Goal: Transaction & Acquisition: Purchase product/service

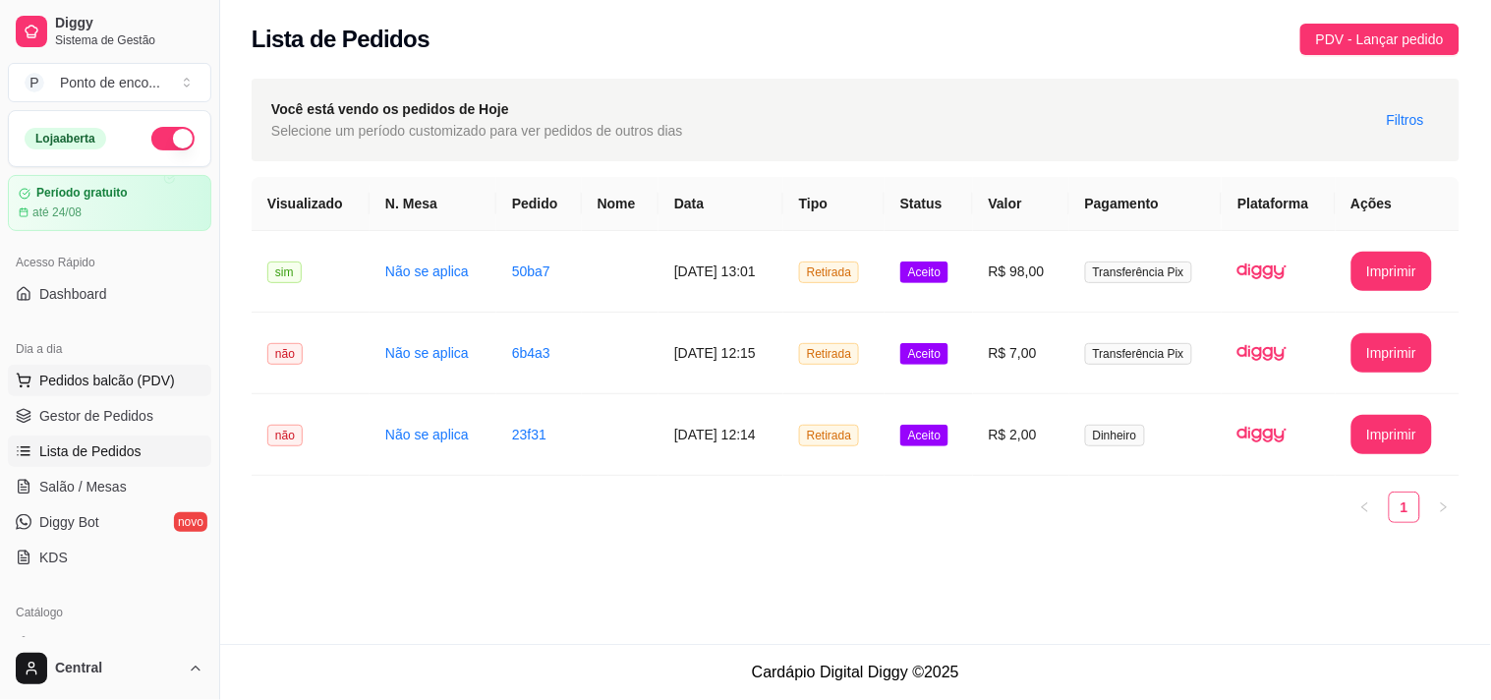
click at [125, 387] on span "Pedidos balcão (PDV)" at bounding box center [107, 381] width 136 height 20
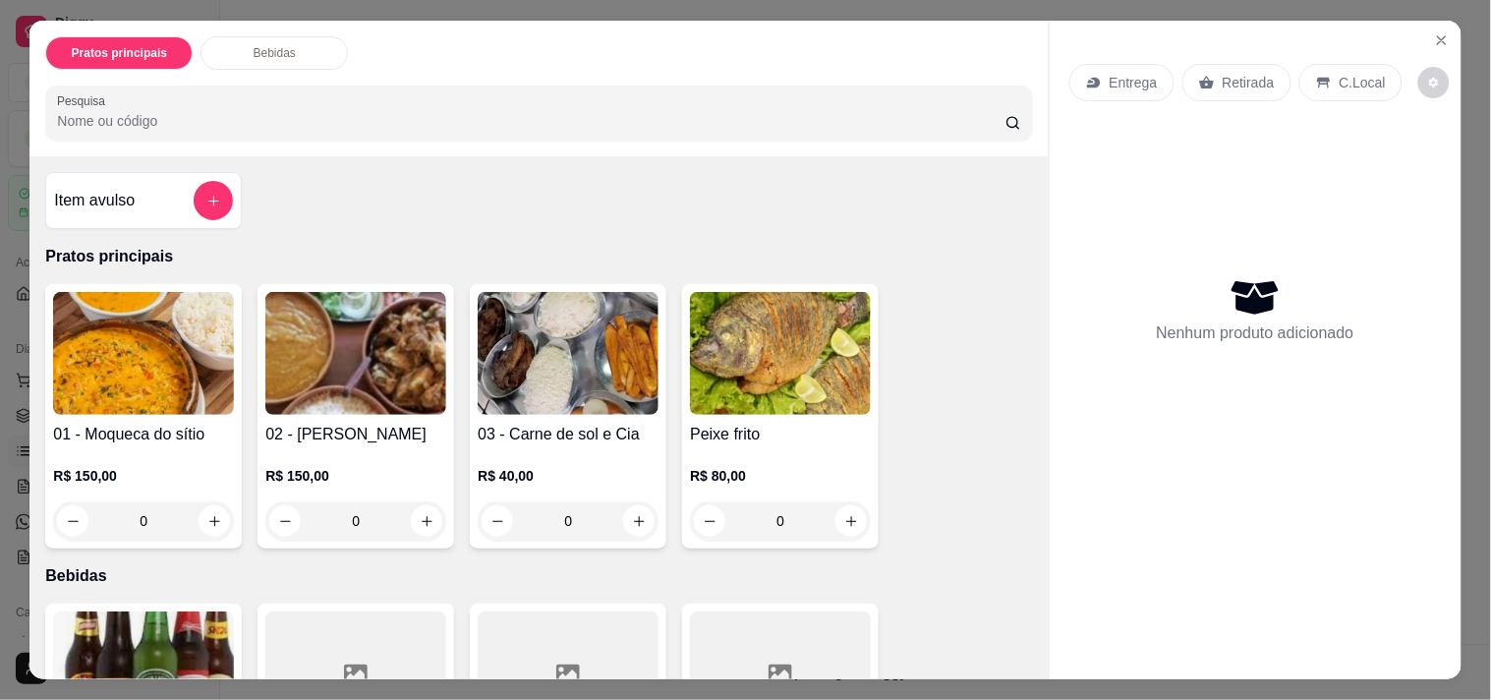
click at [143, 197] on div "Item avulso" at bounding box center [143, 200] width 179 height 39
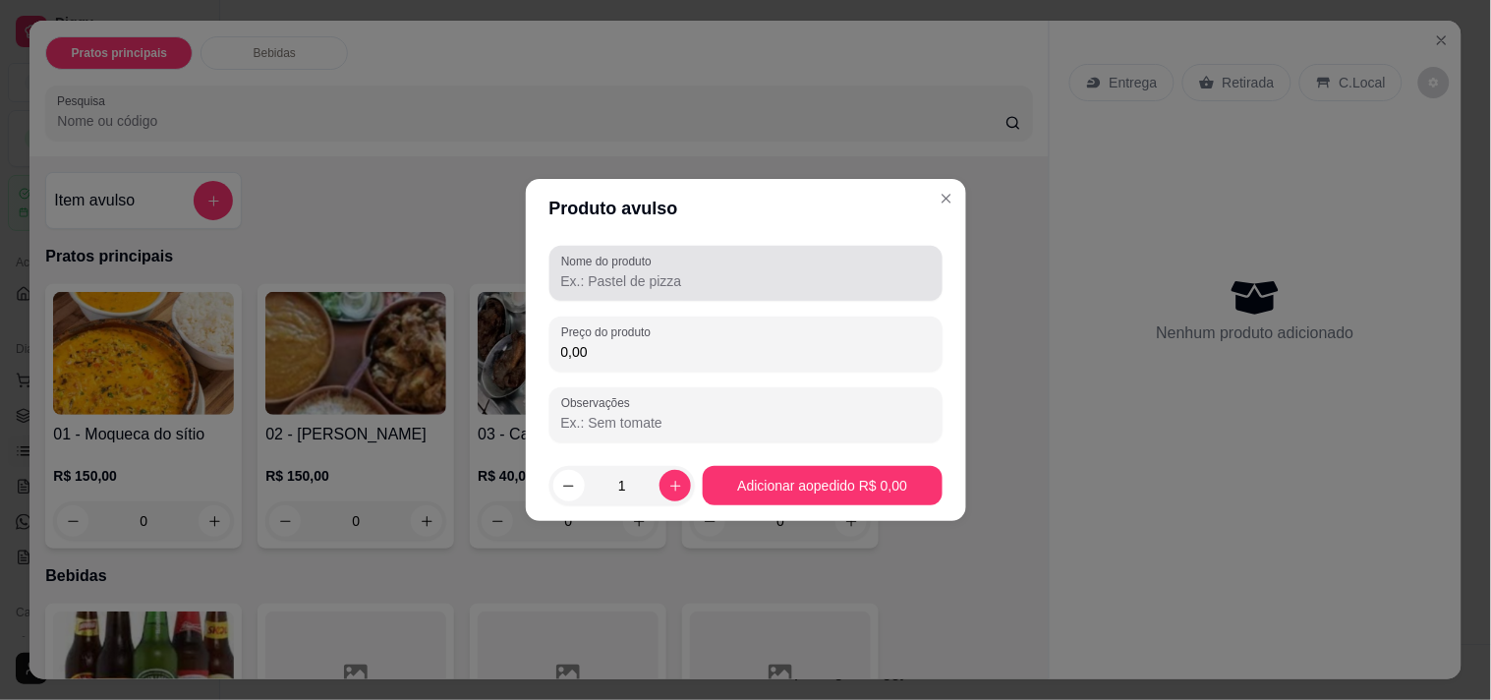
click at [577, 291] on div at bounding box center [746, 273] width 370 height 39
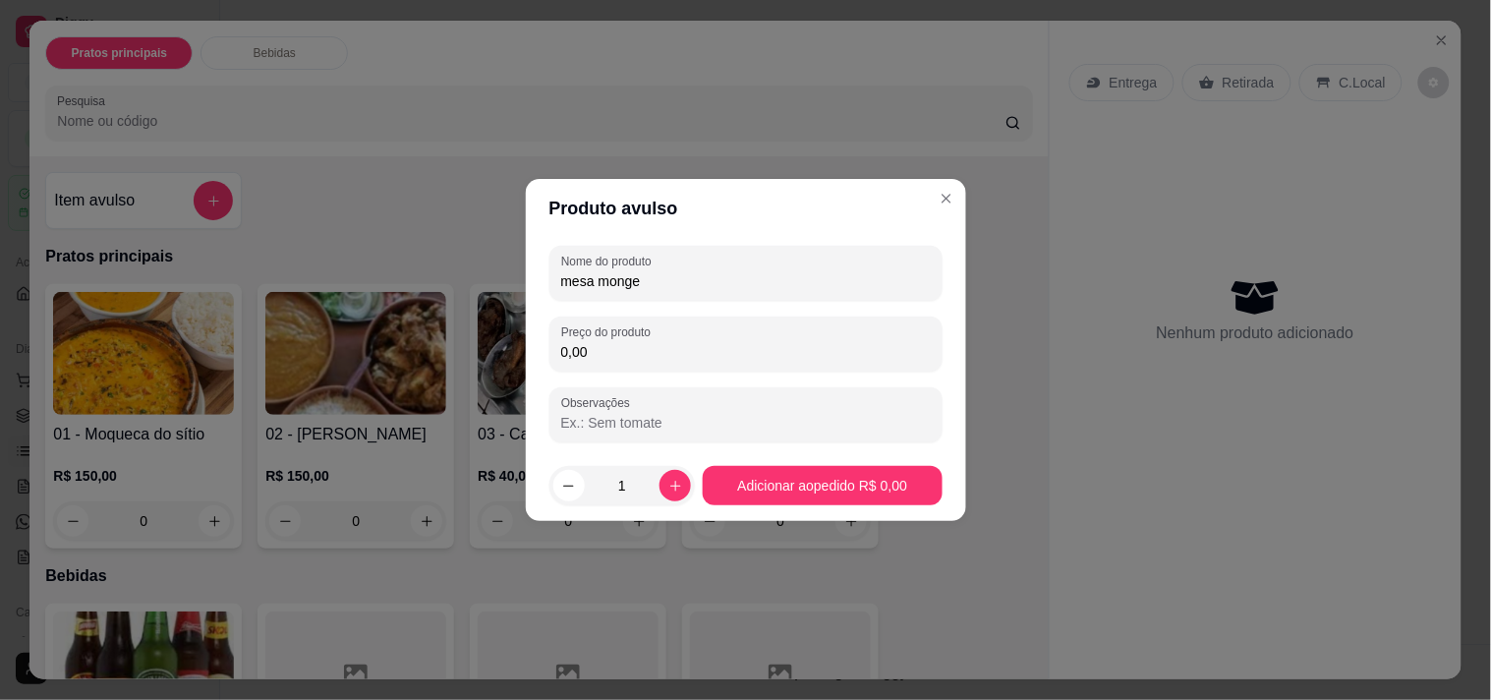
type input "mesa monge"
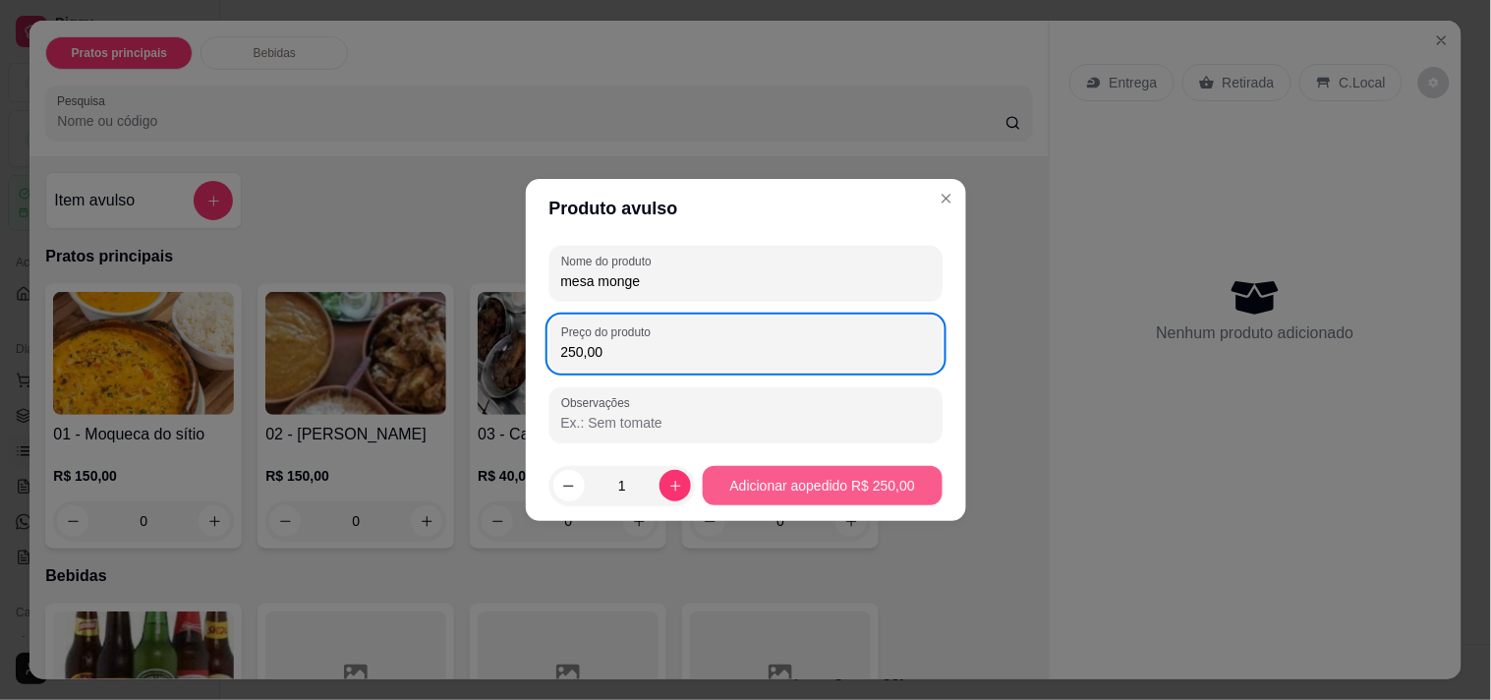
type input "250,00"
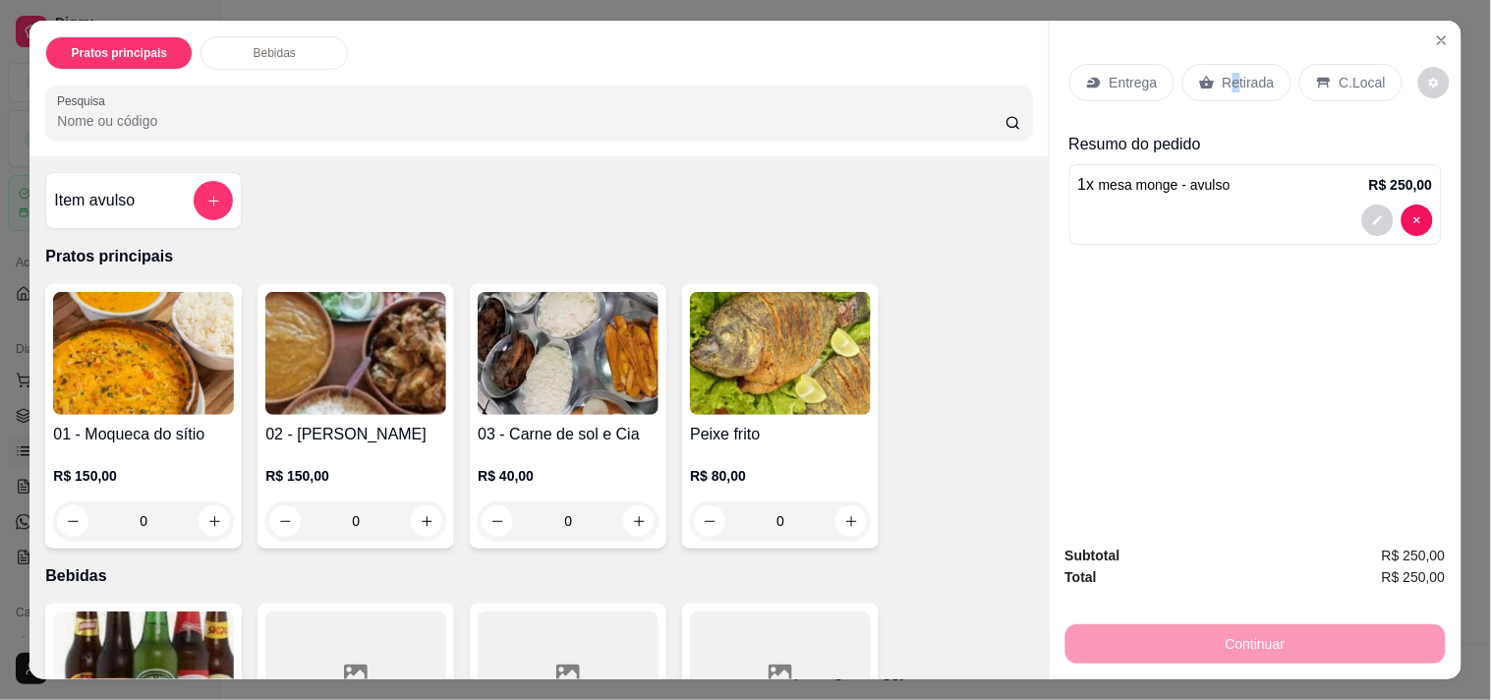
click at [1225, 83] on p "Retirada" at bounding box center [1249, 83] width 52 height 20
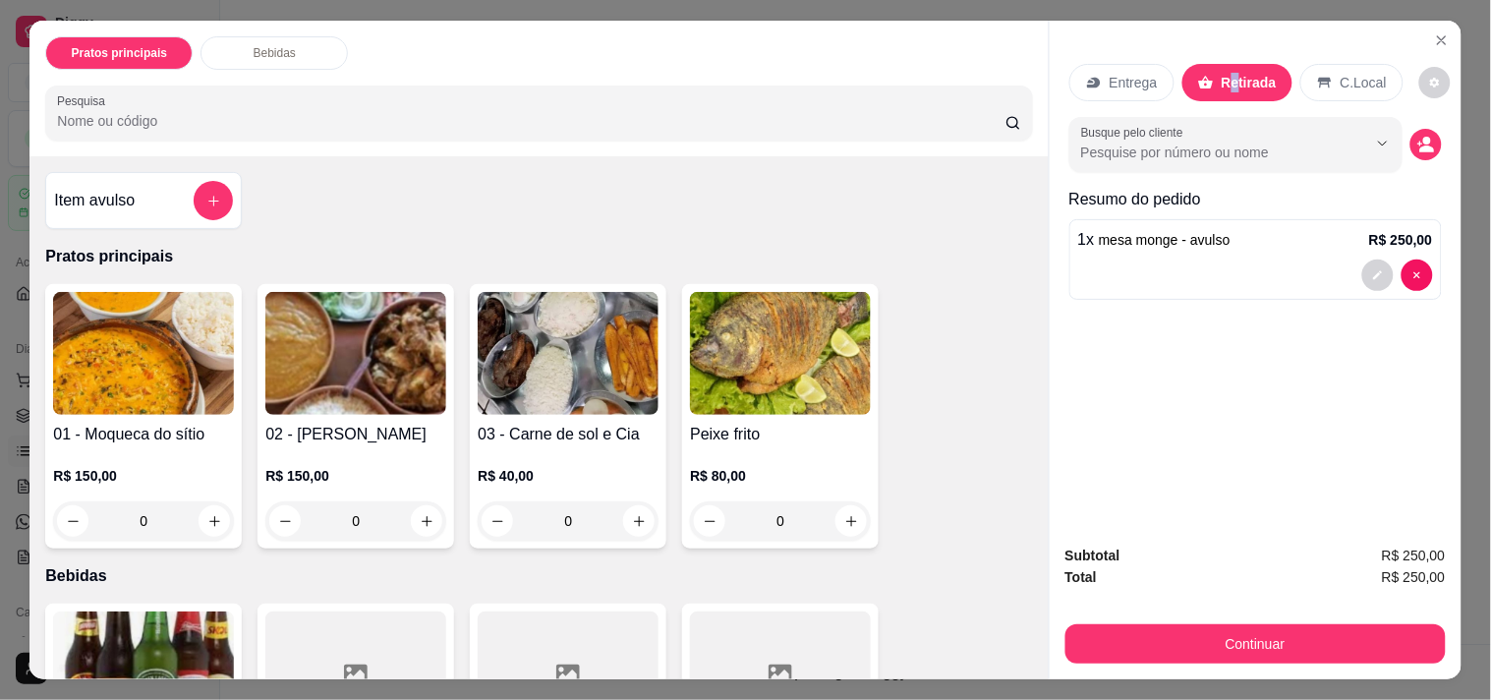
click at [1225, 83] on p "Retirada" at bounding box center [1249, 83] width 55 height 20
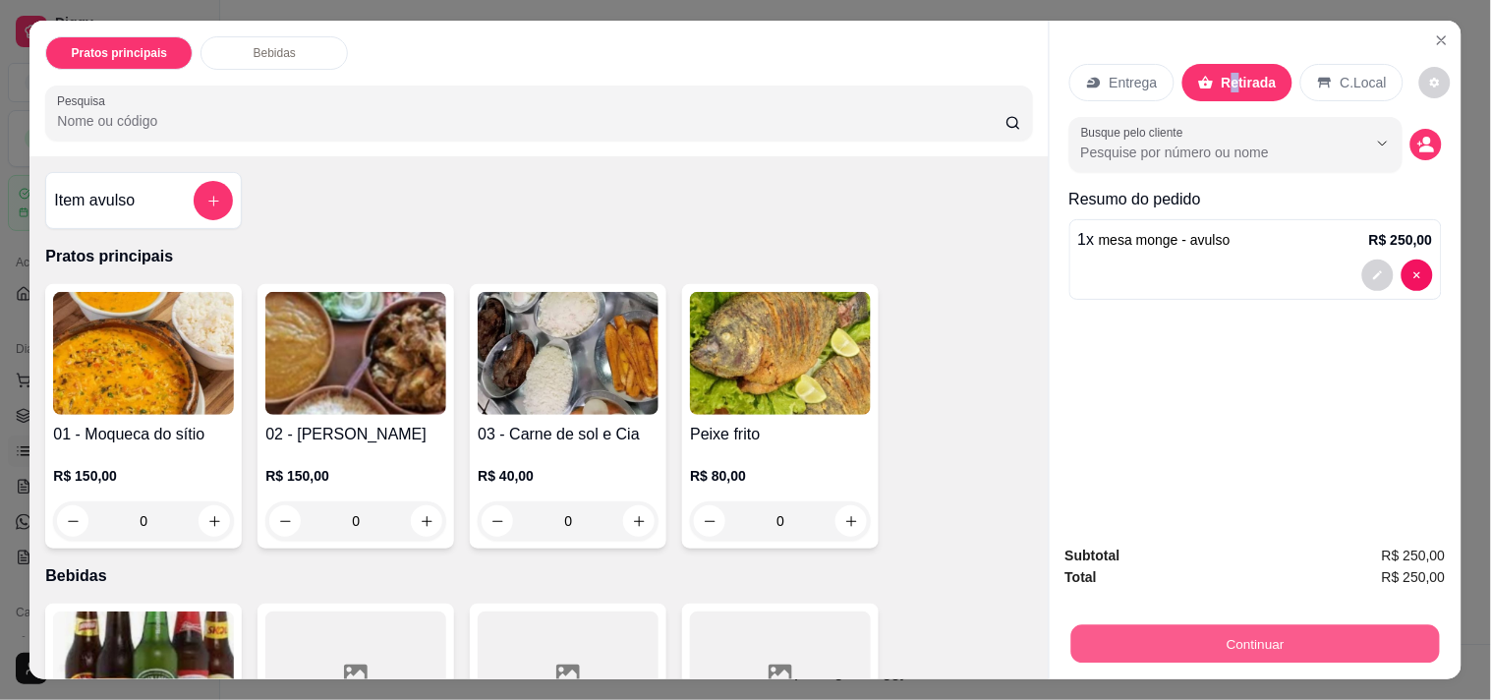
click at [1244, 627] on button "Continuar" at bounding box center [1255, 643] width 369 height 38
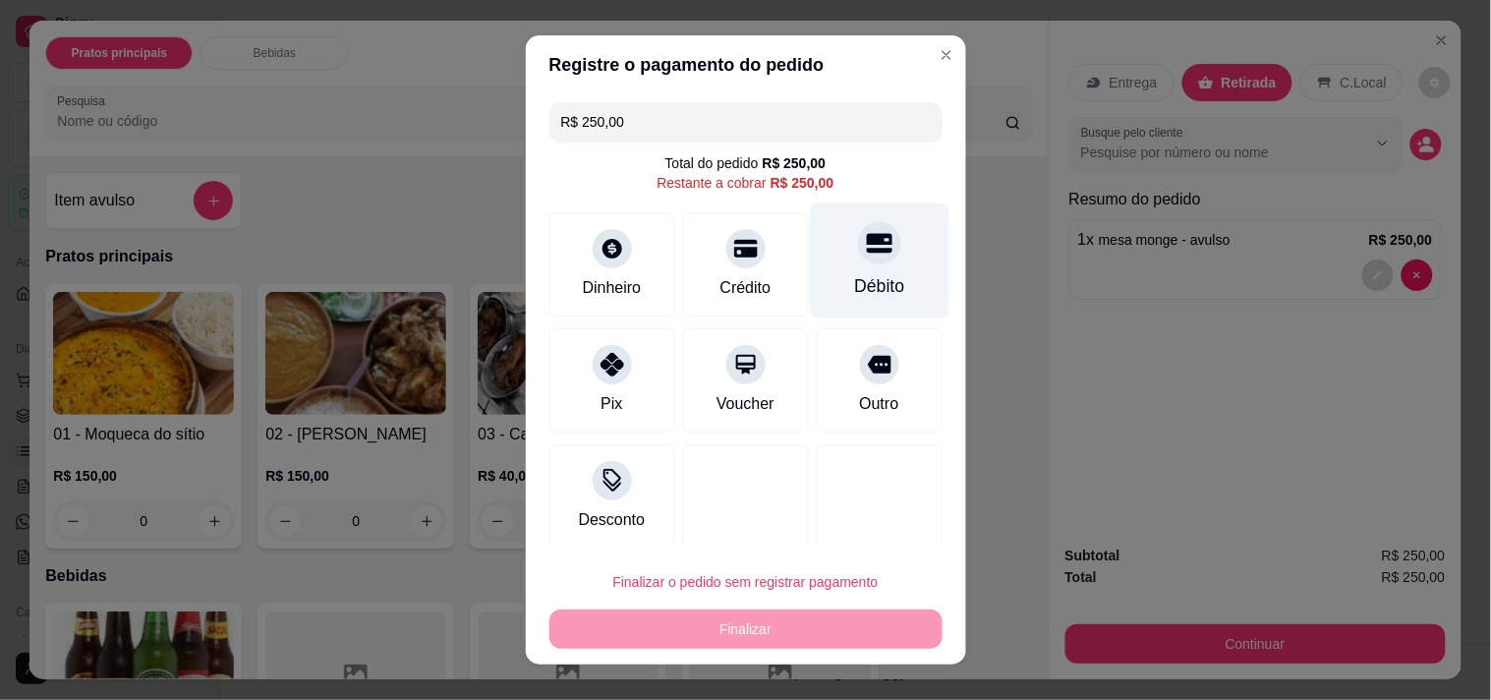
click at [876, 276] on div "Débito" at bounding box center [879, 260] width 139 height 115
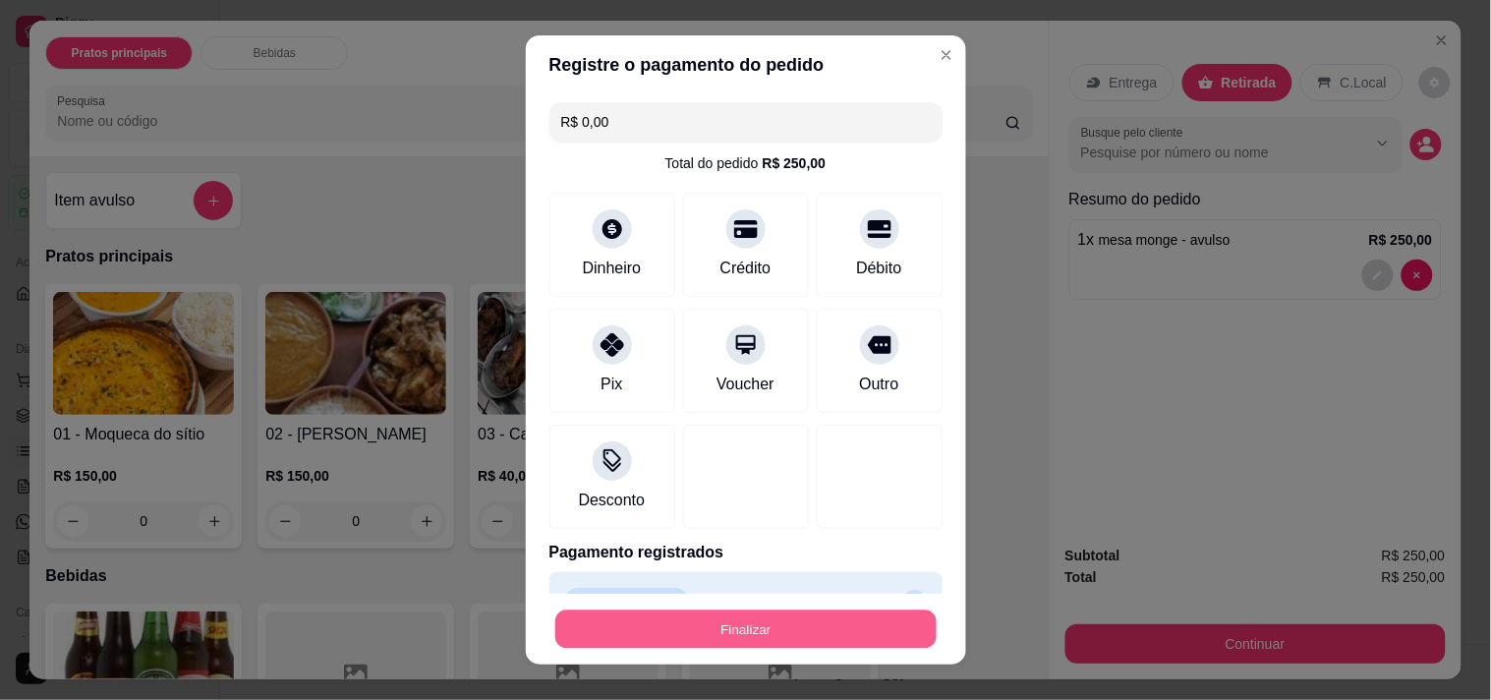
click at [704, 633] on button "Finalizar" at bounding box center [745, 629] width 381 height 38
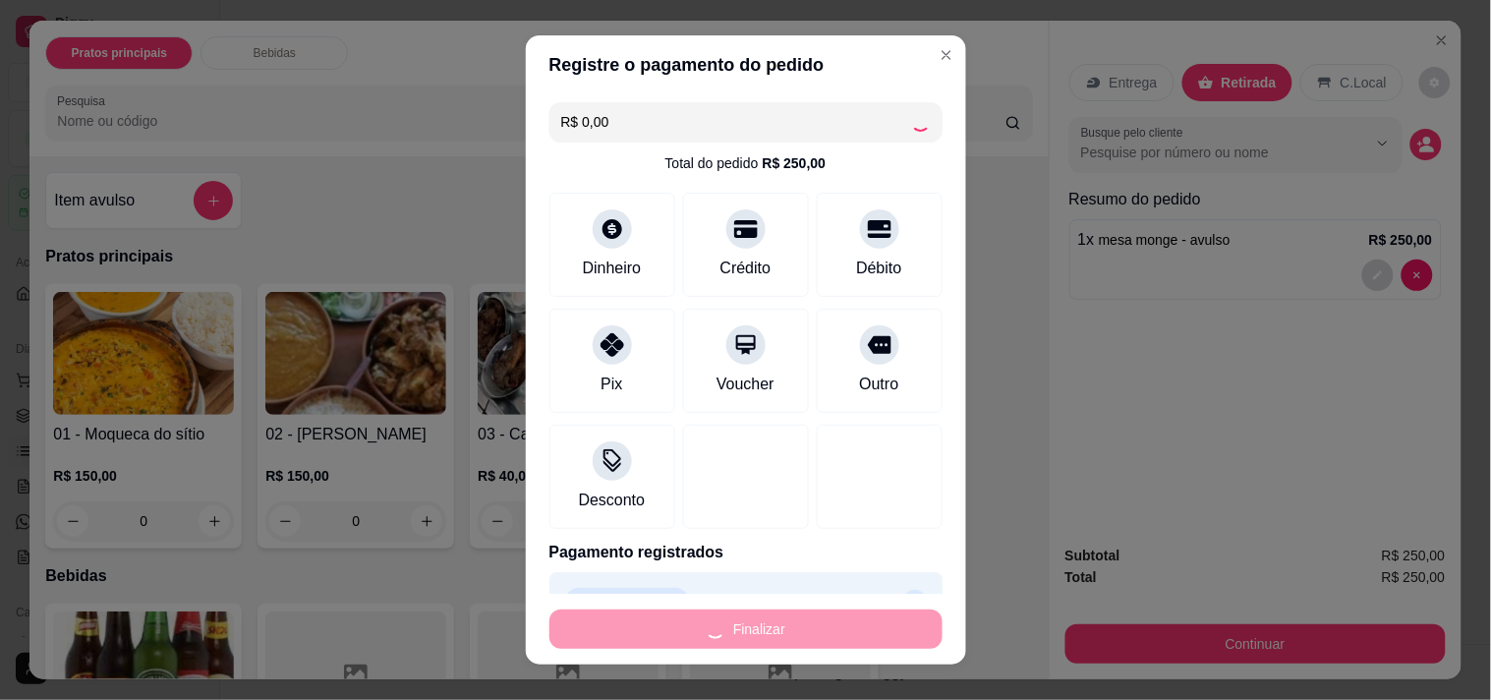
type input "-R$ 250,00"
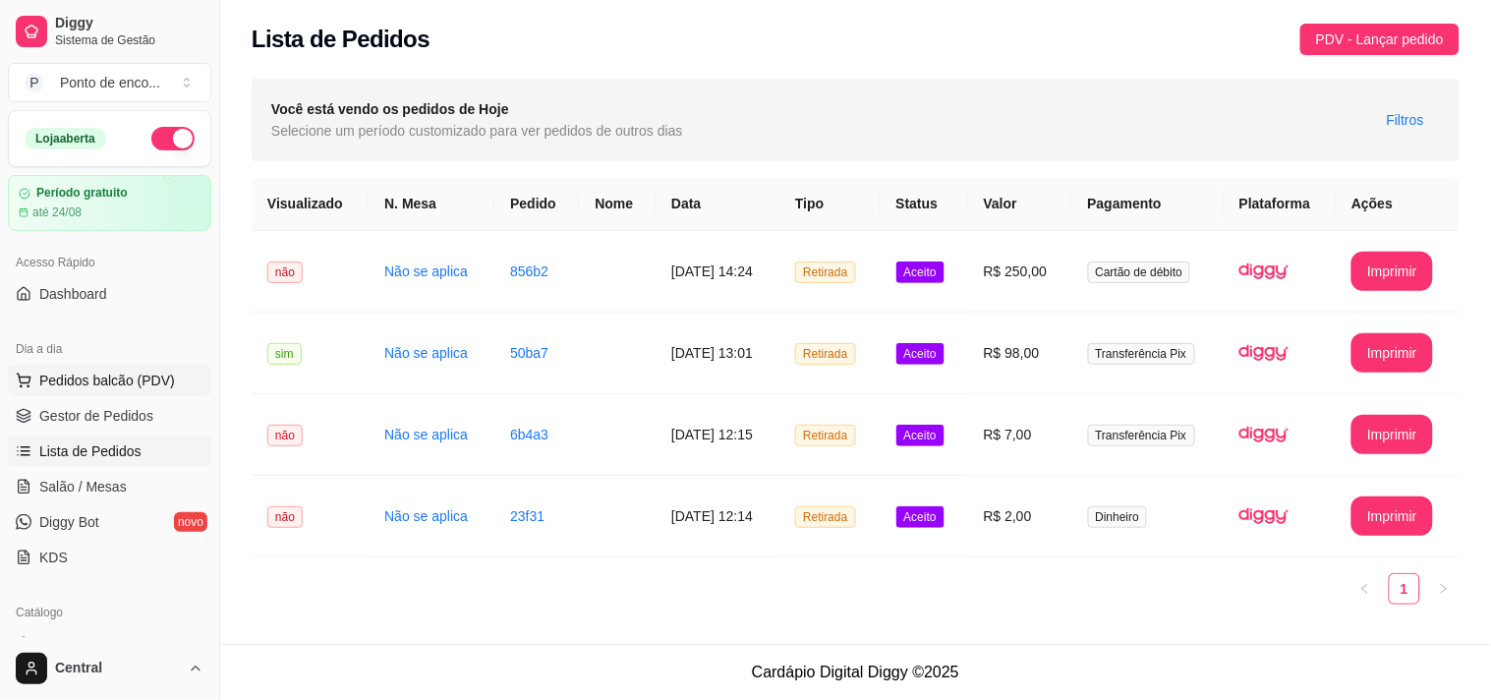
click at [131, 394] on button "Pedidos balcão (PDV)" at bounding box center [109, 380] width 203 height 31
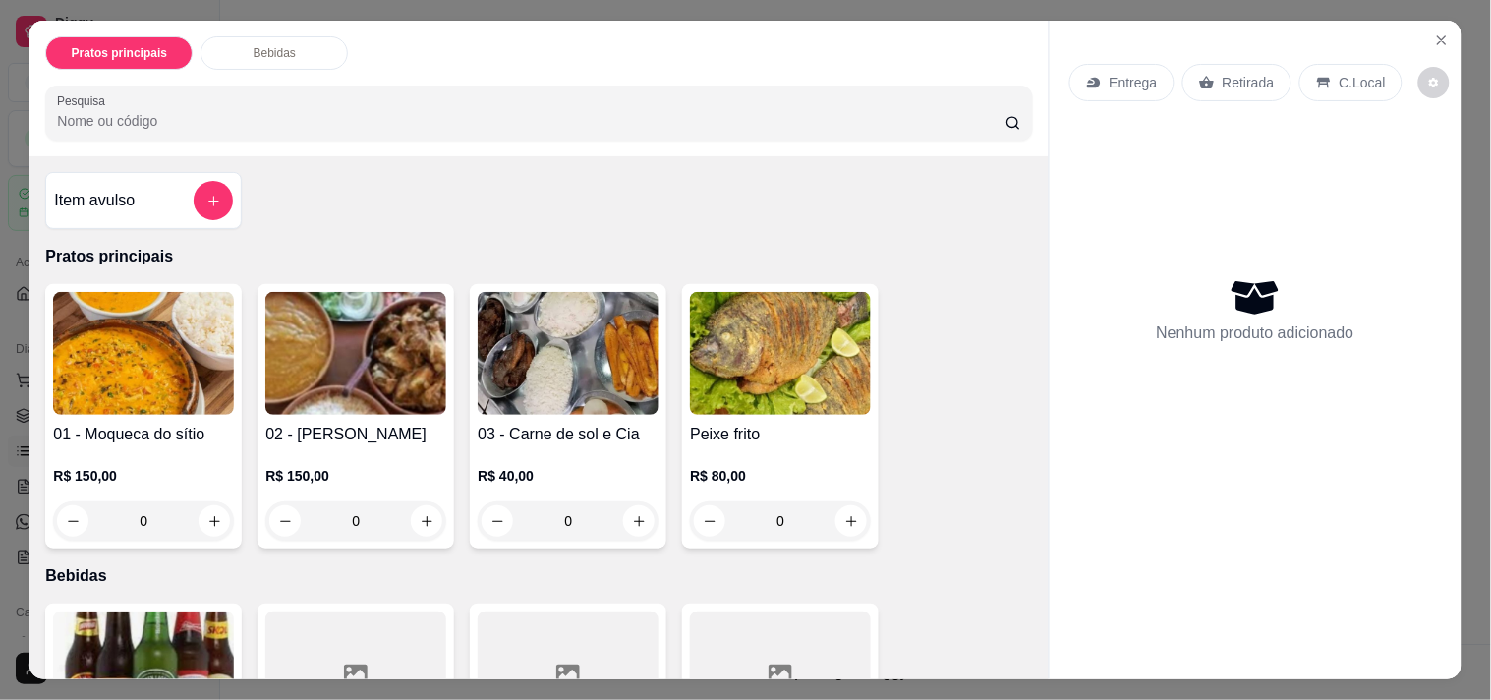
click at [203, 213] on div "Item avulso" at bounding box center [143, 200] width 197 height 57
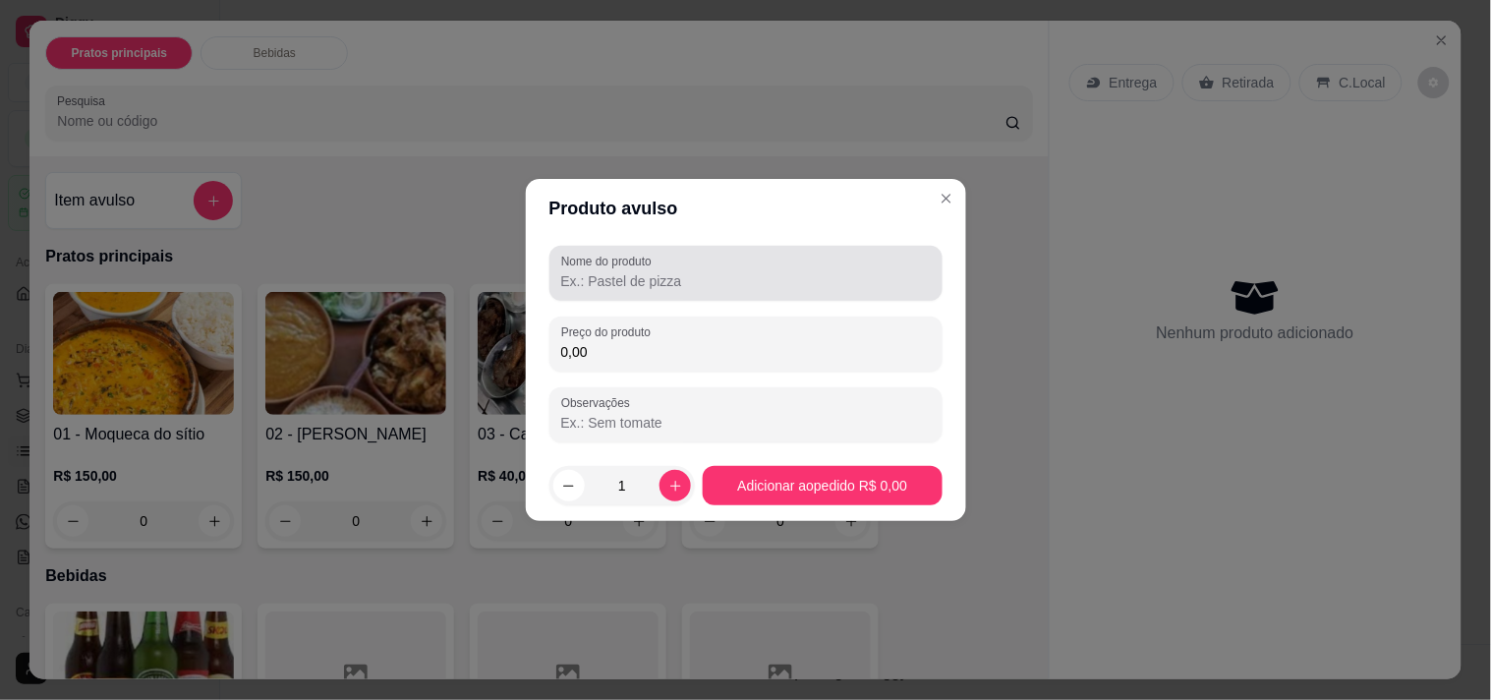
click at [662, 297] on div "Nome do produto" at bounding box center [746, 273] width 393 height 55
type input "ficha sinuca [PERSON_NAME]"
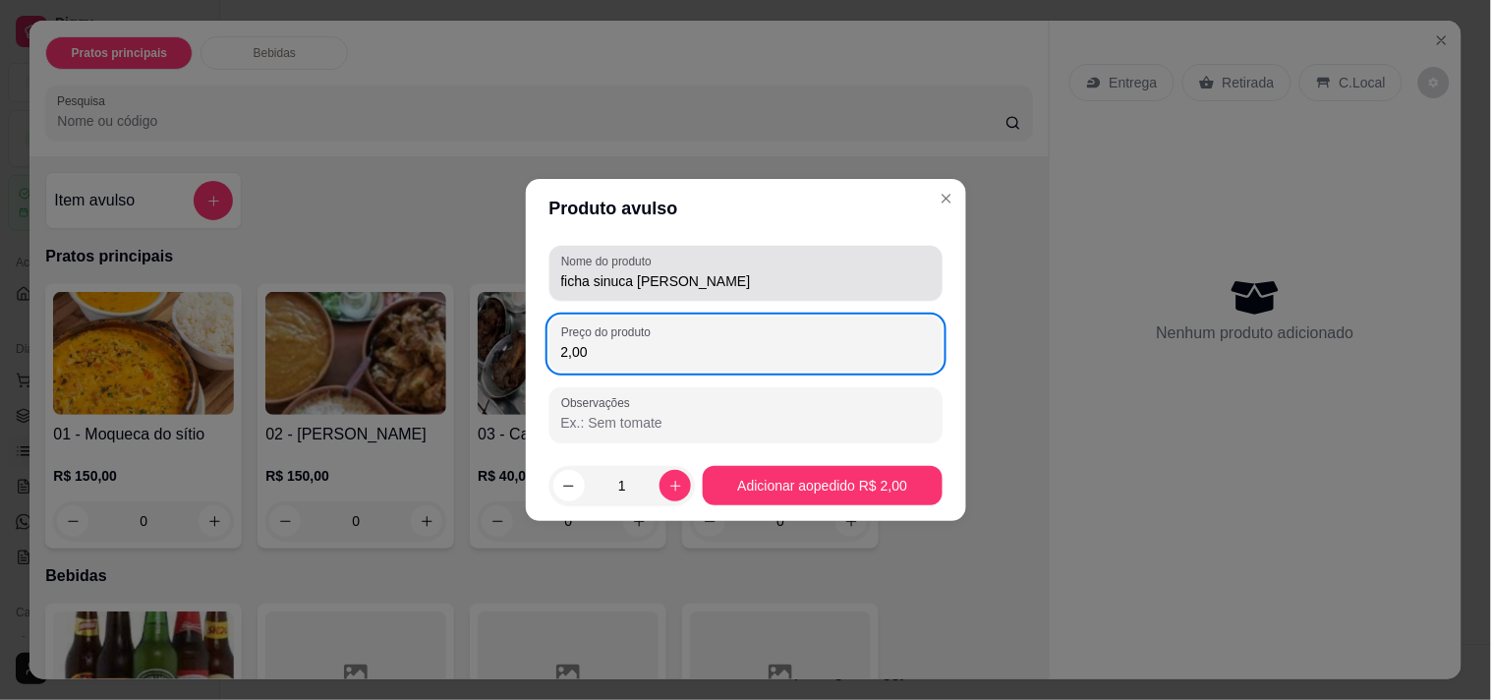
type input "2,00"
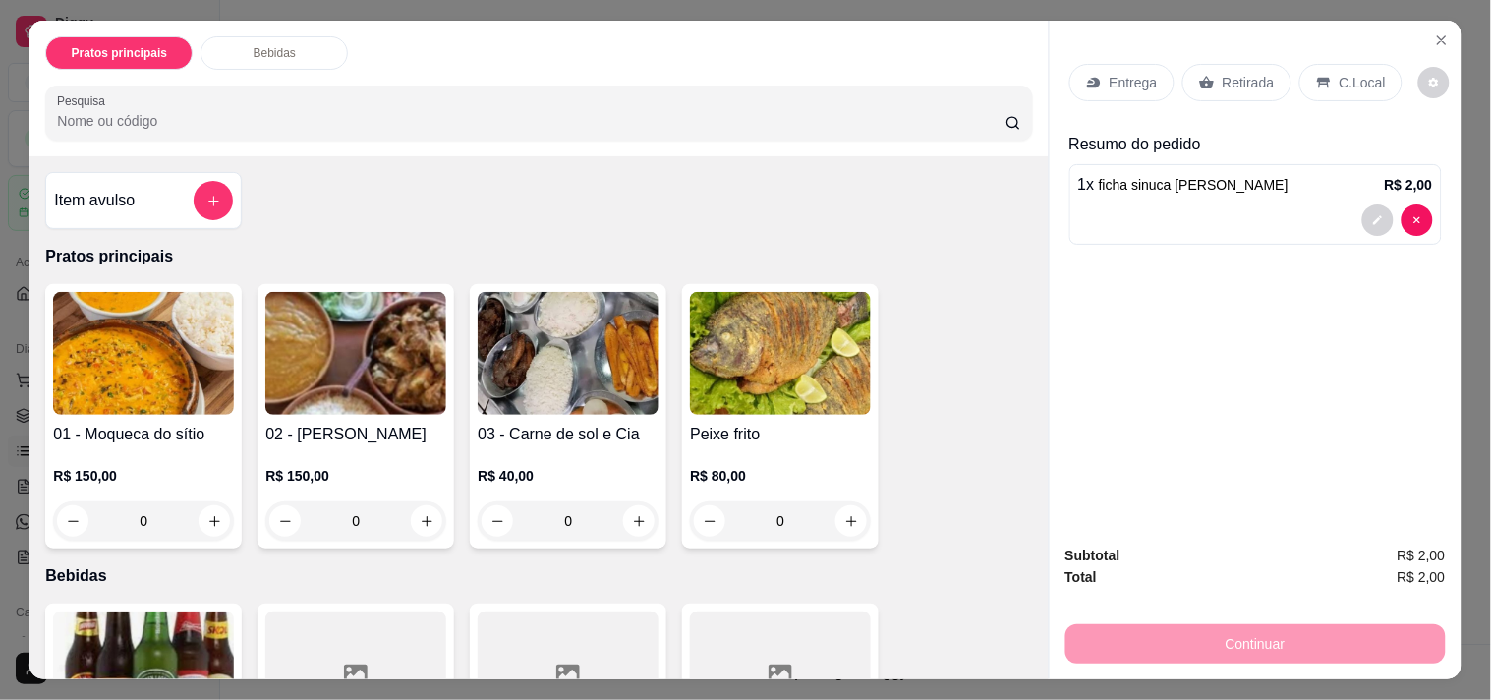
click at [1224, 83] on p "Retirada" at bounding box center [1249, 83] width 52 height 20
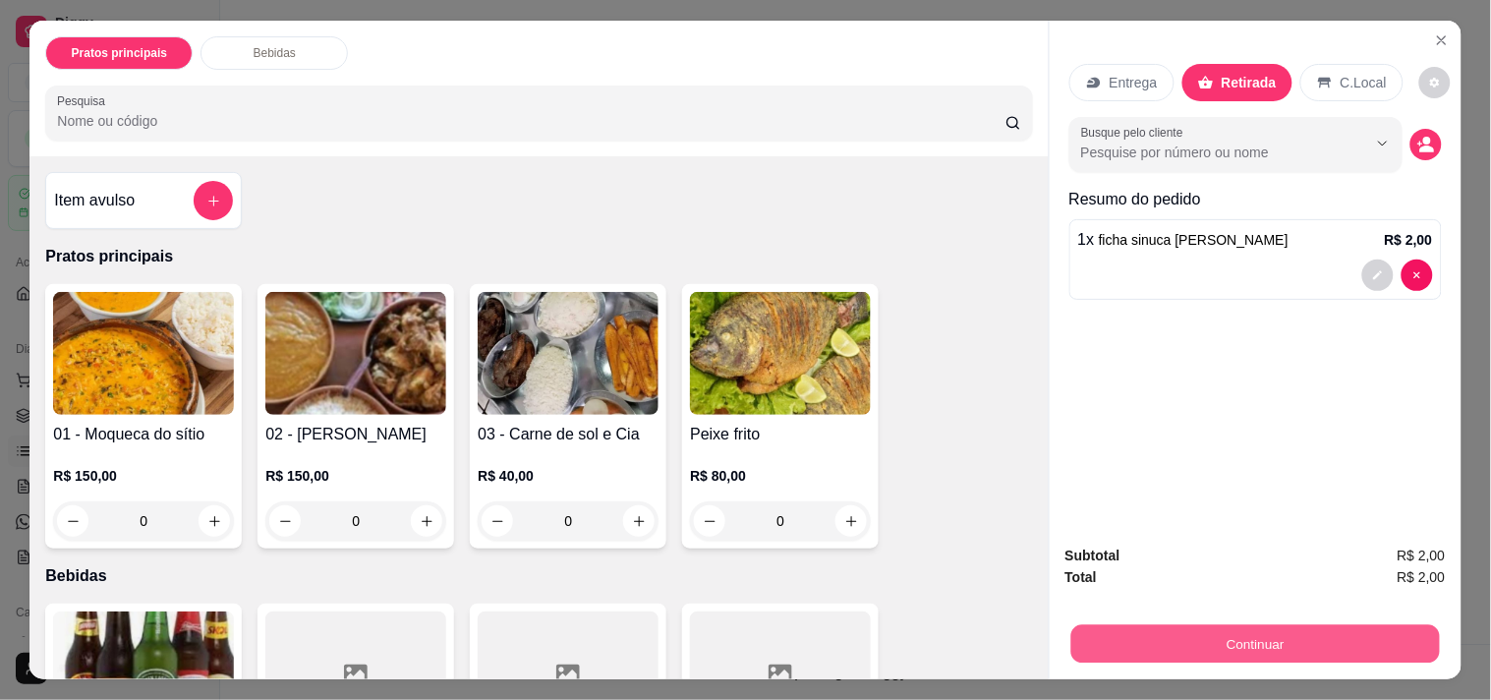
click at [1140, 624] on button "Continuar" at bounding box center [1255, 643] width 369 height 38
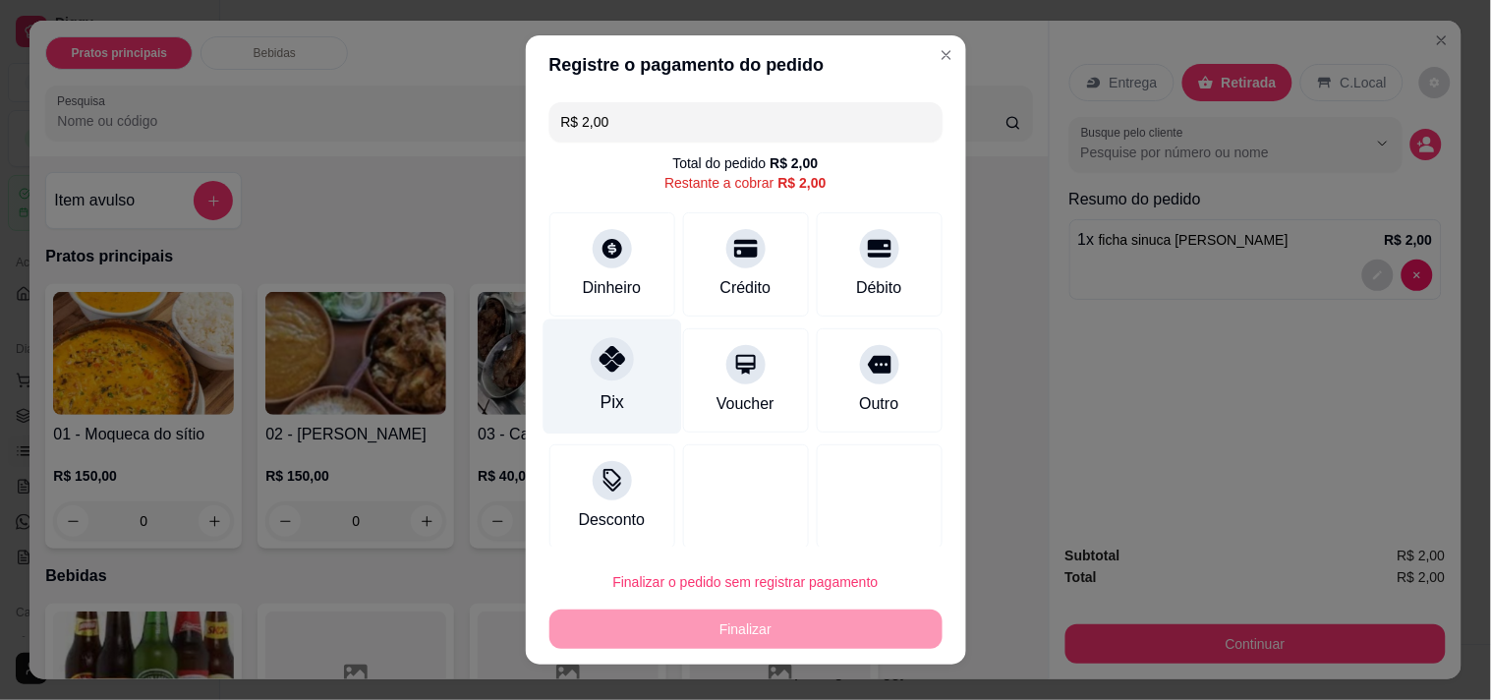
click at [630, 351] on div "Pix" at bounding box center [612, 376] width 139 height 115
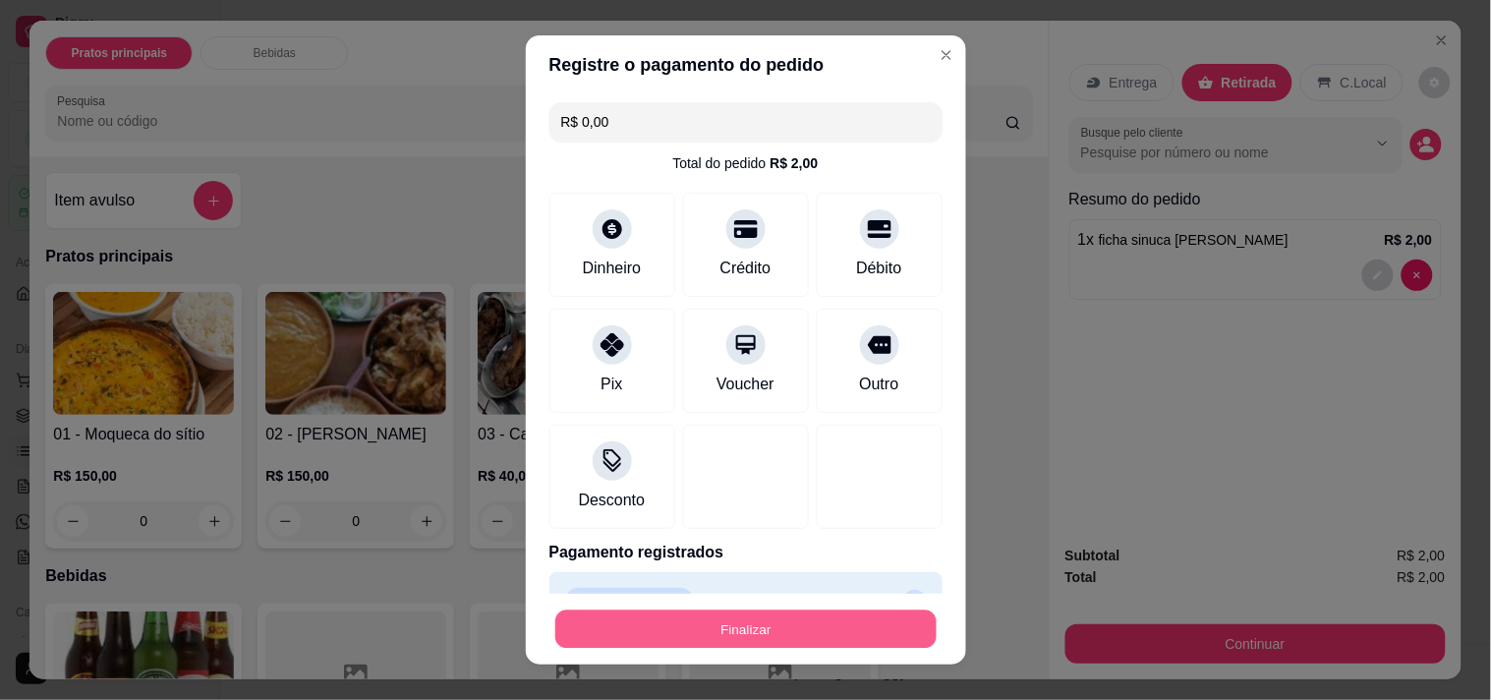
click at [741, 620] on button "Finalizar" at bounding box center [745, 629] width 381 height 38
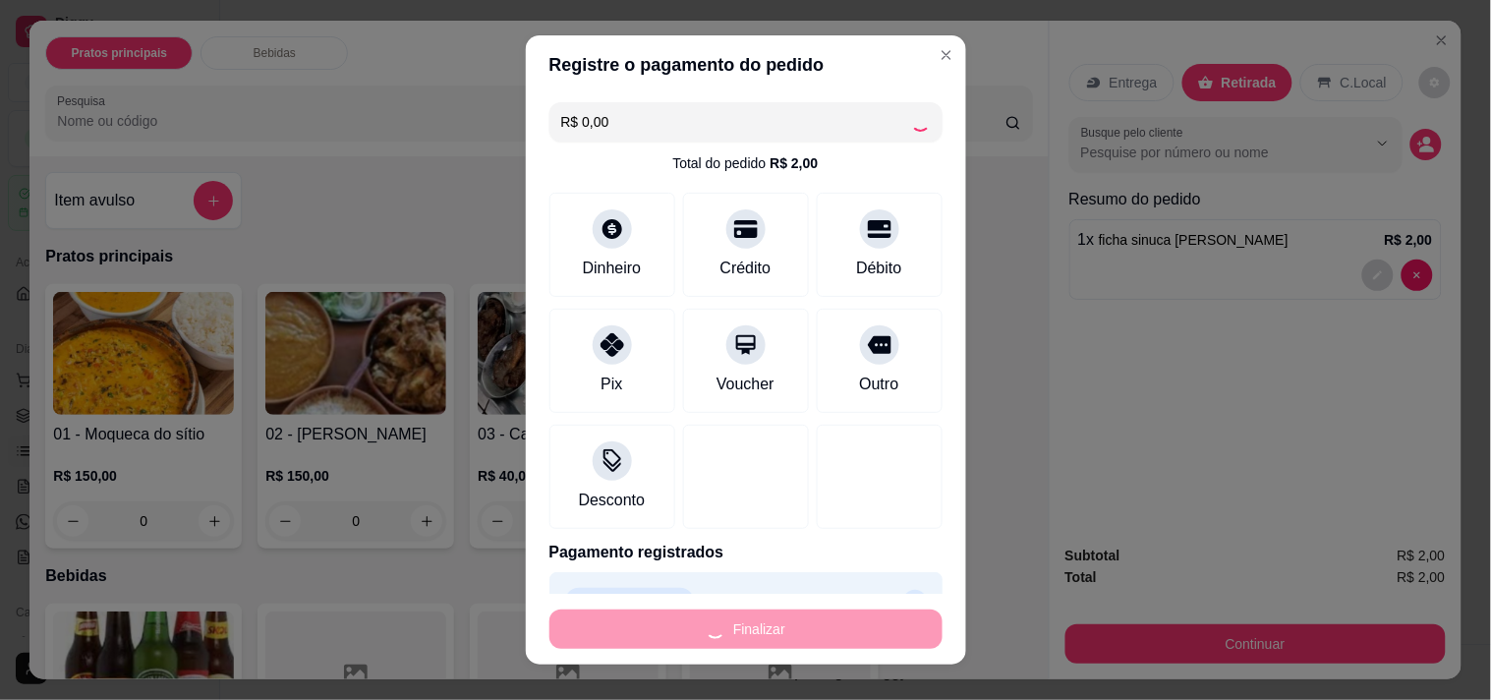
type input "-R$ 2,00"
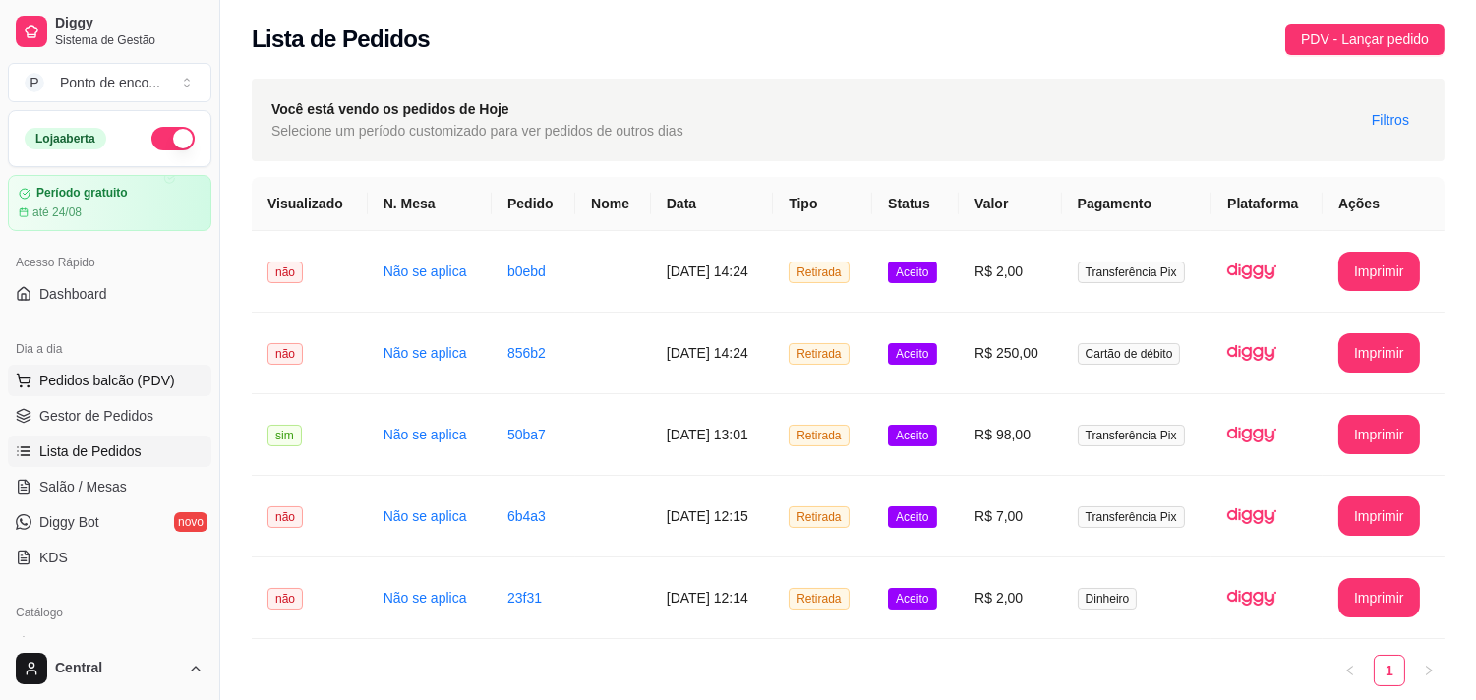
click at [121, 391] on button "Pedidos balcão (PDV)" at bounding box center [109, 380] width 203 height 31
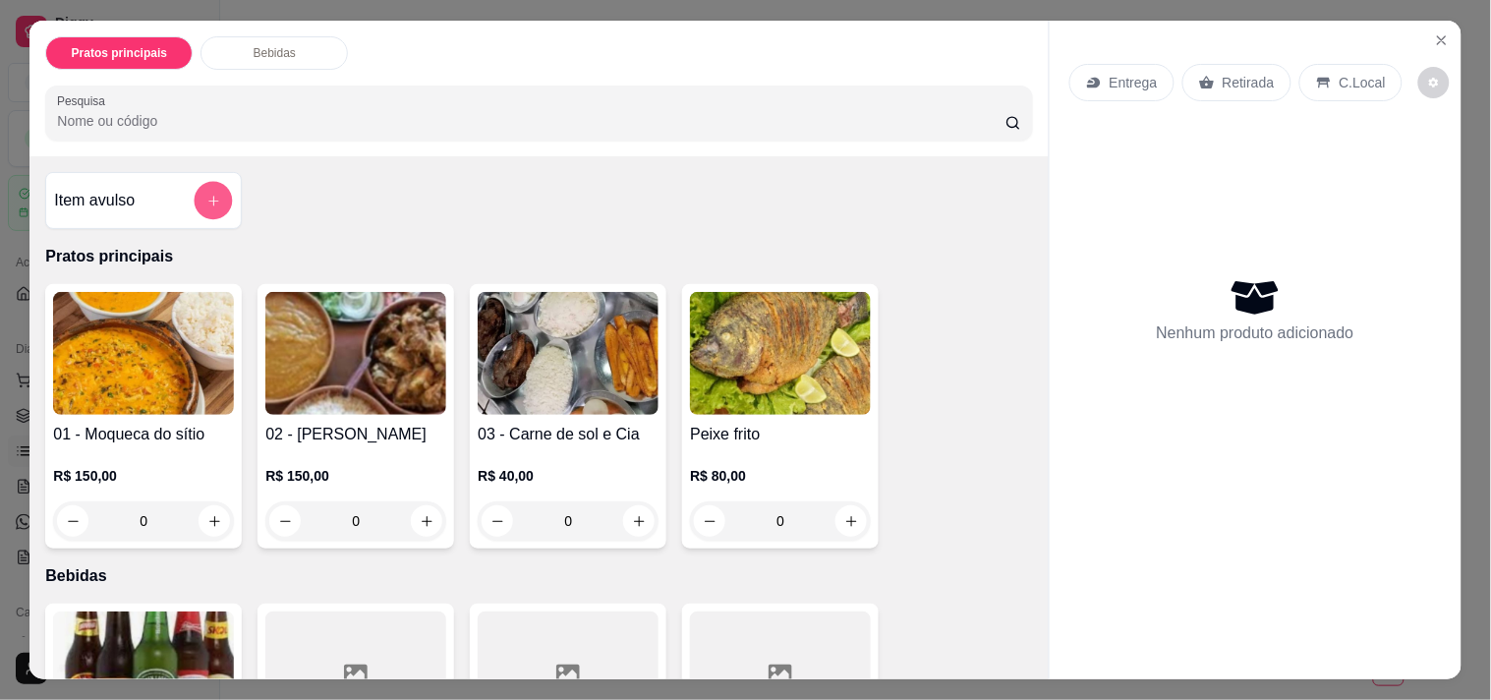
click at [195, 198] on button "add-separate-item" at bounding box center [214, 201] width 38 height 38
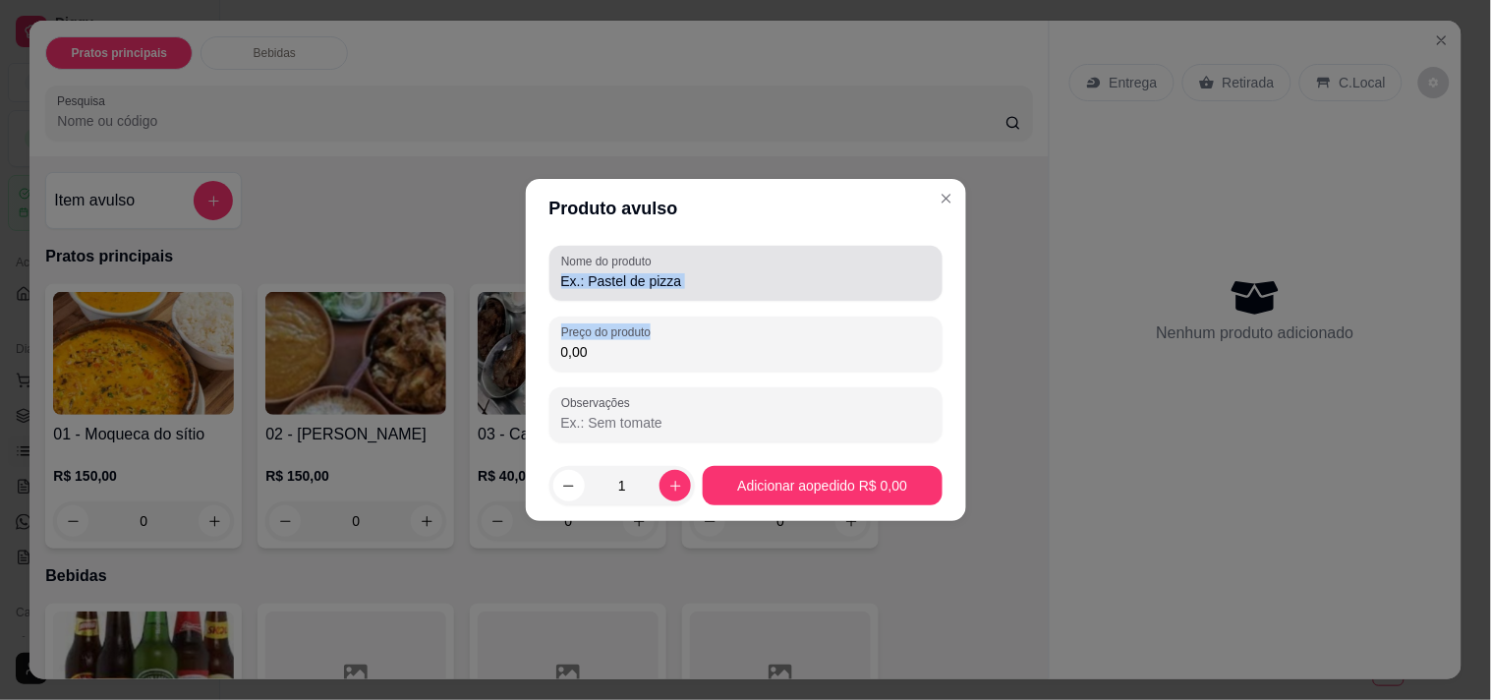
drag, startPoint x: 727, startPoint y: 301, endPoint x: 723, endPoint y: 283, distance: 18.4
click at [723, 283] on div "Nome do produto Preço do produto 0,00 Observações" at bounding box center [746, 344] width 393 height 197
click at [723, 283] on input "Nome do produto" at bounding box center [746, 281] width 370 height 20
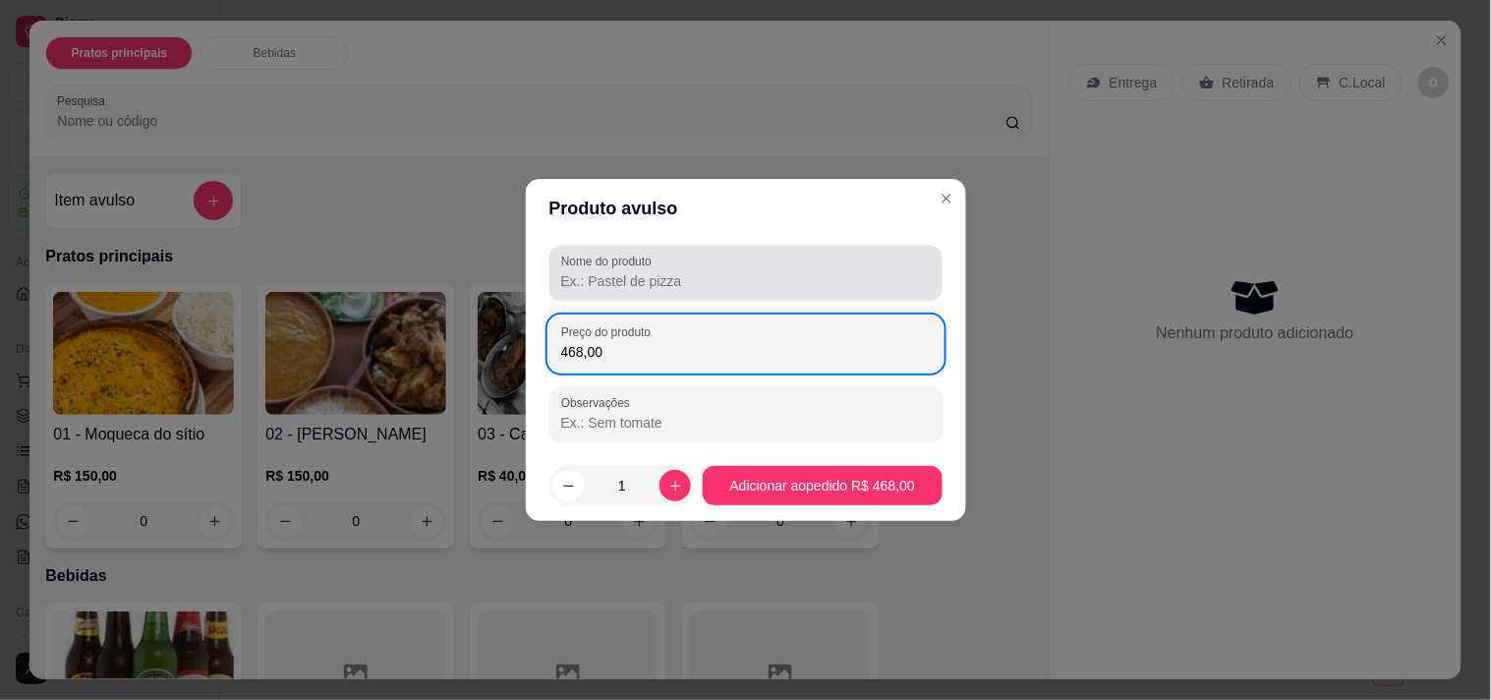
type input "468,00"
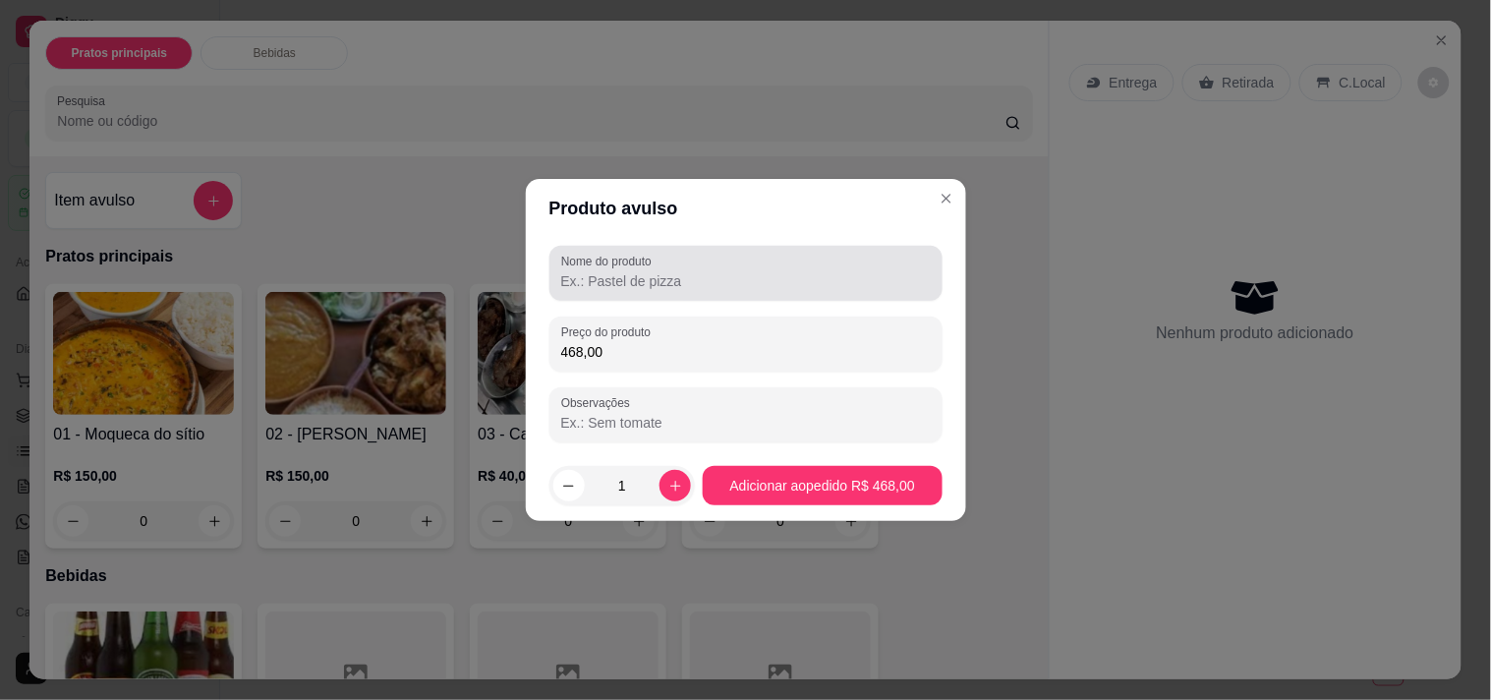
click at [678, 261] on div at bounding box center [746, 273] width 370 height 39
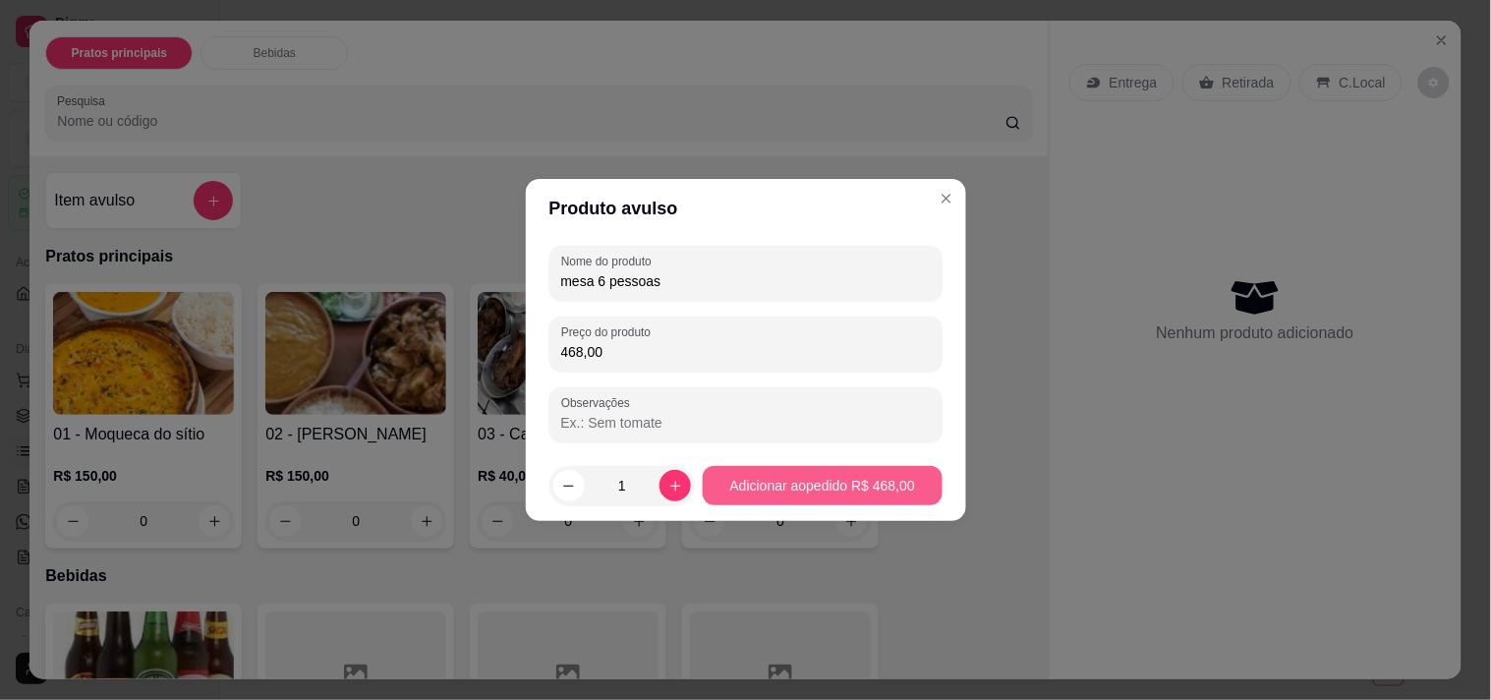
type input "mesa 6 pessoas"
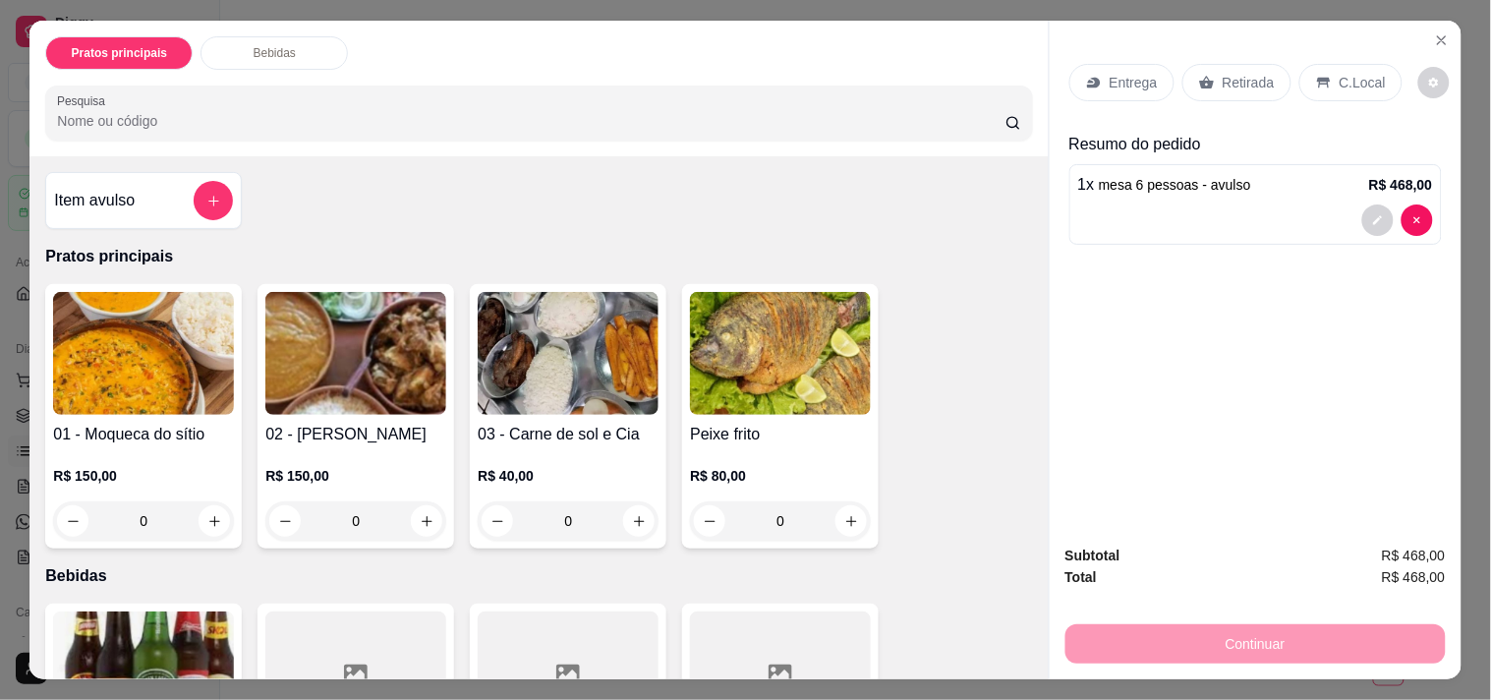
click at [1211, 64] on div "Retirada" at bounding box center [1237, 82] width 109 height 37
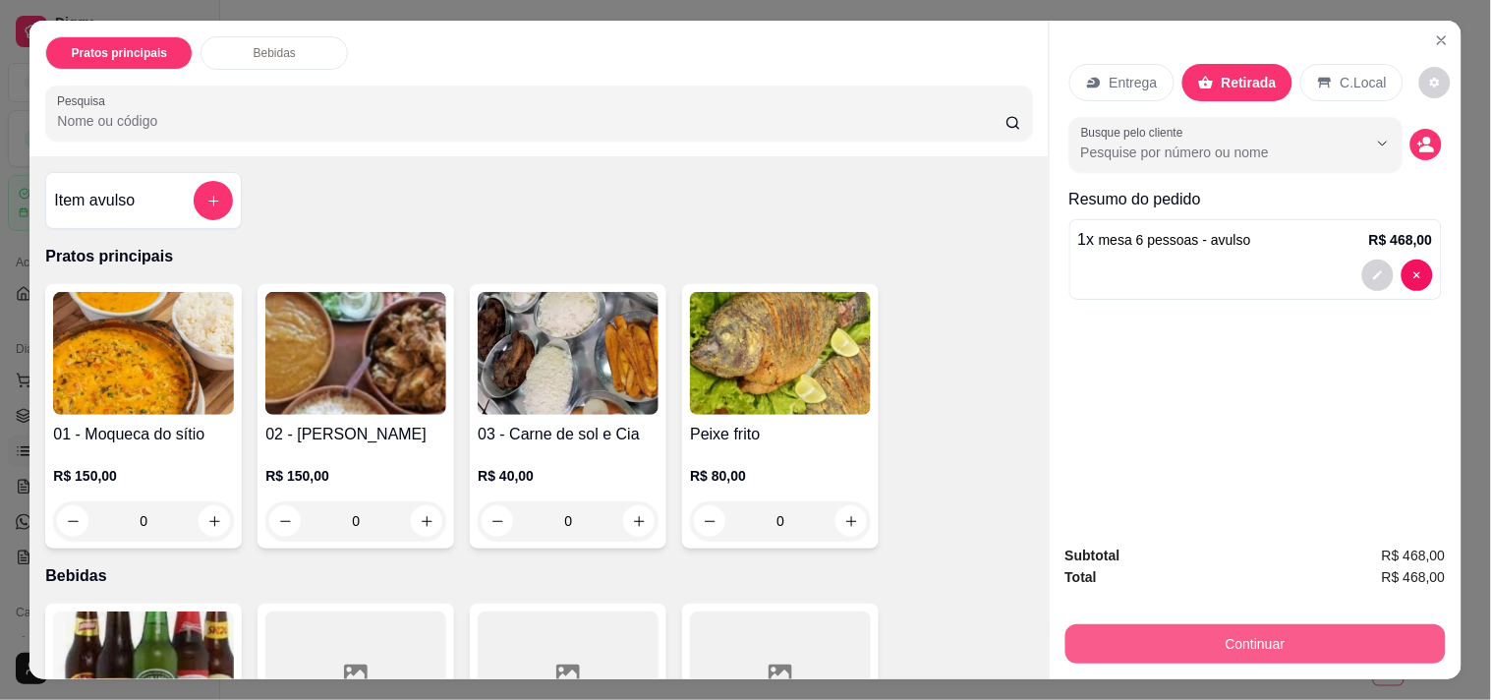
click at [1223, 644] on button "Continuar" at bounding box center [1256, 643] width 380 height 39
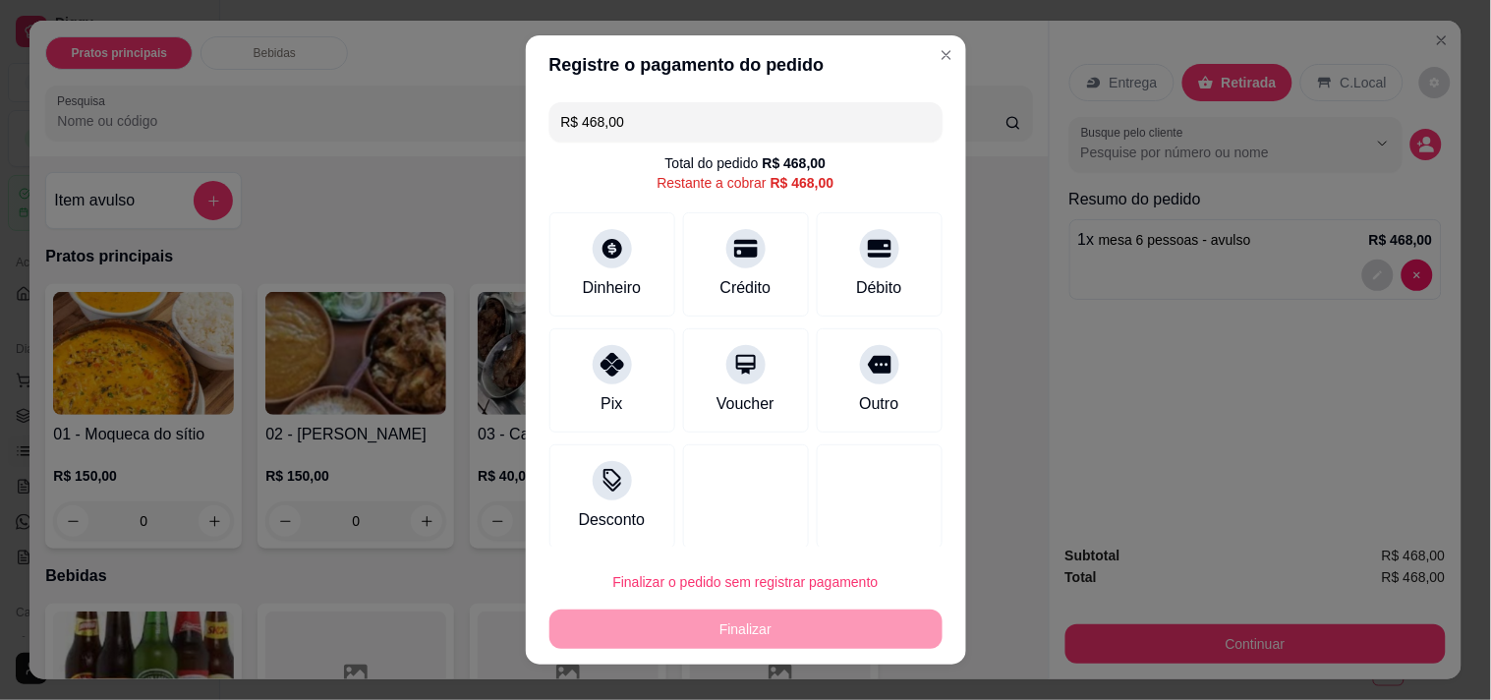
click at [620, 110] on input "R$ 468,00" at bounding box center [746, 121] width 370 height 39
click at [555, 356] on div "Pix" at bounding box center [612, 376] width 139 height 115
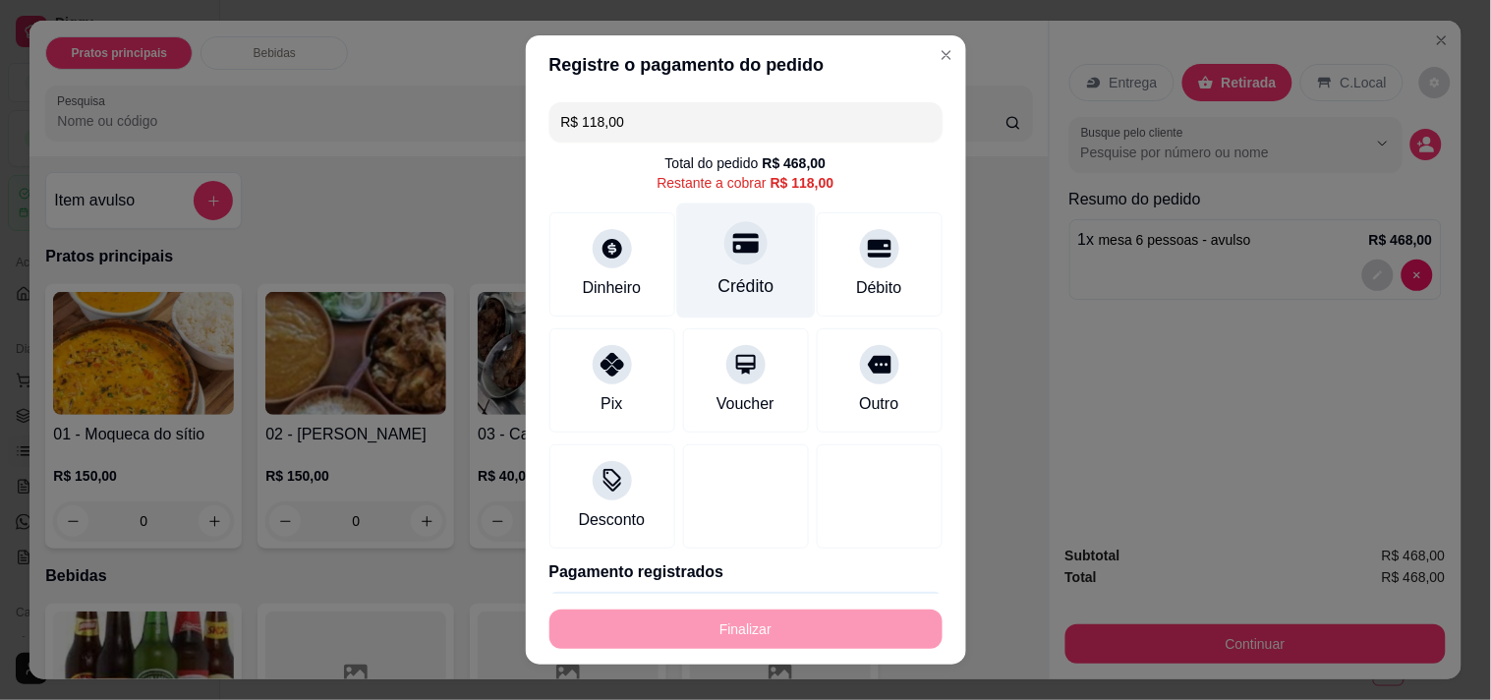
click at [732, 243] on icon at bounding box center [745, 243] width 26 height 20
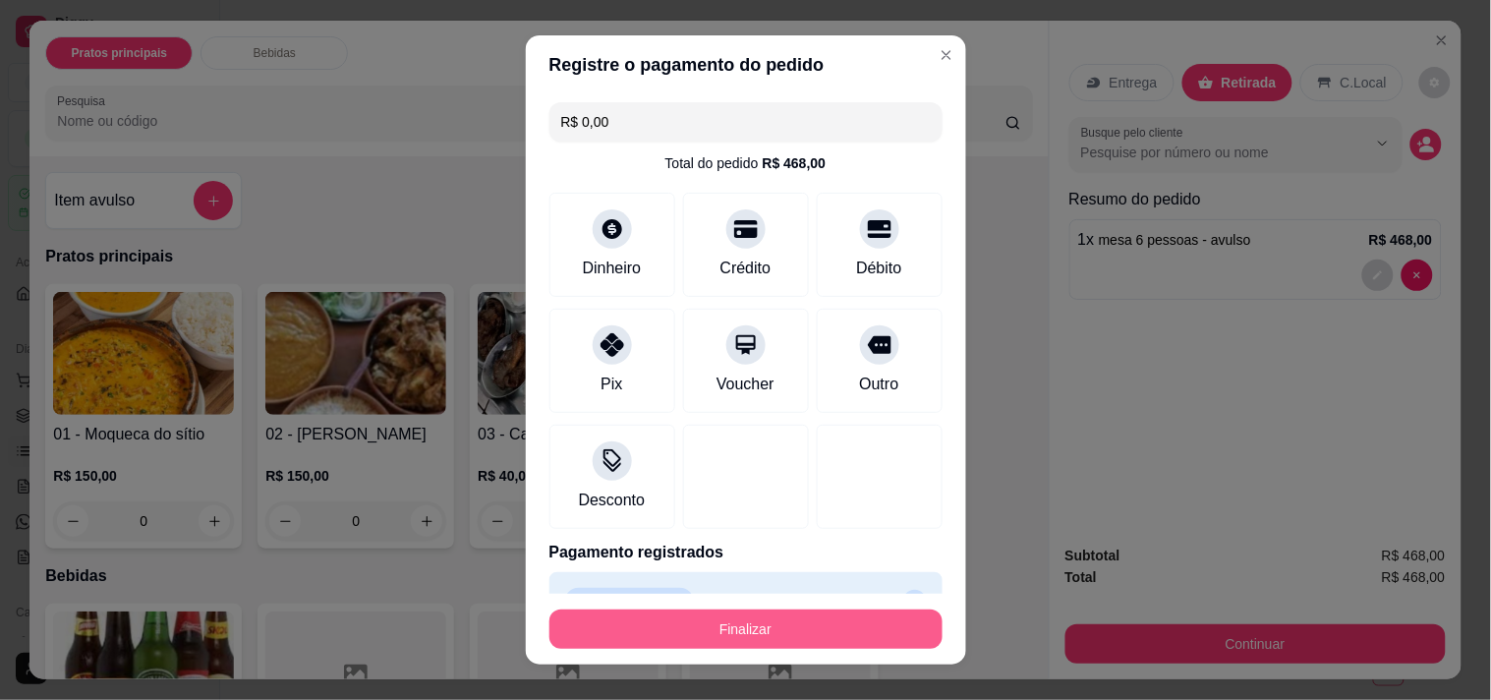
click at [715, 629] on button "Finalizar" at bounding box center [746, 629] width 393 height 39
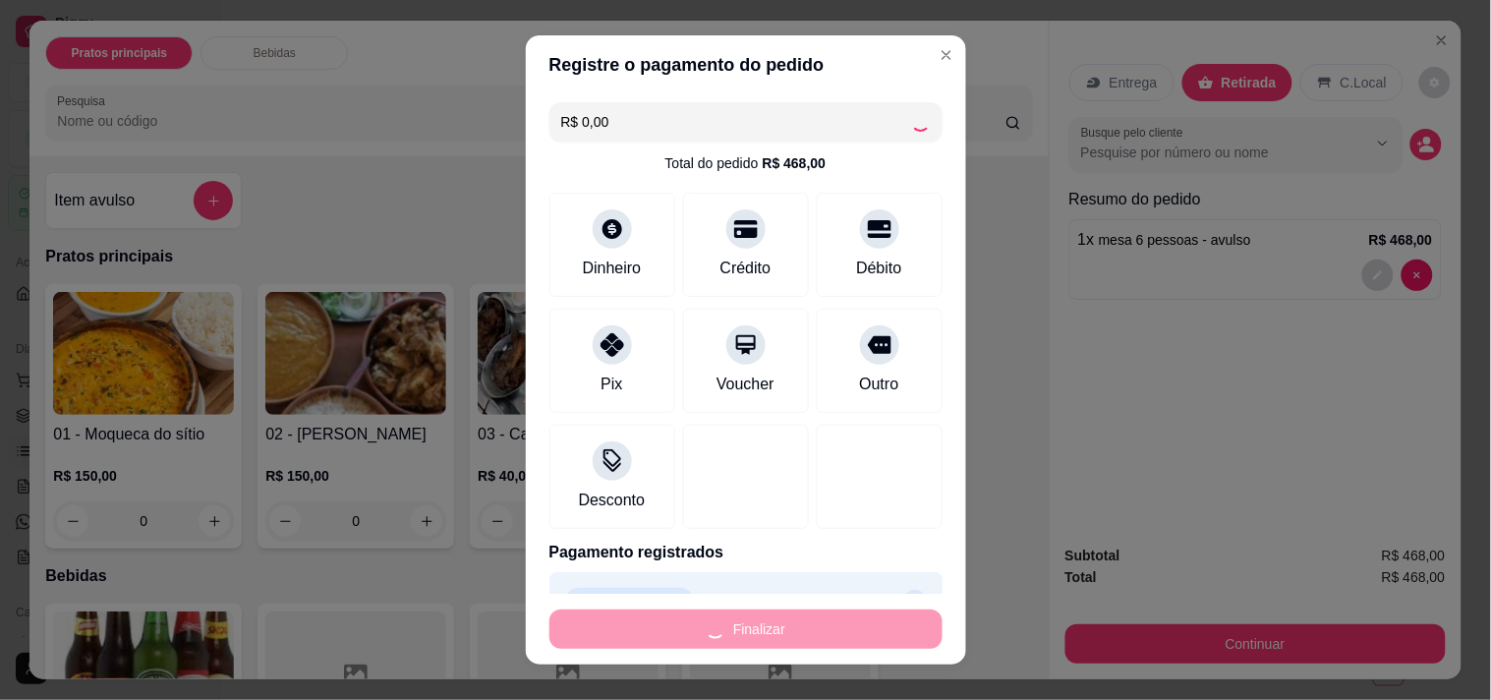
type input "-R$ 468,00"
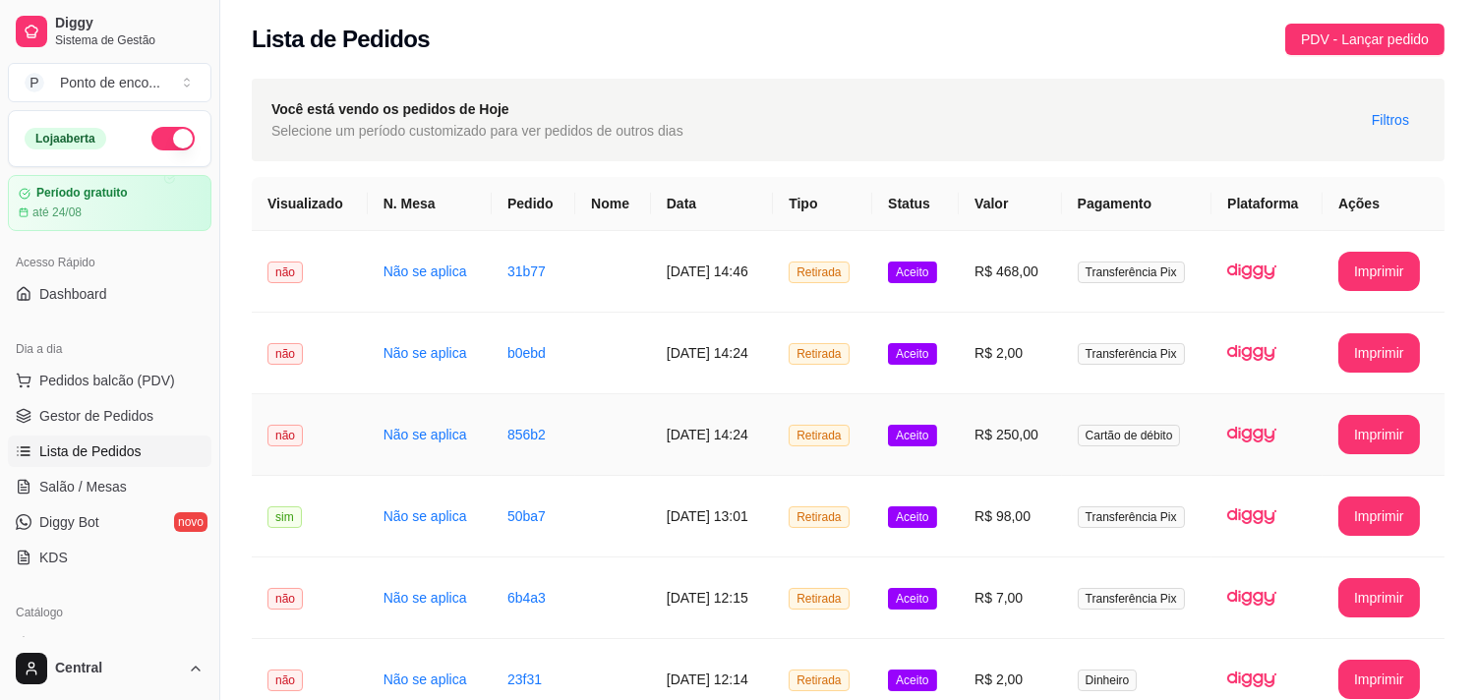
click at [575, 411] on td at bounding box center [613, 435] width 76 height 82
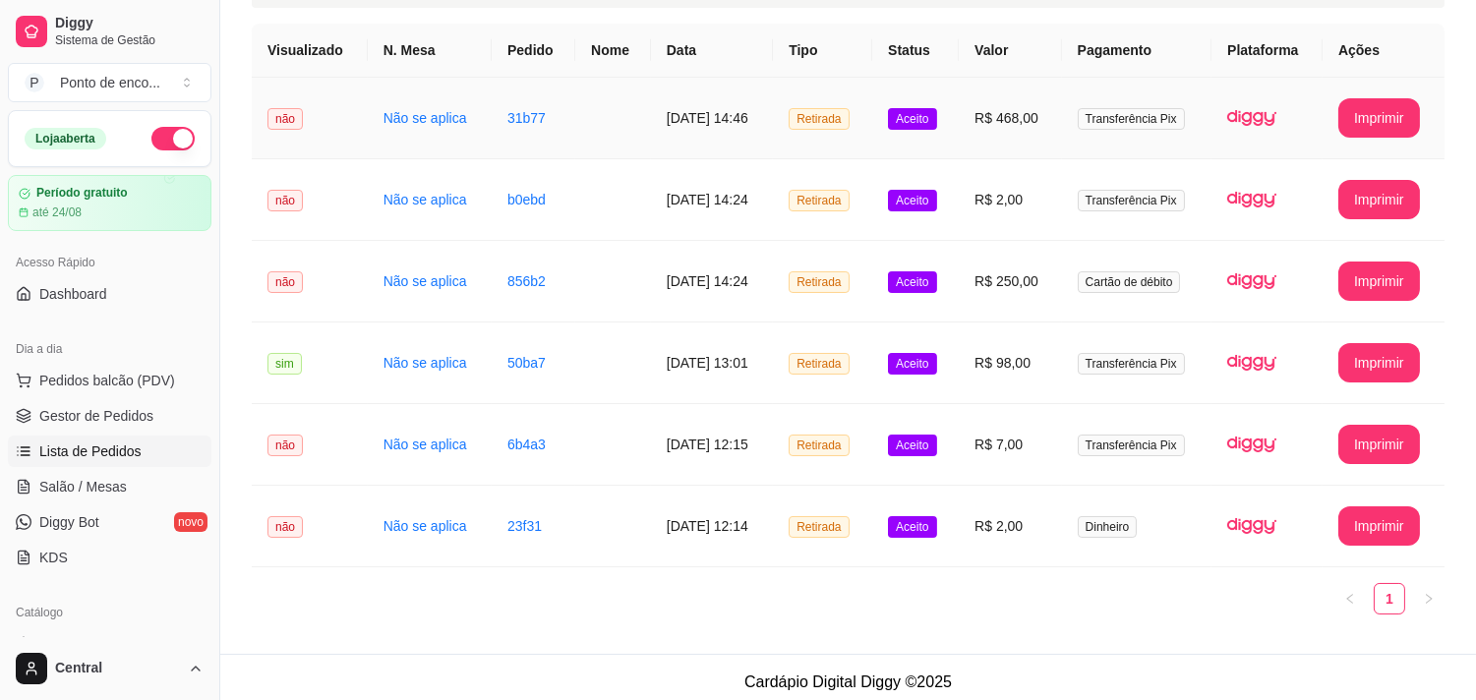
scroll to position [163, 0]
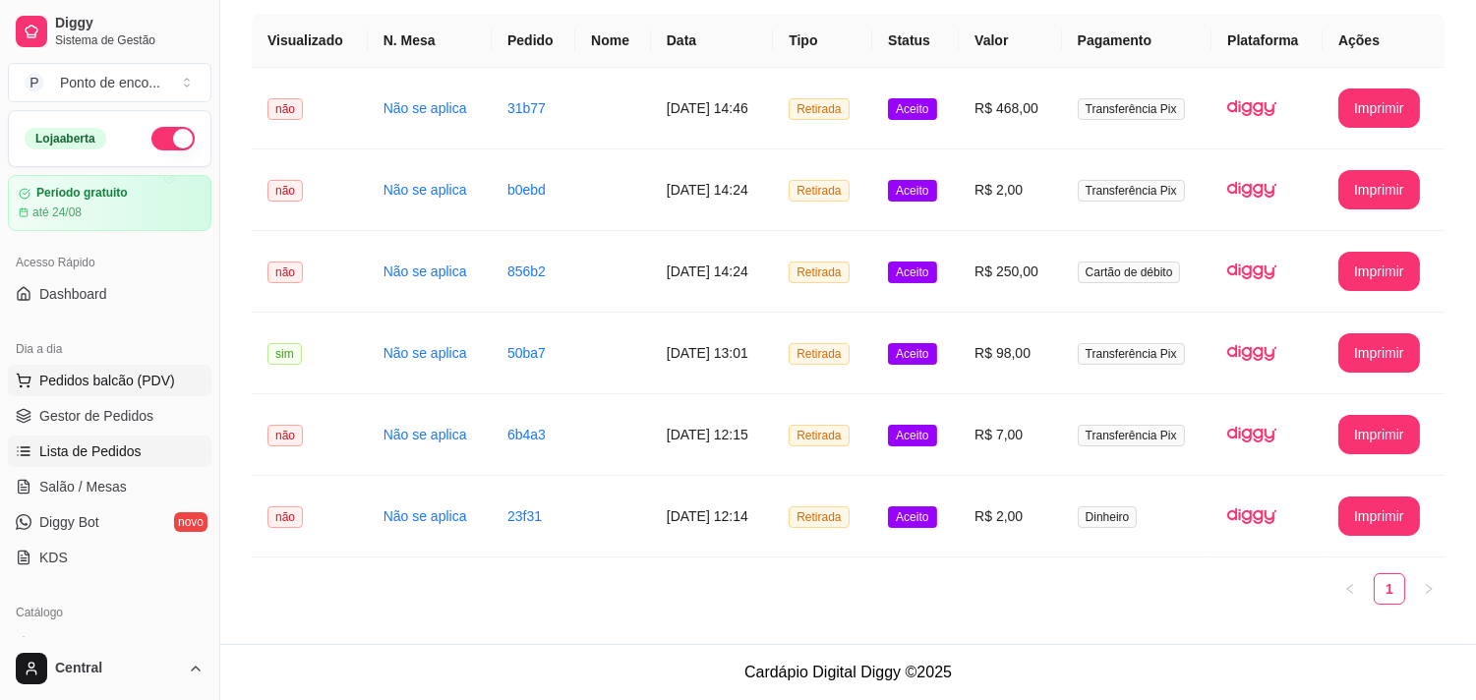
click at [109, 386] on span "Pedidos balcão (PDV)" at bounding box center [107, 381] width 136 height 20
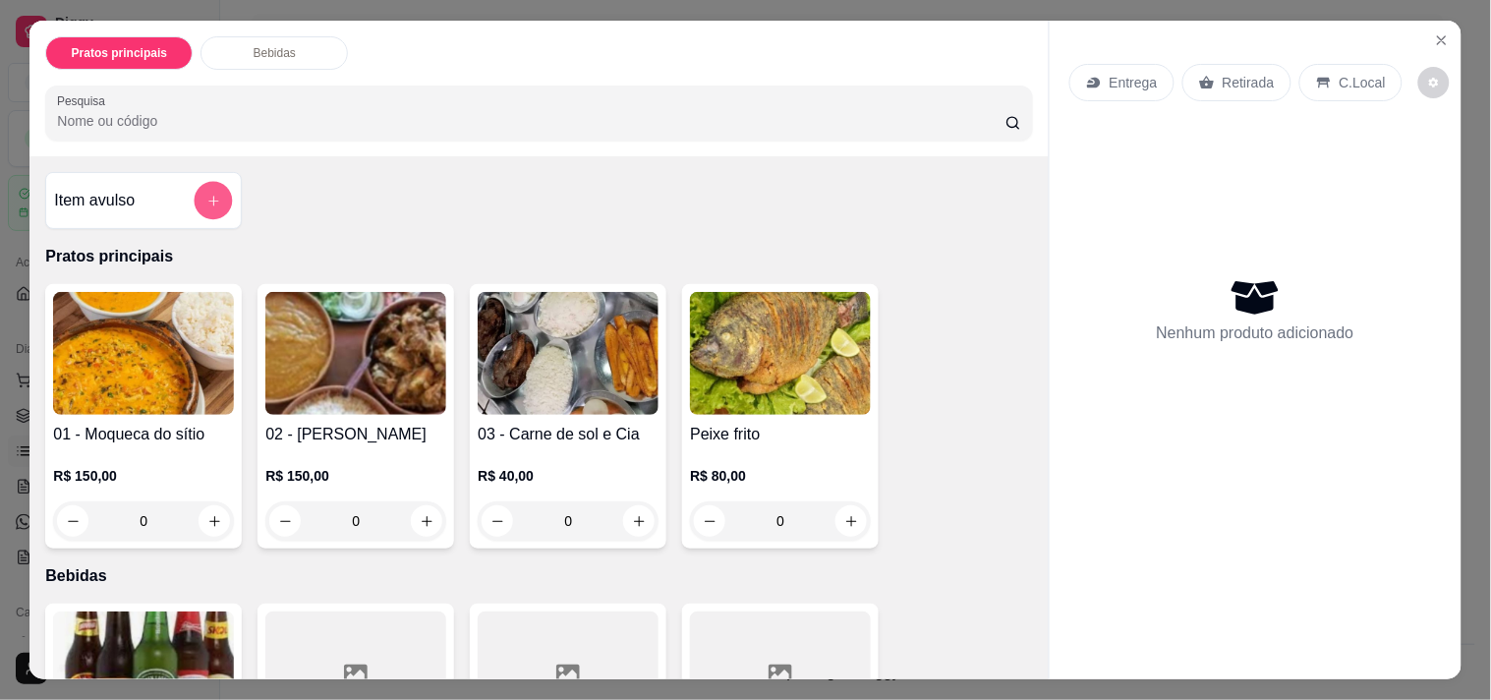
click at [206, 194] on icon "add-separate-item" at bounding box center [213, 201] width 15 height 15
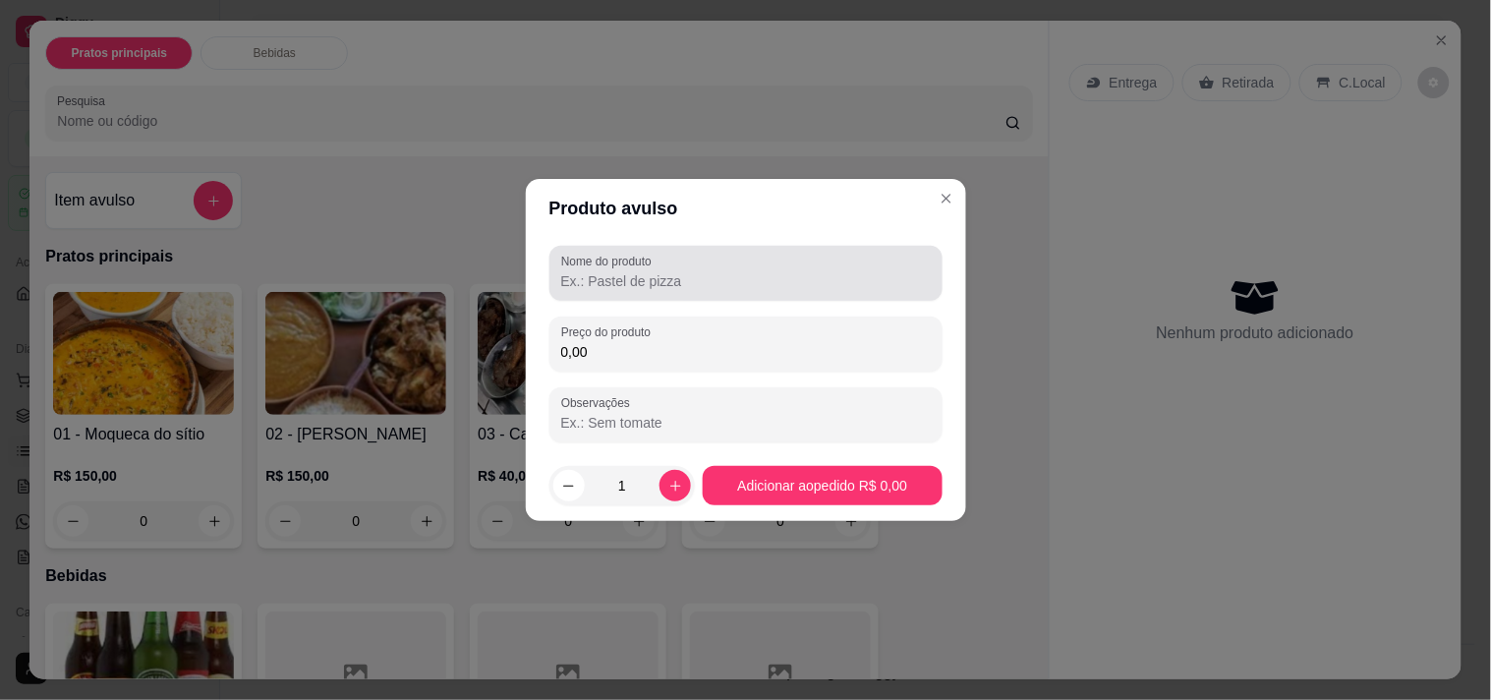
click at [812, 254] on div at bounding box center [746, 273] width 370 height 39
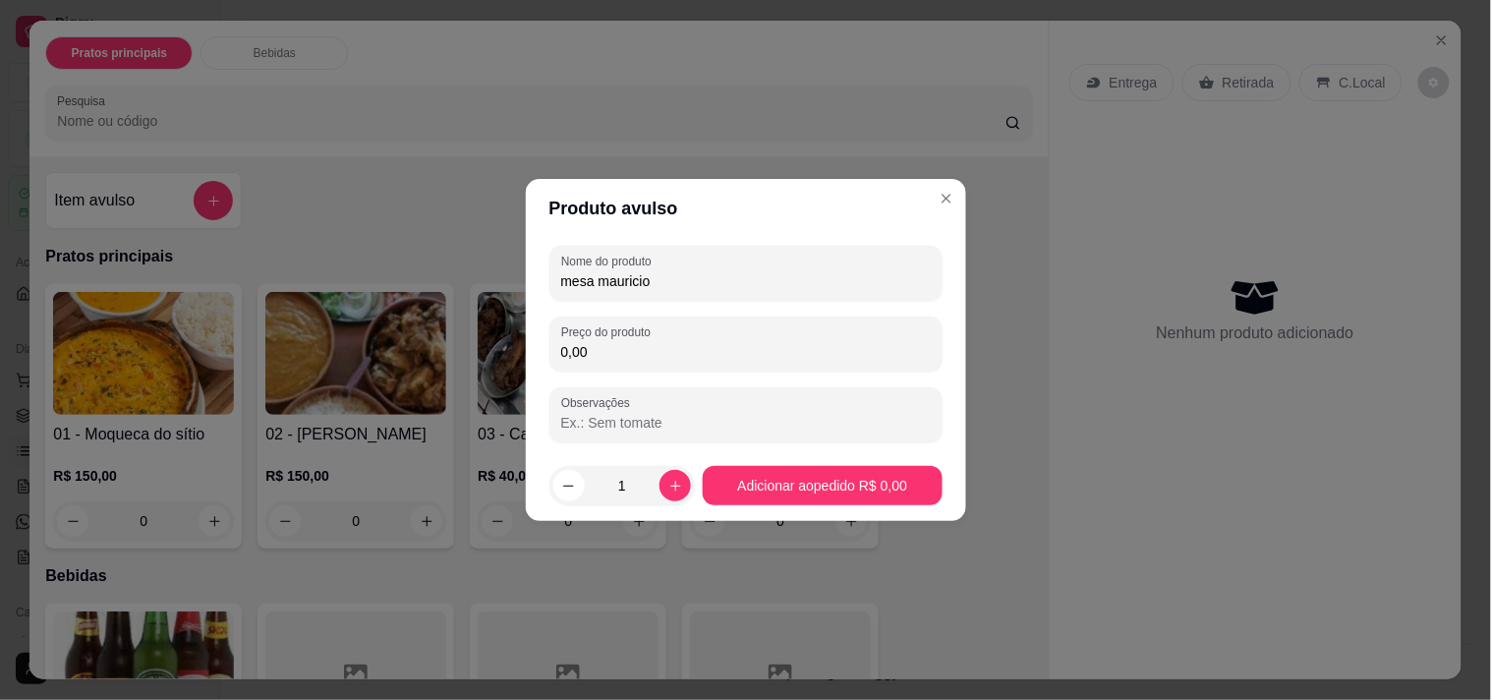
type input "mesa mauricio"
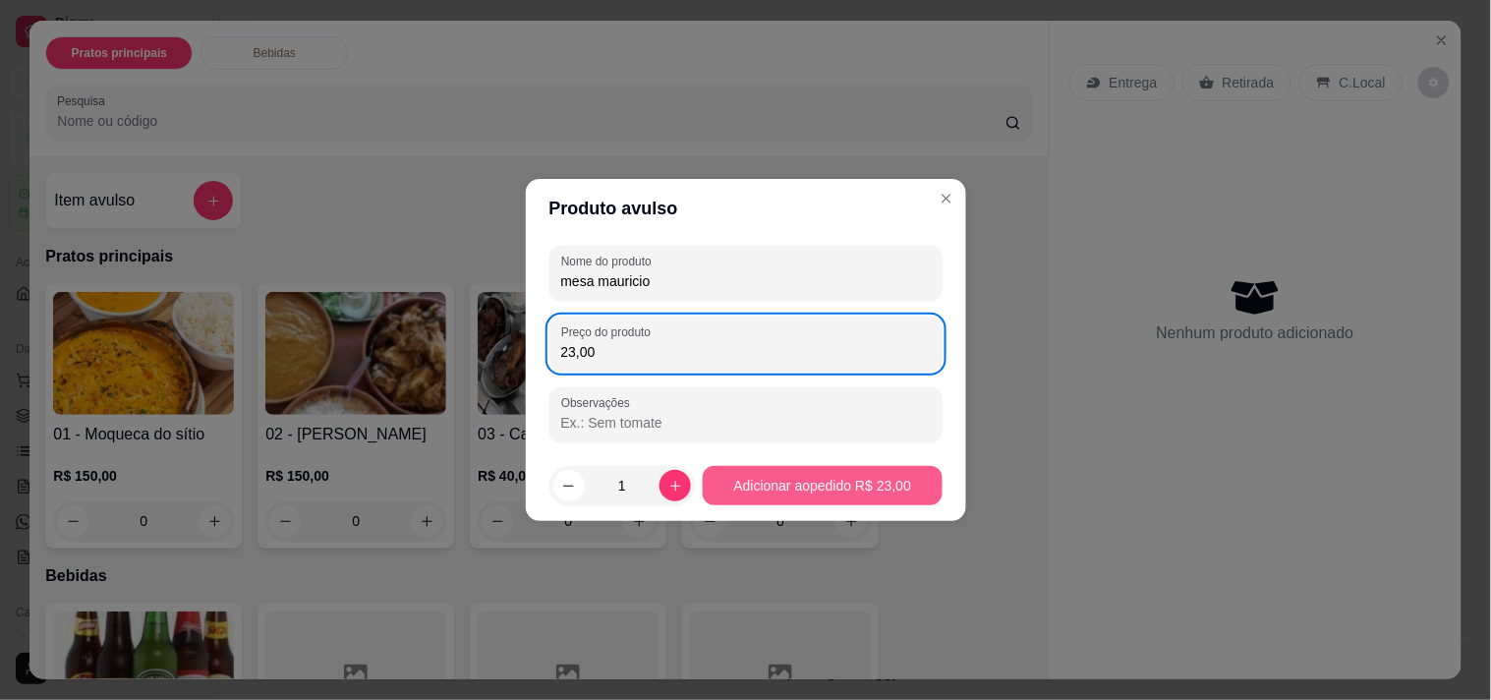
type input "23,00"
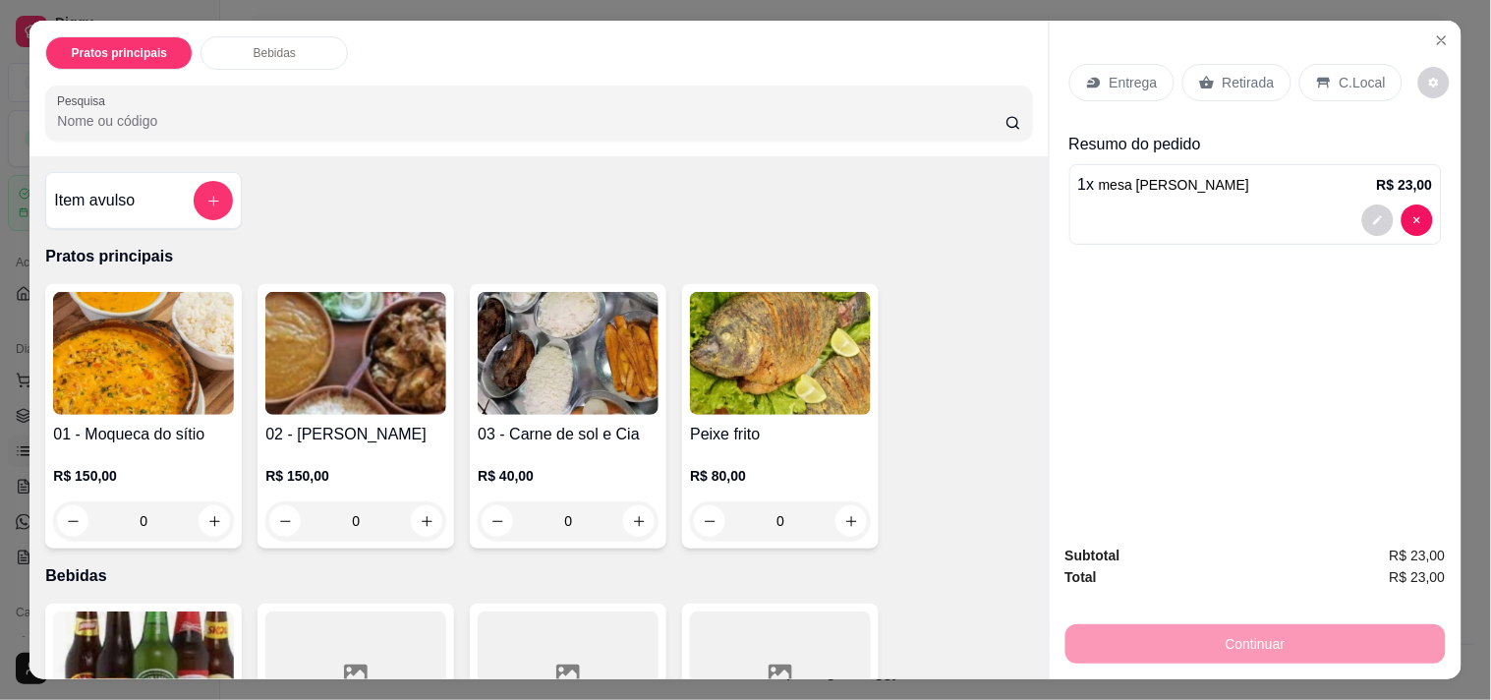
click at [1223, 89] on div "Retirada" at bounding box center [1237, 82] width 109 height 37
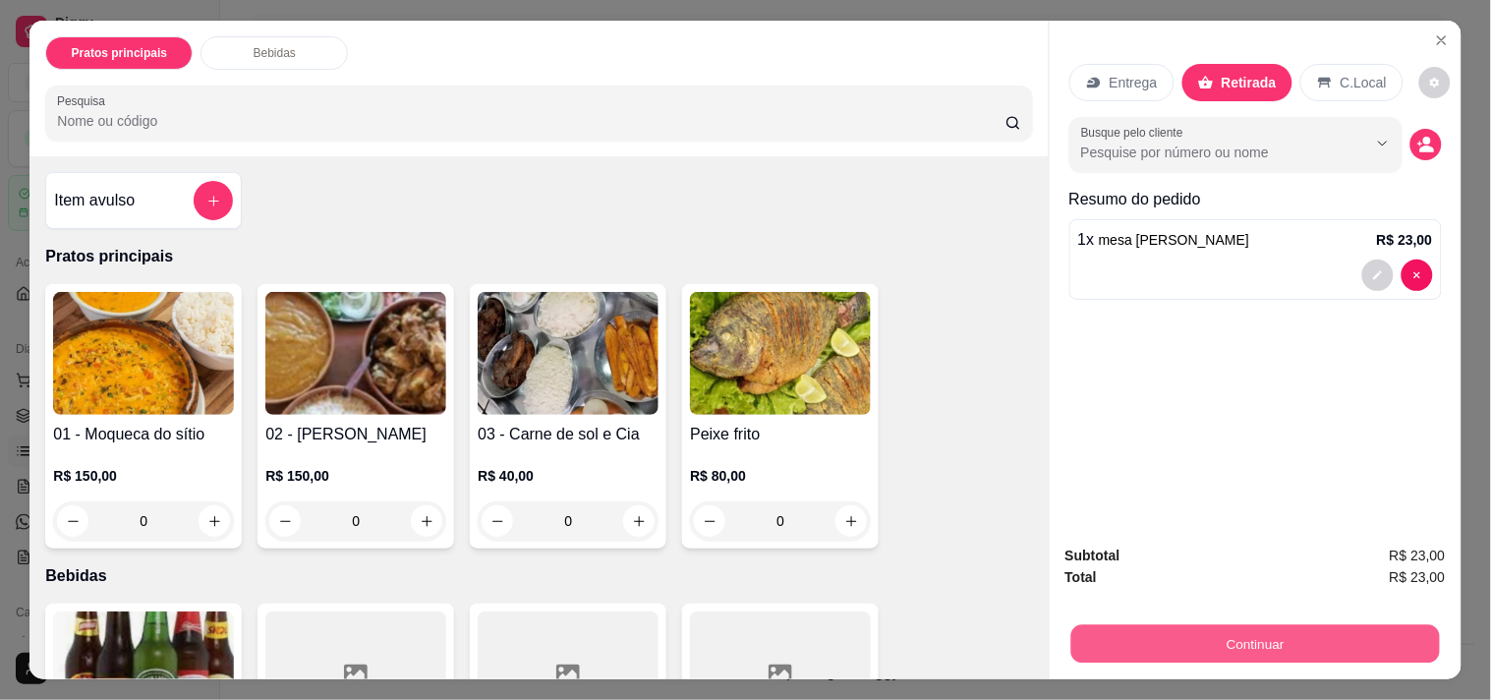
click at [1312, 624] on button "Continuar" at bounding box center [1255, 643] width 369 height 38
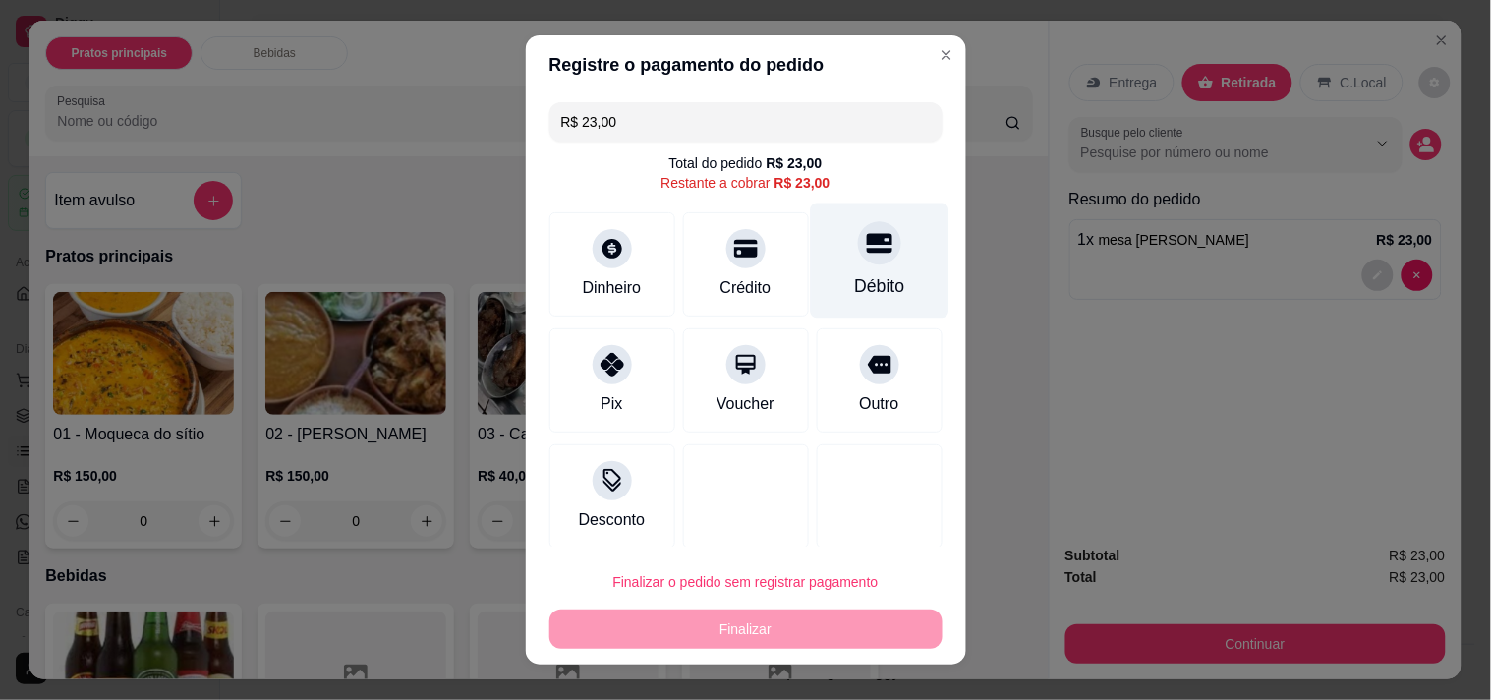
click at [810, 262] on div "Débito" at bounding box center [879, 260] width 139 height 115
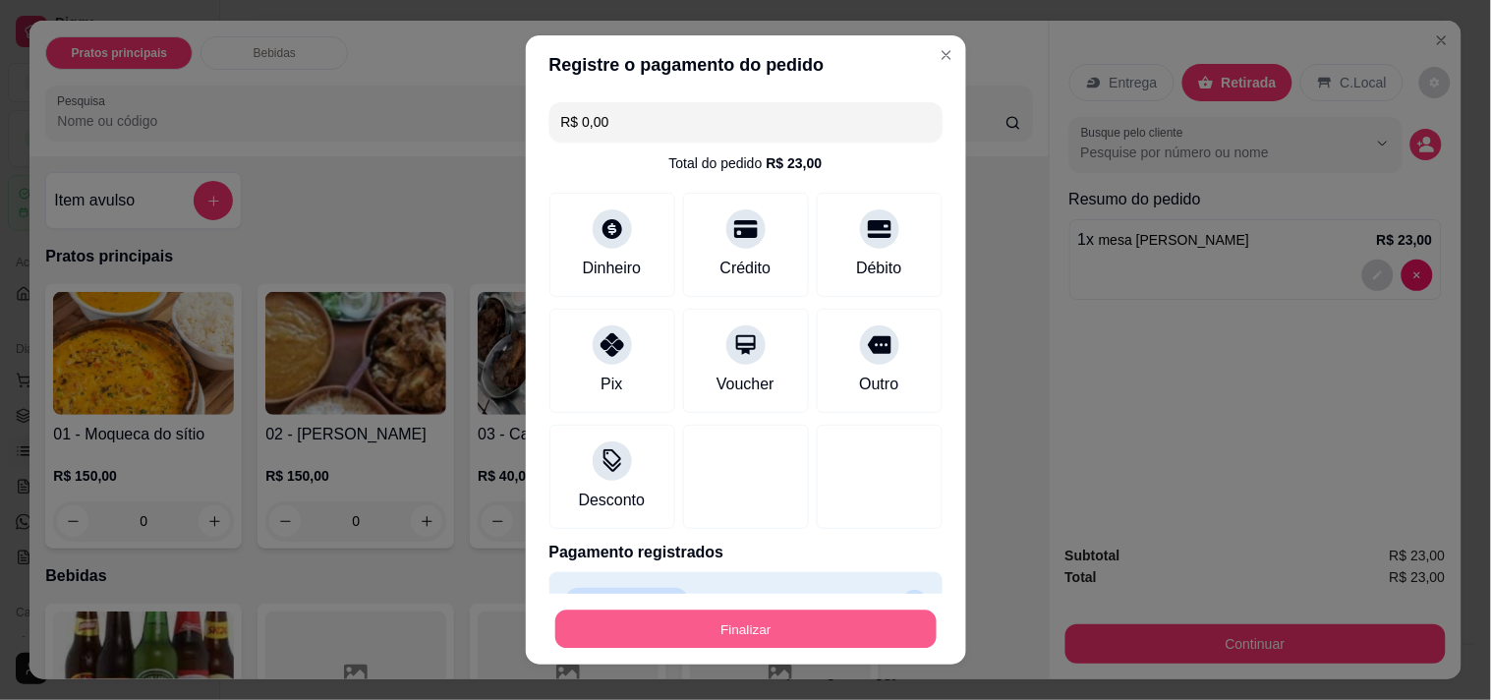
click at [722, 622] on button "Finalizar" at bounding box center [745, 629] width 381 height 38
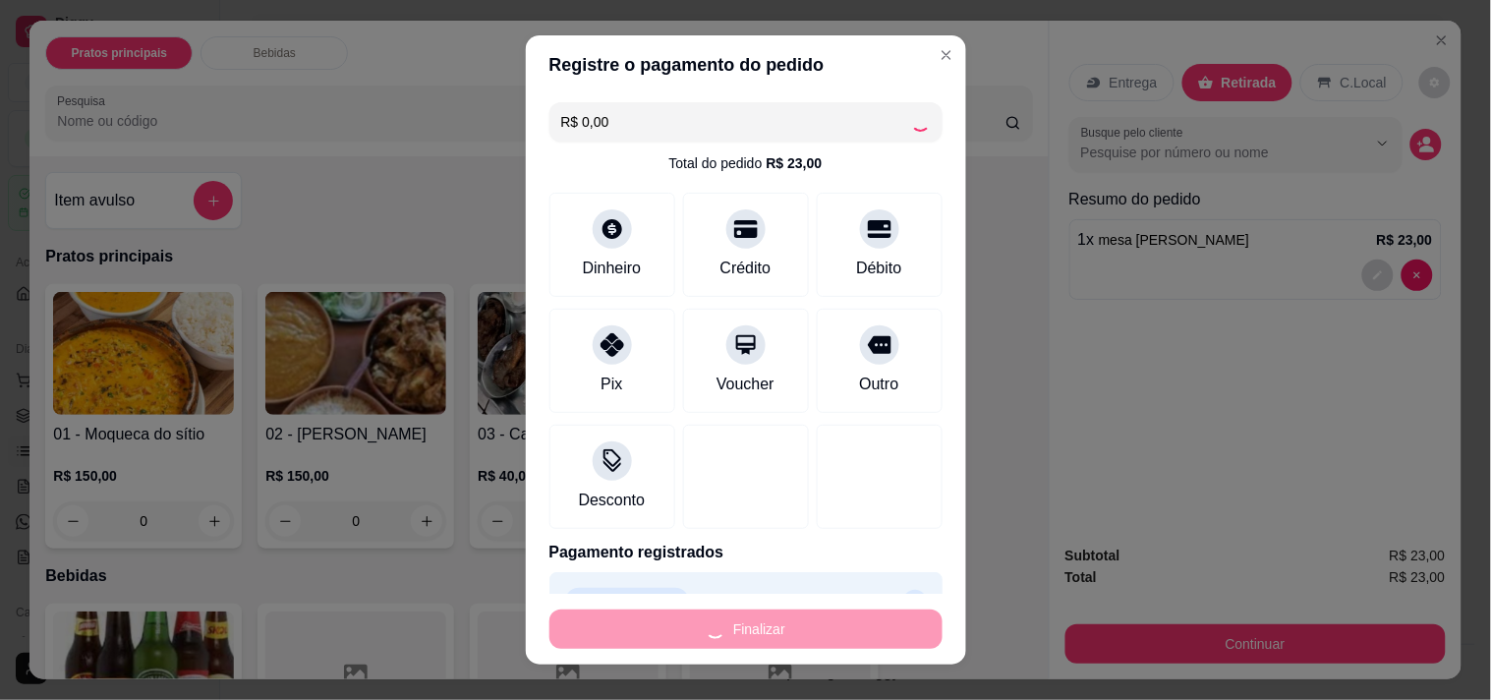
type input "-R$ 23,00"
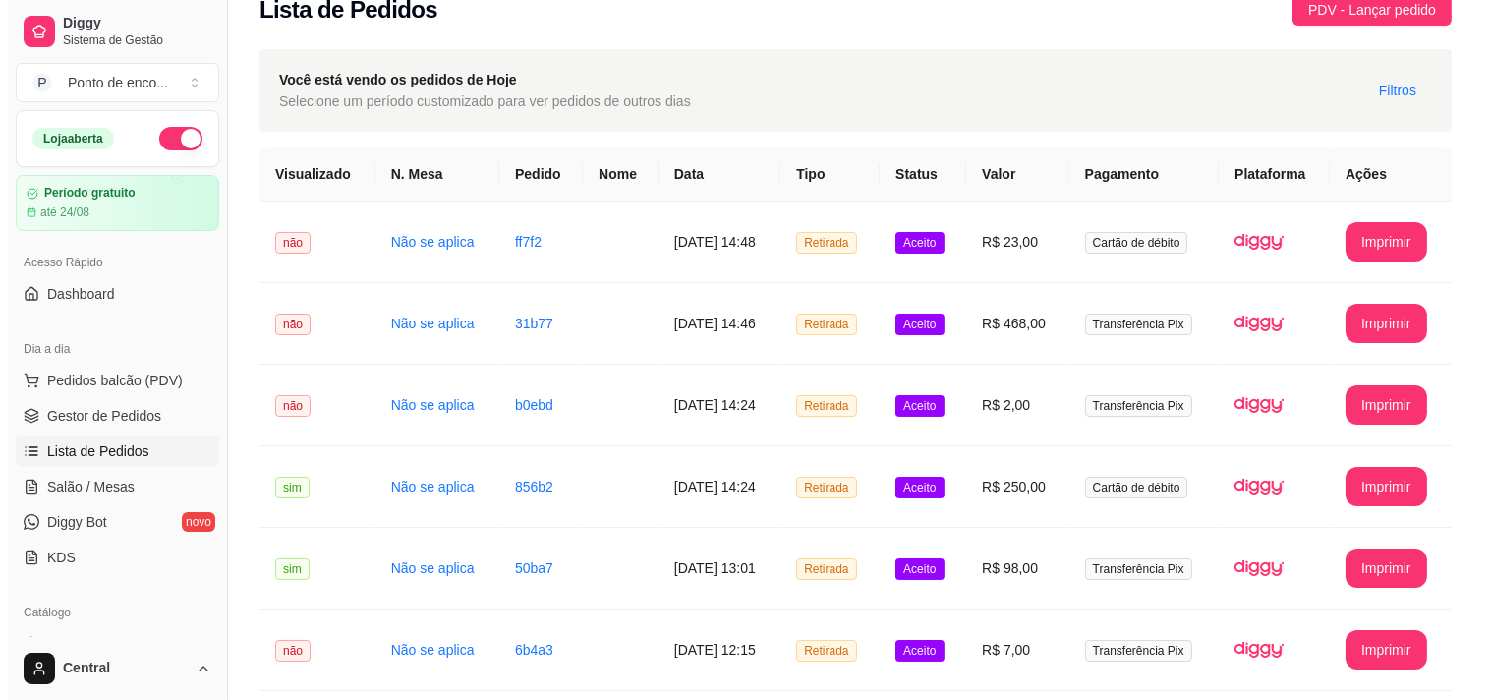
scroll to position [26, 0]
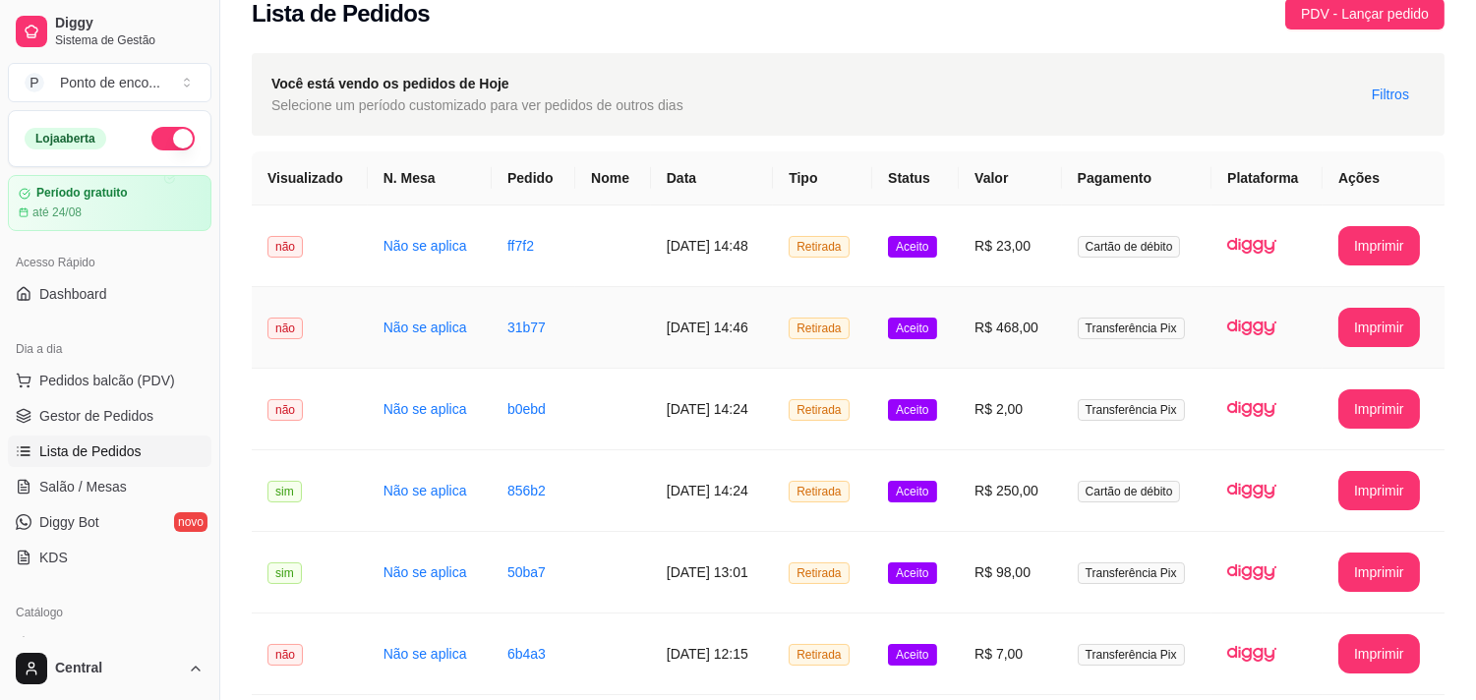
click at [656, 344] on td "[DATE] 14:46" at bounding box center [712, 328] width 122 height 82
click at [591, 248] on td at bounding box center [613, 246] width 76 height 82
click at [667, 339] on td "[DATE] 14:46" at bounding box center [712, 328] width 122 height 82
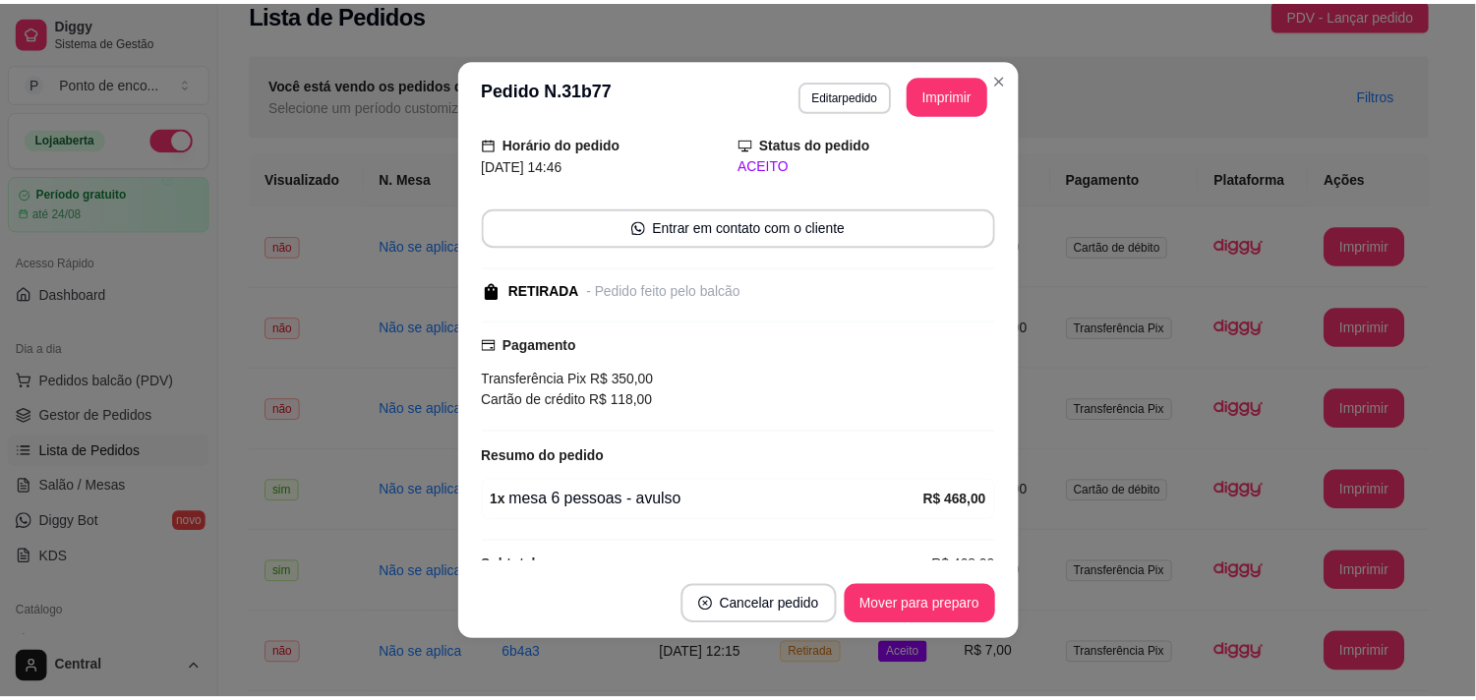
scroll to position [82, 0]
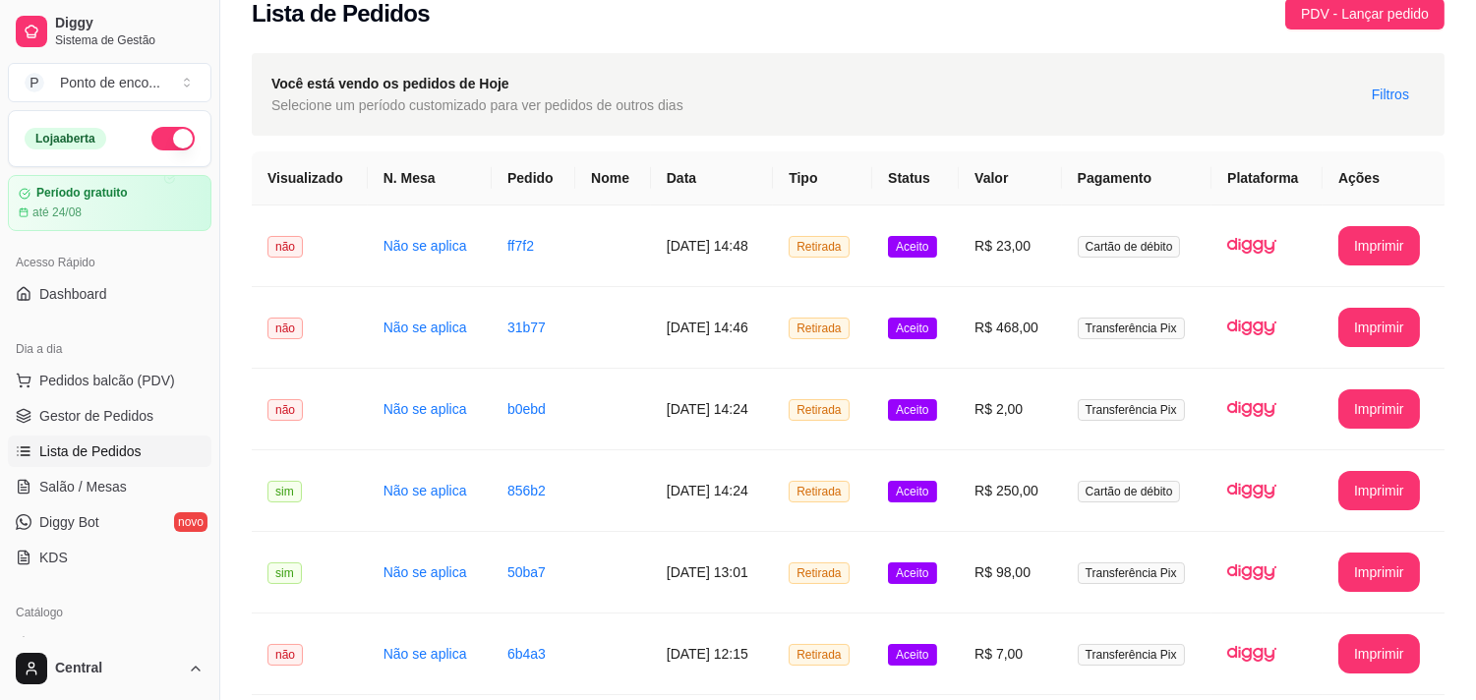
click at [1001, 75] on div "Você está vendo os pedidos de Hoje Selecione um período customizado para ver pe…" at bounding box center [848, 94] width 1192 height 83
click at [61, 376] on span "Pedidos balcão (PDV)" at bounding box center [107, 381] width 136 height 20
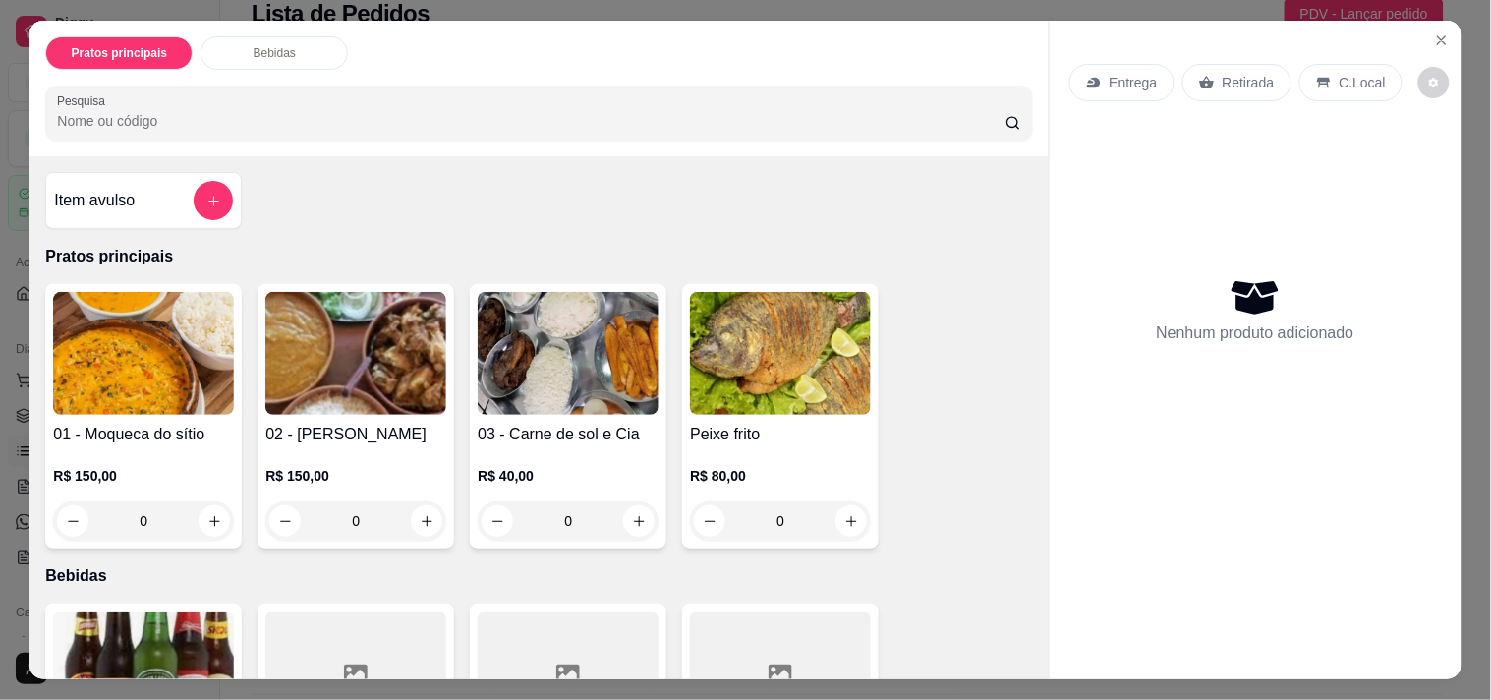
click at [167, 172] on div "Item avulso" at bounding box center [143, 200] width 197 height 57
click at [198, 204] on button "add-separate-item" at bounding box center [214, 201] width 38 height 38
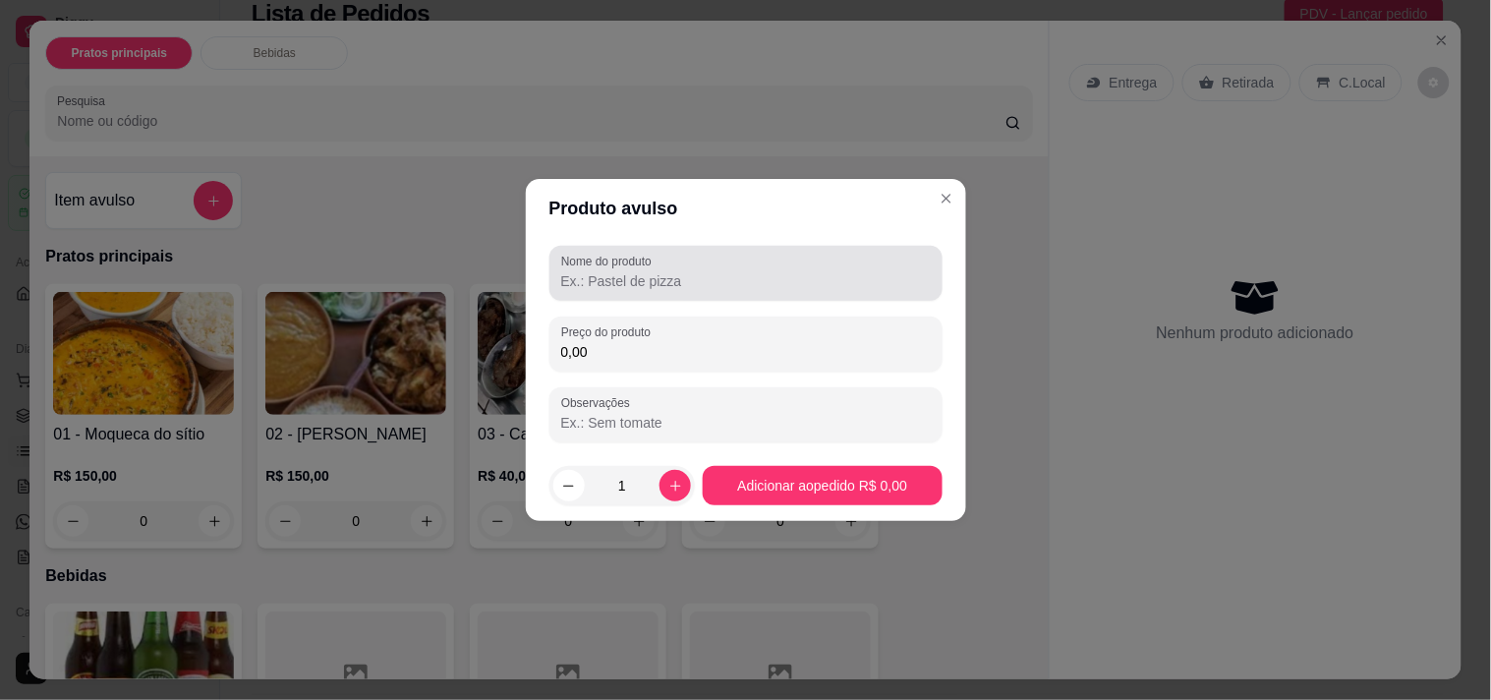
click at [674, 269] on div at bounding box center [746, 273] width 370 height 39
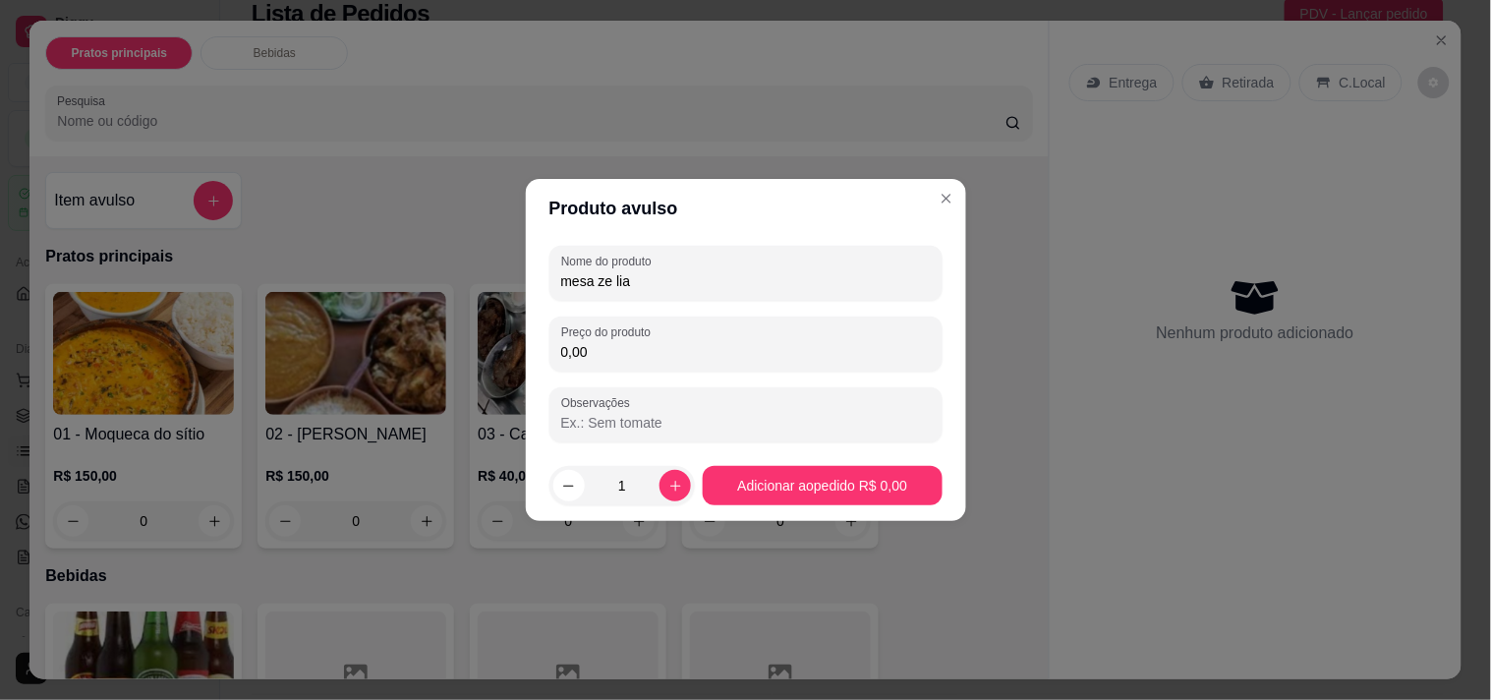
type input "mesa ze lia"
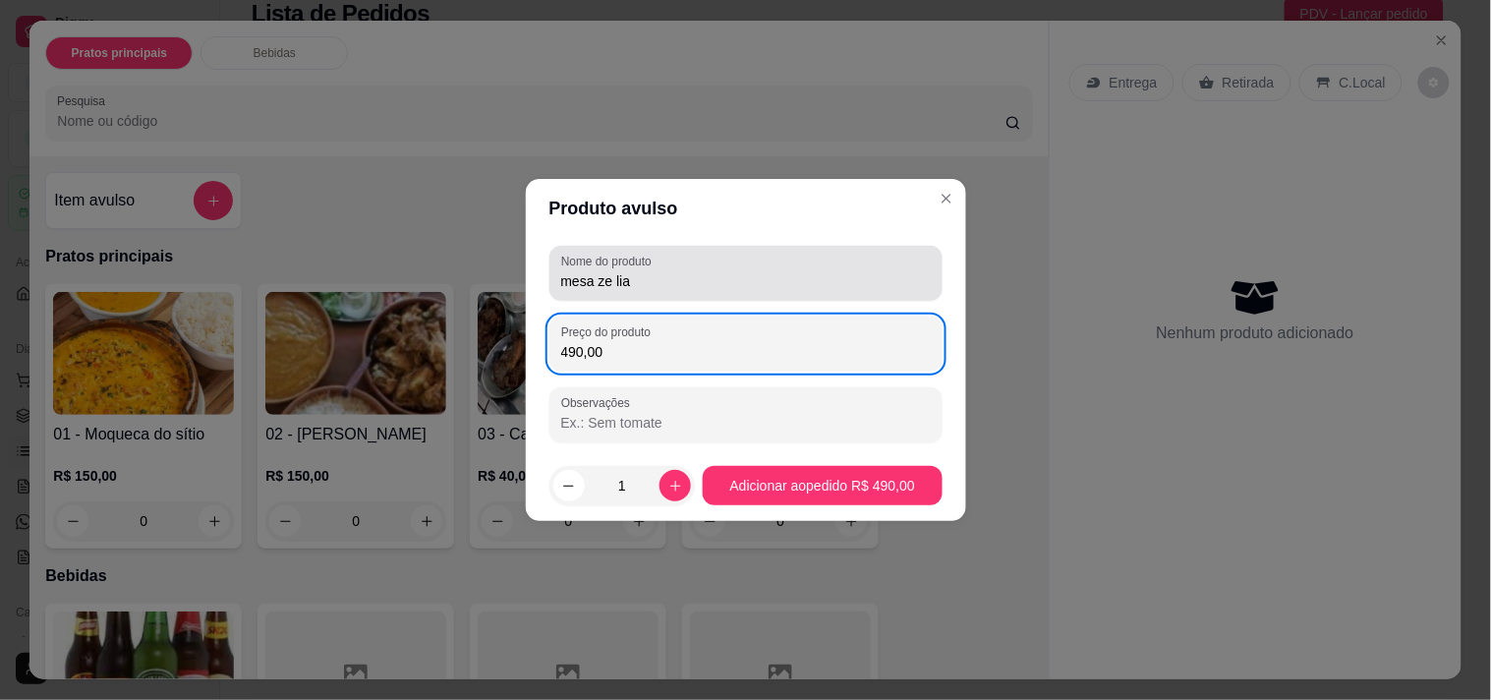
type input "490,00"
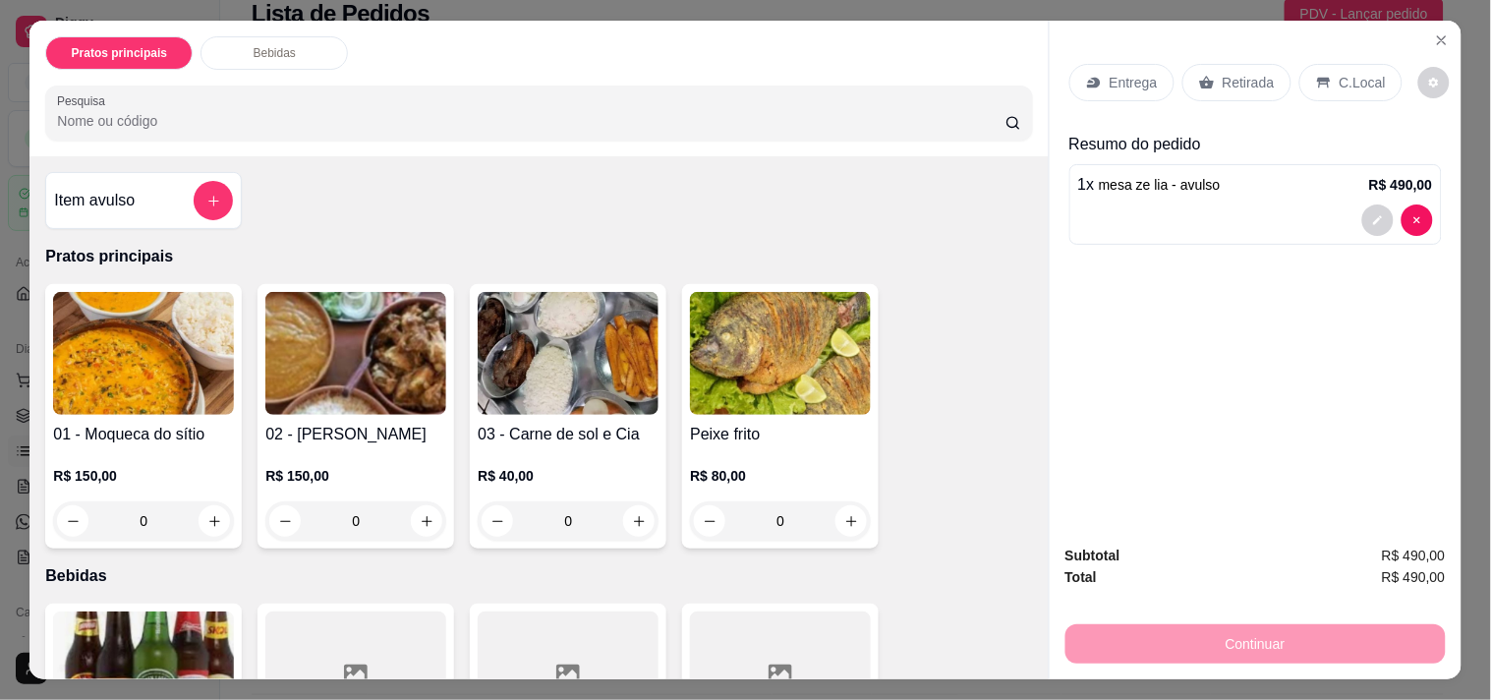
click at [1229, 93] on div "Entrega Retirada C.Local" at bounding box center [1256, 82] width 373 height 69
click at [1236, 77] on p "Retirada" at bounding box center [1249, 83] width 52 height 20
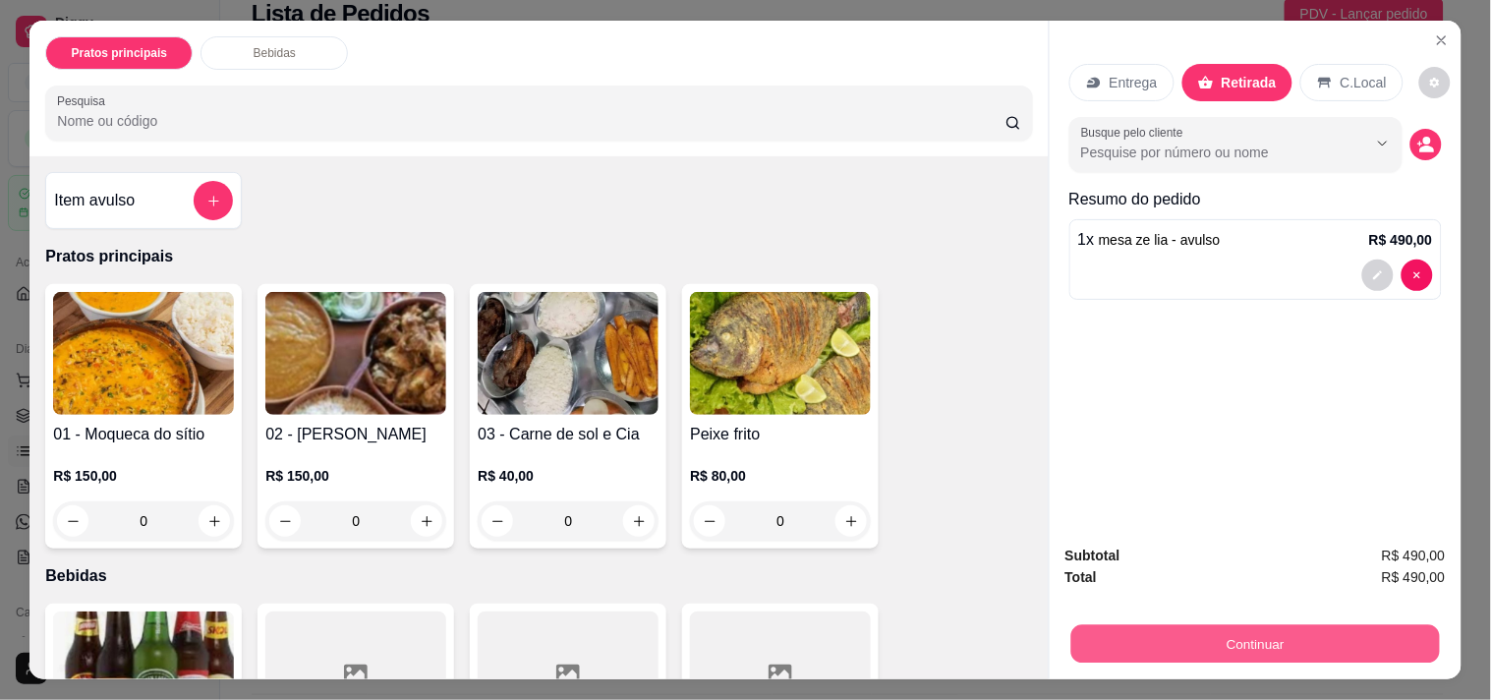
click at [1158, 624] on button "Continuar" at bounding box center [1255, 643] width 369 height 38
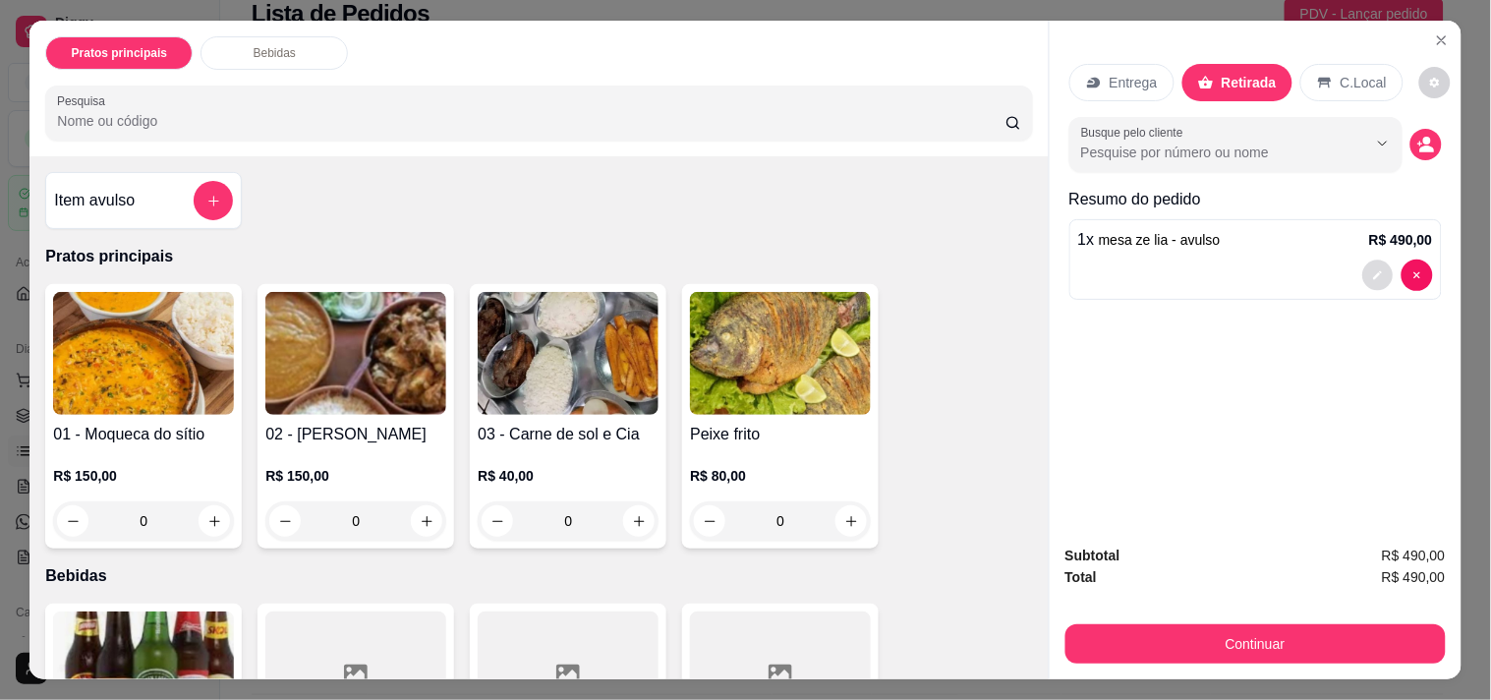
click at [1363, 267] on button "decrease-product-quantity" at bounding box center [1378, 276] width 30 height 30
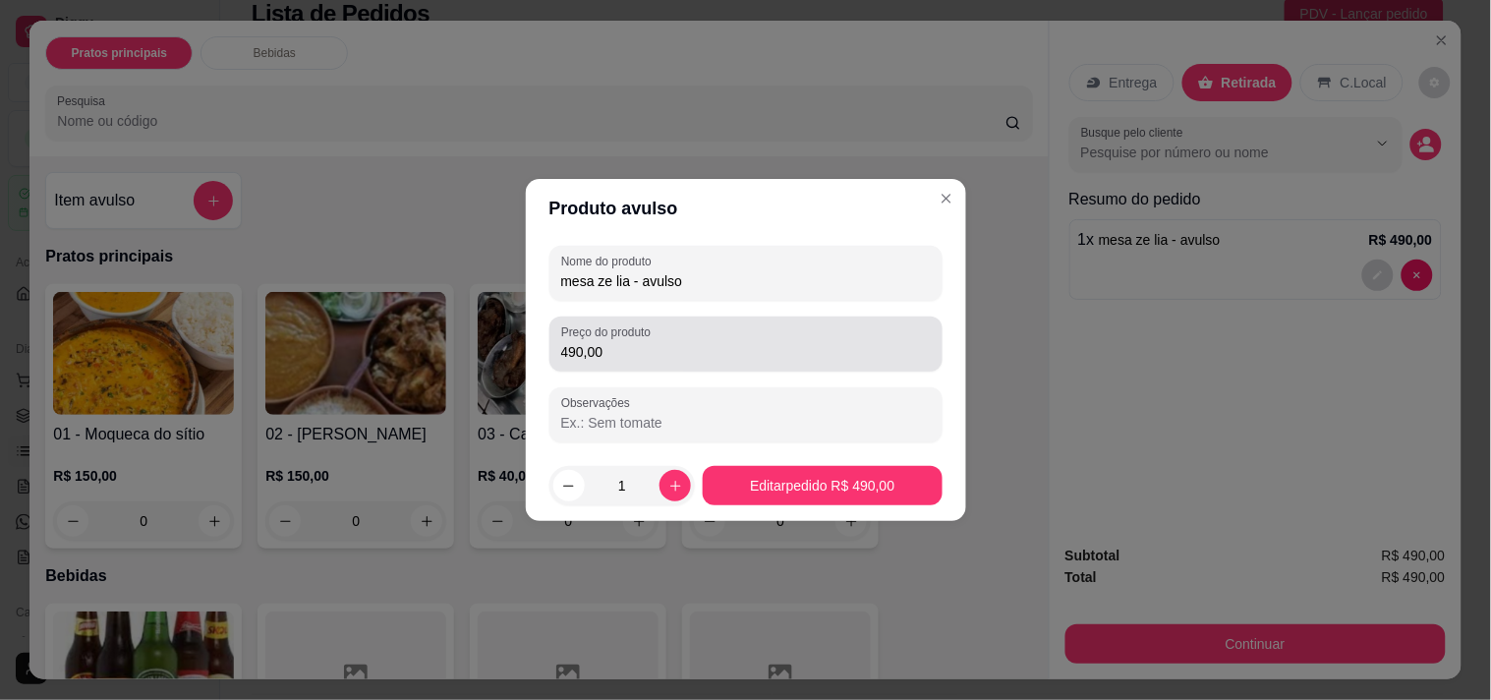
click at [612, 357] on input "490,00" at bounding box center [746, 352] width 370 height 20
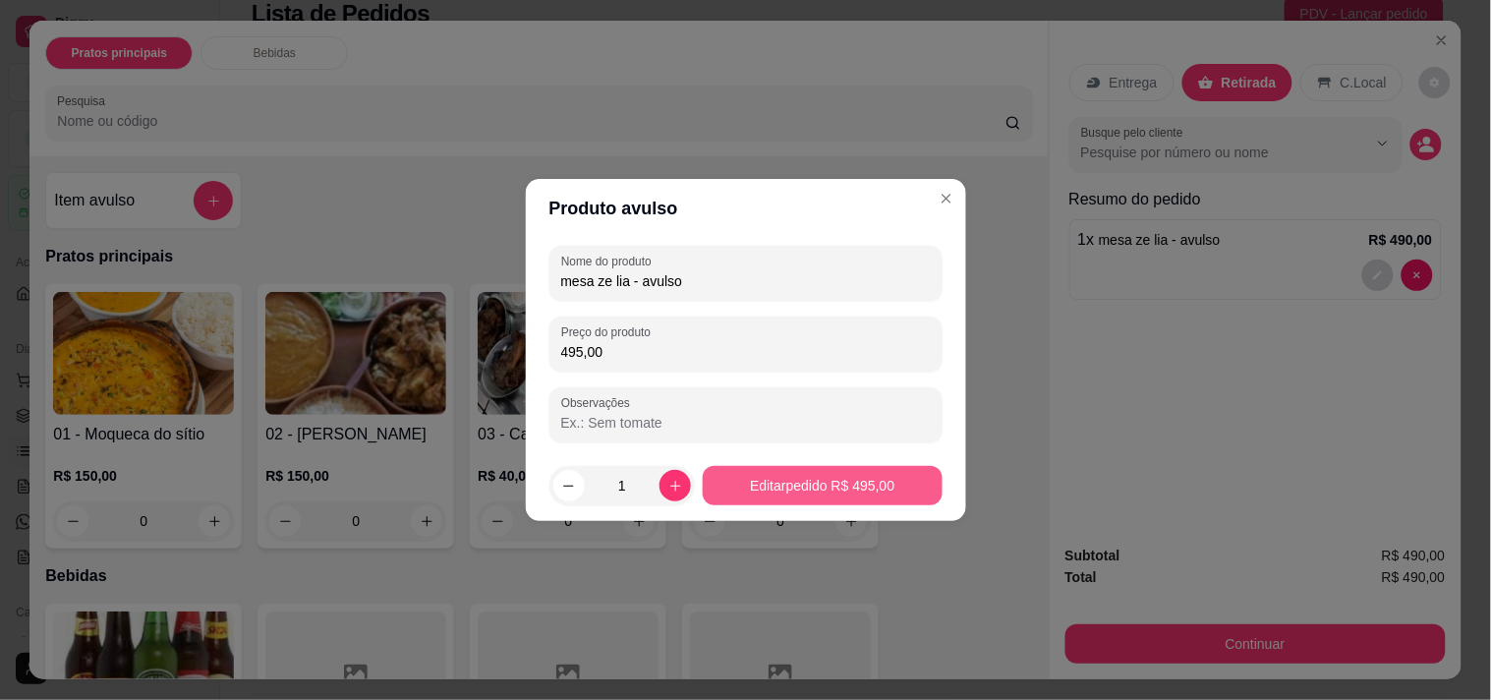
type input "495,00"
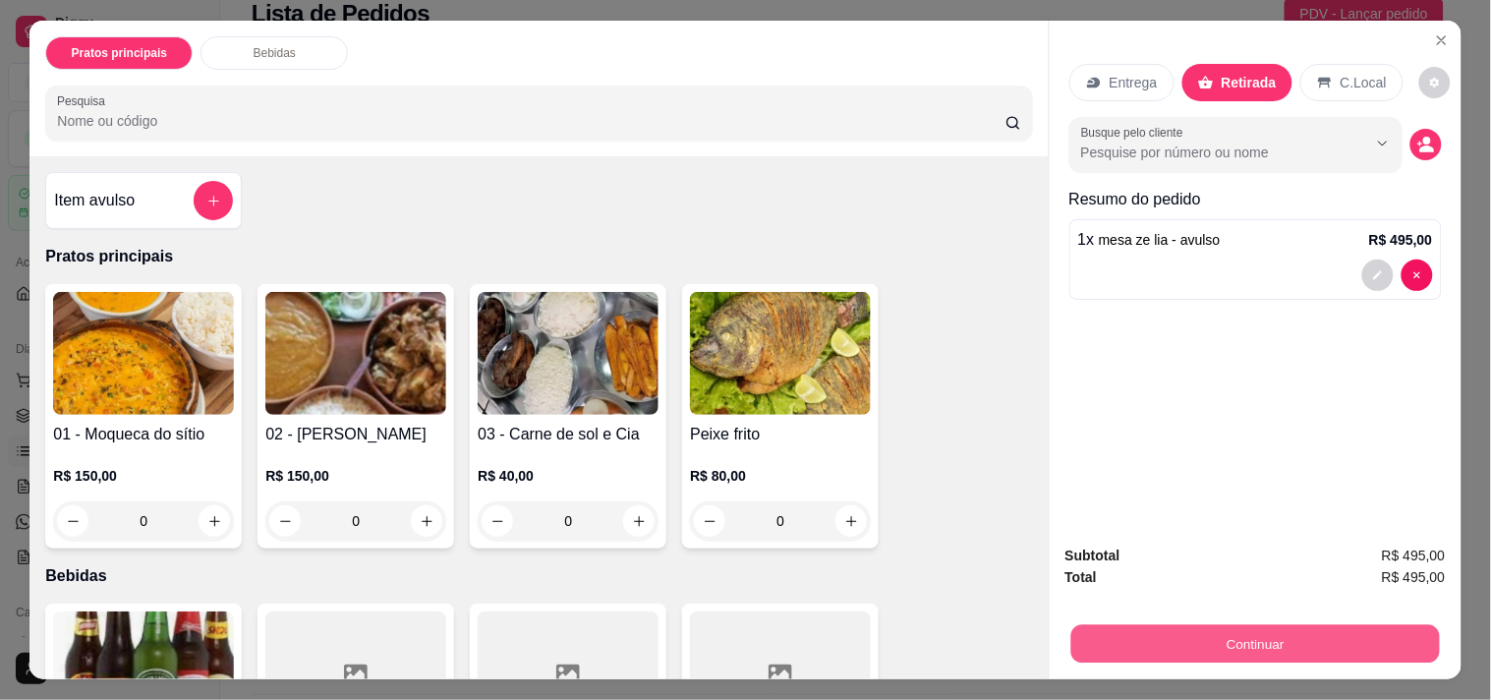
click at [1214, 641] on button "Continuar" at bounding box center [1255, 643] width 369 height 38
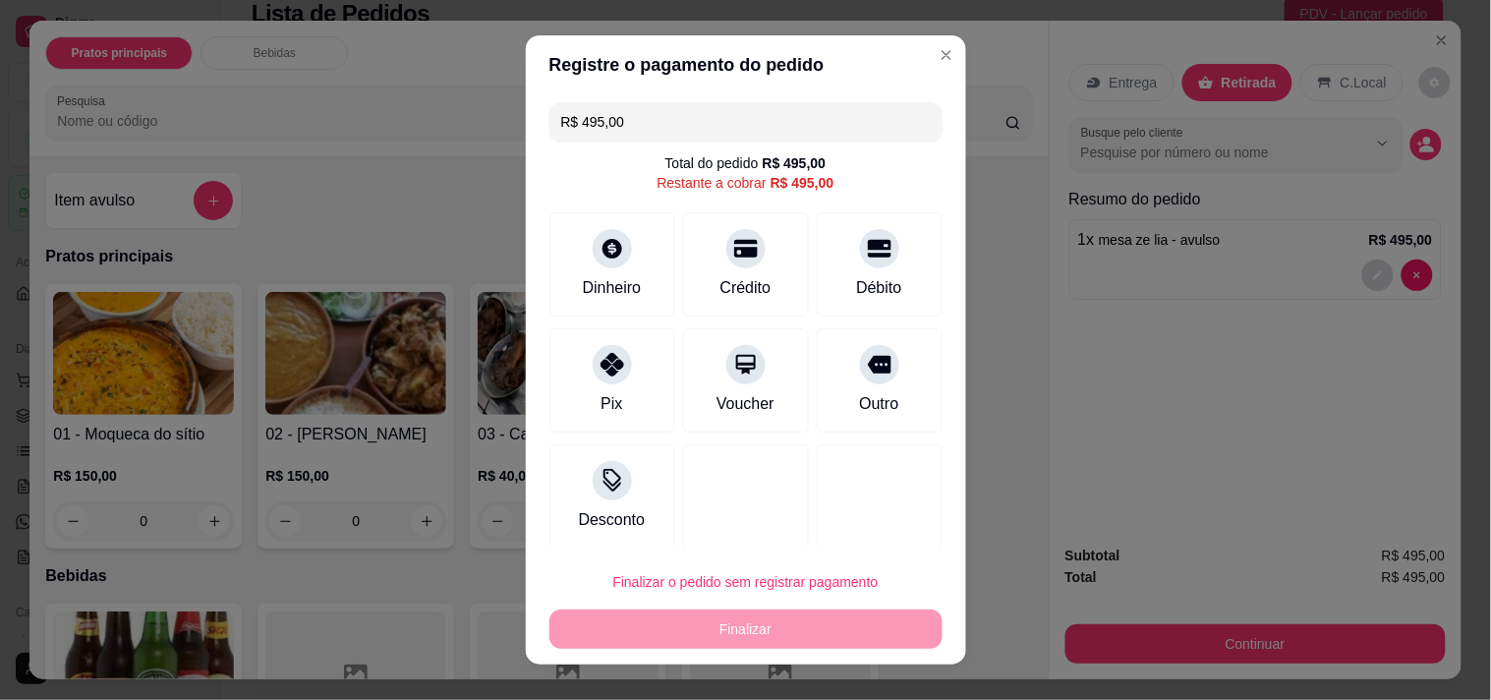
click at [664, 134] on input "R$ 495,00" at bounding box center [746, 121] width 370 height 39
click at [622, 374] on div "Pix" at bounding box center [612, 376] width 139 height 115
type input "R$ 250,00"
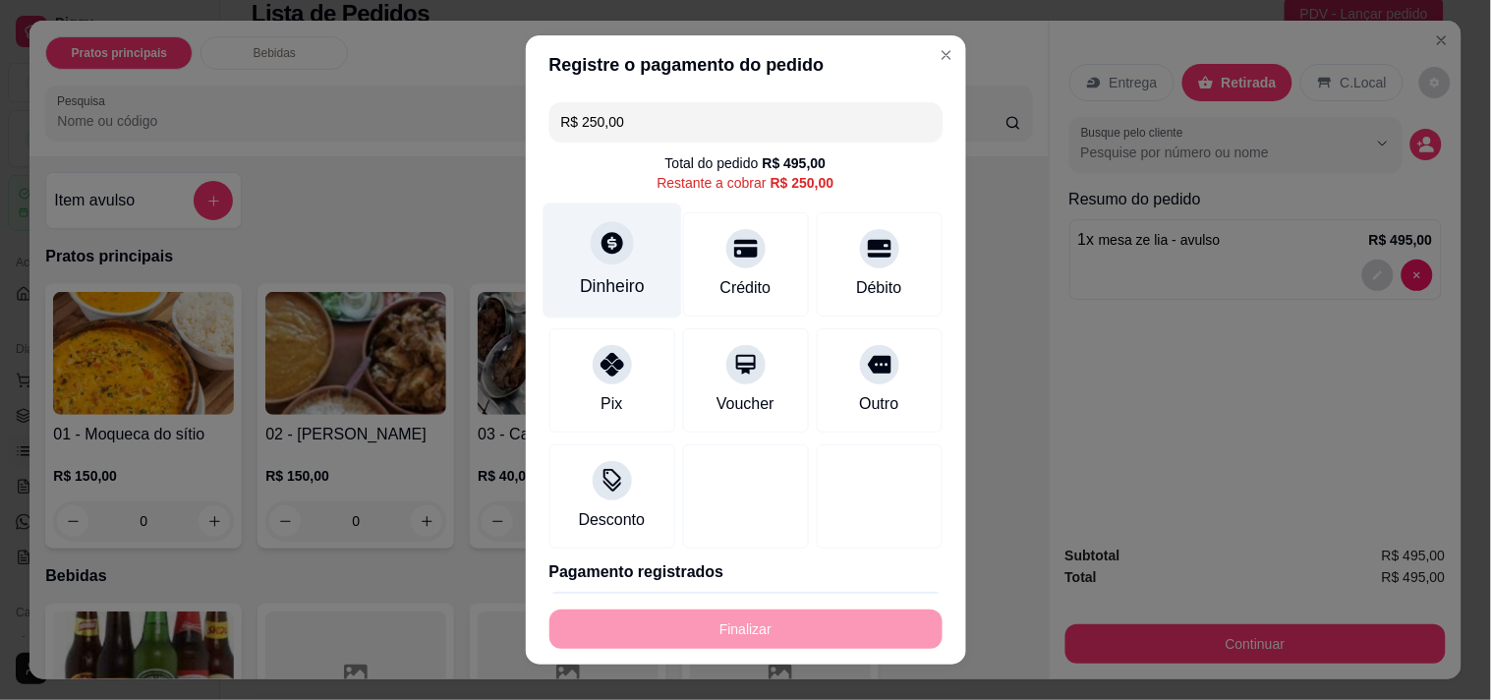
click at [606, 281] on div "Dinheiro" at bounding box center [612, 286] width 65 height 26
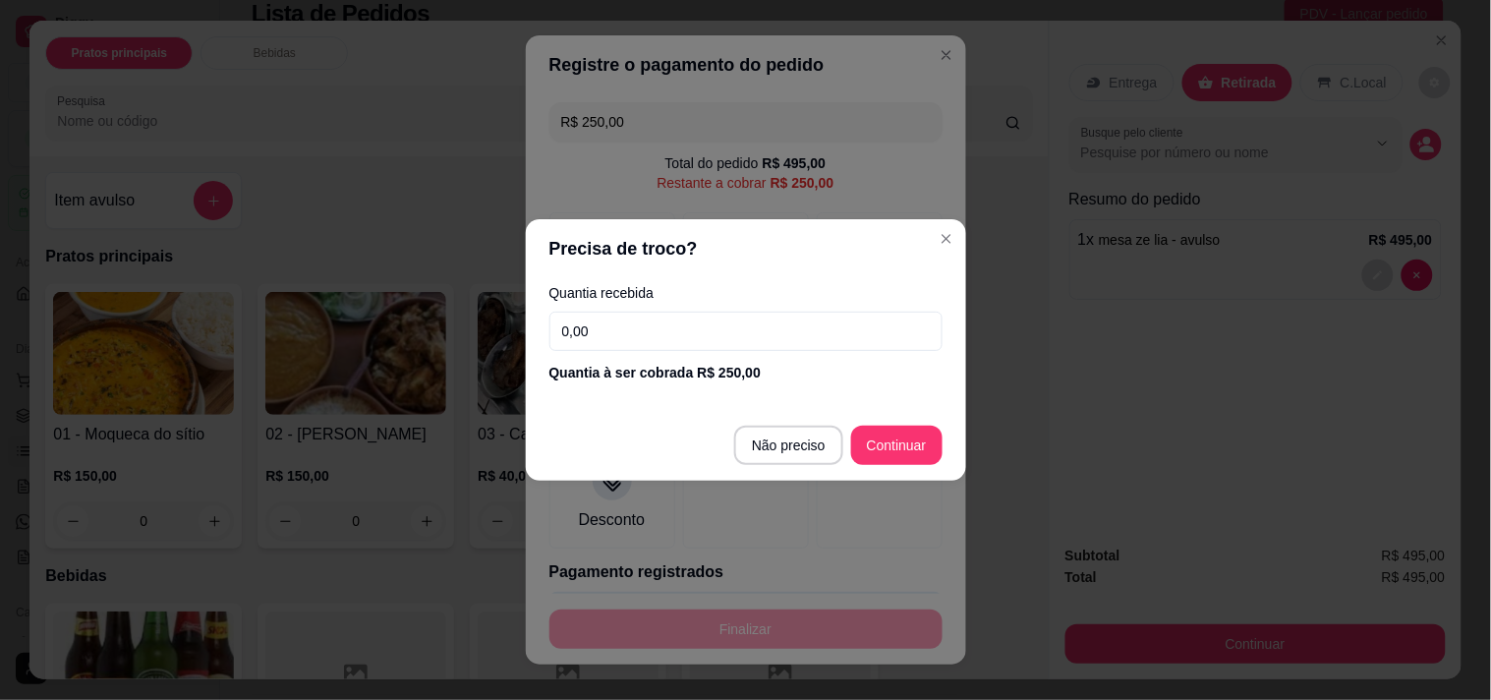
click at [740, 348] on input "0,00" at bounding box center [746, 331] width 393 height 39
type input "250,00"
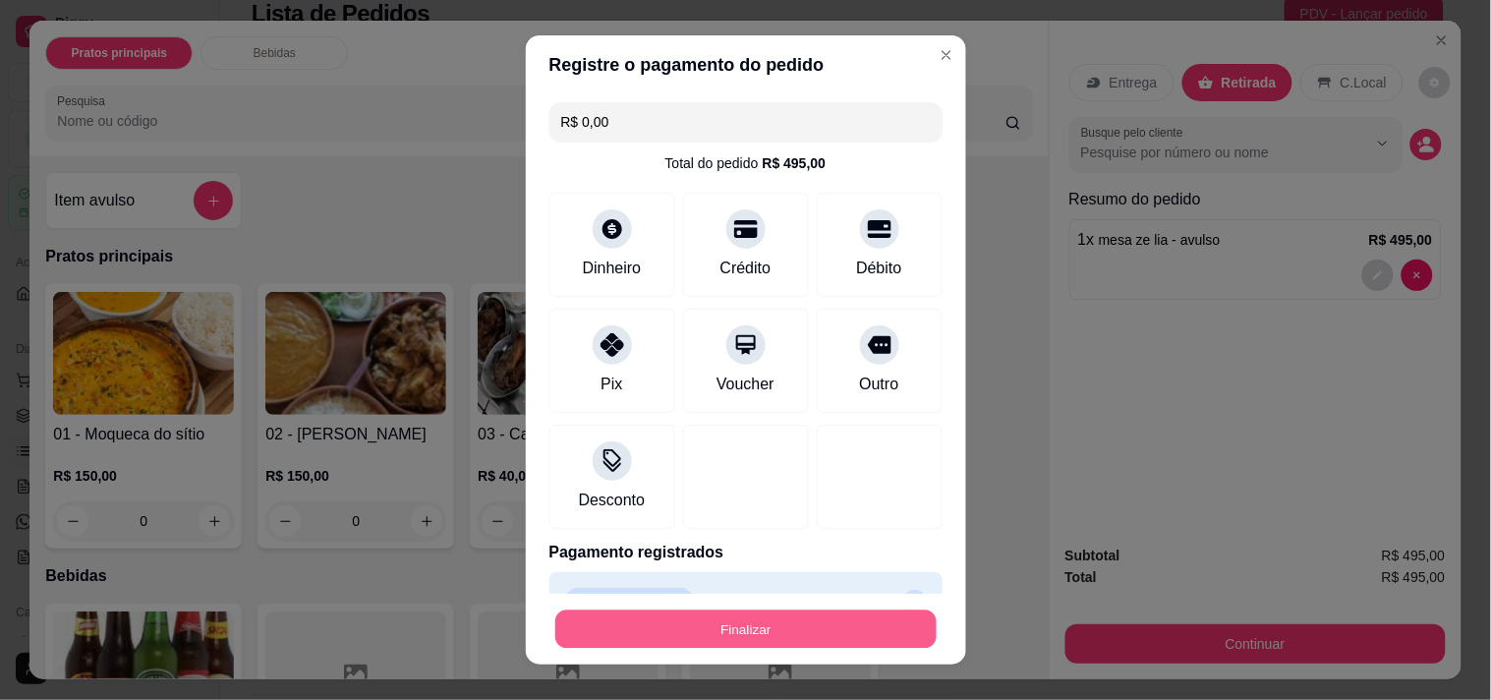
click at [784, 632] on button "Finalizar" at bounding box center [745, 629] width 381 height 38
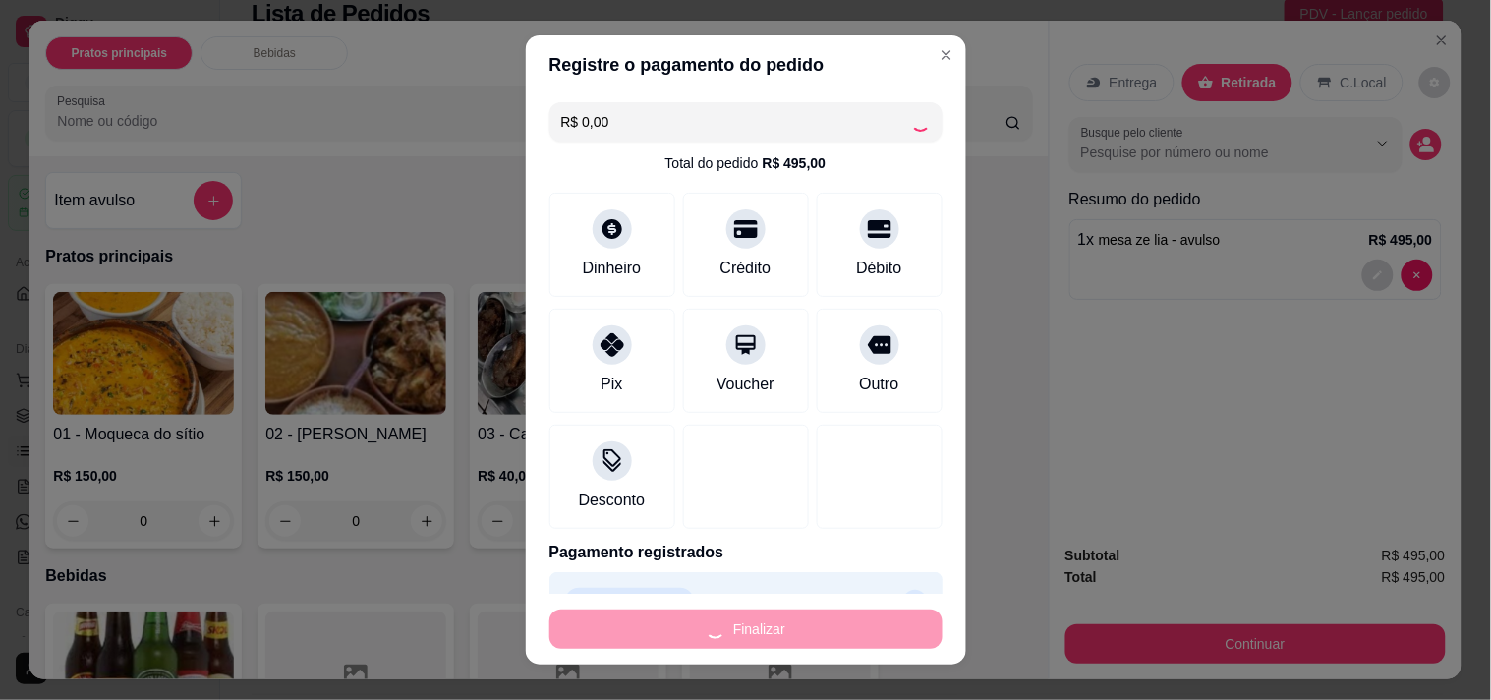
type input "-R$ 495,00"
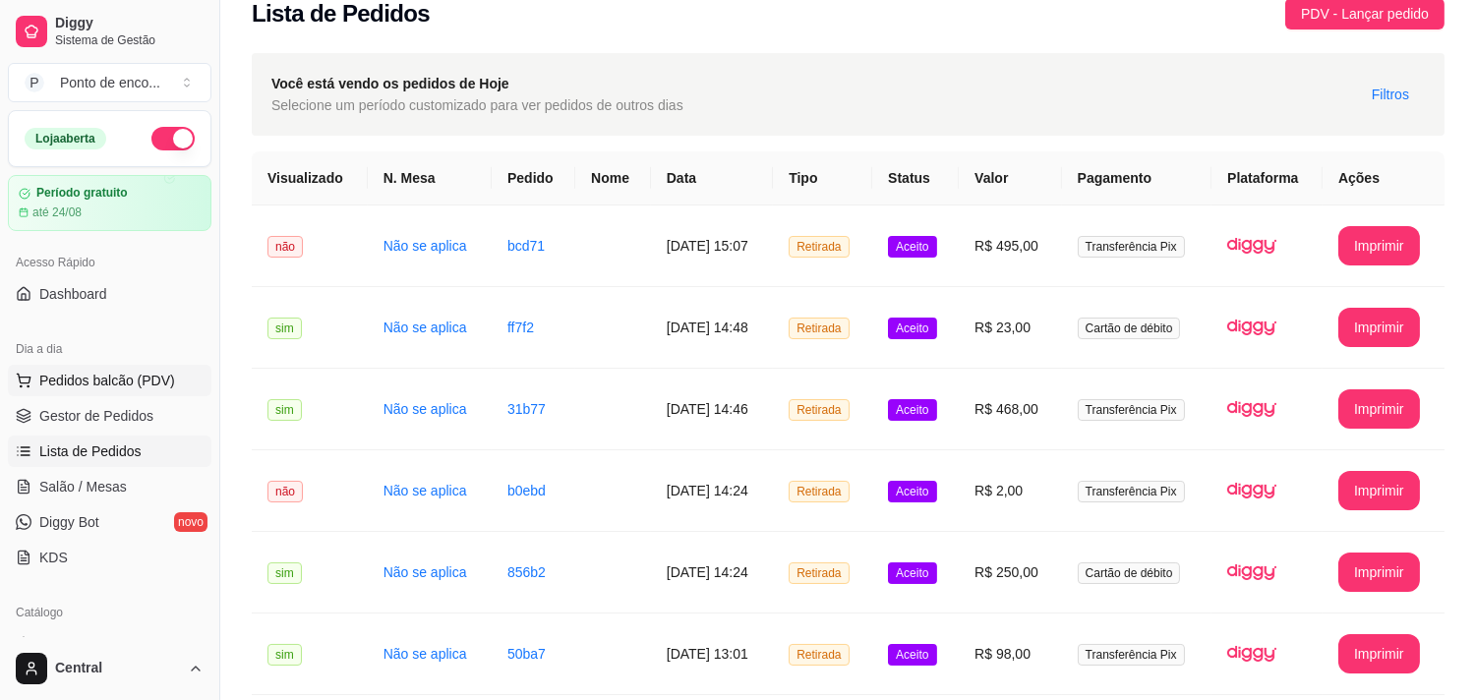
click at [154, 369] on button "Pedidos balcão (PDV)" at bounding box center [109, 380] width 203 height 31
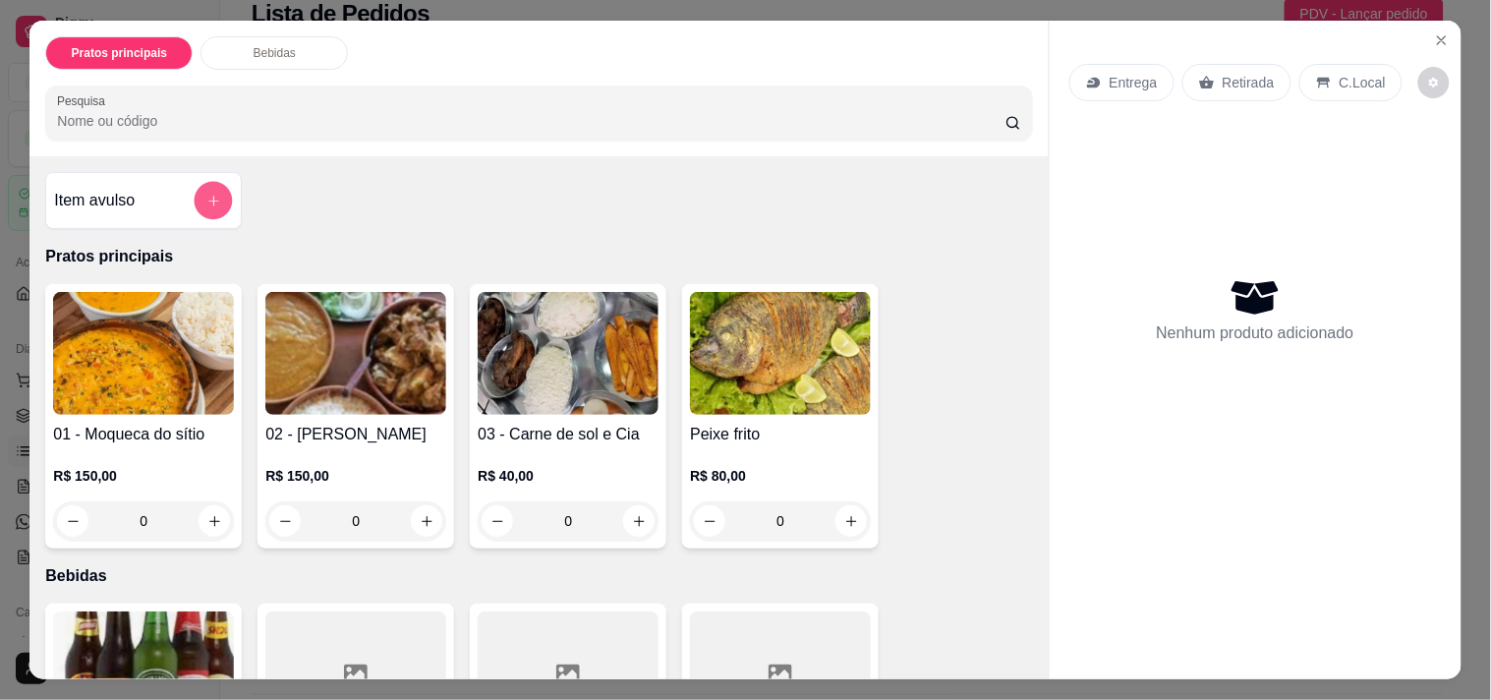
click at [206, 200] on icon "add-separate-item" at bounding box center [213, 201] width 15 height 15
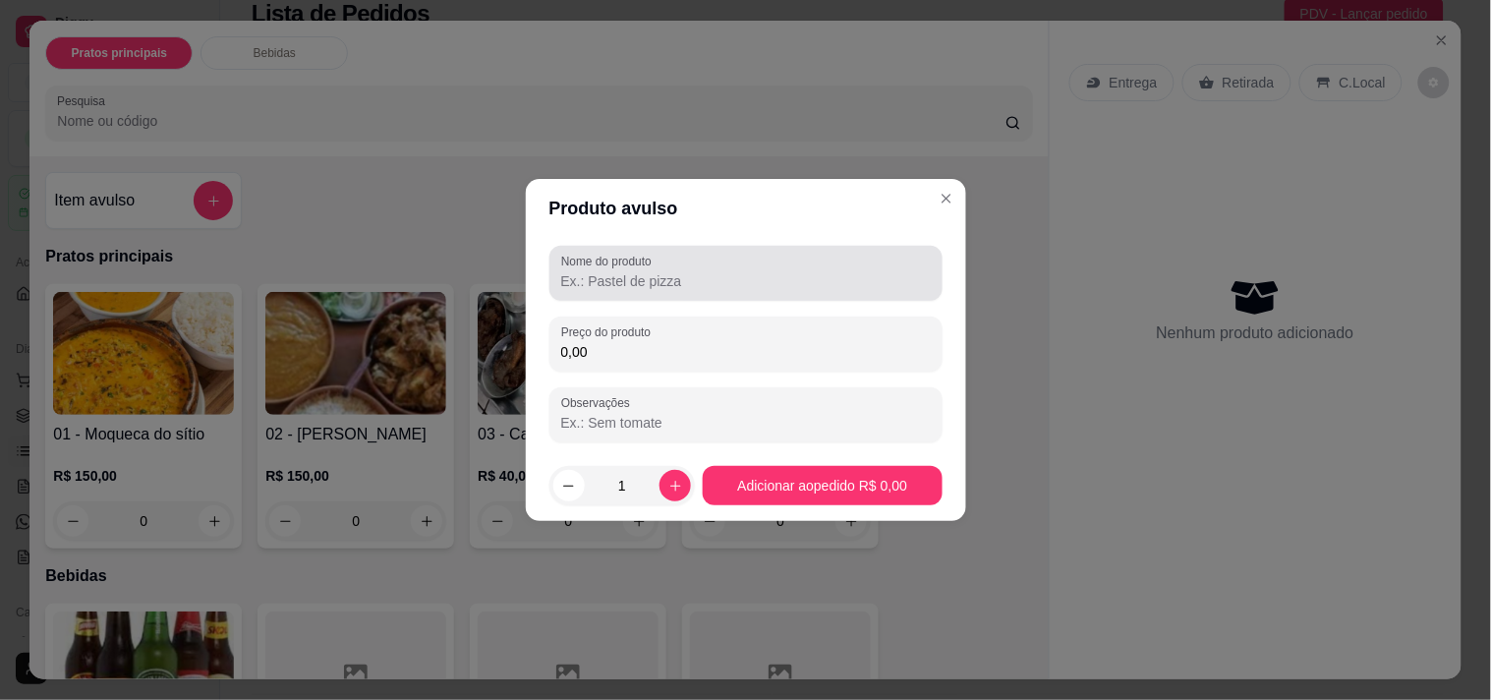
click at [643, 295] on div "Nome do produto" at bounding box center [746, 273] width 393 height 55
click at [665, 265] on div "mesa faguin" at bounding box center [746, 273] width 370 height 39
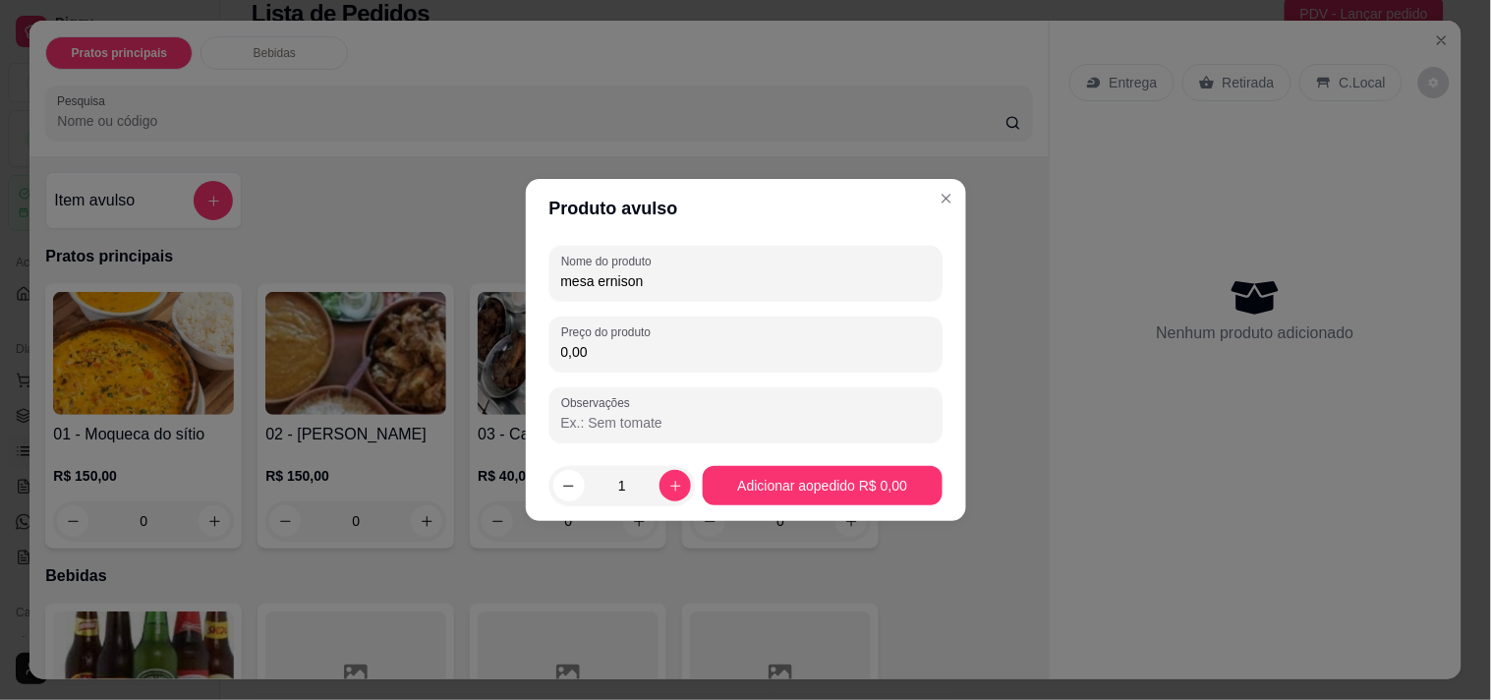
type input "mesa ernison"
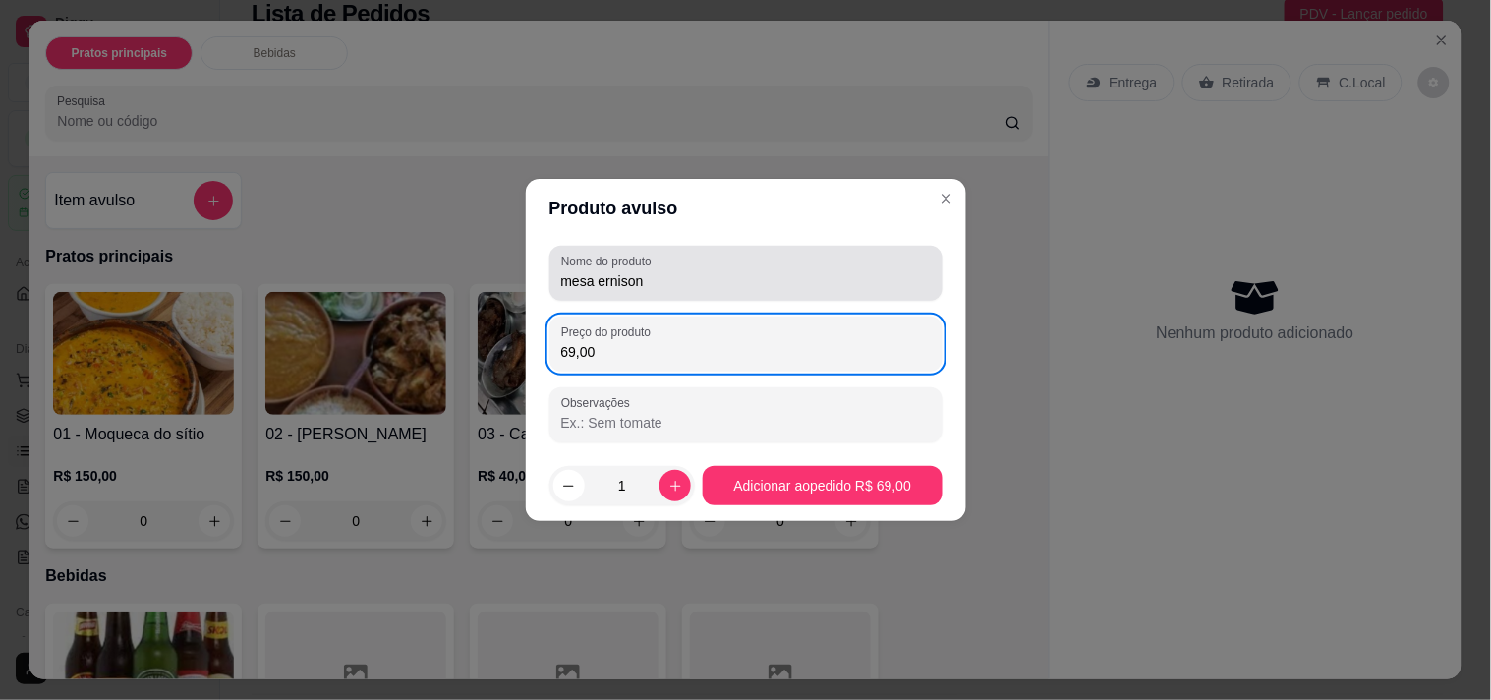
type input "69,00"
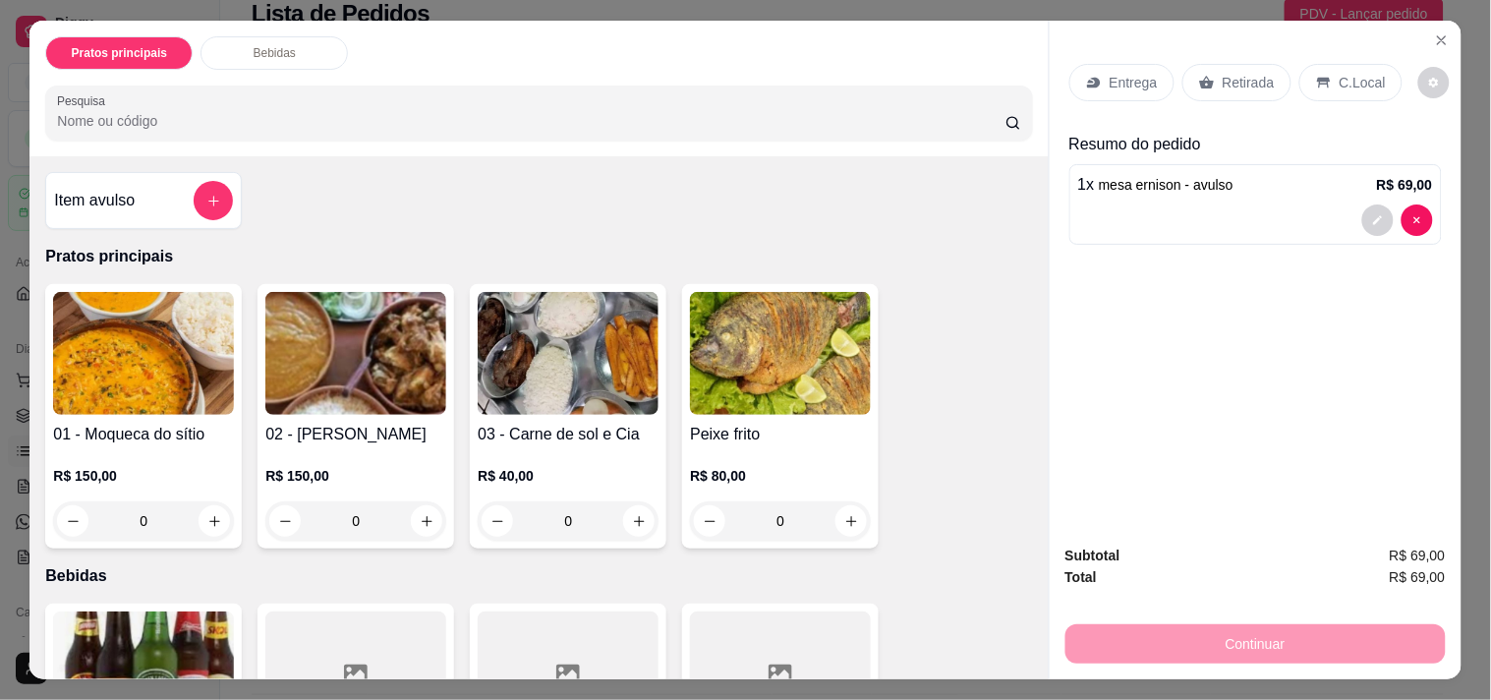
click at [1185, 72] on div "Retirada" at bounding box center [1237, 82] width 109 height 37
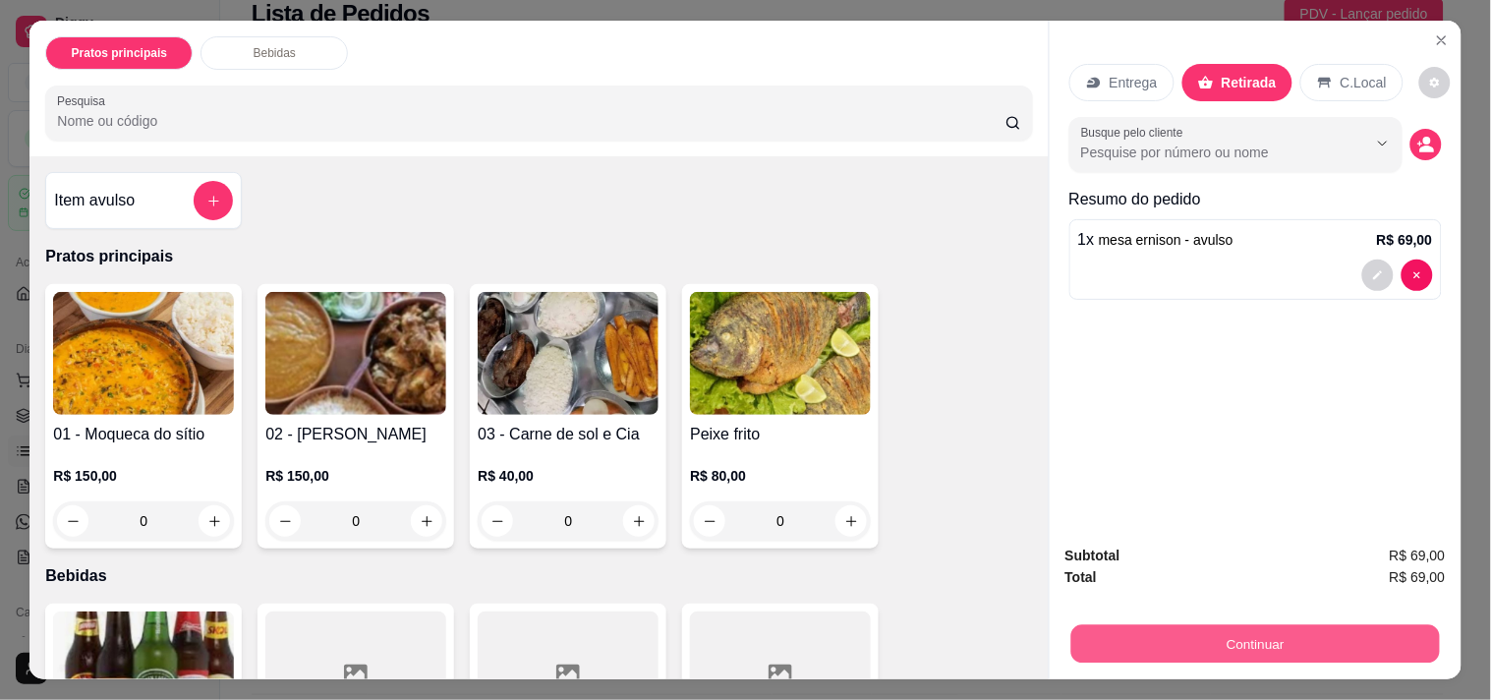
click at [1192, 624] on button "Continuar" at bounding box center [1255, 643] width 369 height 38
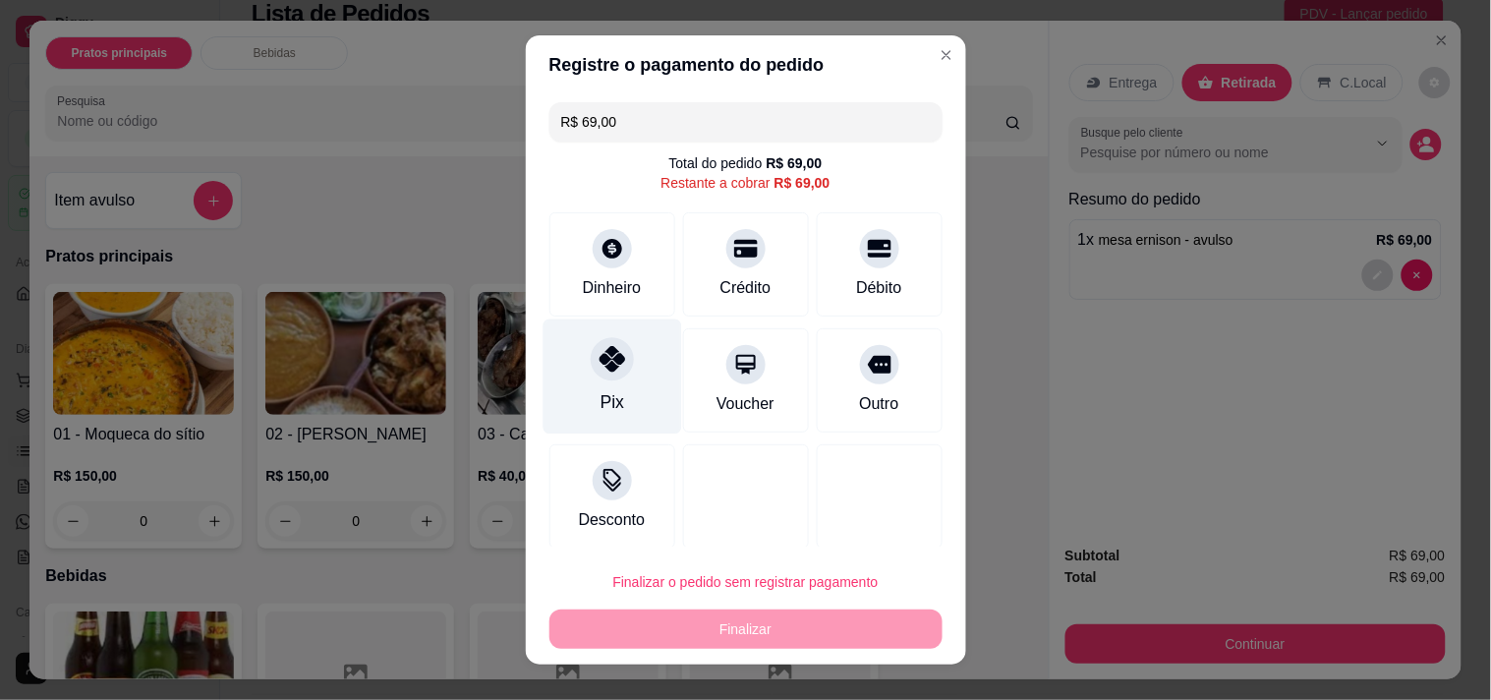
click at [599, 351] on icon at bounding box center [612, 359] width 26 height 26
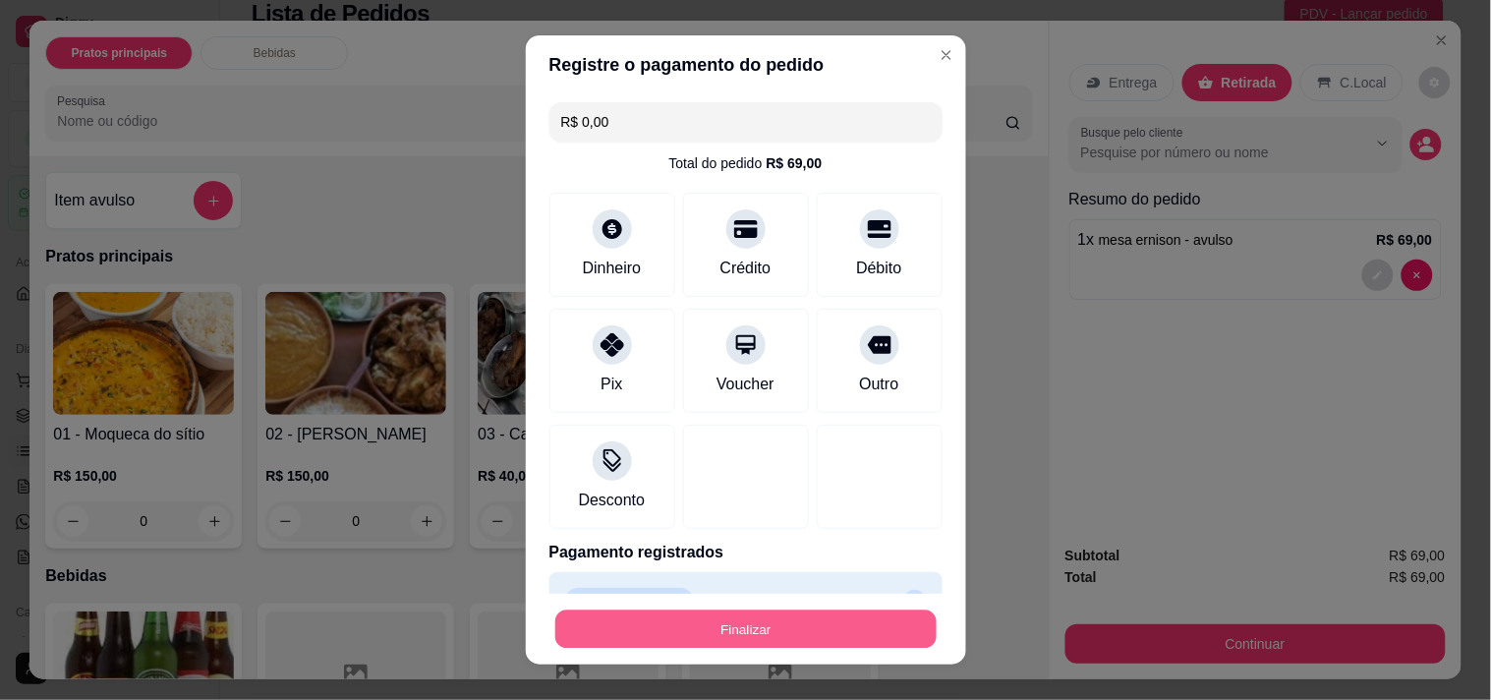
click at [672, 614] on button "Finalizar" at bounding box center [745, 629] width 381 height 38
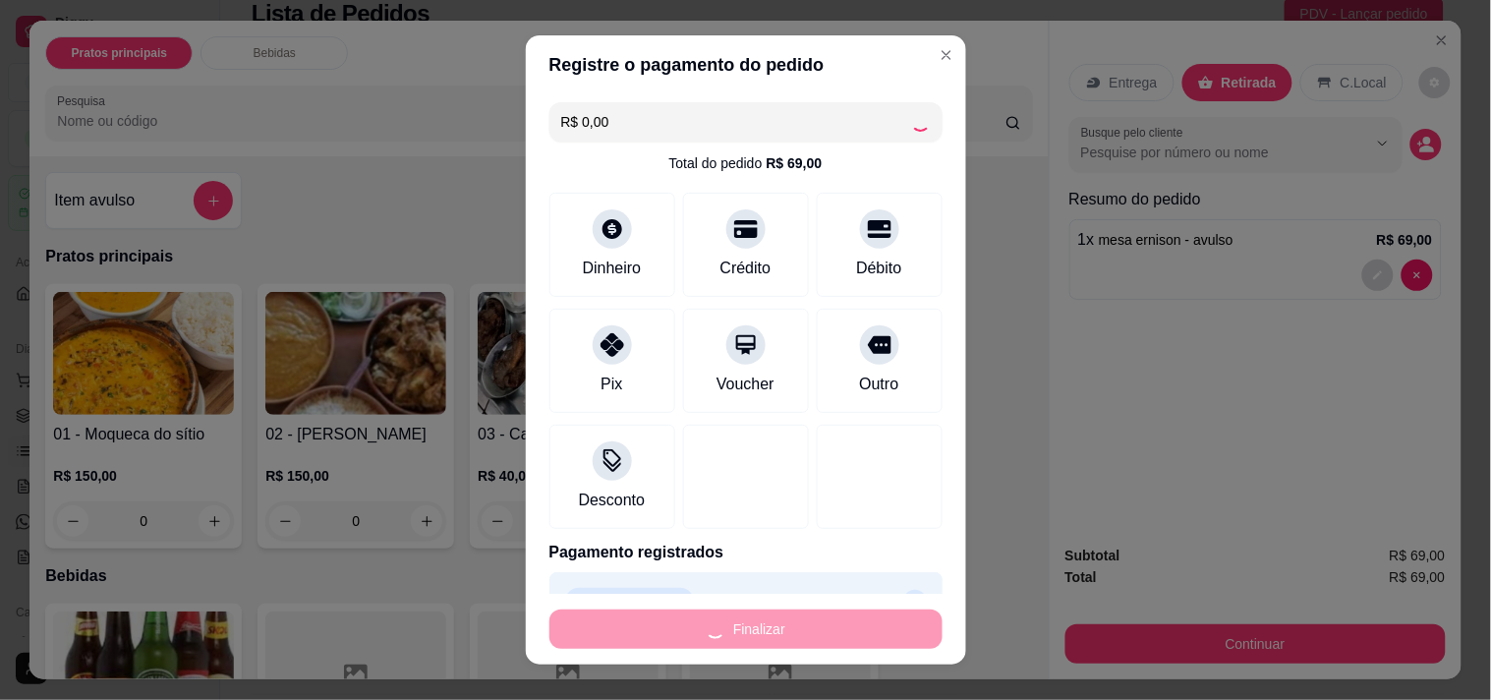
type input "-R$ 69,00"
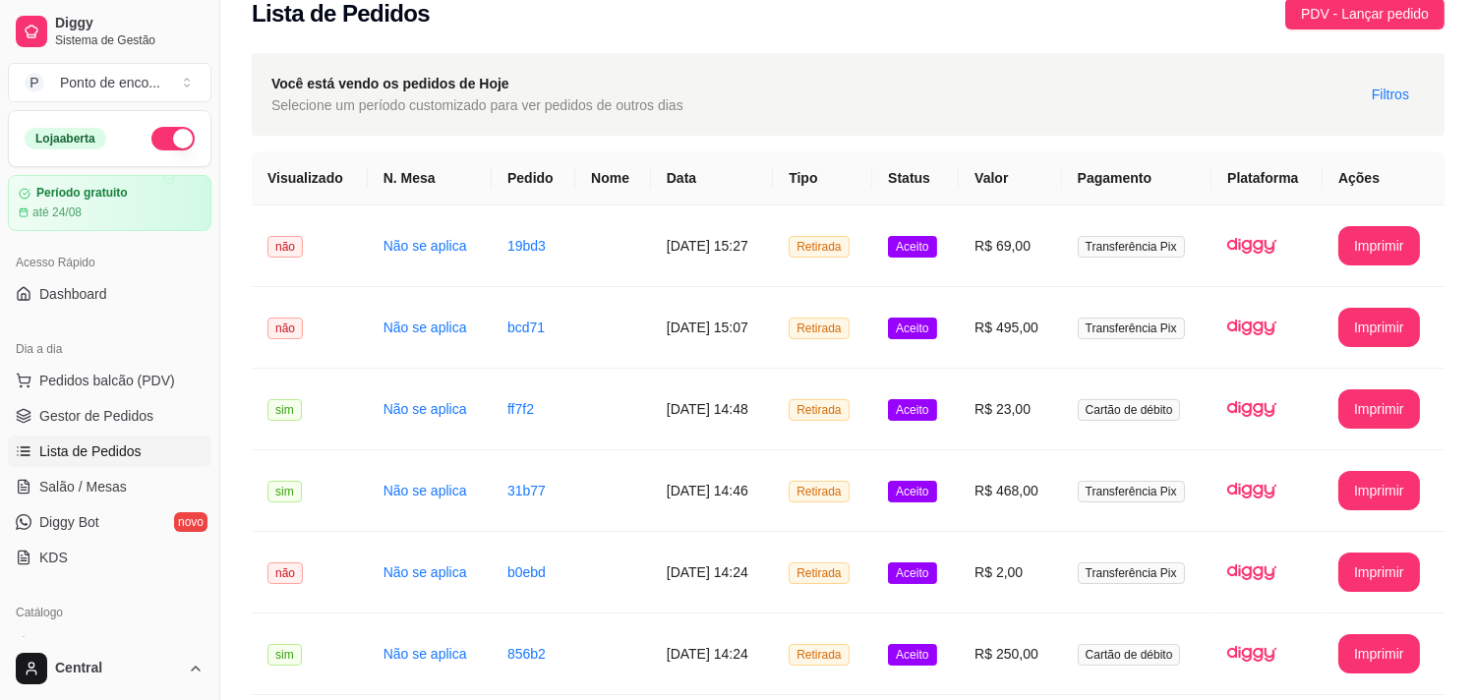
click at [148, 340] on div "Dia a dia" at bounding box center [109, 348] width 203 height 31
click at [143, 368] on button "Pedidos balcão (PDV)" at bounding box center [109, 380] width 203 height 31
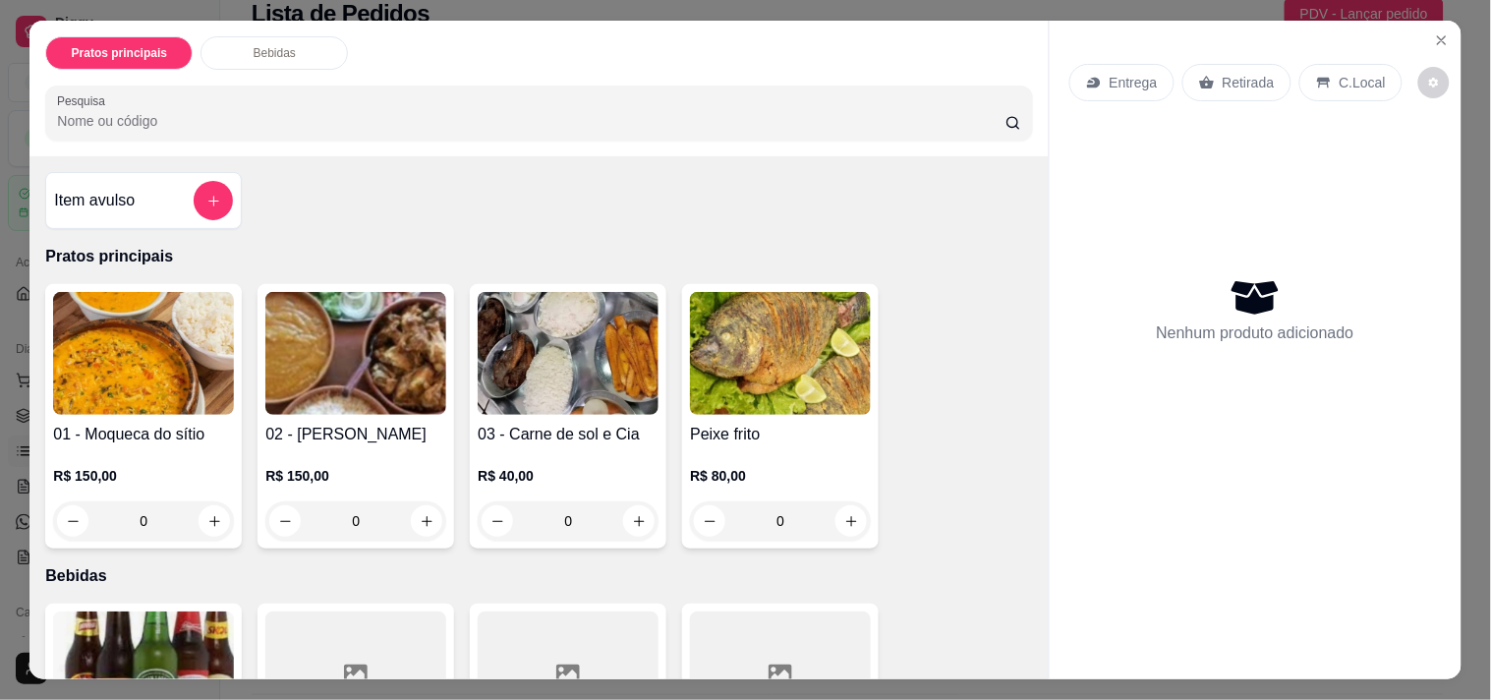
click at [246, 210] on div "Item avulso Pratos principais 01 - Moqueca do sítio R$ 150,00 0 02 - Galinha ca…" at bounding box center [538, 417] width 1018 height 522
click at [183, 199] on div "Item avulso" at bounding box center [143, 200] width 179 height 39
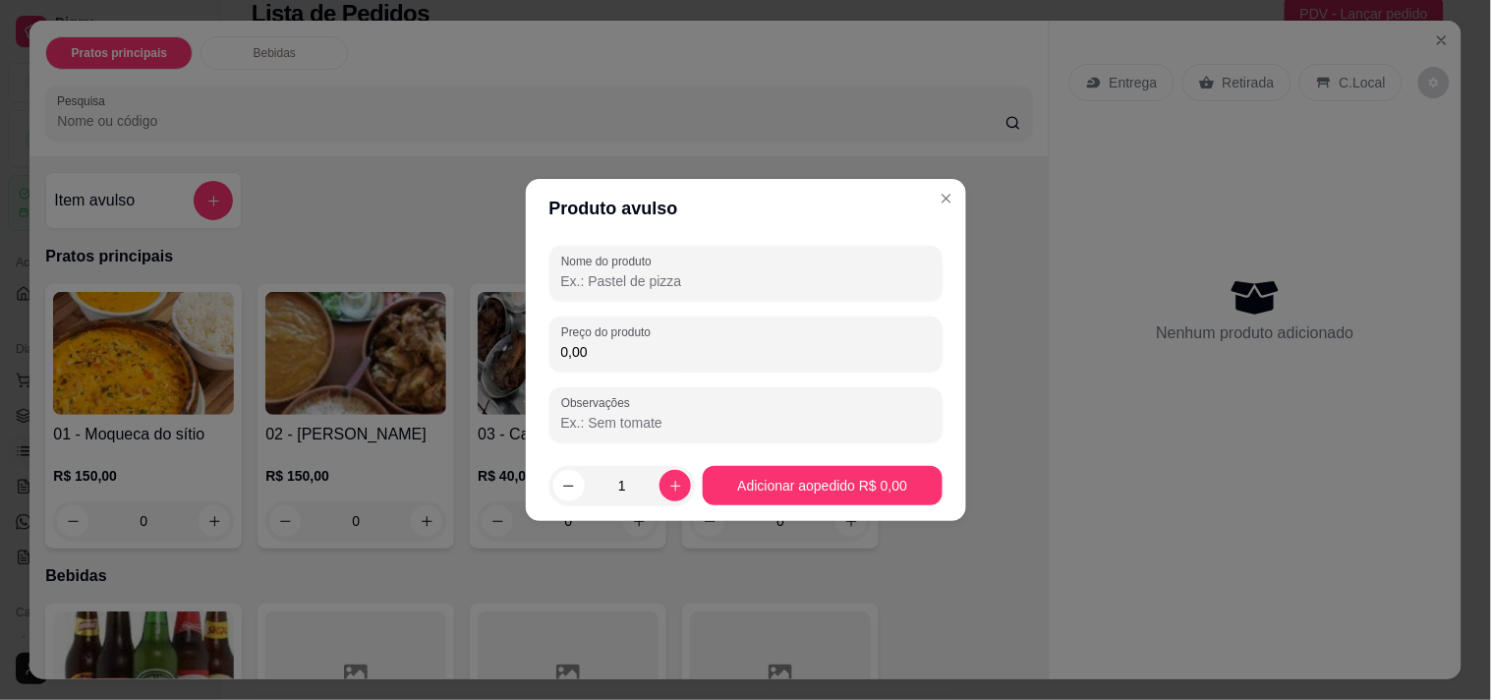
click at [727, 272] on input "Nome do produto" at bounding box center [746, 281] width 370 height 20
click at [727, 272] on input "mesa faguin" at bounding box center [746, 281] width 370 height 20
type input "mesa faguin e mariana"
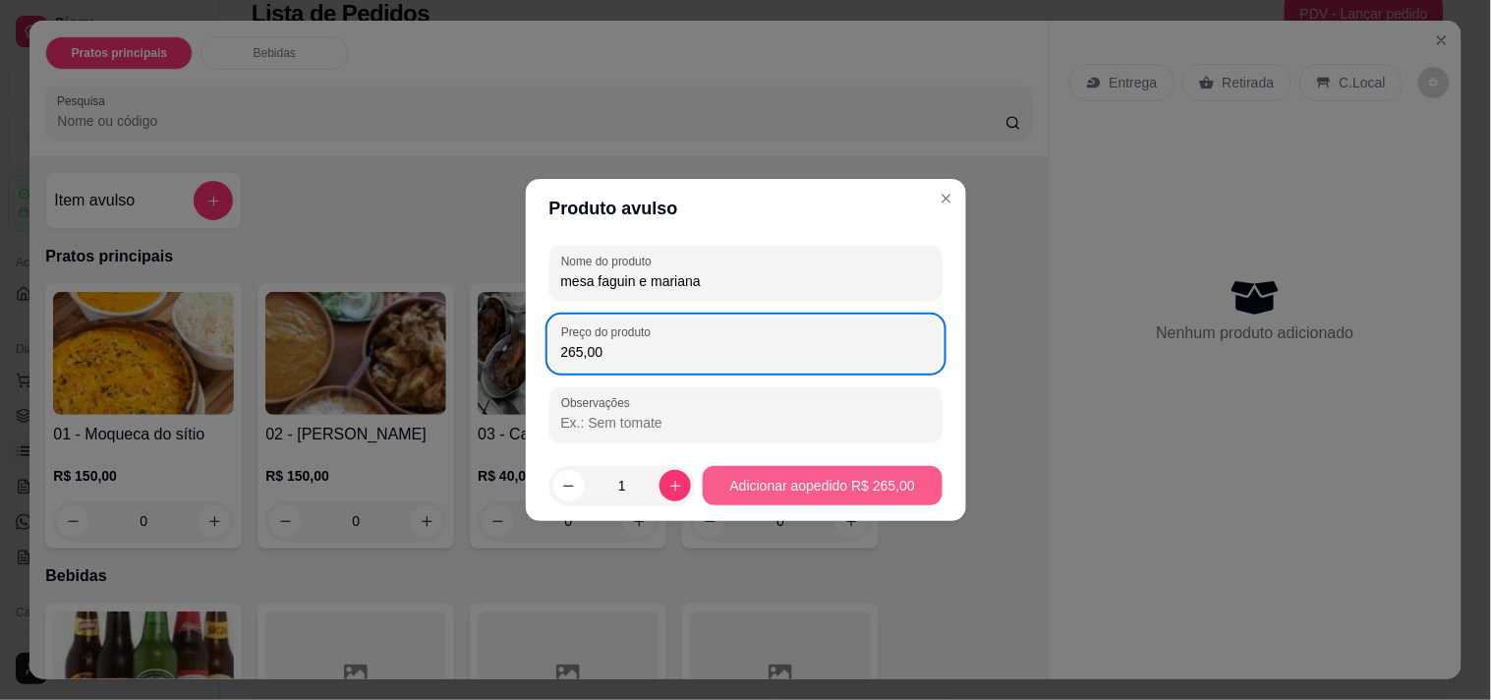
type input "265,00"
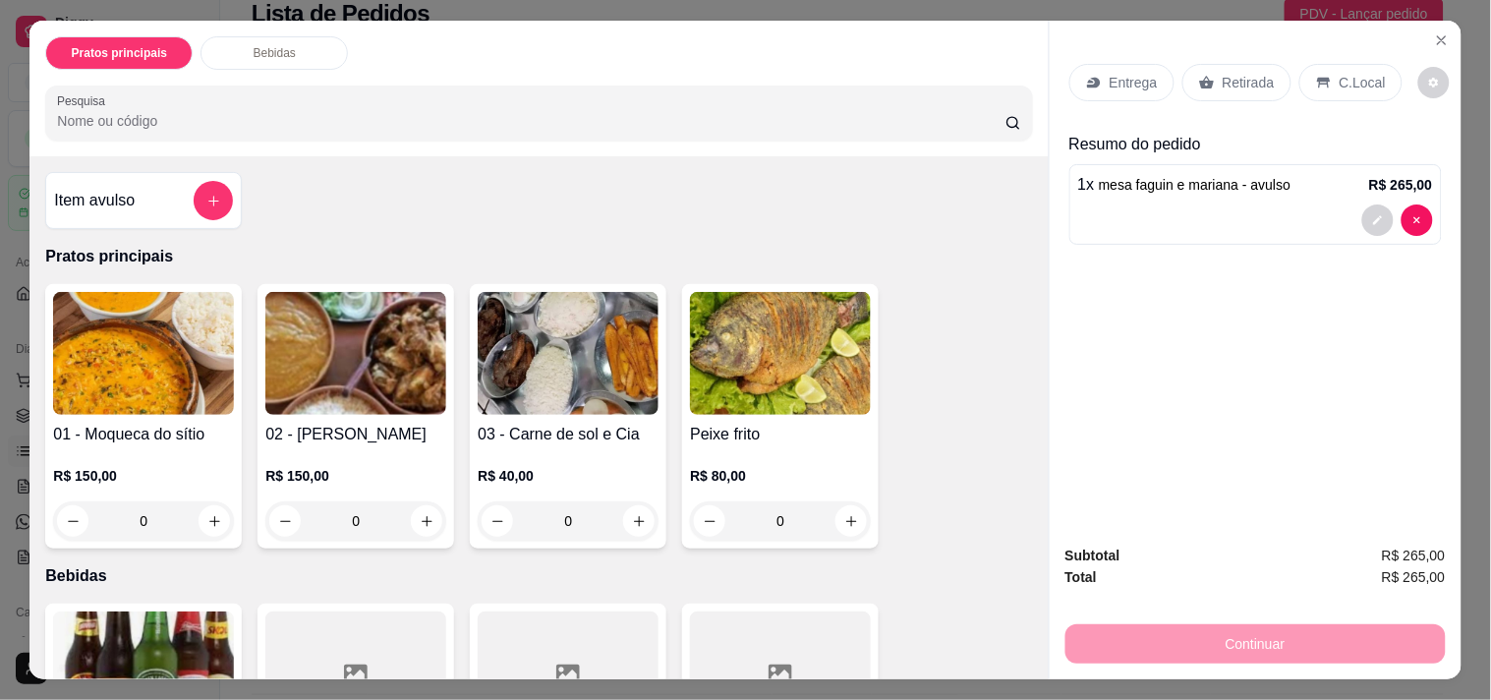
click at [1193, 83] on div "Retirada" at bounding box center [1237, 82] width 109 height 37
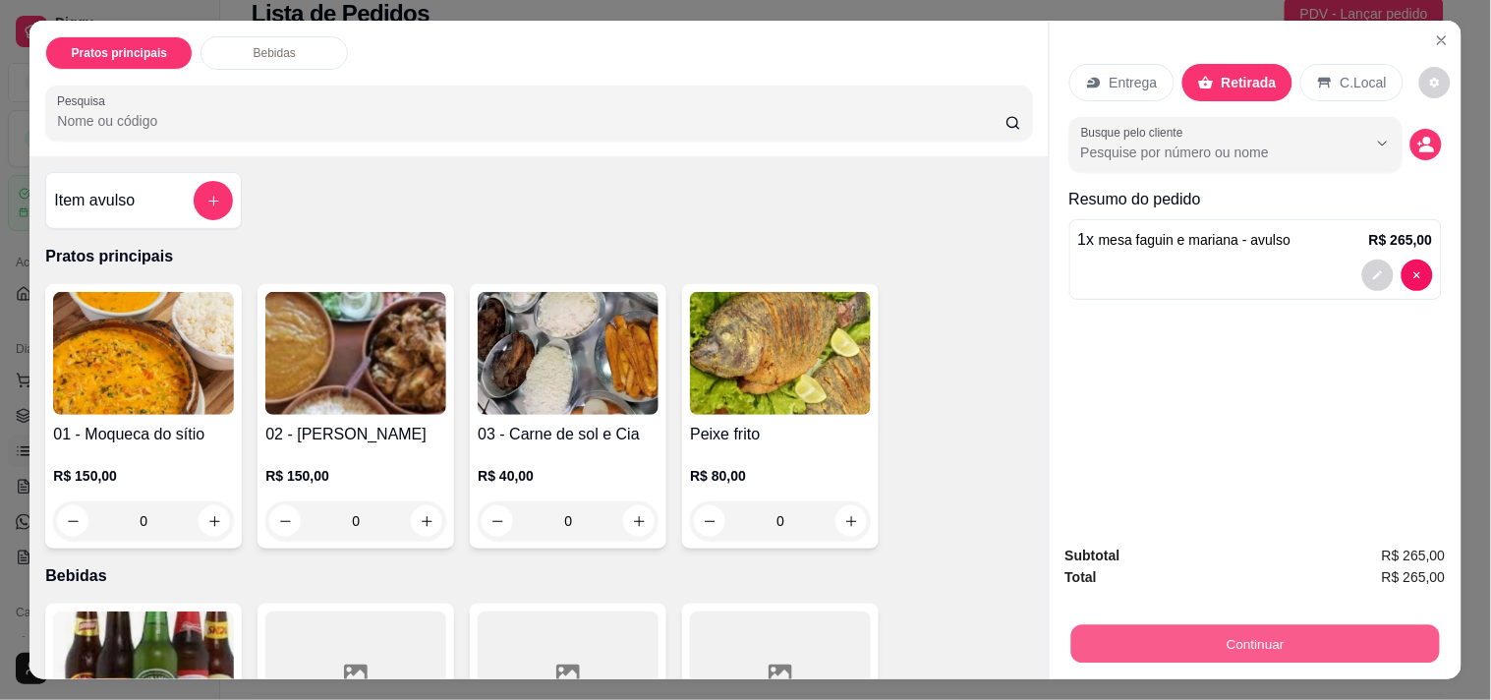
click at [1099, 624] on button "Continuar" at bounding box center [1255, 643] width 369 height 38
click at [1286, 631] on button "Continuar" at bounding box center [1255, 643] width 369 height 38
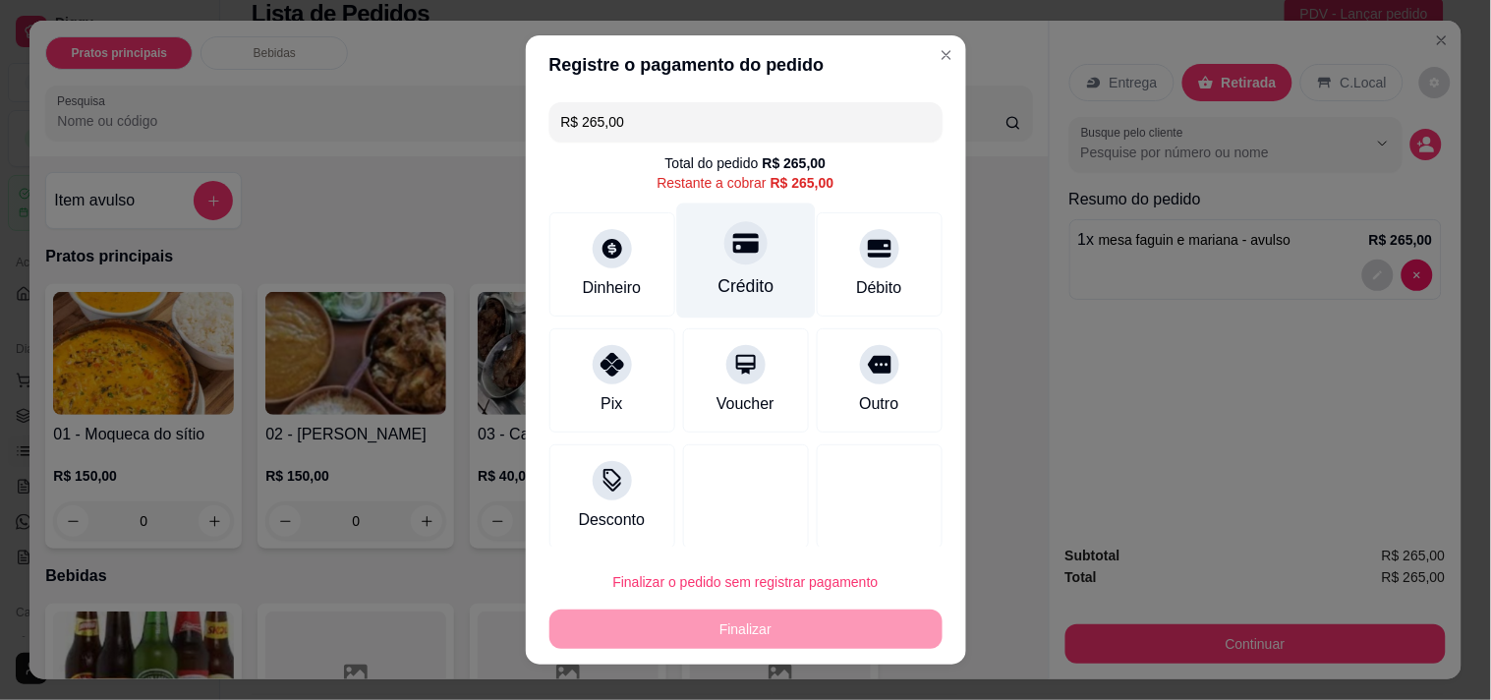
click at [732, 242] on icon at bounding box center [745, 243] width 26 height 20
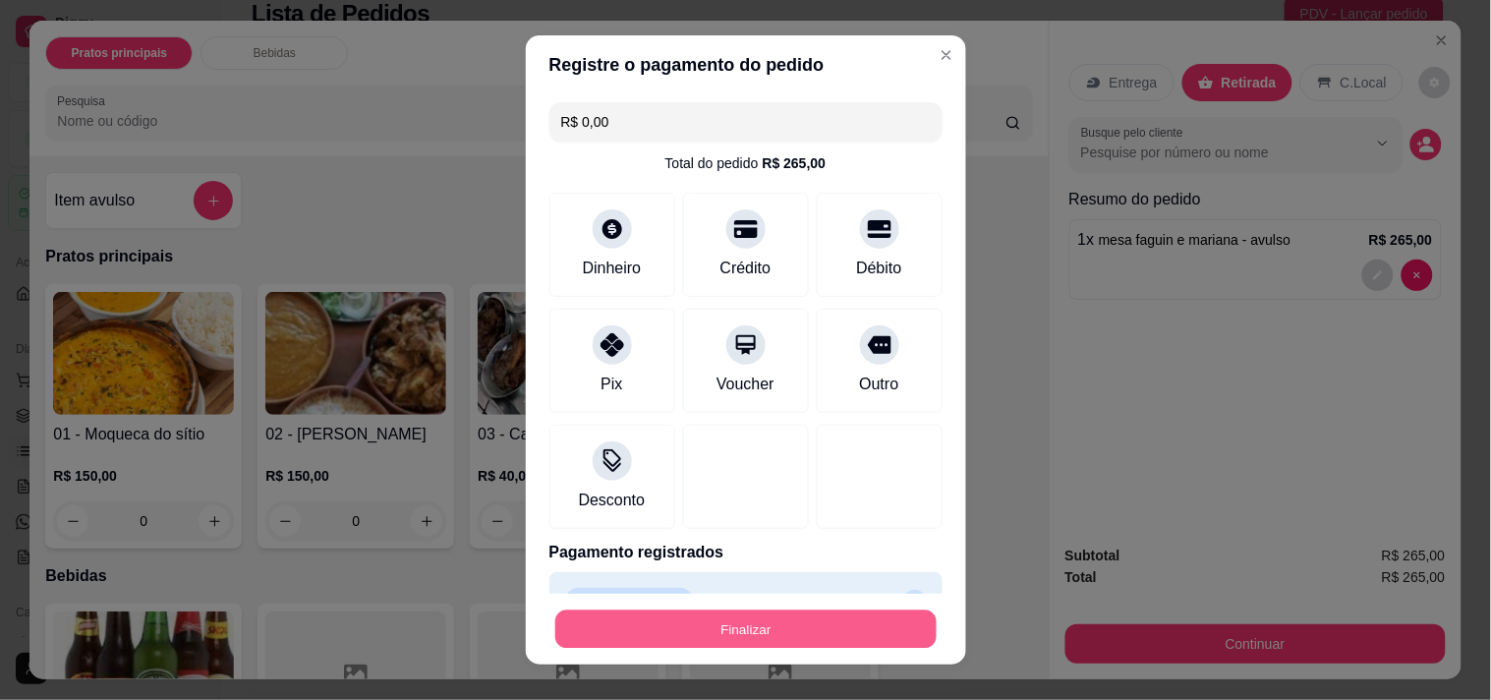
click at [705, 610] on button "Finalizar" at bounding box center [745, 629] width 381 height 38
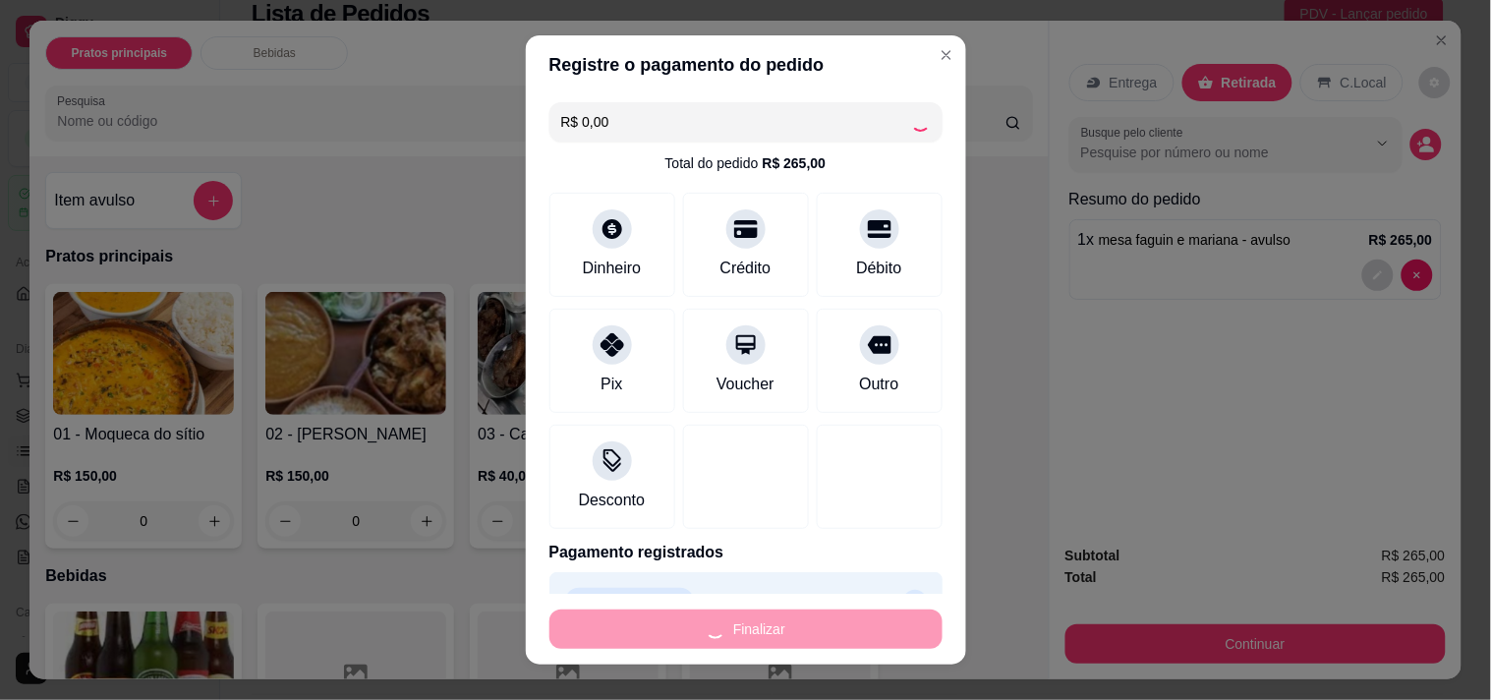
type input "-R$ 265,00"
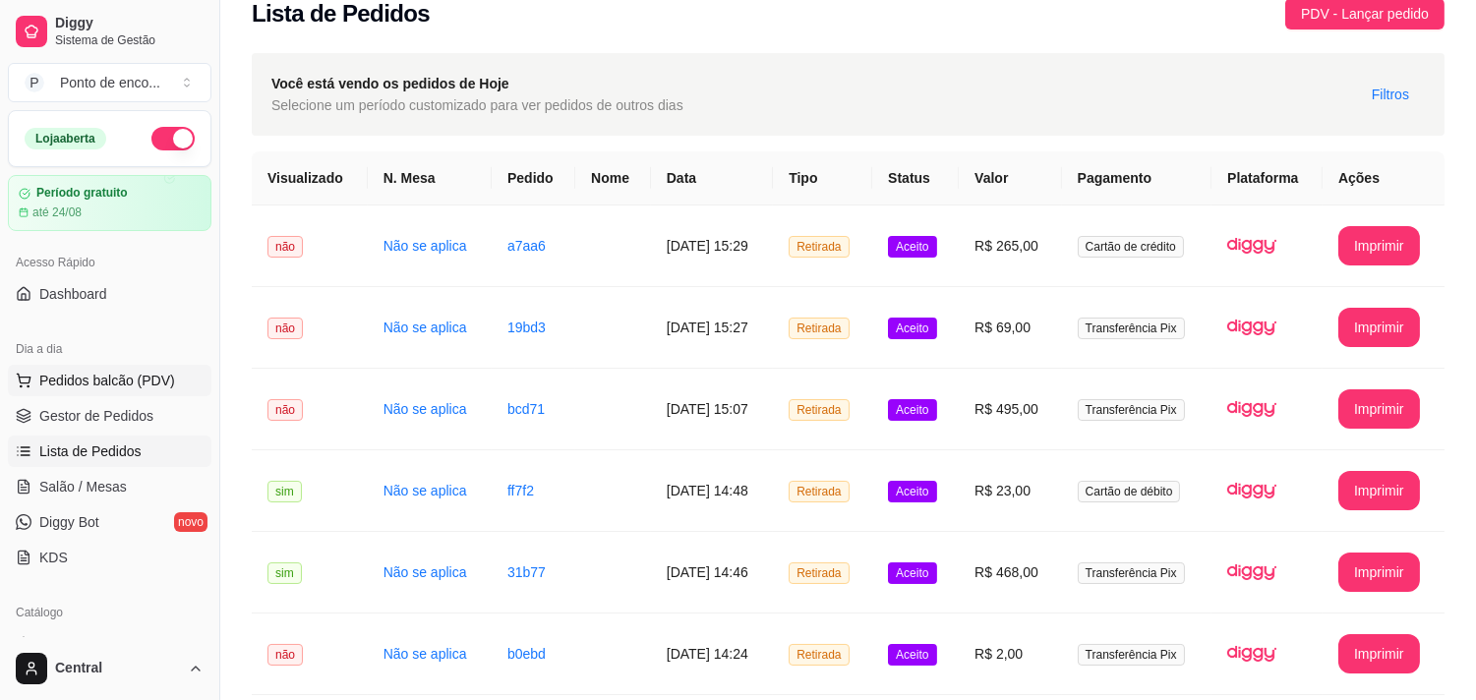
click at [110, 372] on span "Pedidos balcão (PDV)" at bounding box center [107, 381] width 136 height 20
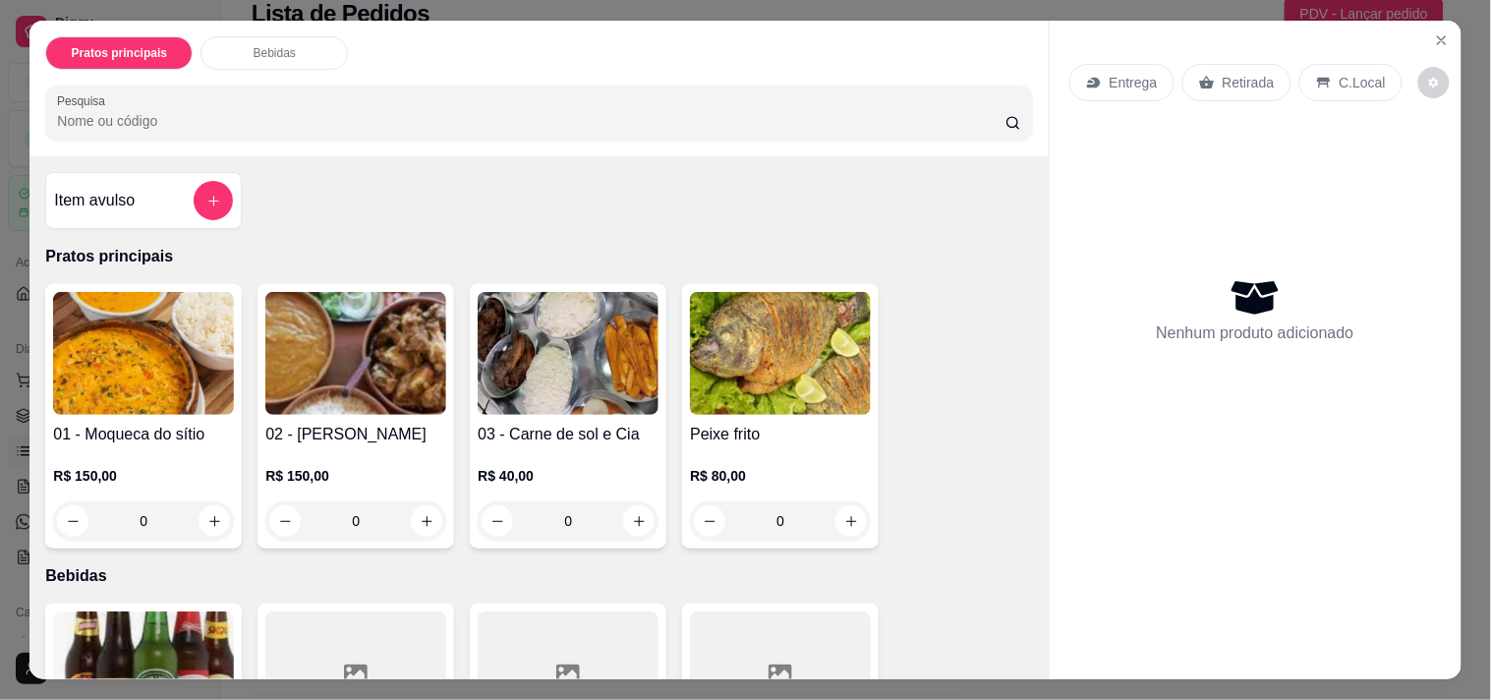
click at [217, 213] on div "Item avulso" at bounding box center [143, 200] width 197 height 57
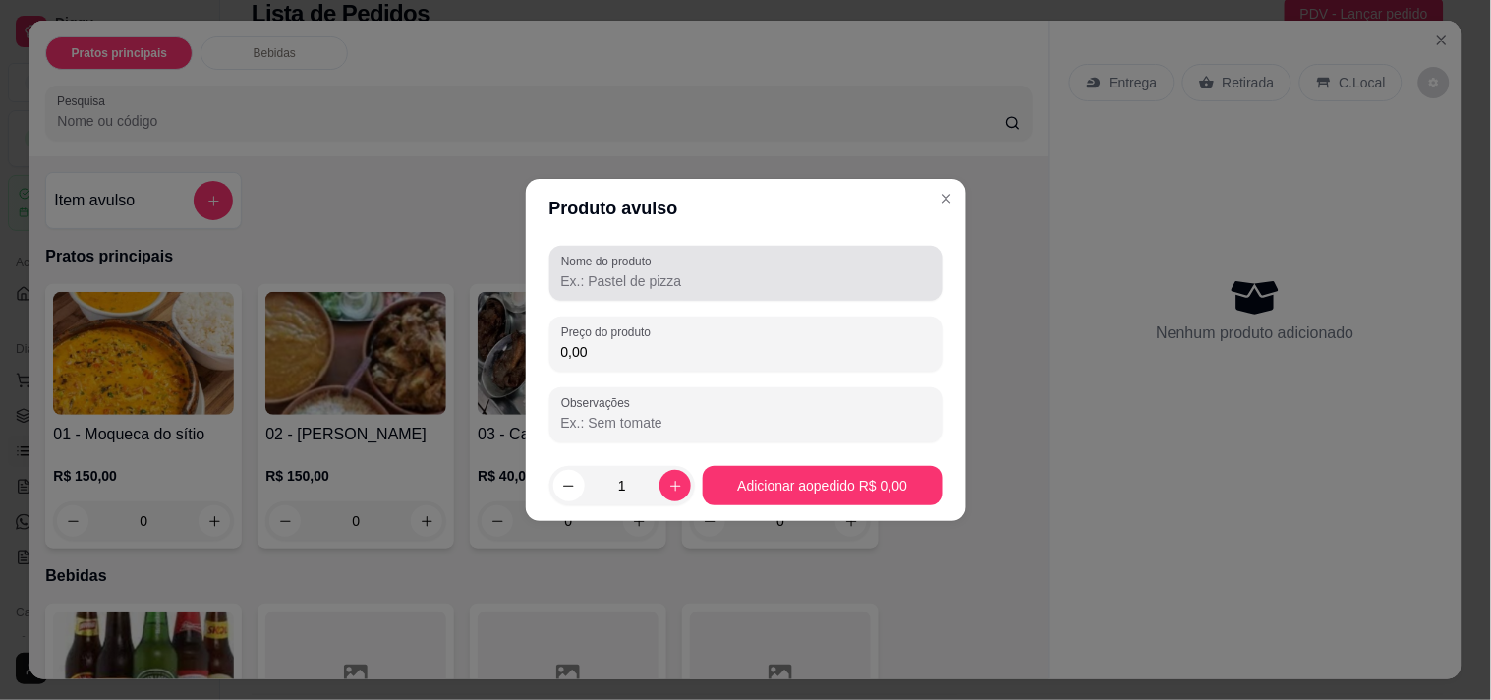
click at [634, 268] on label "Nome do produto" at bounding box center [609, 261] width 97 height 17
click at [634, 271] on input "Nome do produto" at bounding box center [746, 281] width 370 height 20
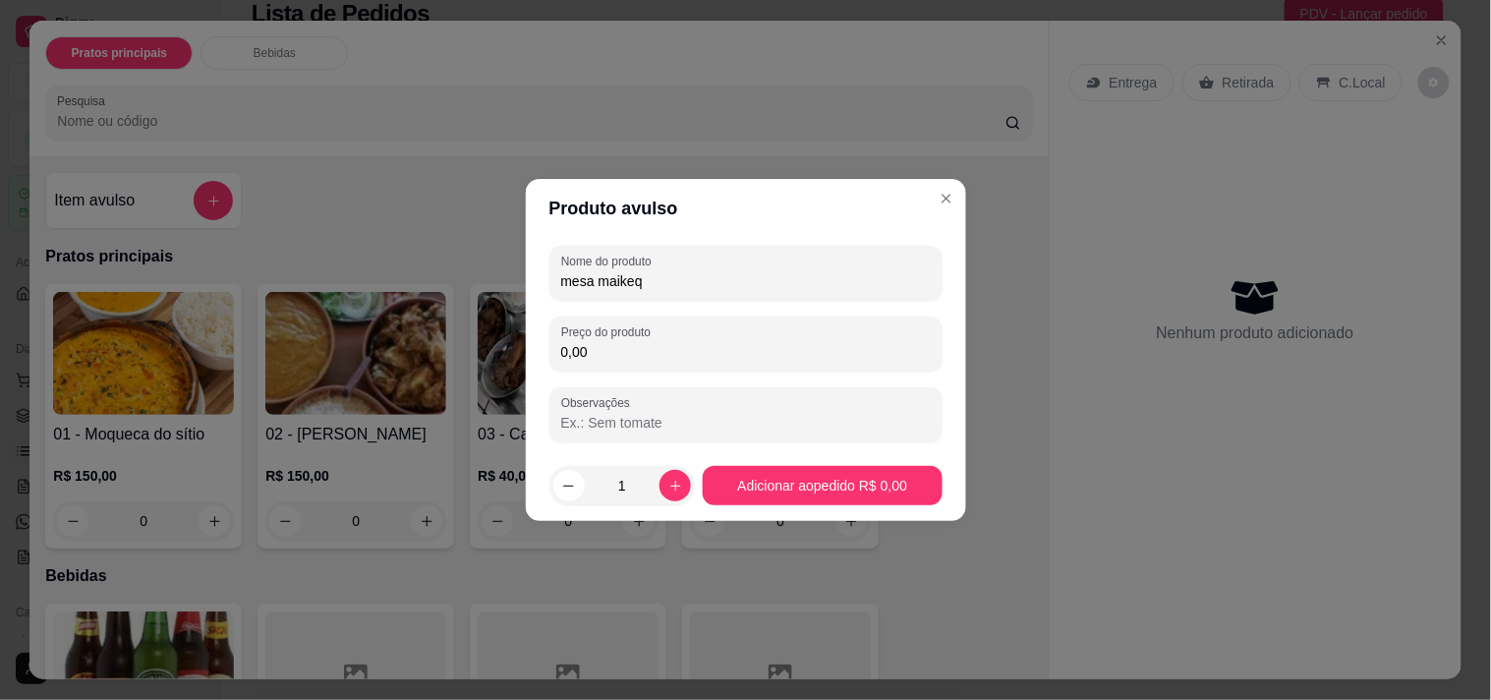
type input "mesa maikeq"
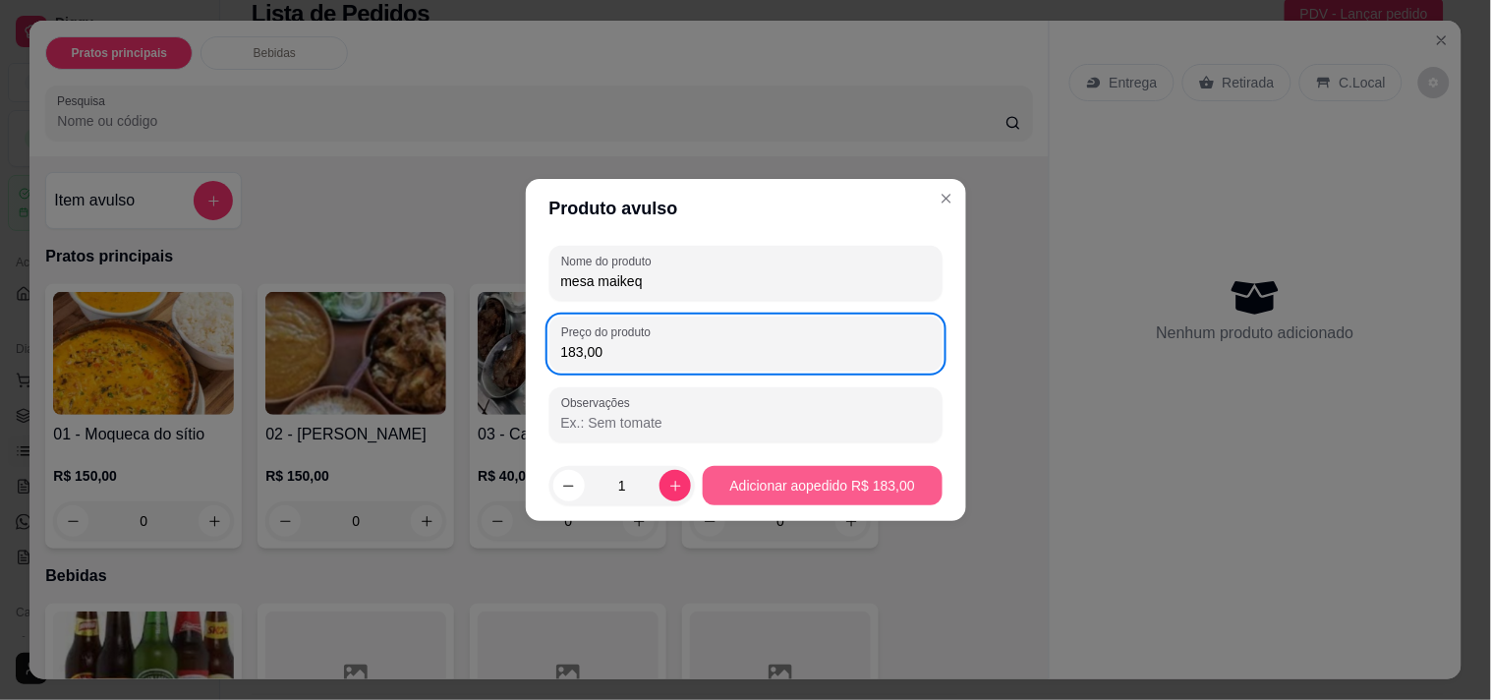
type input "183,00"
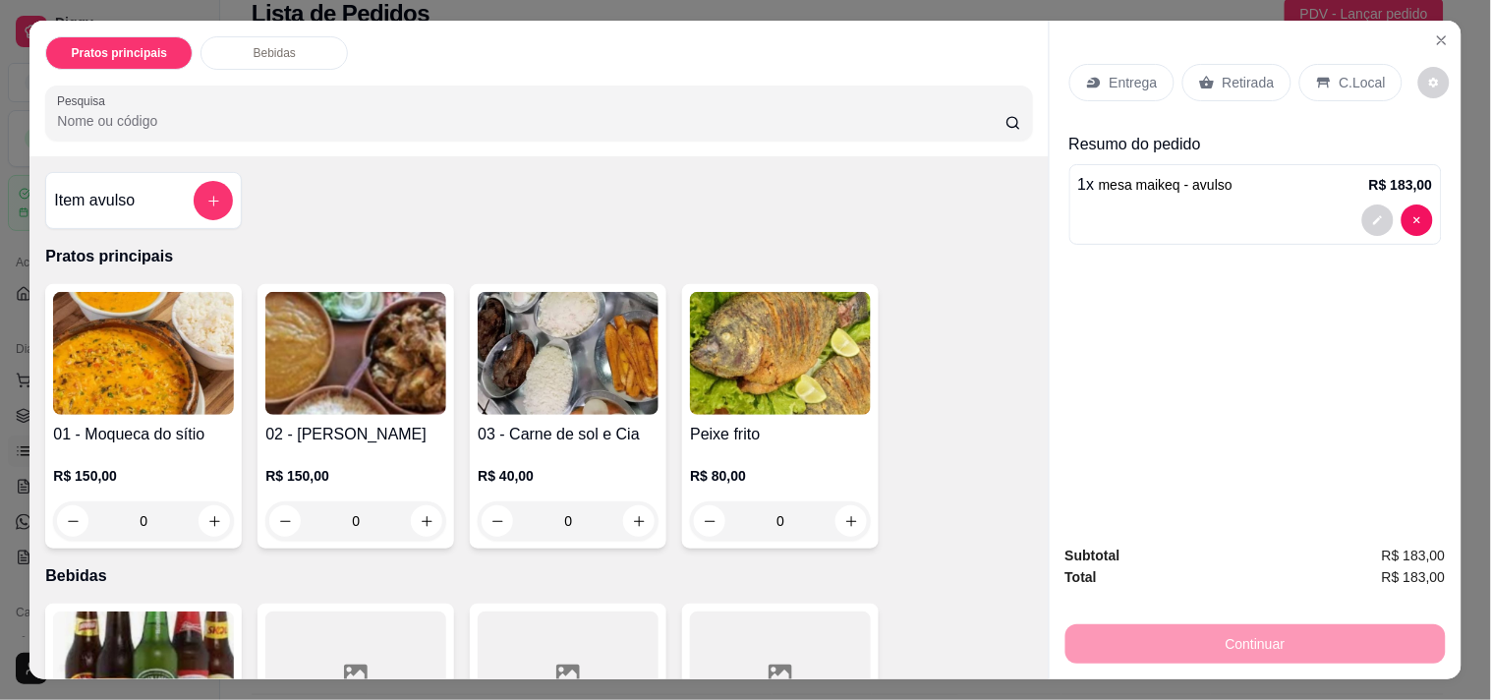
click at [1205, 76] on icon at bounding box center [1207, 83] width 16 height 16
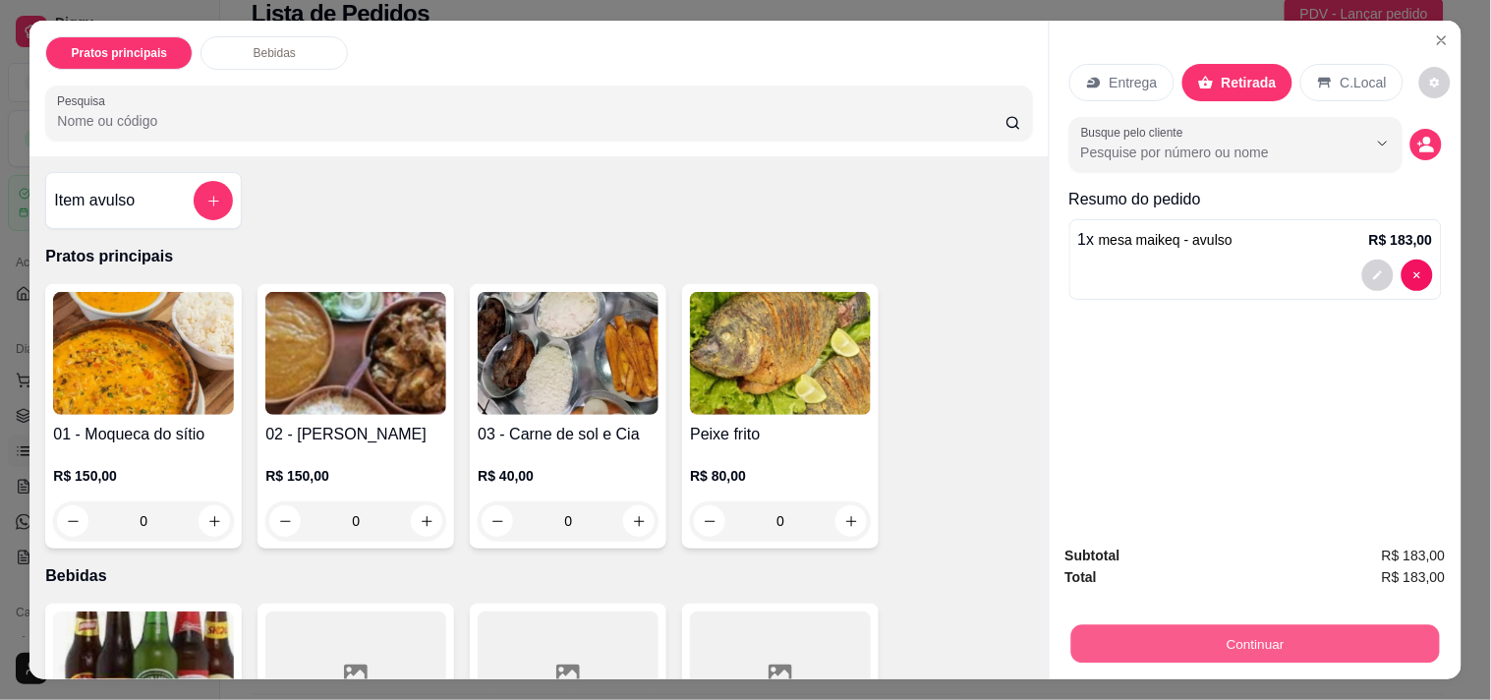
click at [1220, 636] on button "Continuar" at bounding box center [1255, 643] width 369 height 38
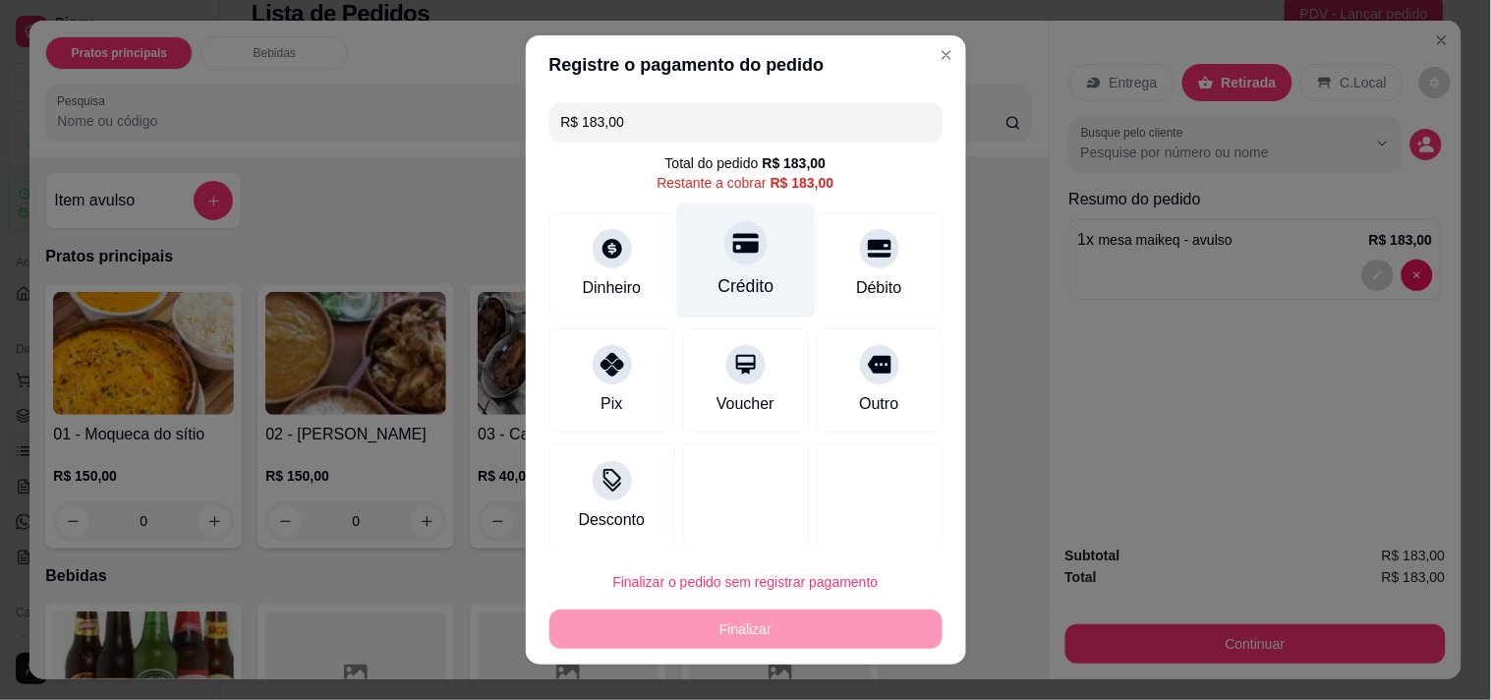
click at [772, 293] on div "Crédito" at bounding box center [745, 260] width 139 height 115
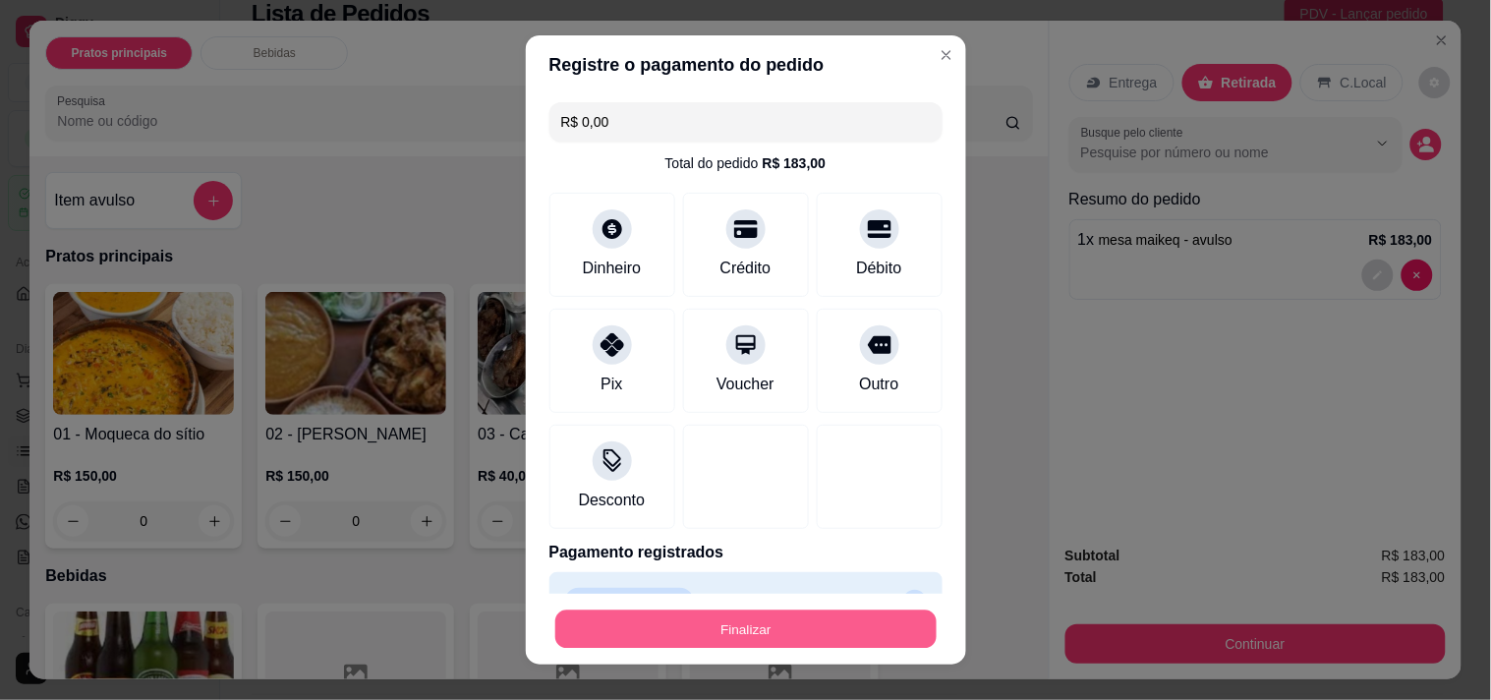
click at [698, 612] on button "Finalizar" at bounding box center [745, 629] width 381 height 38
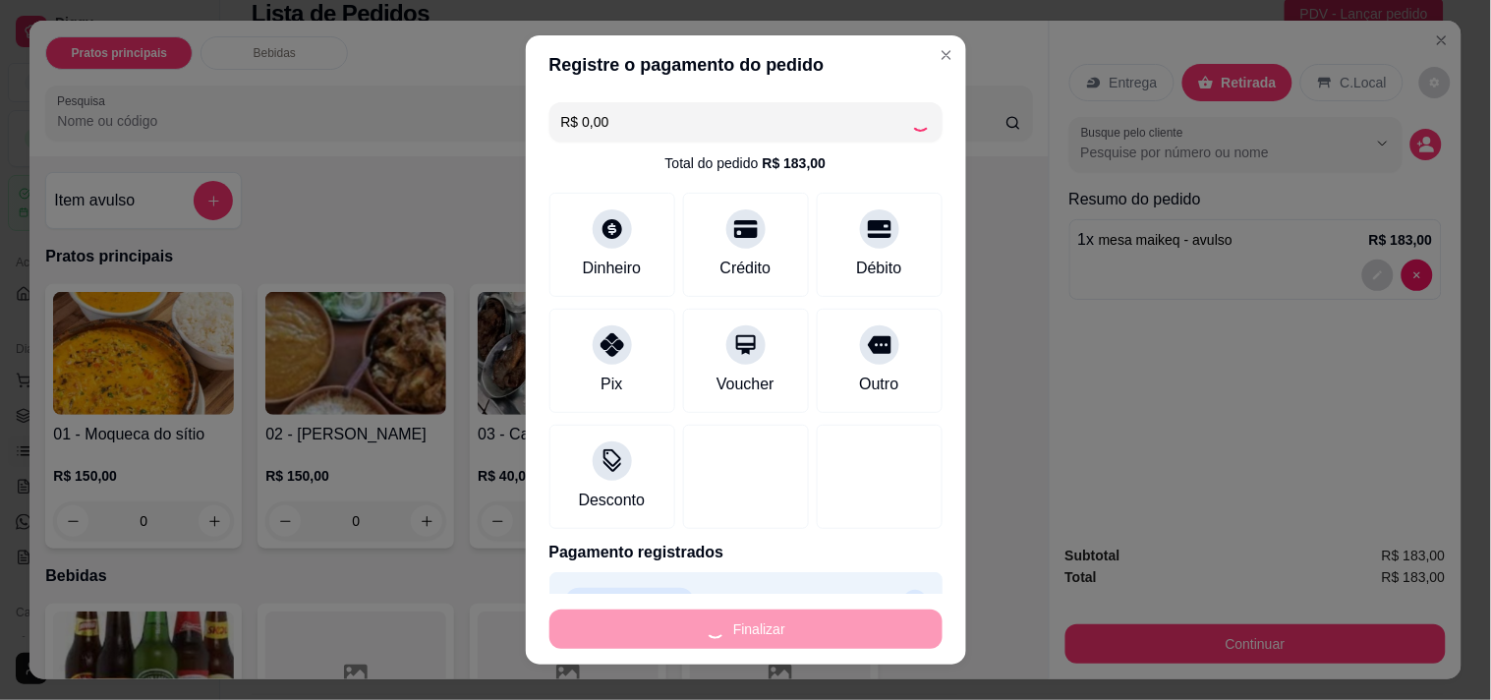
type input "-R$ 183,00"
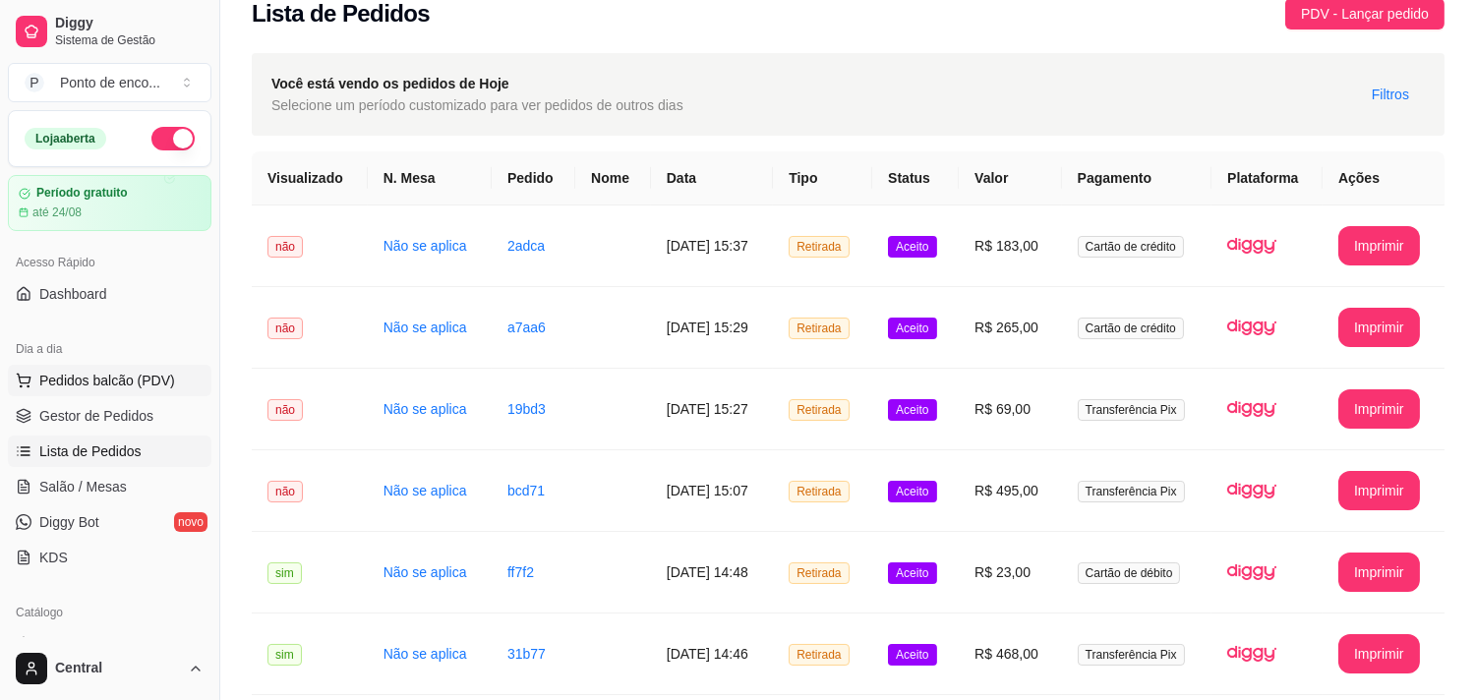
click at [91, 379] on span "Pedidos balcão (PDV)" at bounding box center [107, 381] width 136 height 20
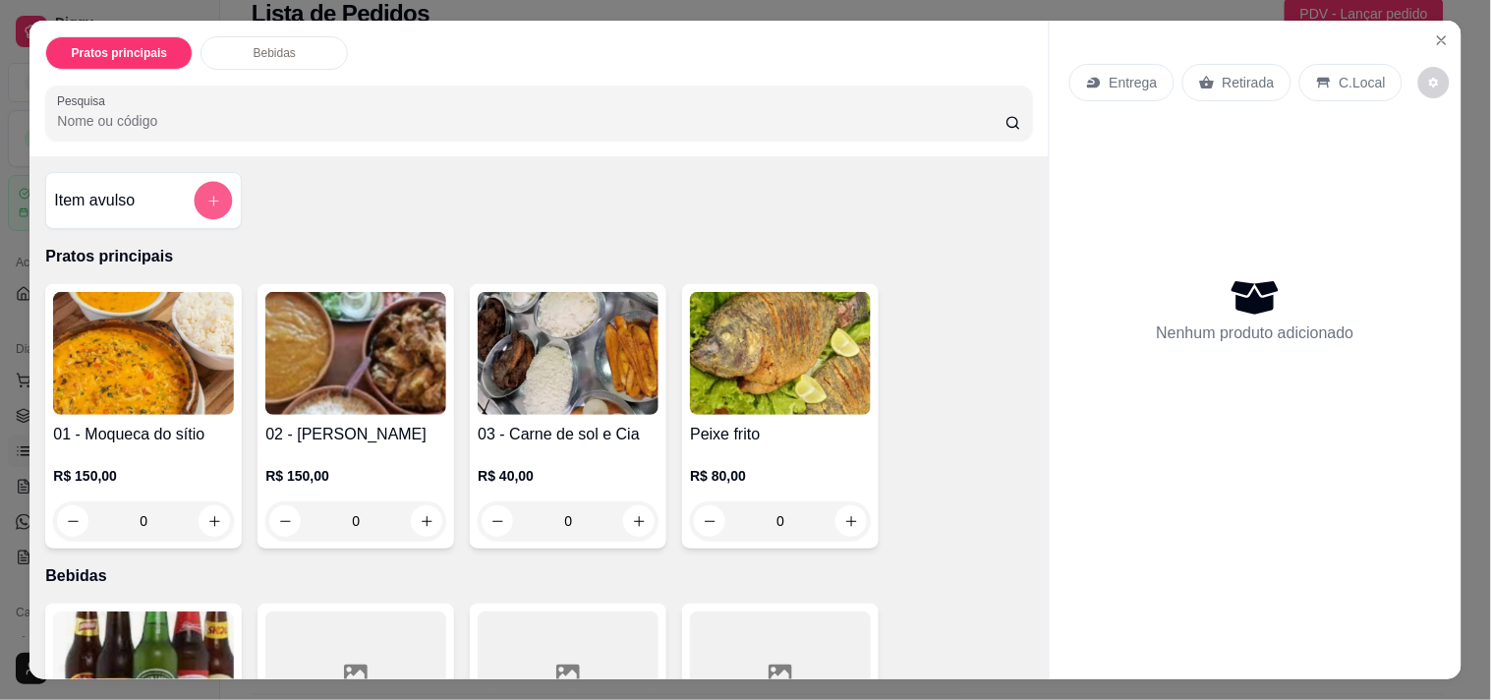
click at [200, 203] on button "add-separate-item" at bounding box center [214, 201] width 38 height 38
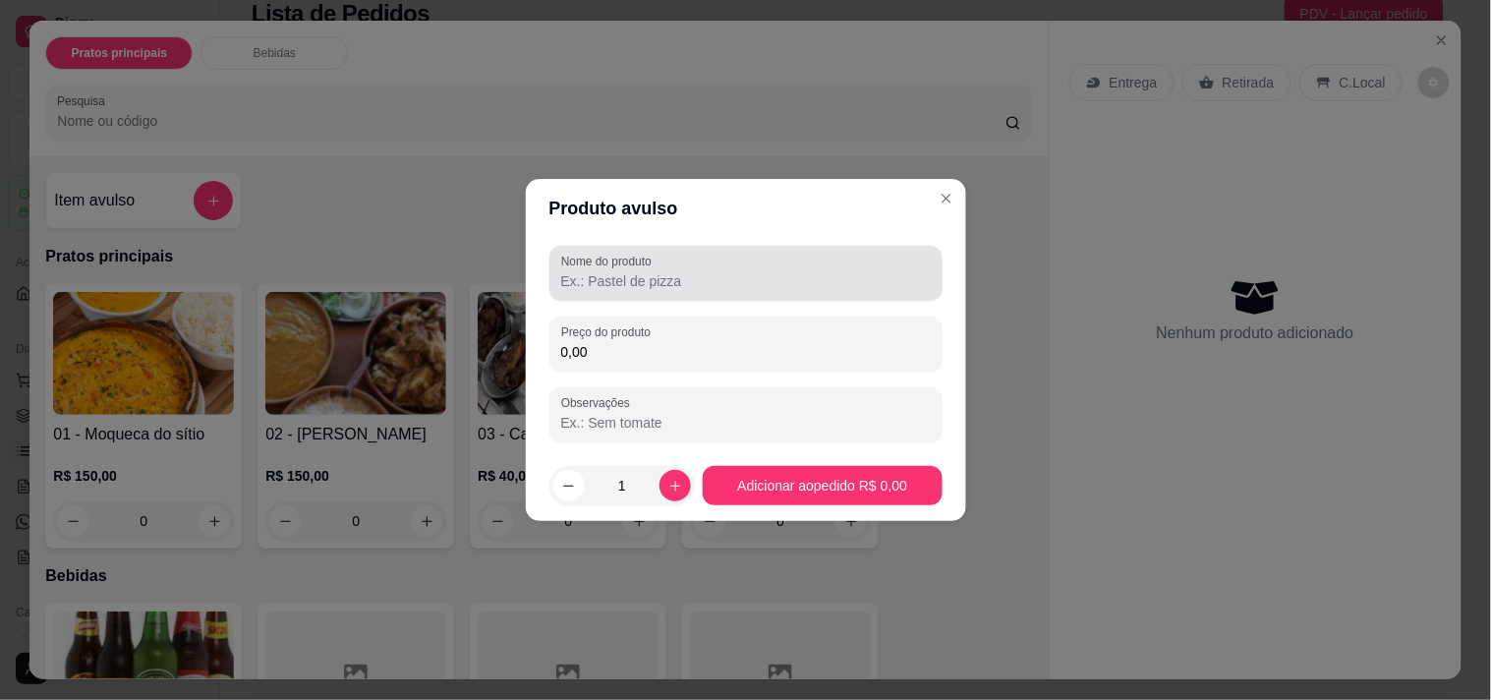
click at [667, 296] on div "Nome do produto" at bounding box center [746, 273] width 393 height 55
type input "[PERSON_NAME]"
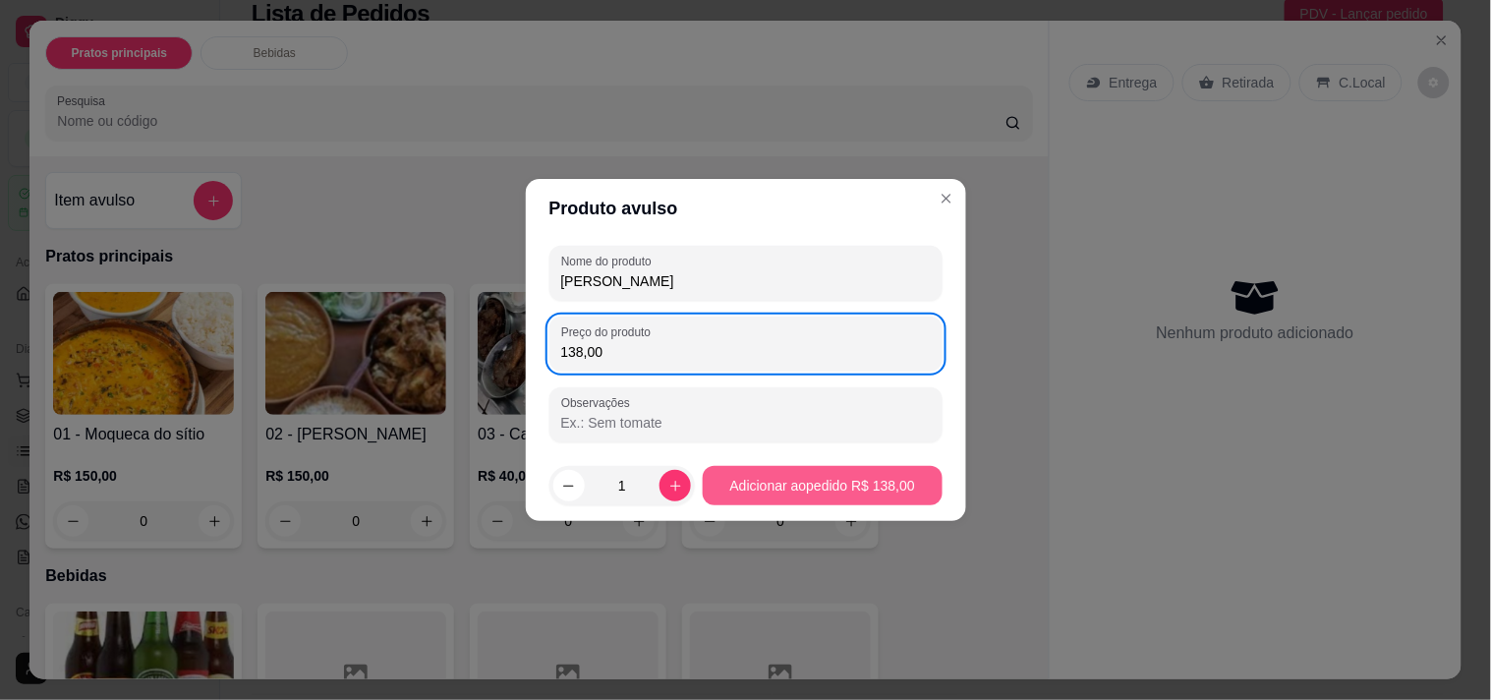
type input "138,00"
click at [768, 465] on footer "1 Adicionar ao pedido R$ 138,00" at bounding box center [746, 485] width 440 height 71
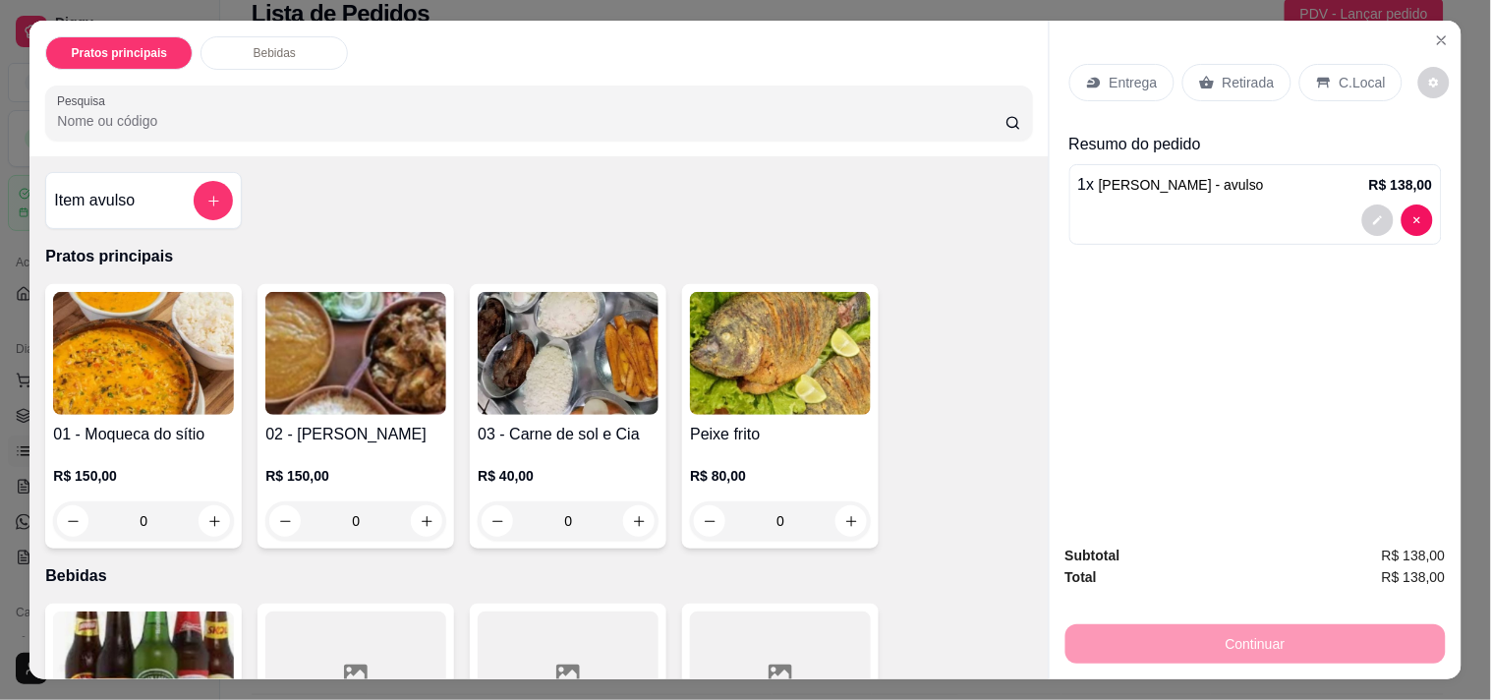
click at [1223, 73] on p "Retirada" at bounding box center [1249, 83] width 52 height 20
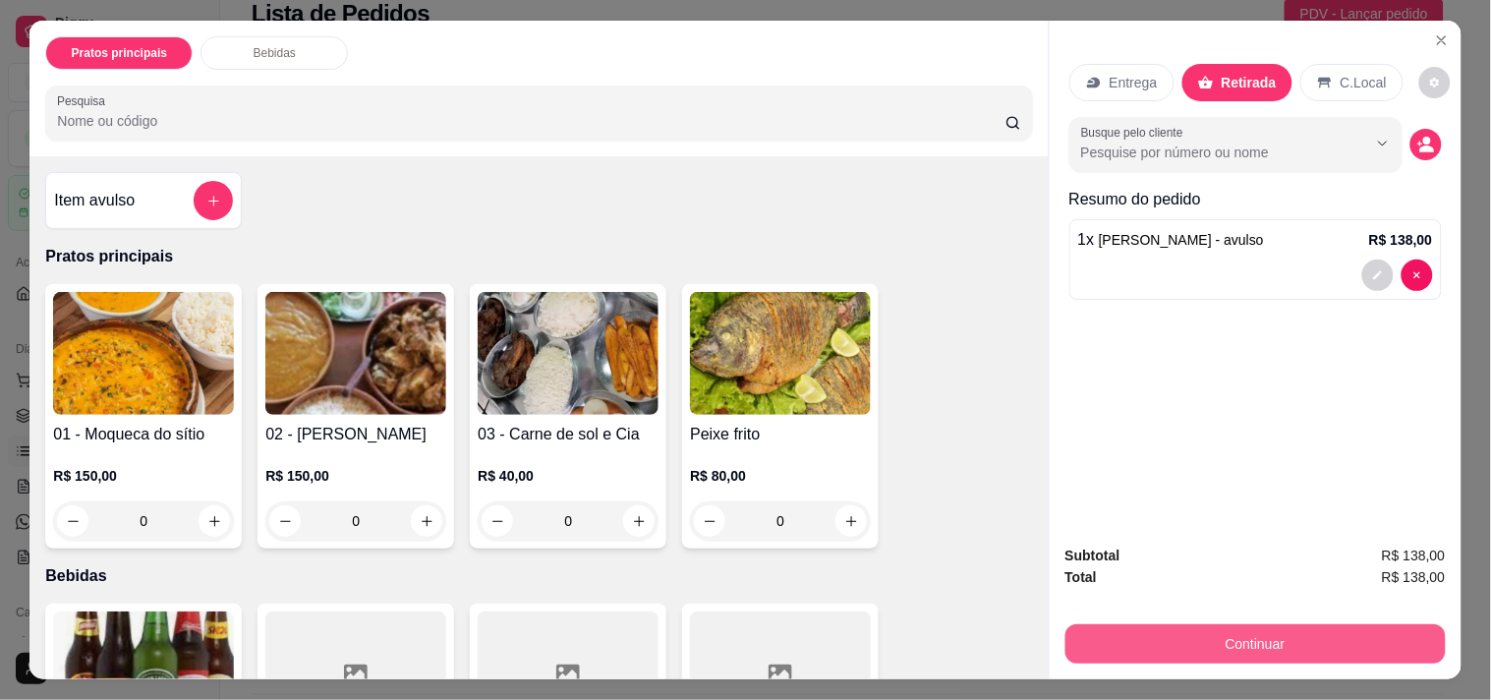
click at [1190, 641] on button "Continuar" at bounding box center [1256, 643] width 380 height 39
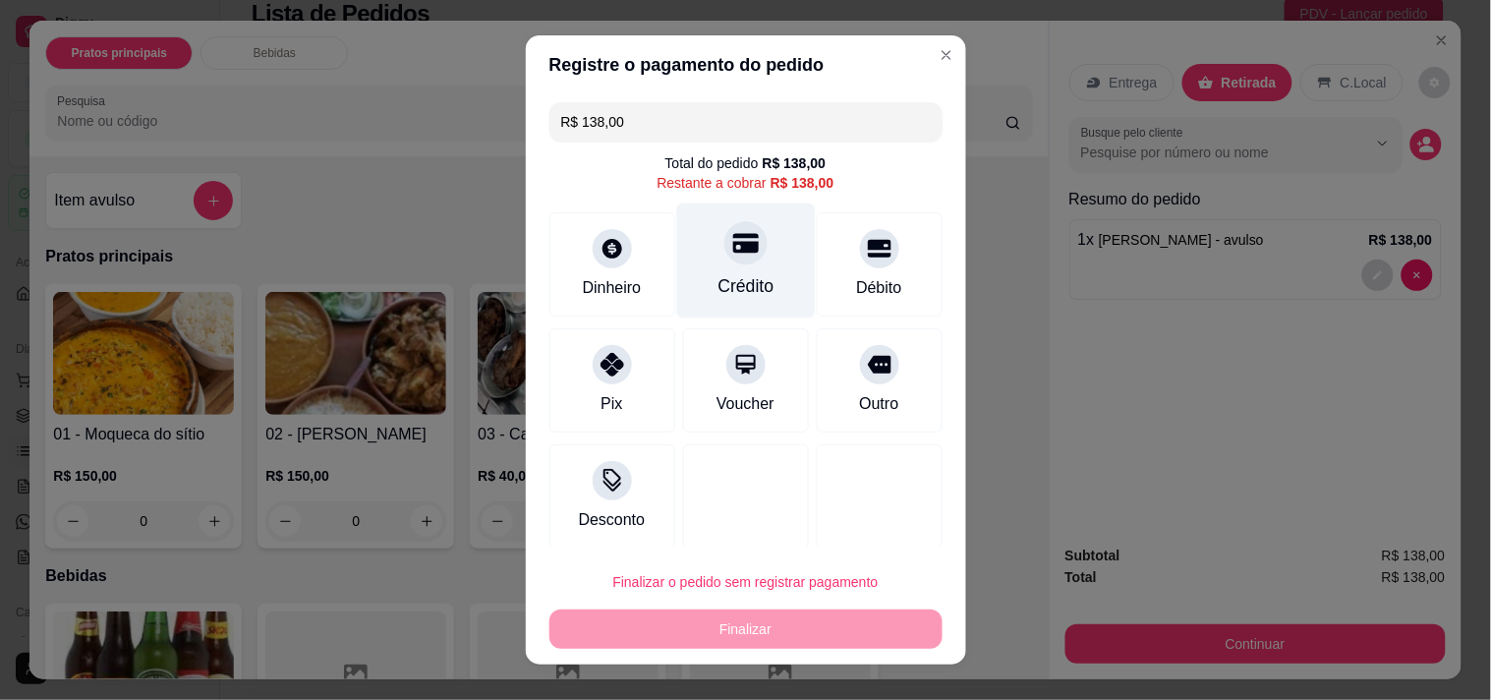
click at [718, 285] on div "Crédito" at bounding box center [746, 286] width 56 height 26
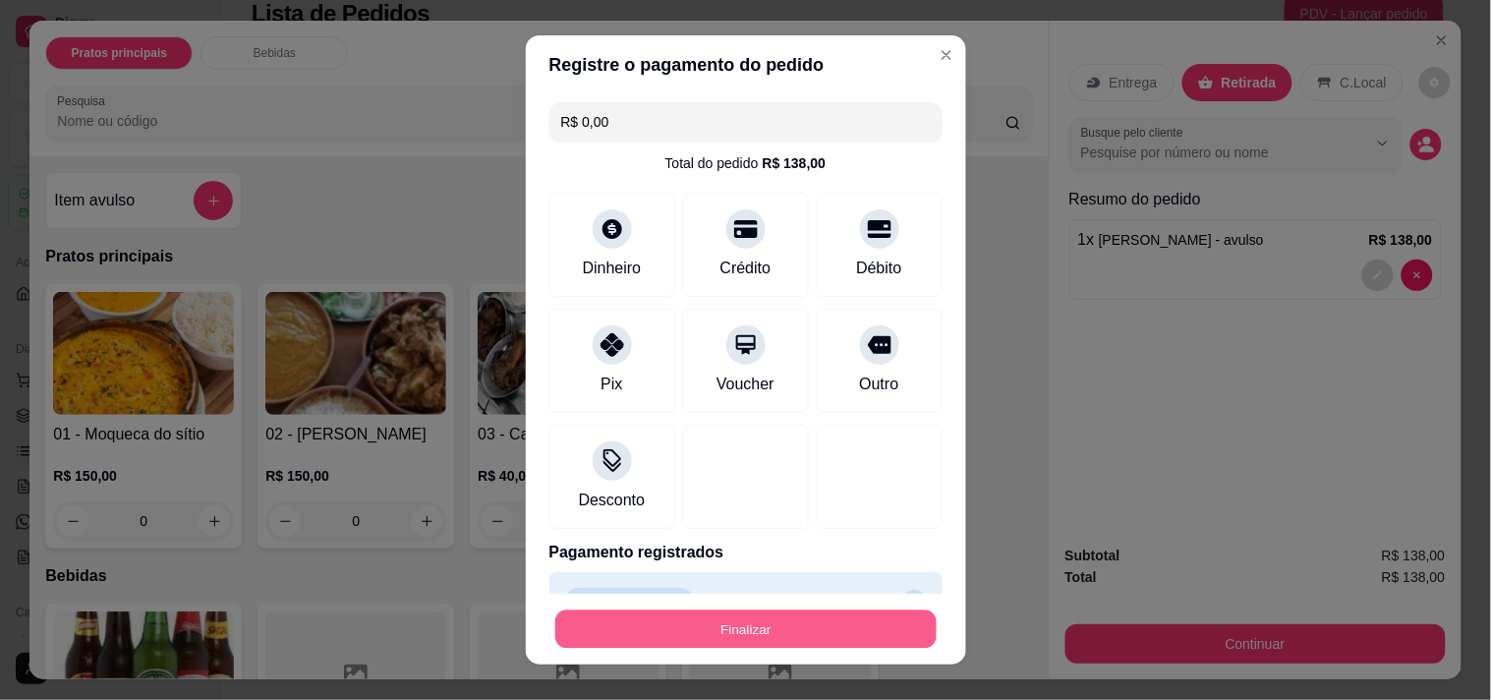
click at [749, 612] on button "Finalizar" at bounding box center [745, 629] width 381 height 38
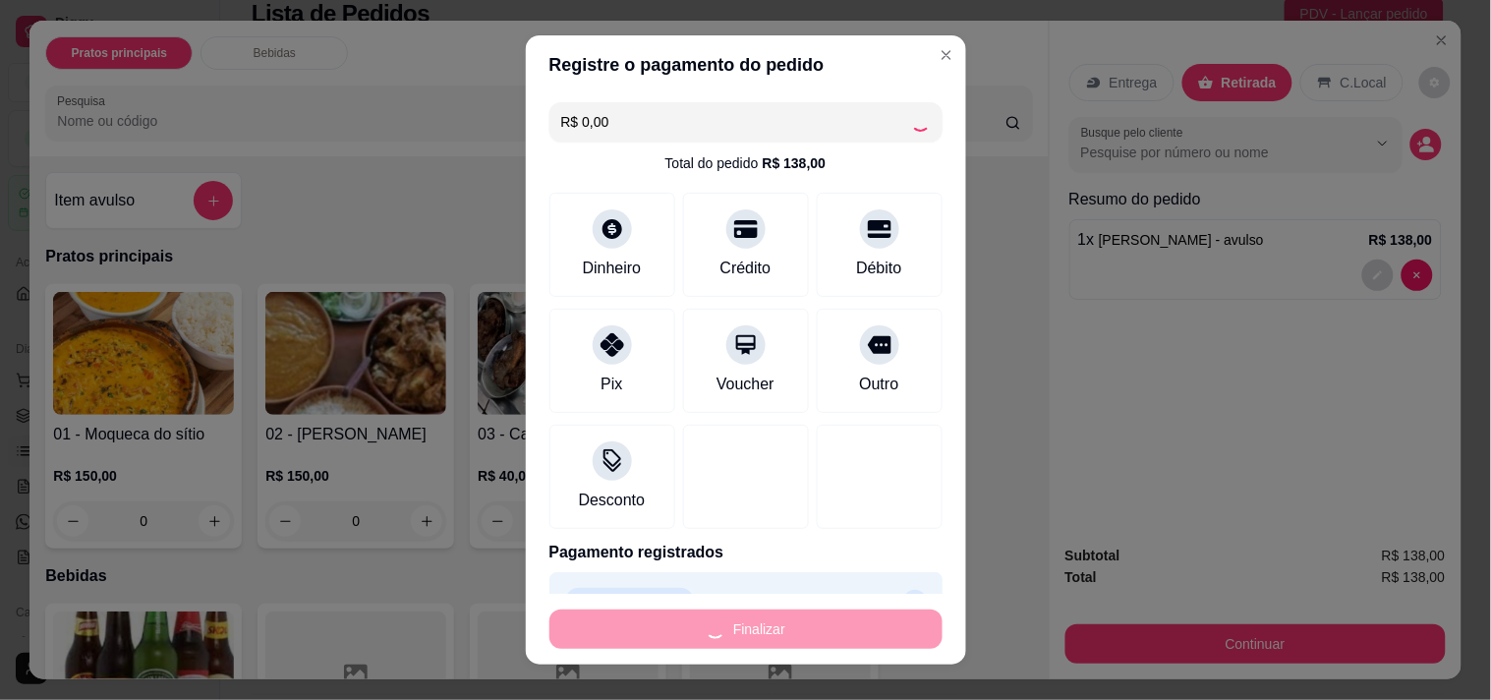
type input "-R$ 138,00"
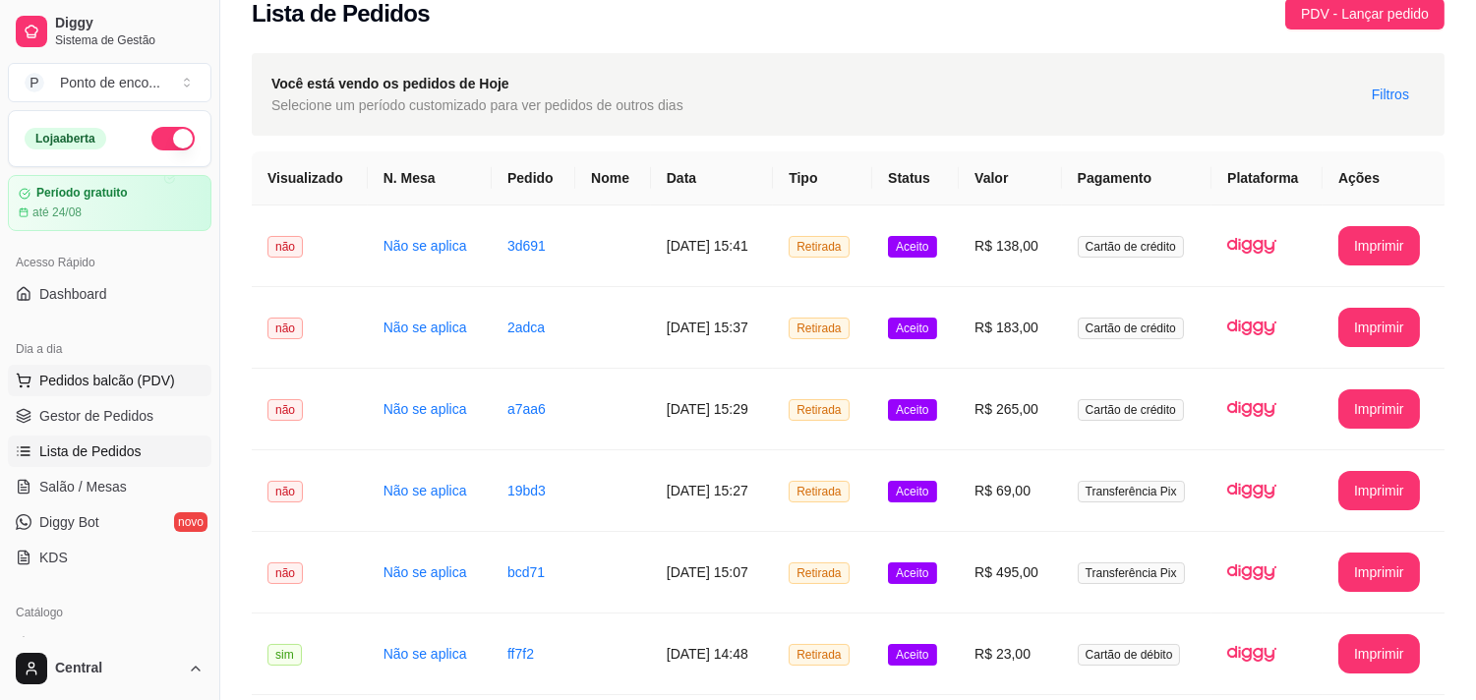
click at [170, 375] on button "Pedidos balcão (PDV)" at bounding box center [109, 380] width 203 height 31
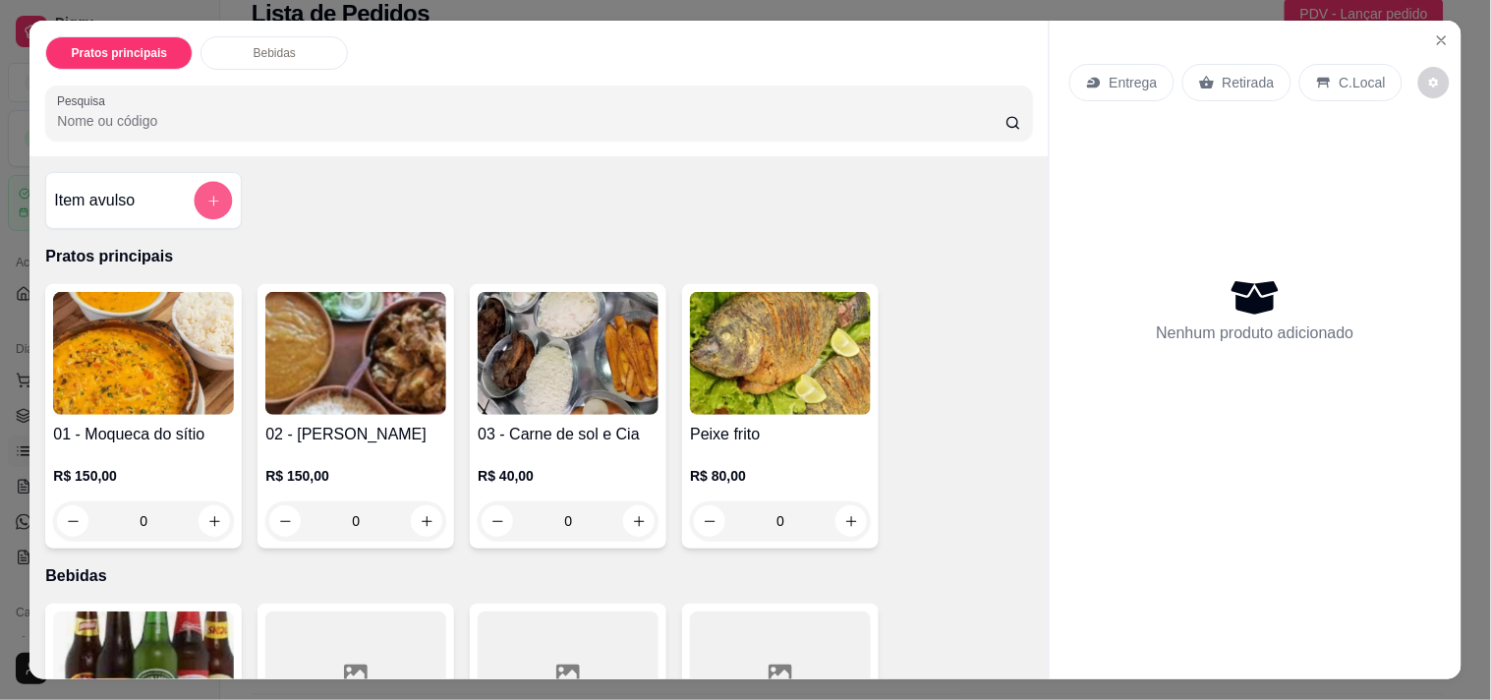
click at [195, 193] on button "add-separate-item" at bounding box center [214, 201] width 38 height 38
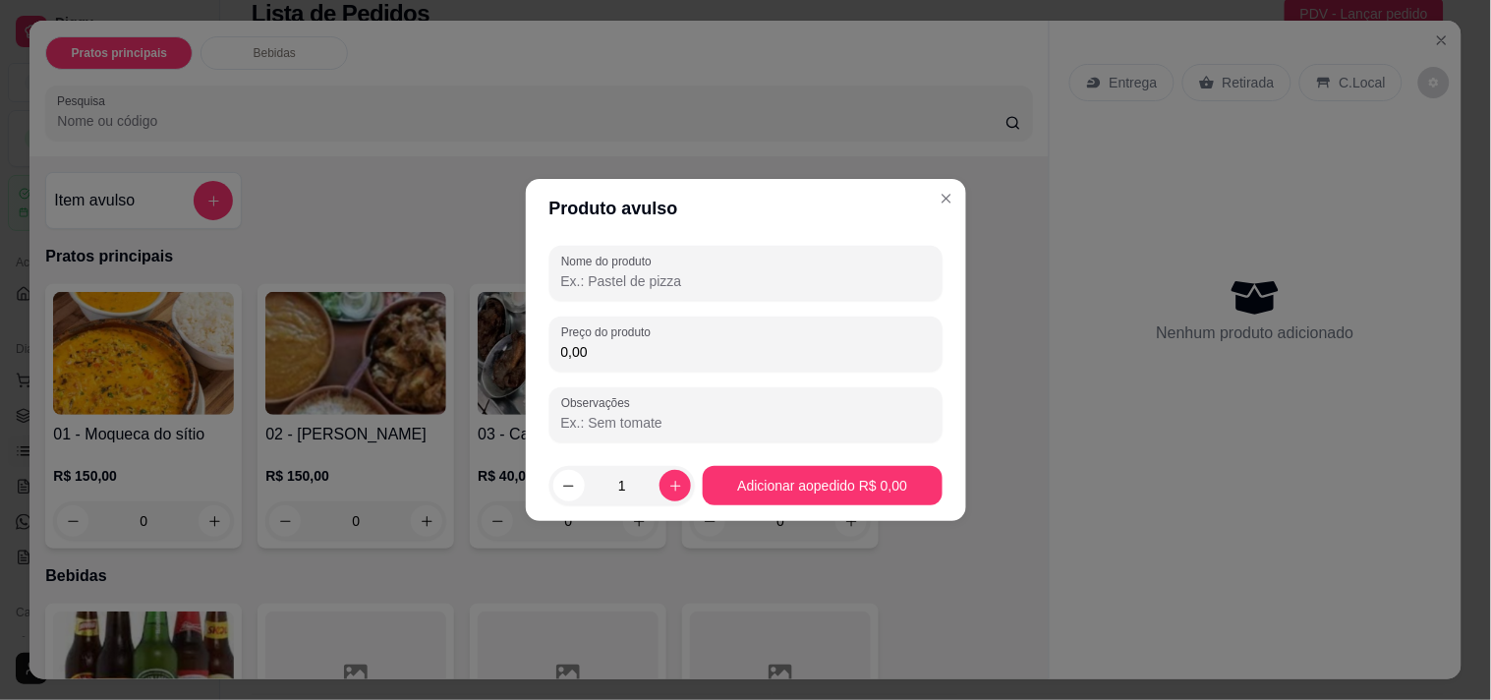
click at [762, 289] on input "Nome do produto" at bounding box center [746, 281] width 370 height 20
type input "mesa [PERSON_NAME]"
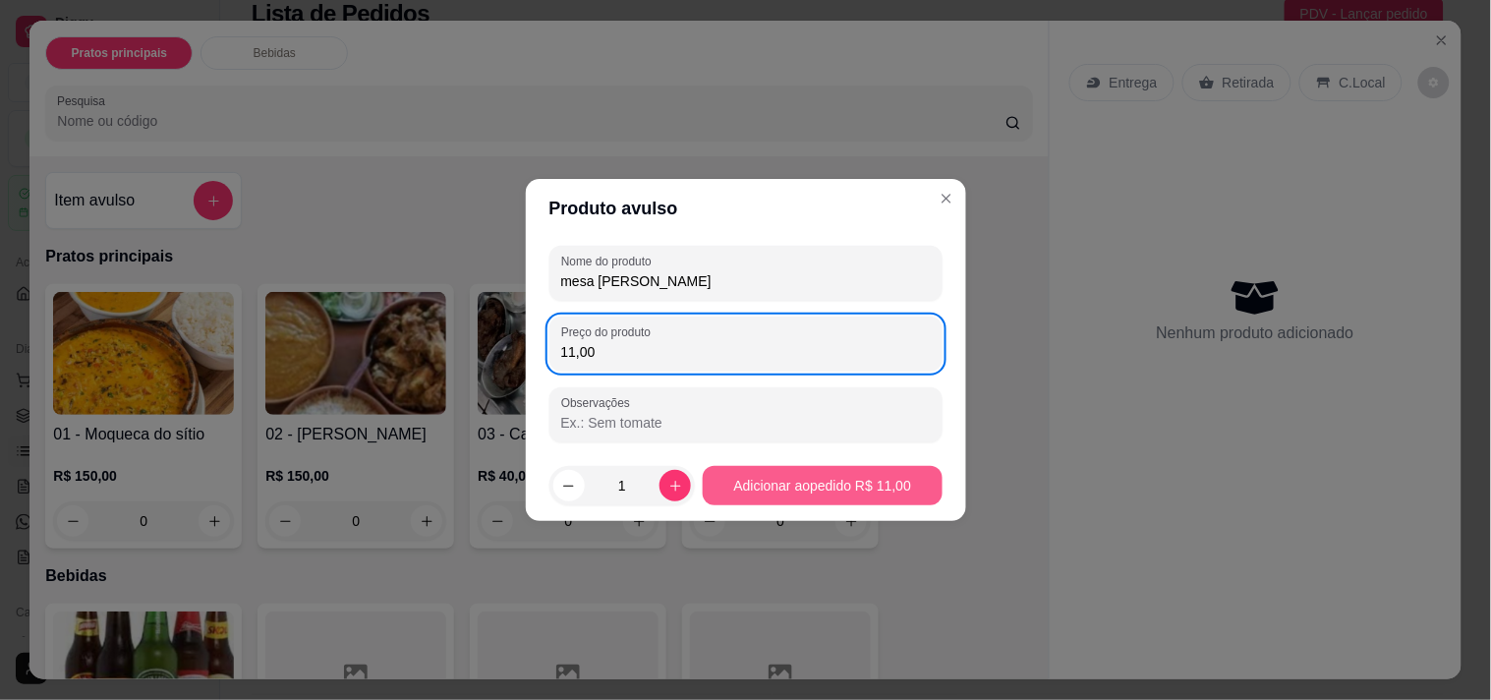
type input "11,00"
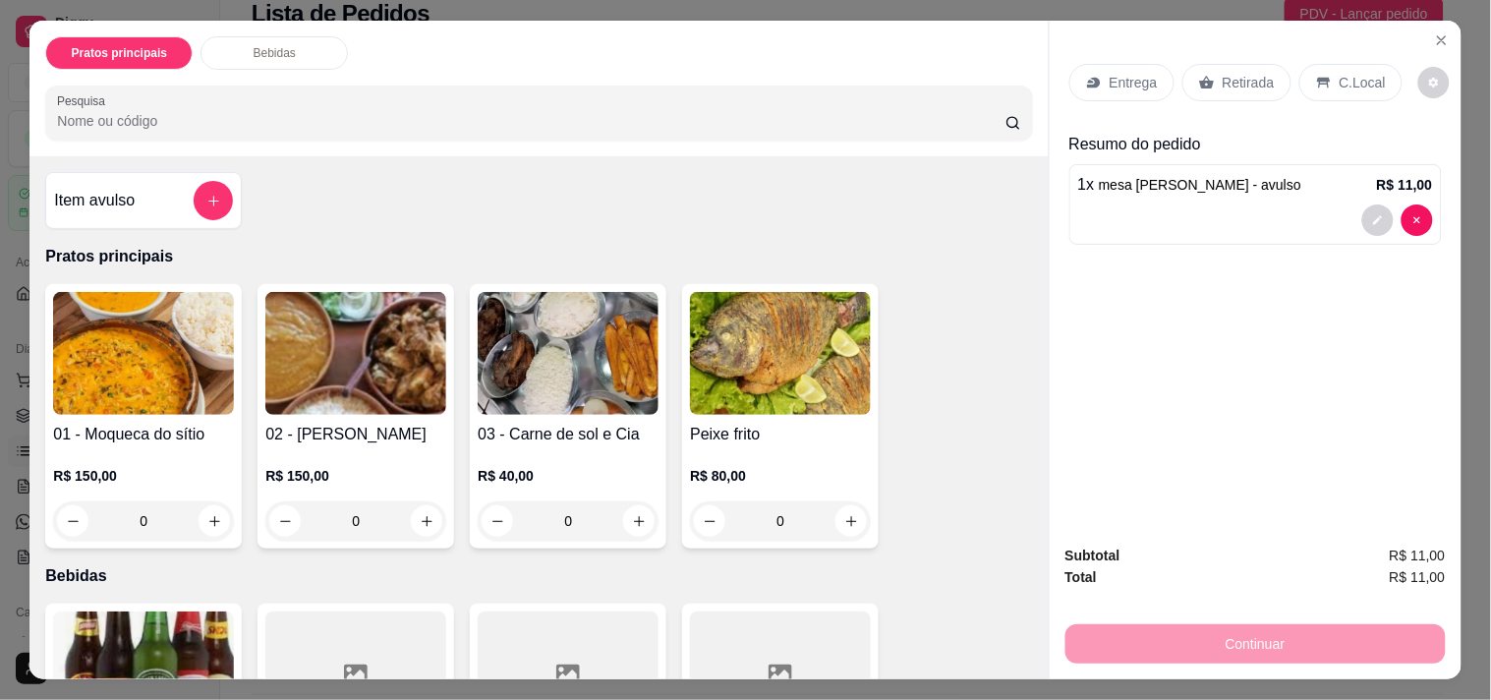
click at [1213, 64] on div "Retirada" at bounding box center [1237, 82] width 109 height 37
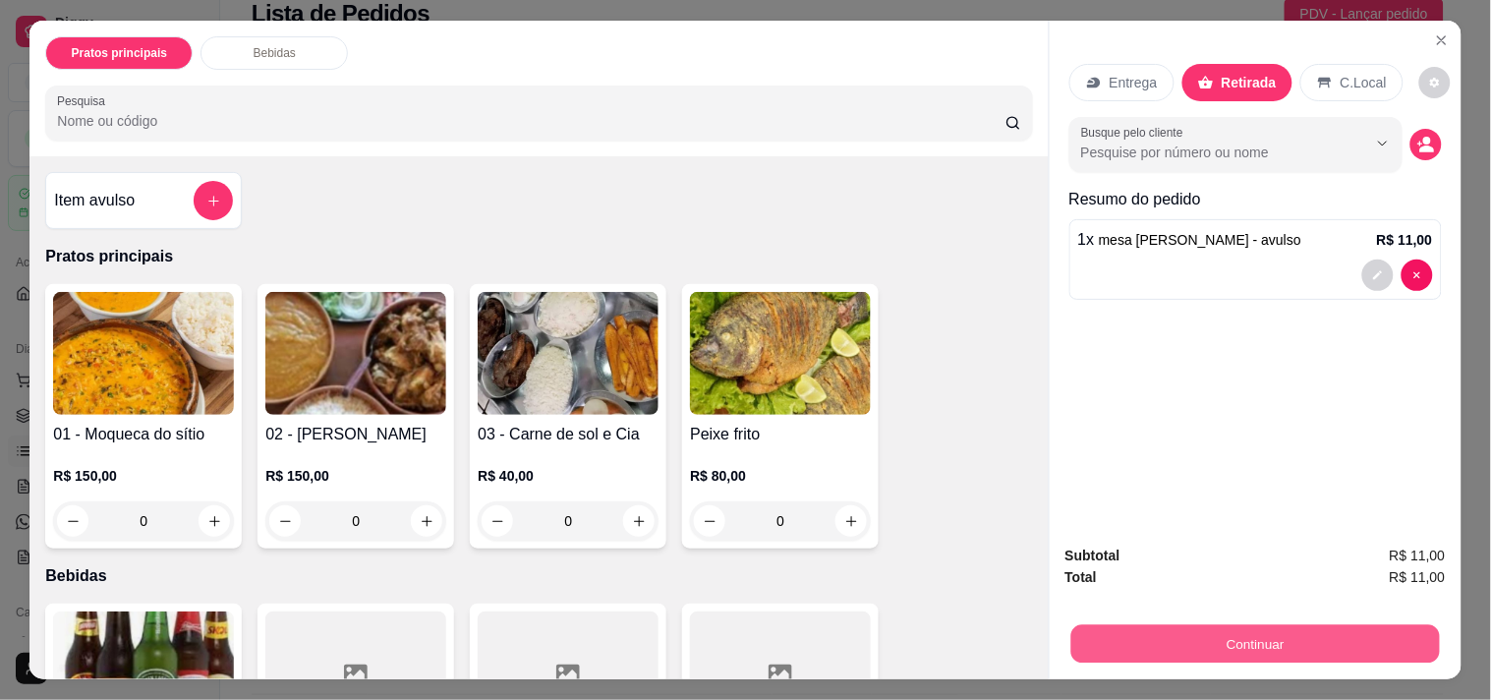
click at [1352, 624] on button "Continuar" at bounding box center [1255, 643] width 369 height 38
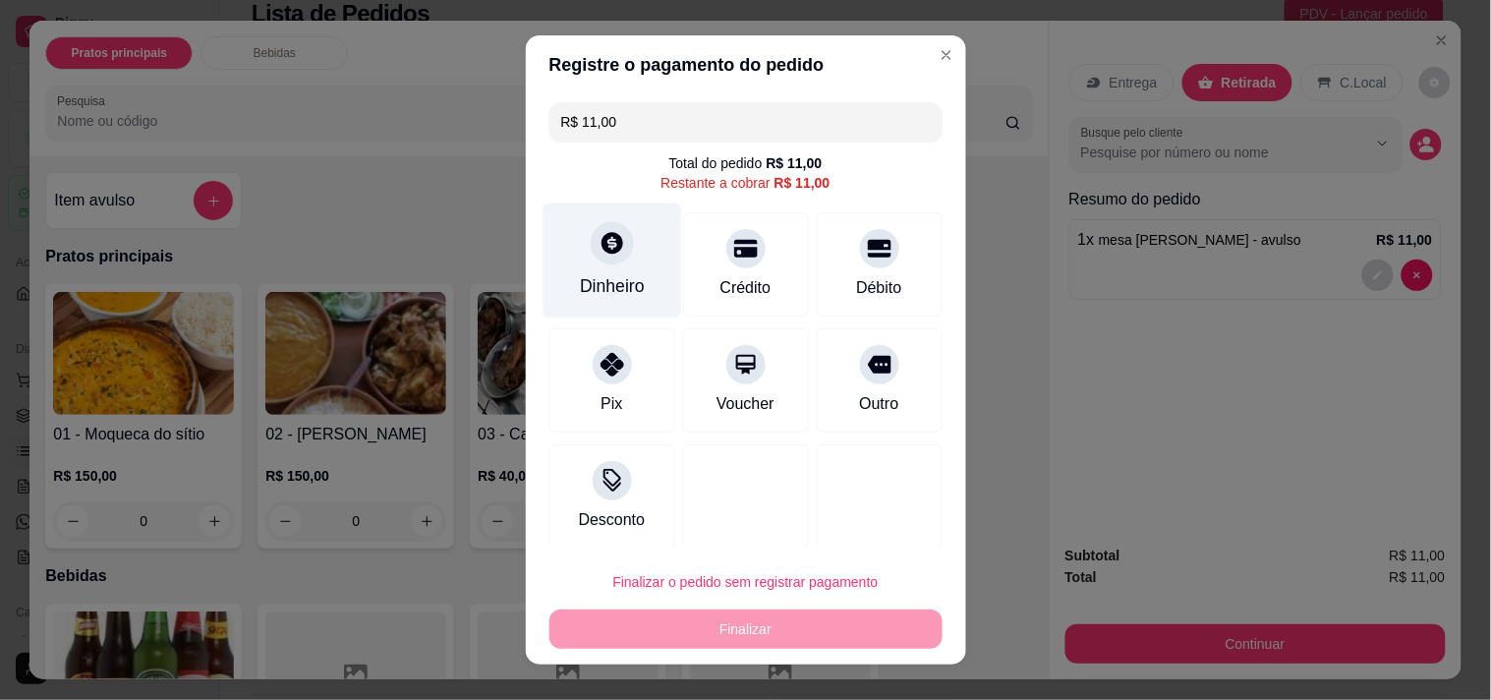
click at [570, 260] on div "Dinheiro" at bounding box center [612, 260] width 139 height 115
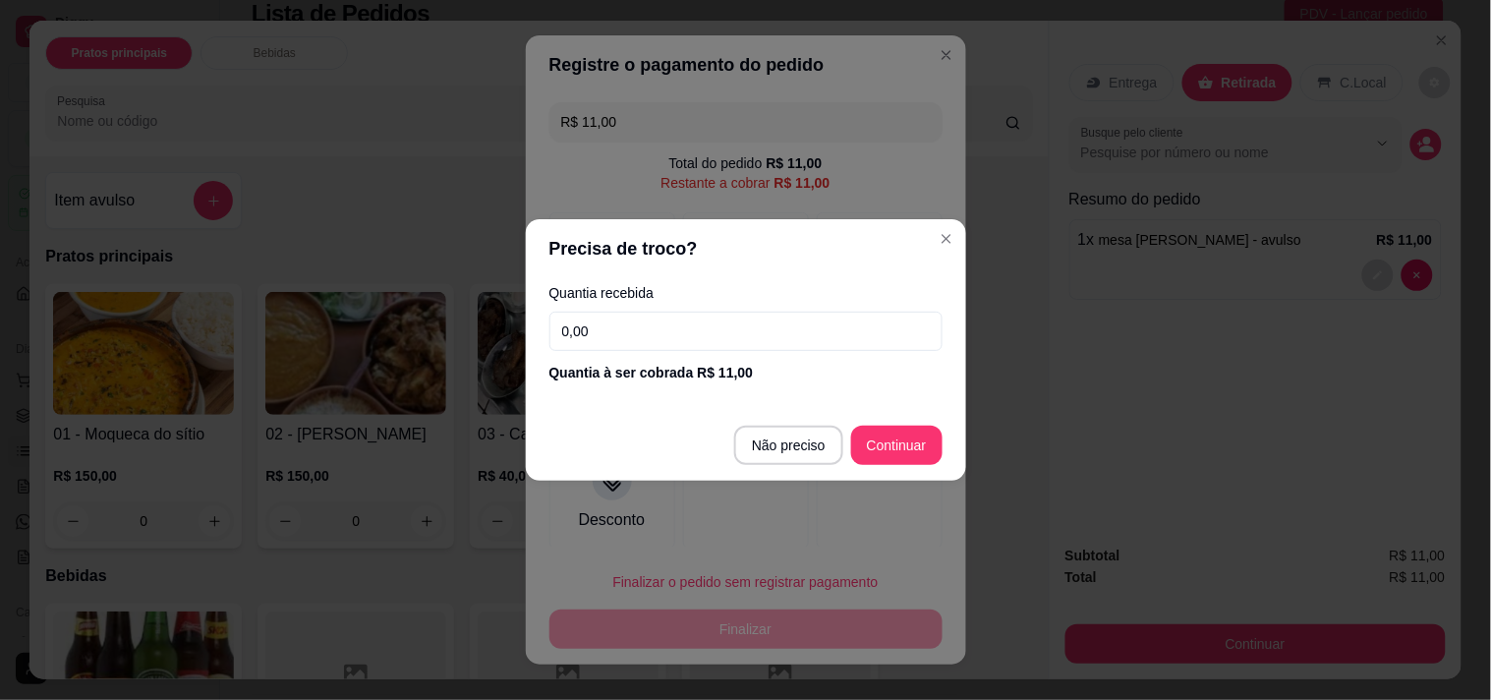
click at [654, 336] on input "0,00" at bounding box center [746, 331] width 393 height 39
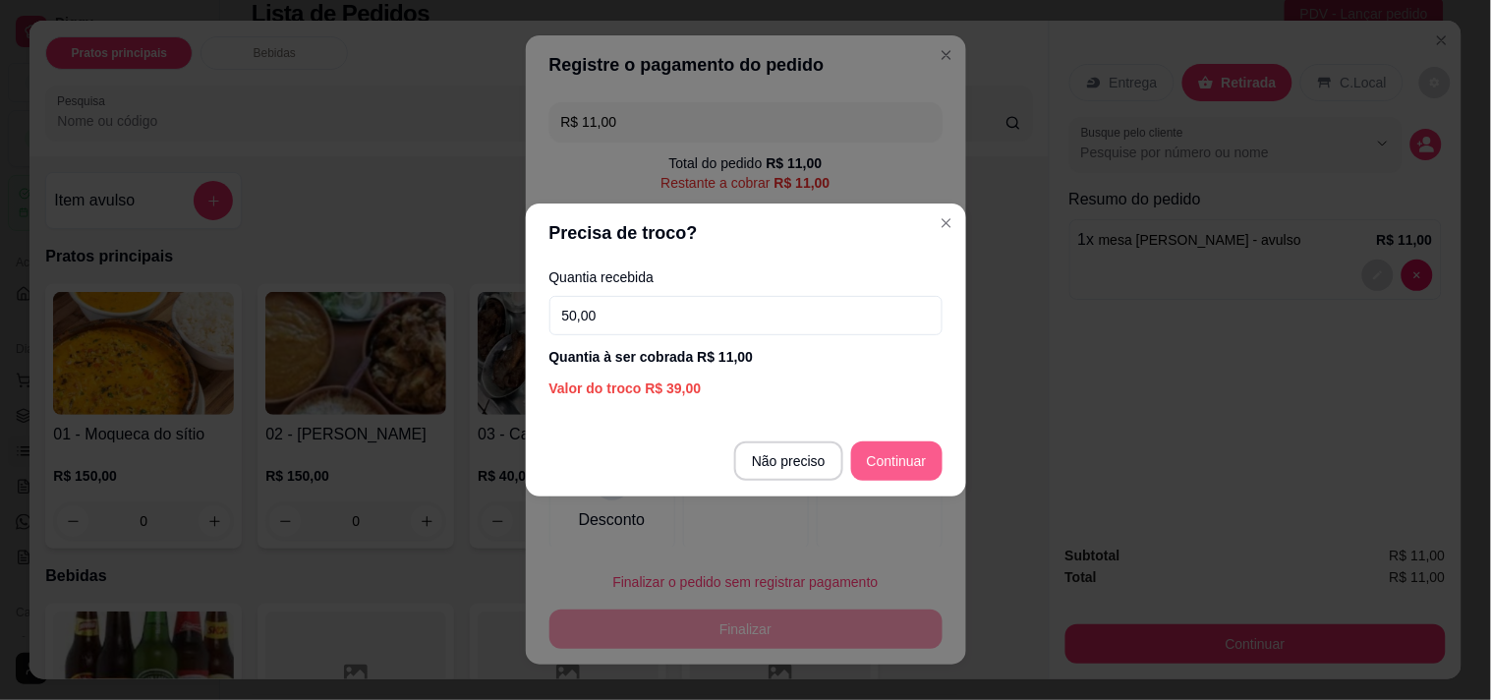
type input "50,00"
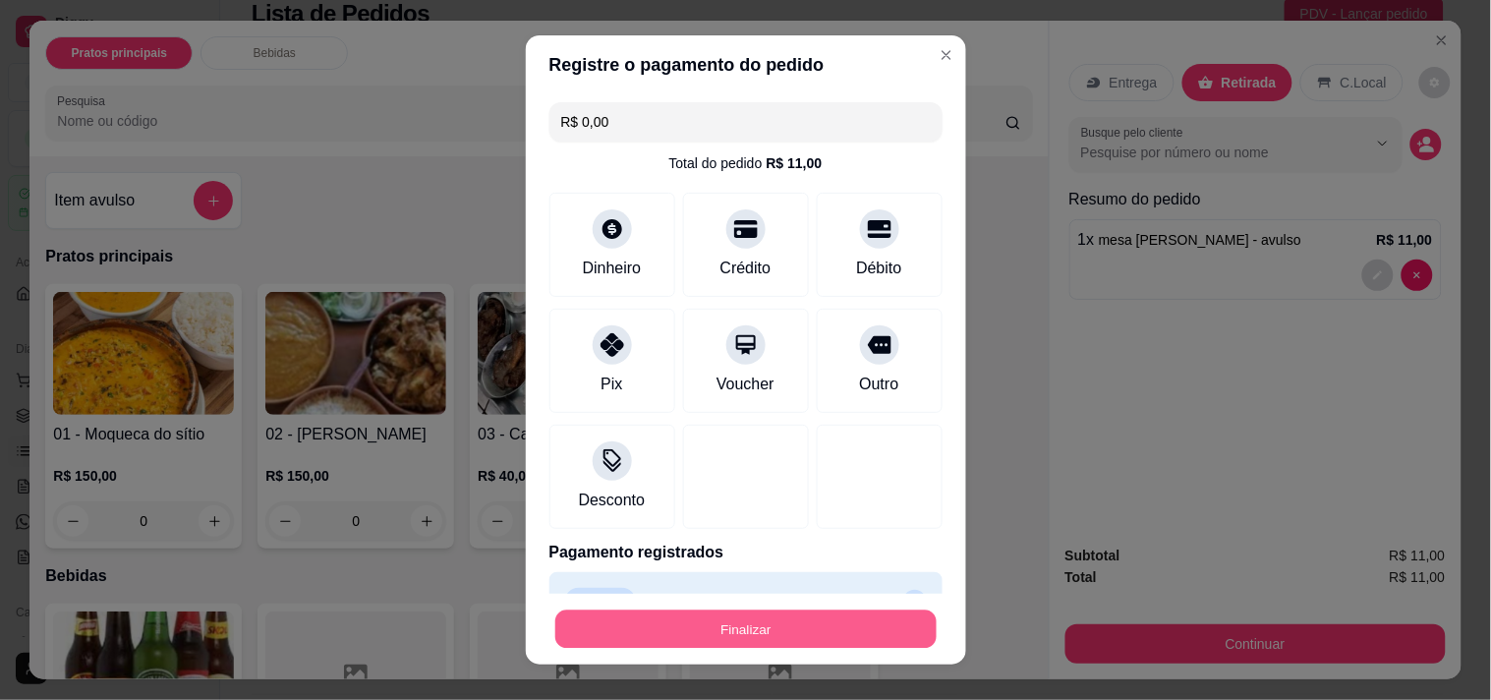
click at [744, 637] on button "Finalizar" at bounding box center [745, 629] width 381 height 38
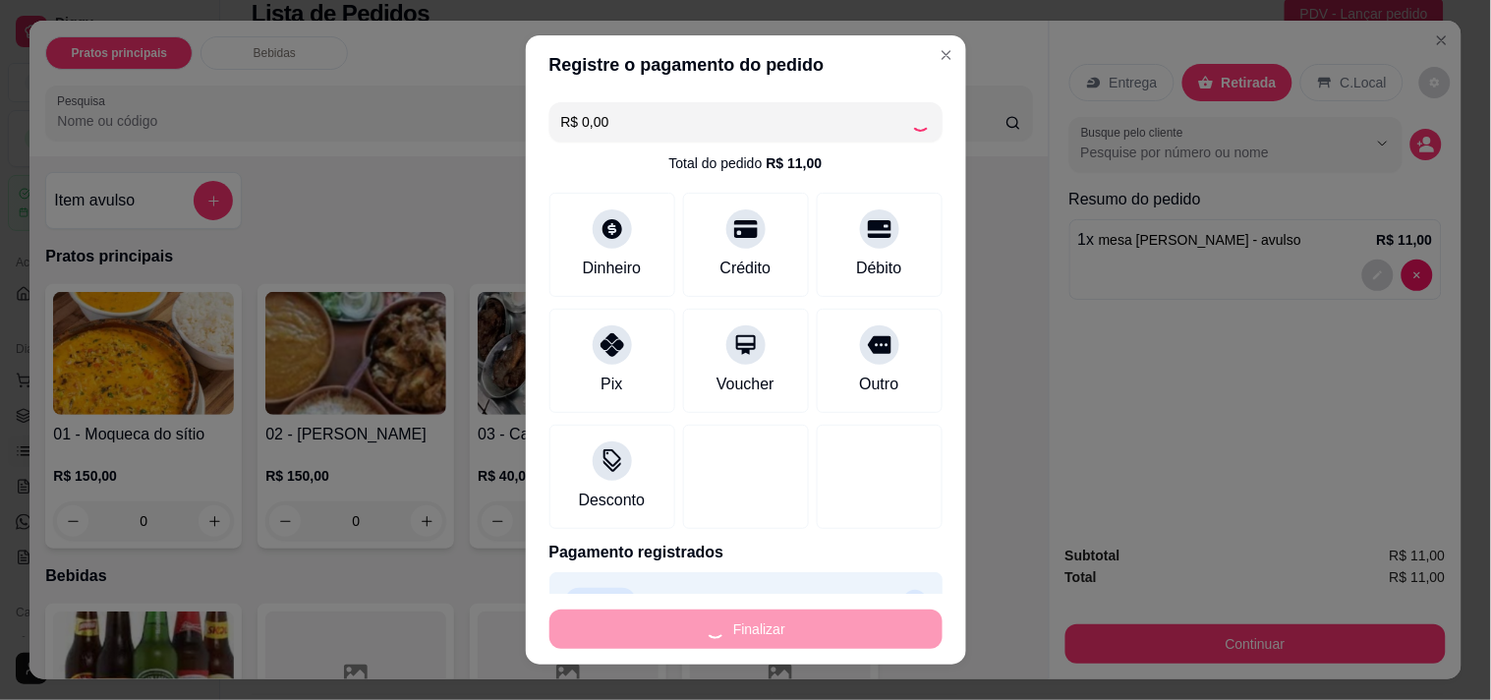
type input "-R$ 11,00"
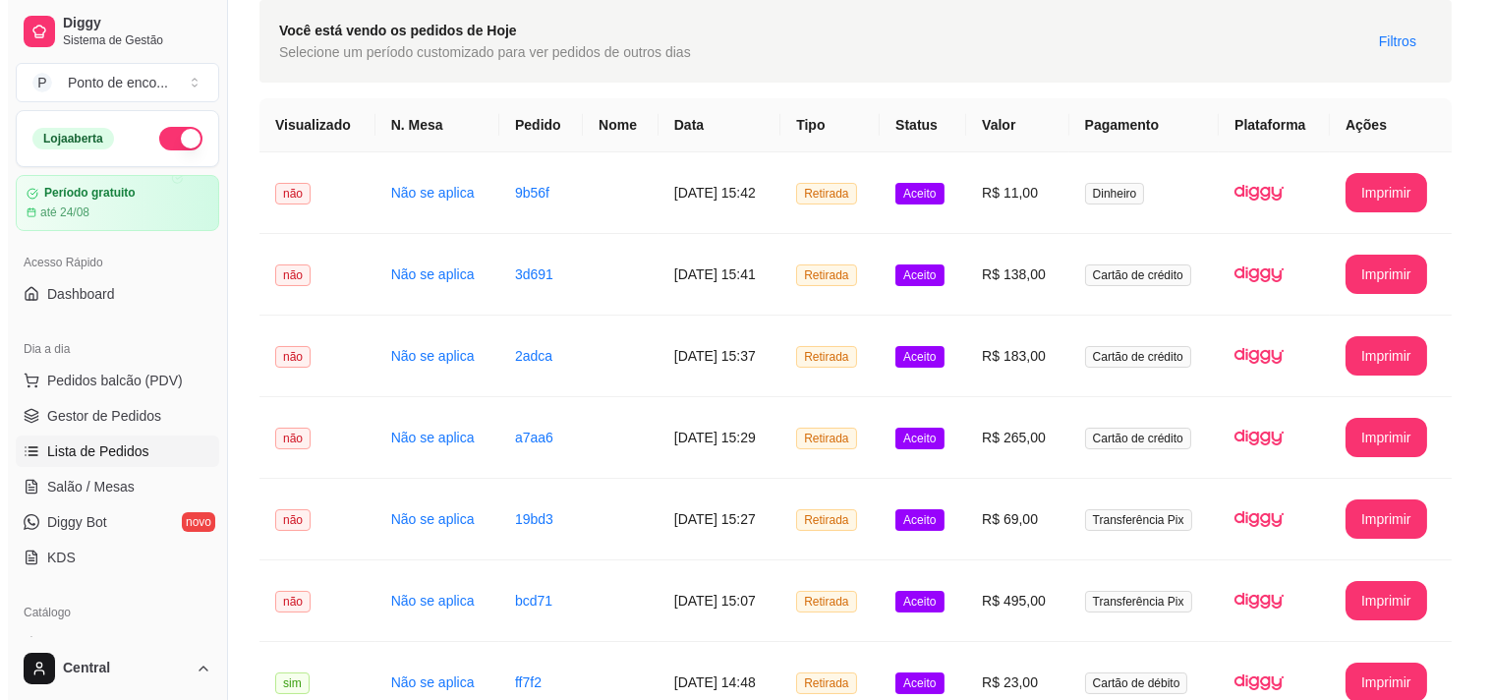
scroll to position [59, 0]
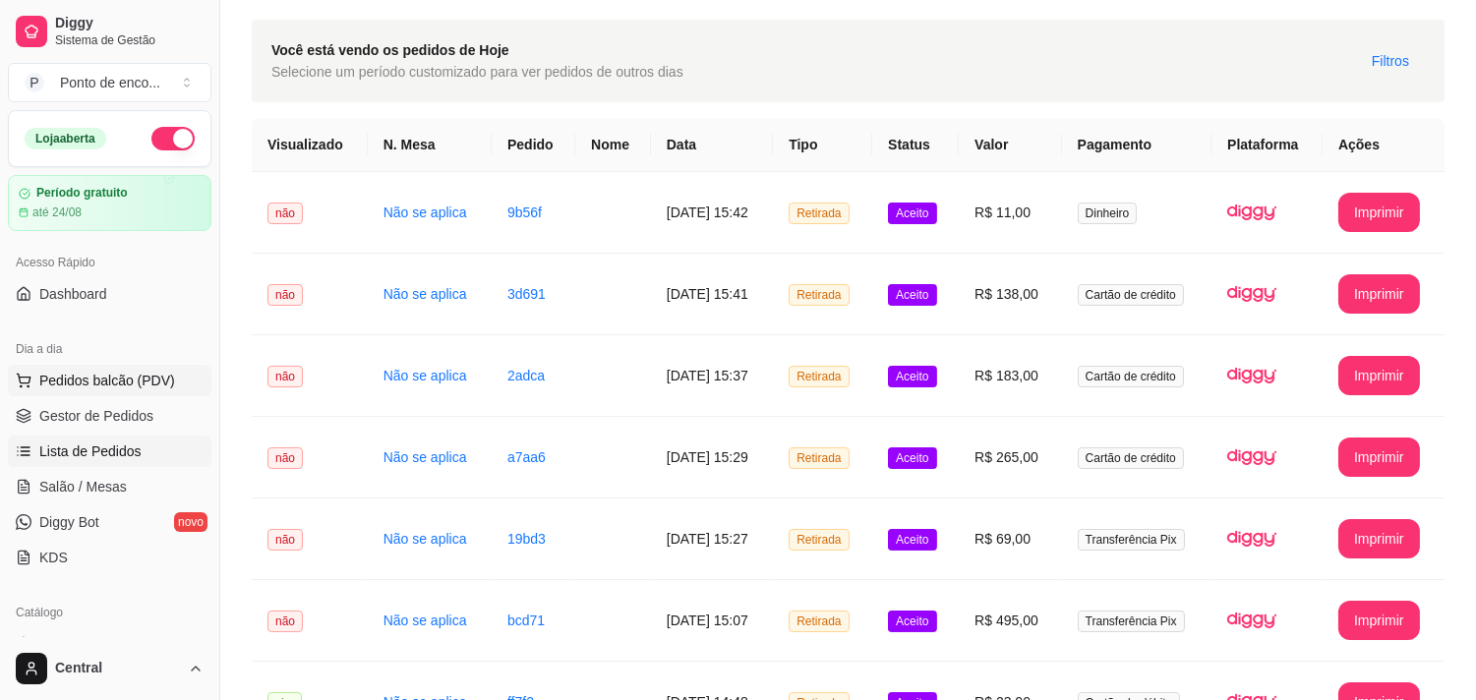
click at [194, 372] on button "Pedidos balcão (PDV)" at bounding box center [109, 380] width 203 height 31
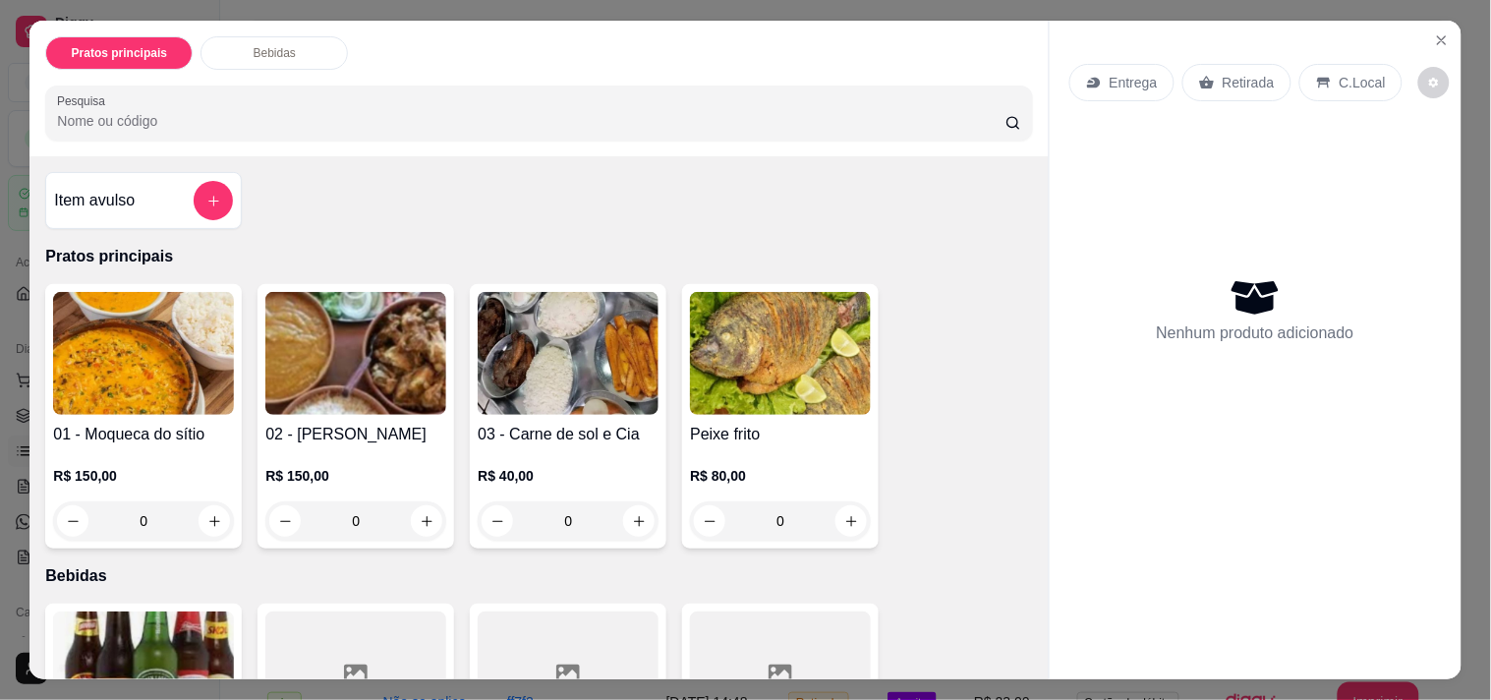
click at [160, 210] on div "Item avulso" at bounding box center [143, 200] width 179 height 39
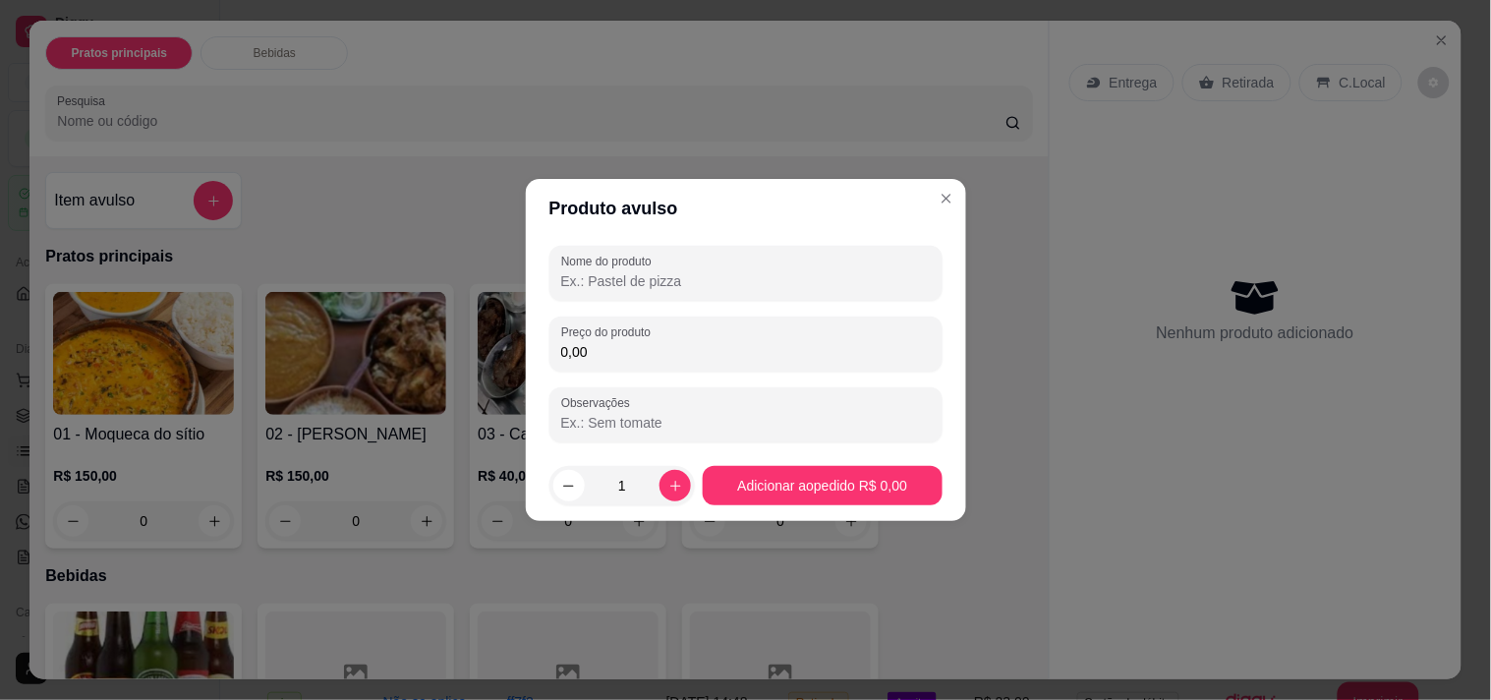
click at [639, 283] on input "Nome do produto" at bounding box center [746, 281] width 370 height 20
type input "mesa mariana"
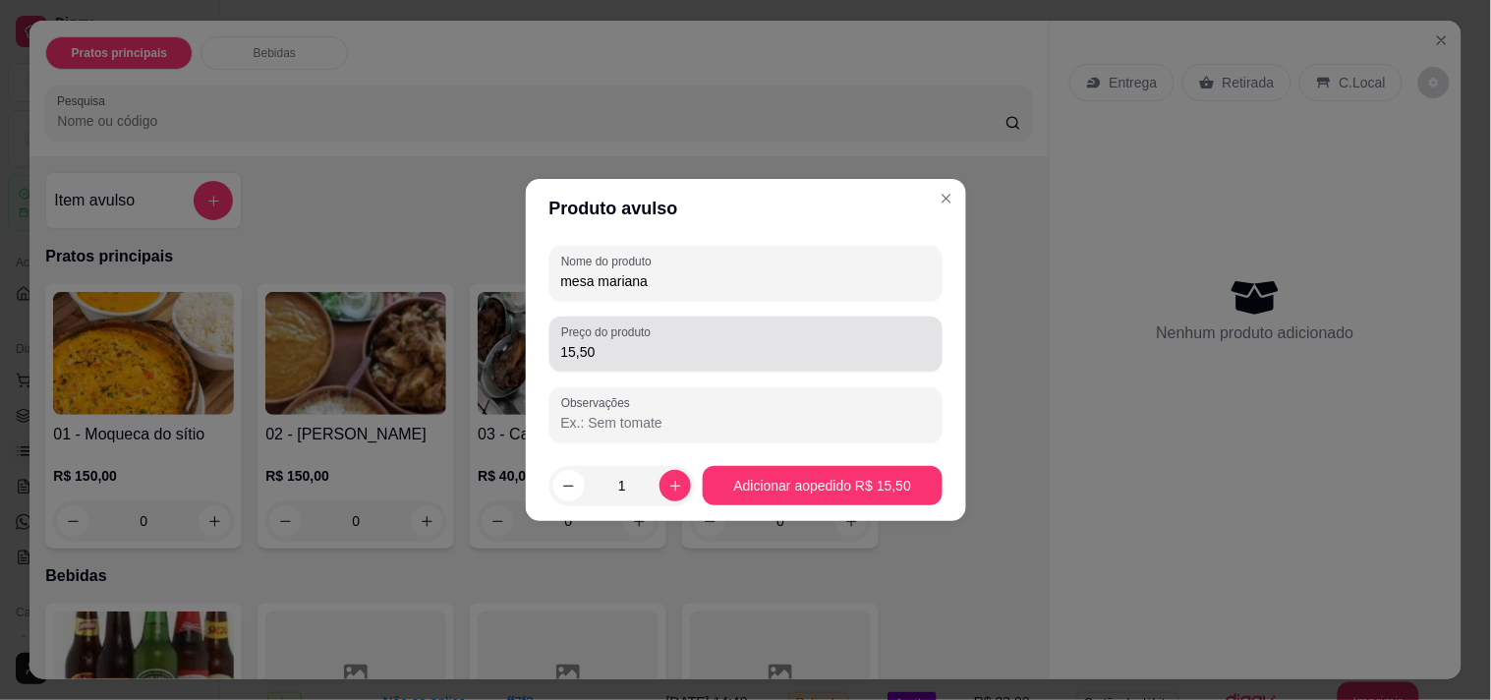
click at [748, 339] on div "15,50" at bounding box center [746, 343] width 370 height 39
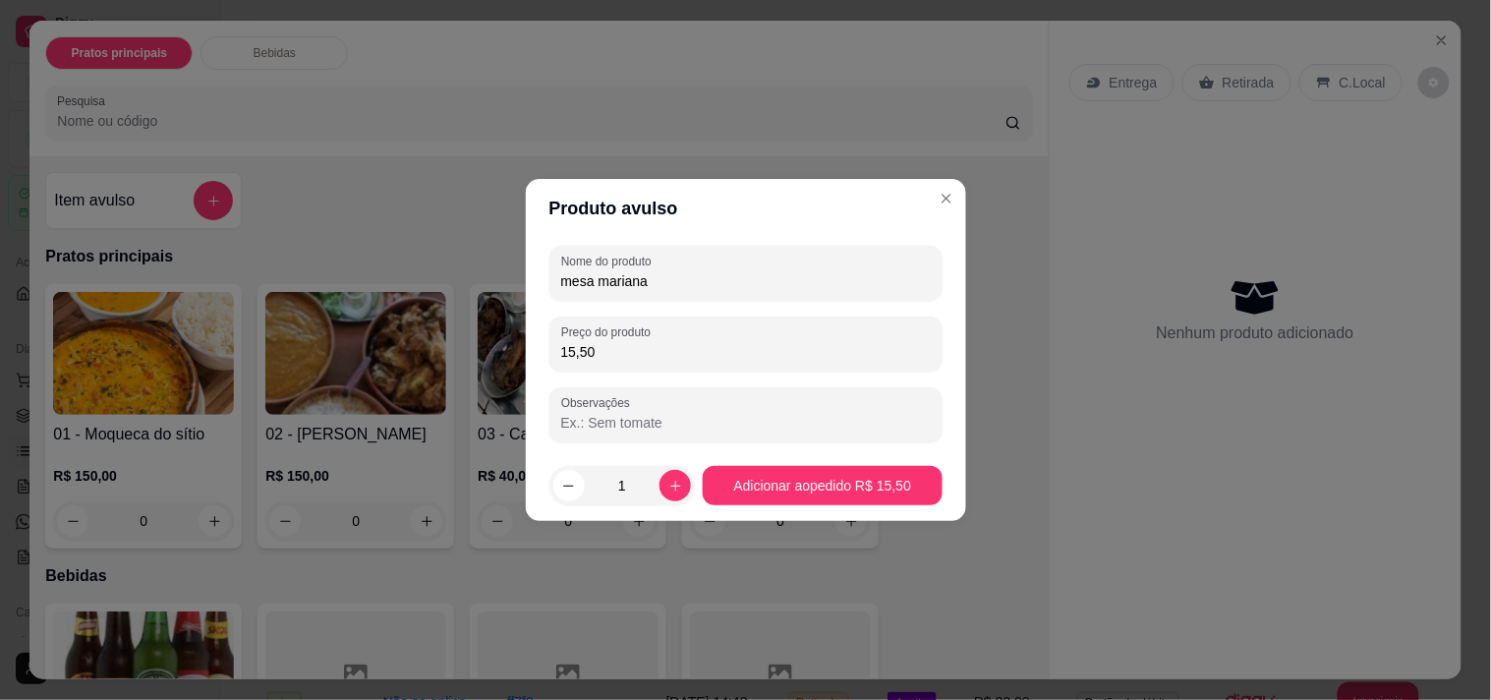
click at [571, 349] on input "15,50" at bounding box center [746, 352] width 370 height 20
click at [577, 349] on input "15,50" at bounding box center [746, 352] width 370 height 20
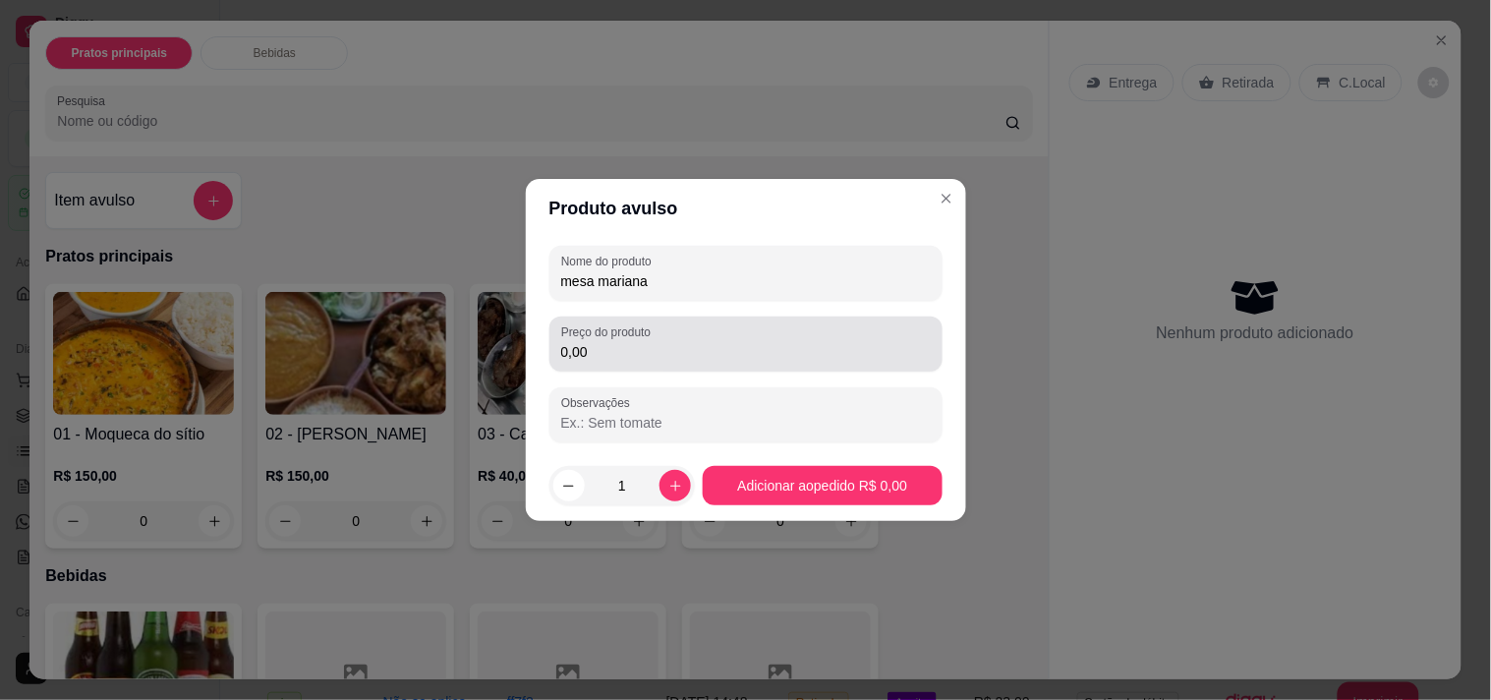
click at [881, 332] on div "0,00" at bounding box center [746, 343] width 370 height 39
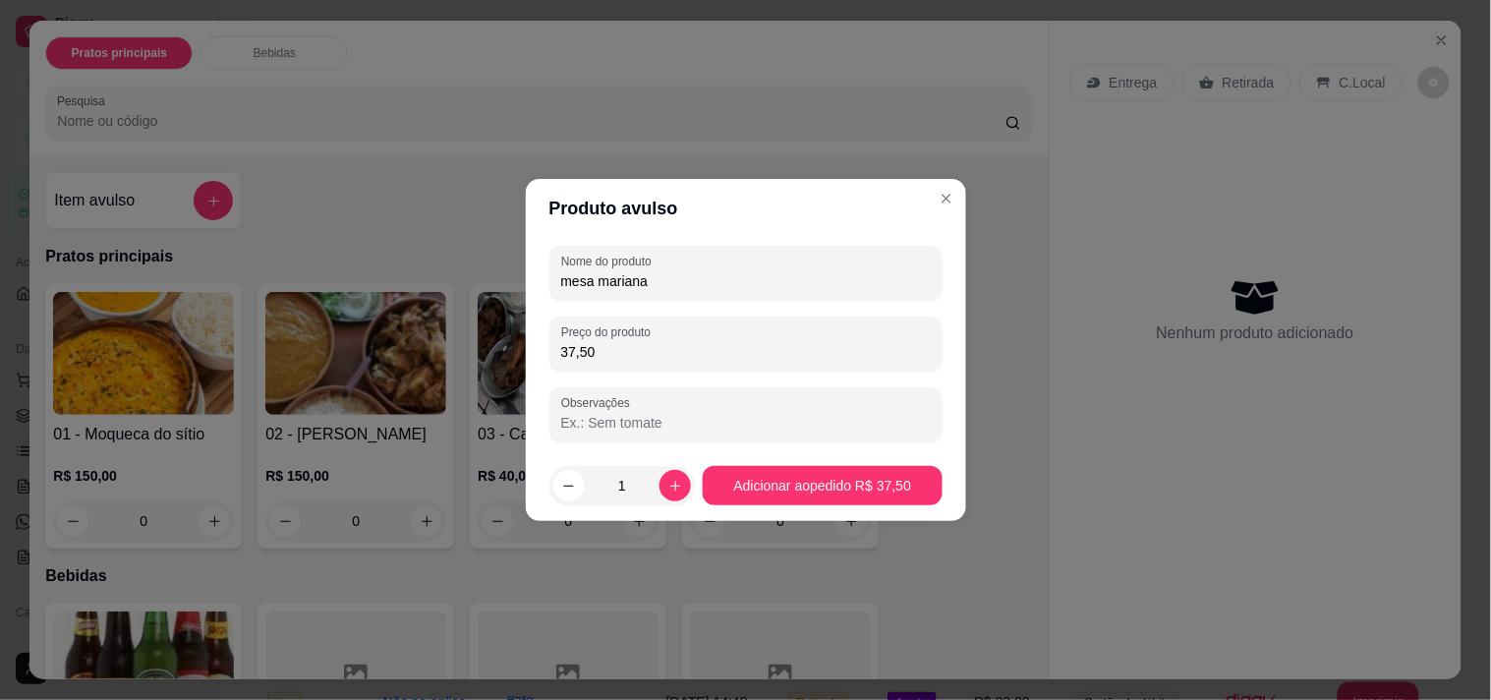
type input "37,50"
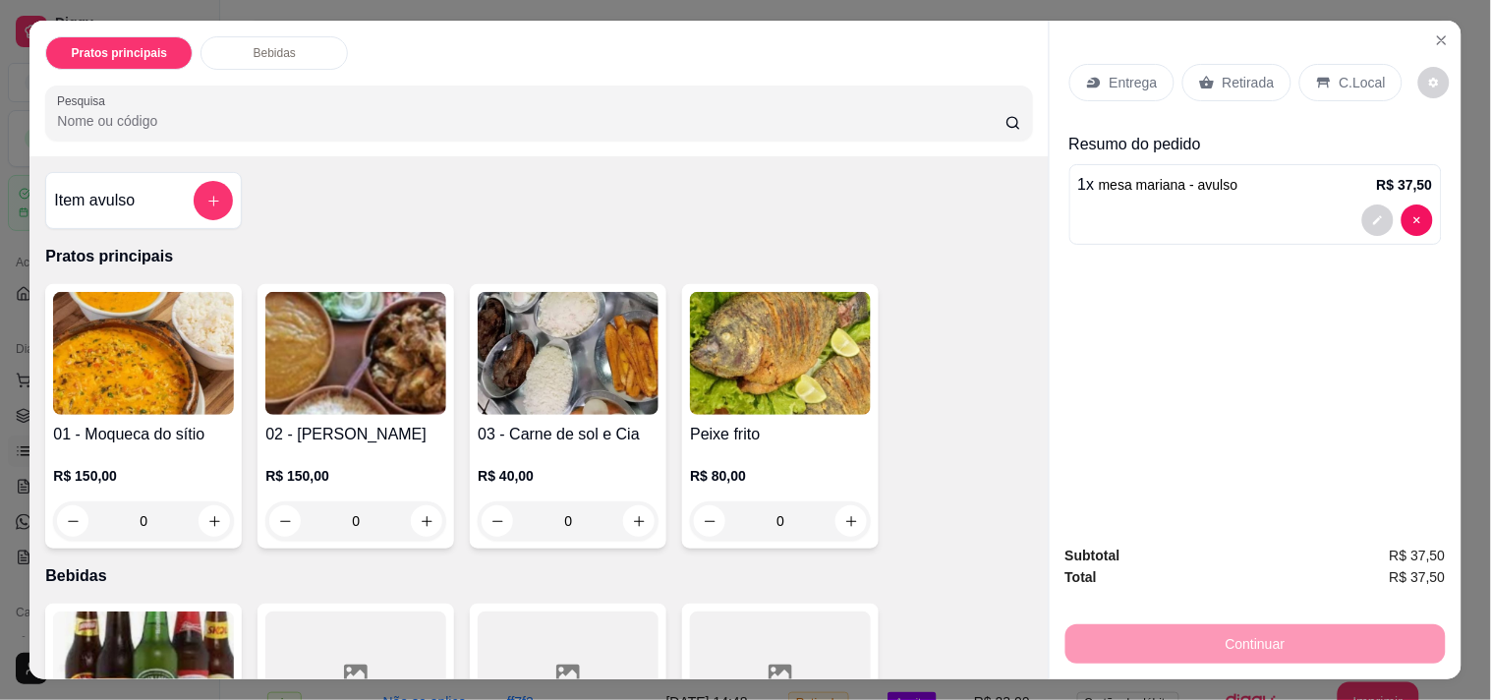
click at [1215, 89] on div "Retirada" at bounding box center [1237, 82] width 109 height 37
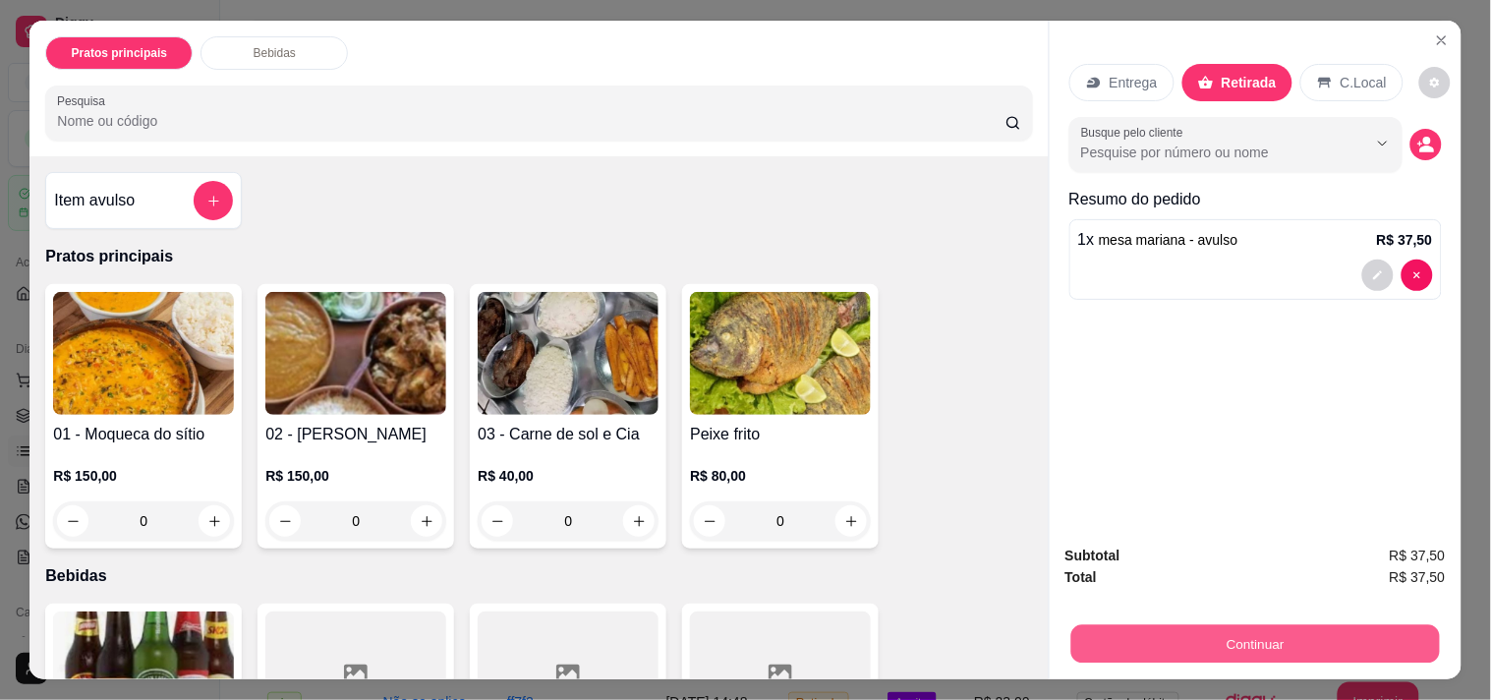
click at [1196, 624] on button "Continuar" at bounding box center [1255, 643] width 369 height 38
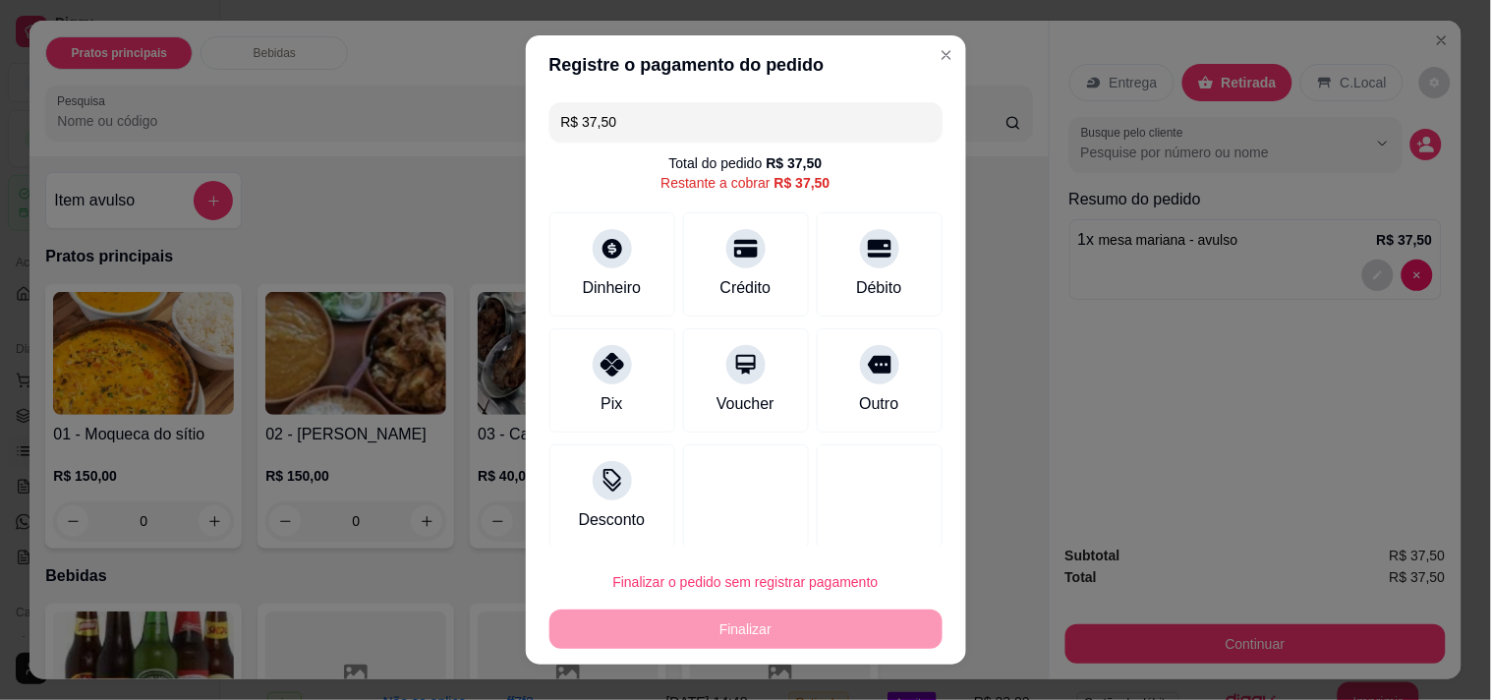
click at [634, 126] on input "R$ 37,50" at bounding box center [746, 121] width 370 height 39
click at [572, 397] on div "Pix" at bounding box center [612, 376] width 139 height 115
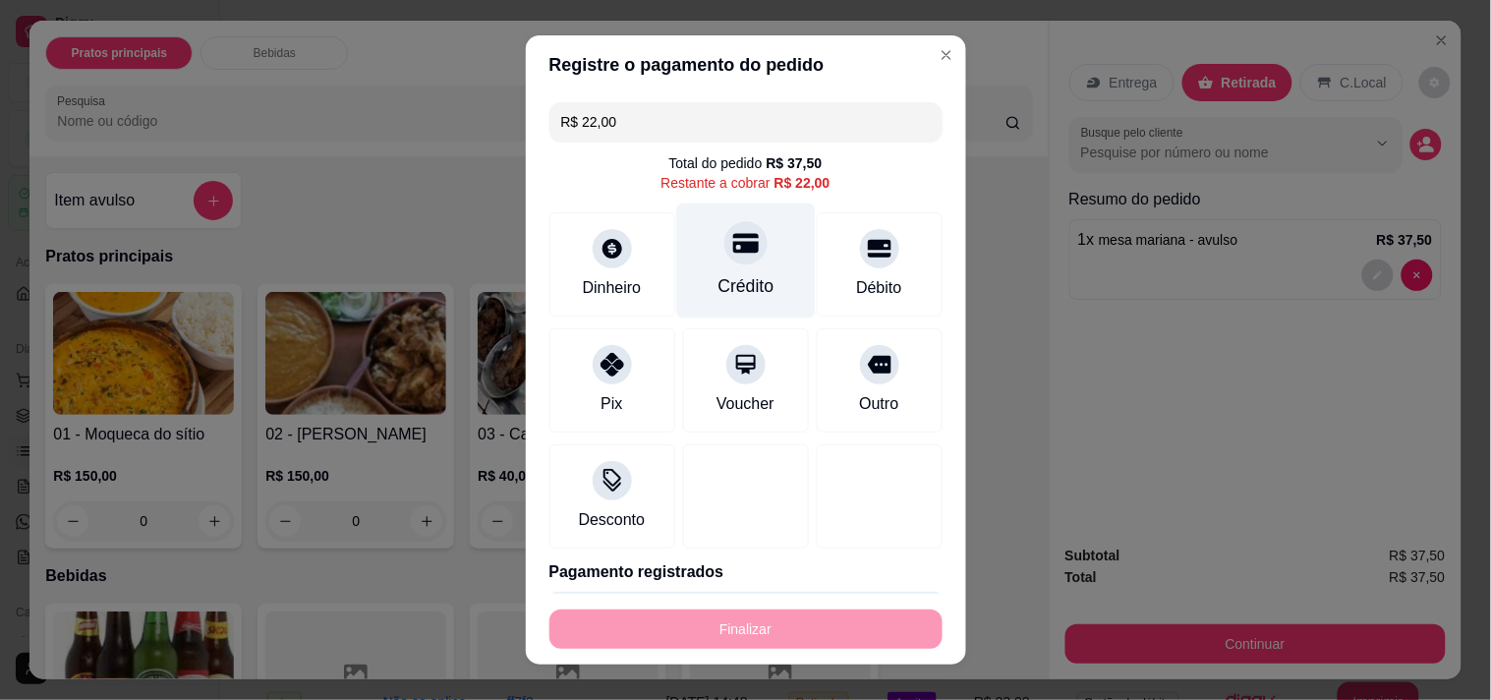
click at [690, 283] on div "Crédito" at bounding box center [745, 260] width 139 height 115
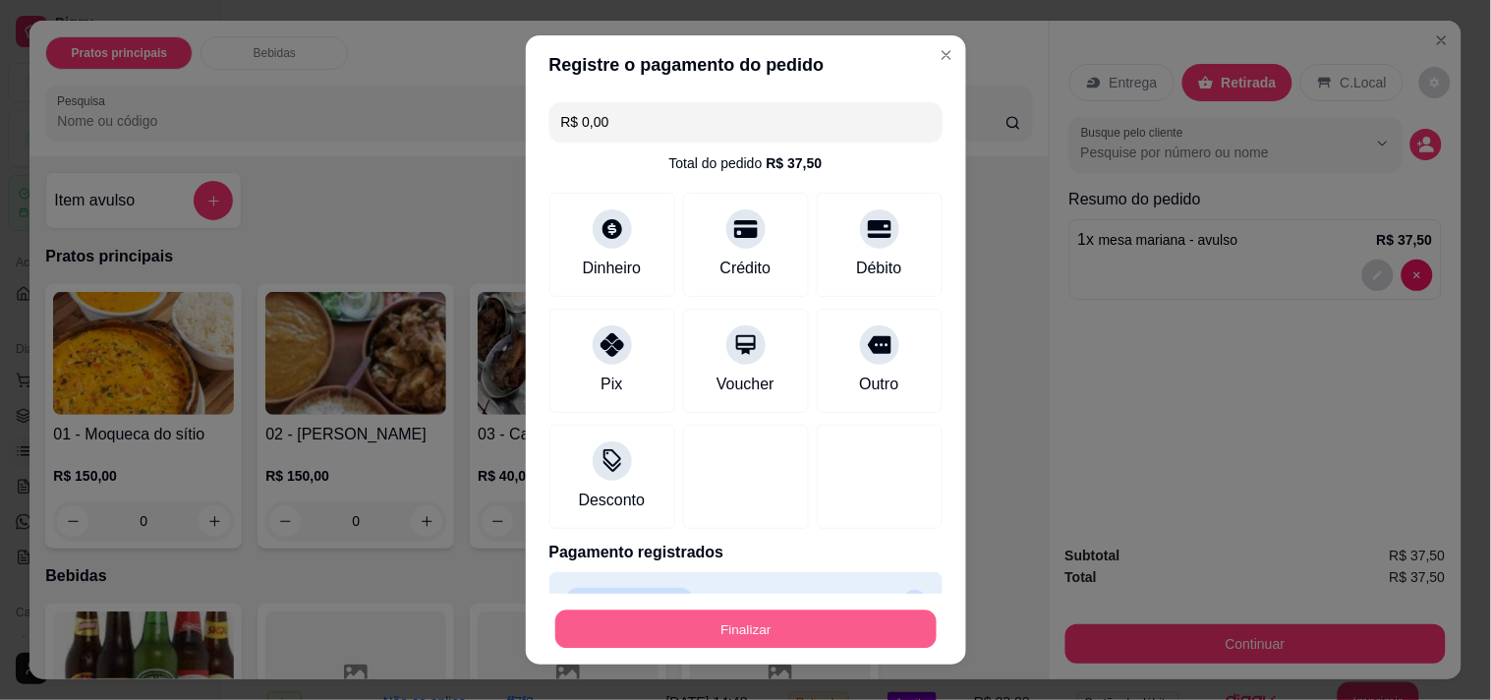
click at [721, 636] on button "Finalizar" at bounding box center [745, 629] width 381 height 38
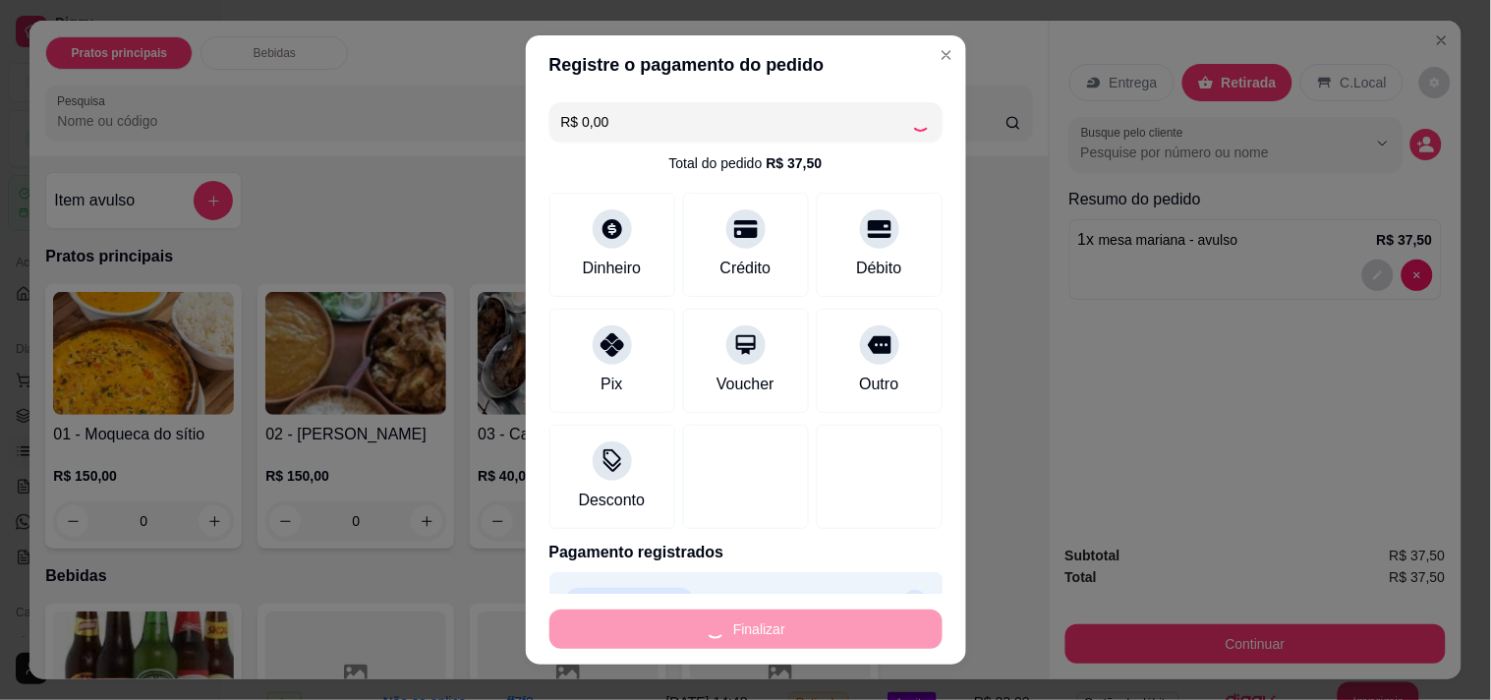
type input "-R$ 37,50"
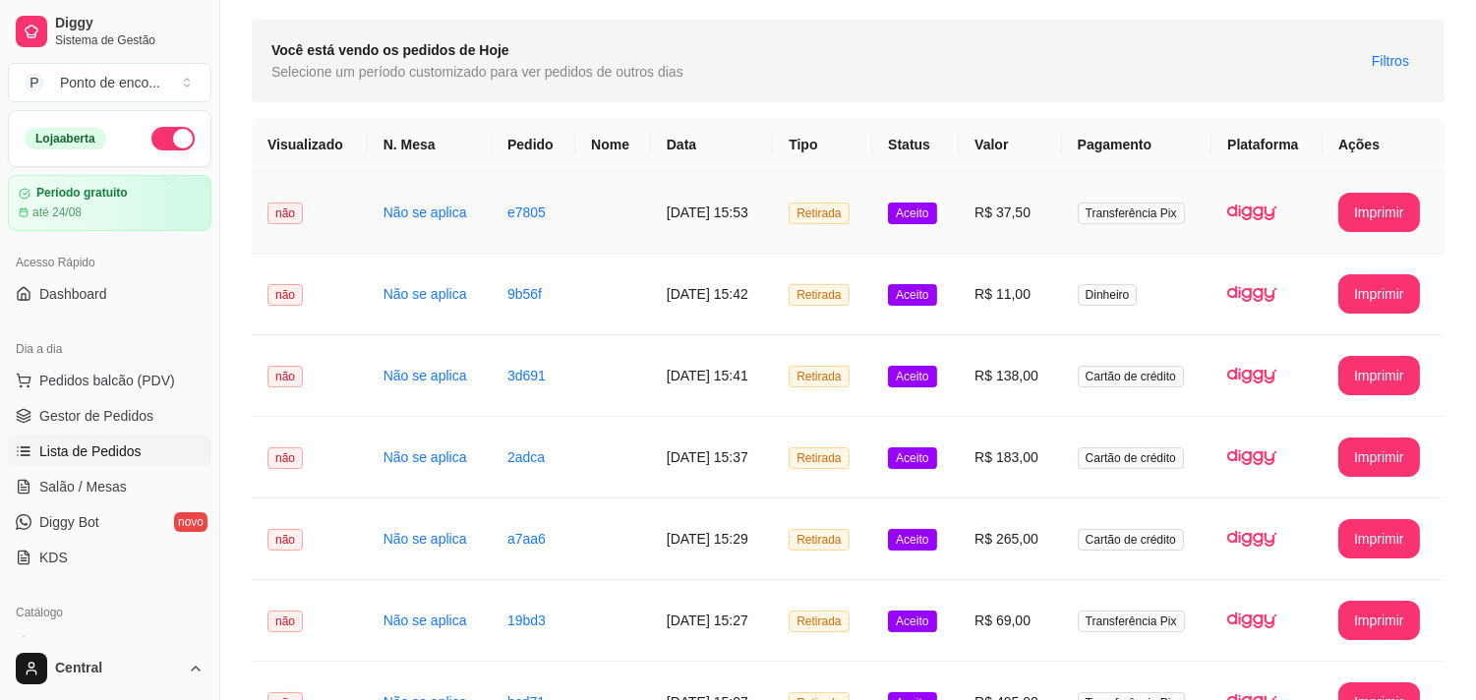
click at [553, 237] on td "e7805" at bounding box center [534, 213] width 84 height 82
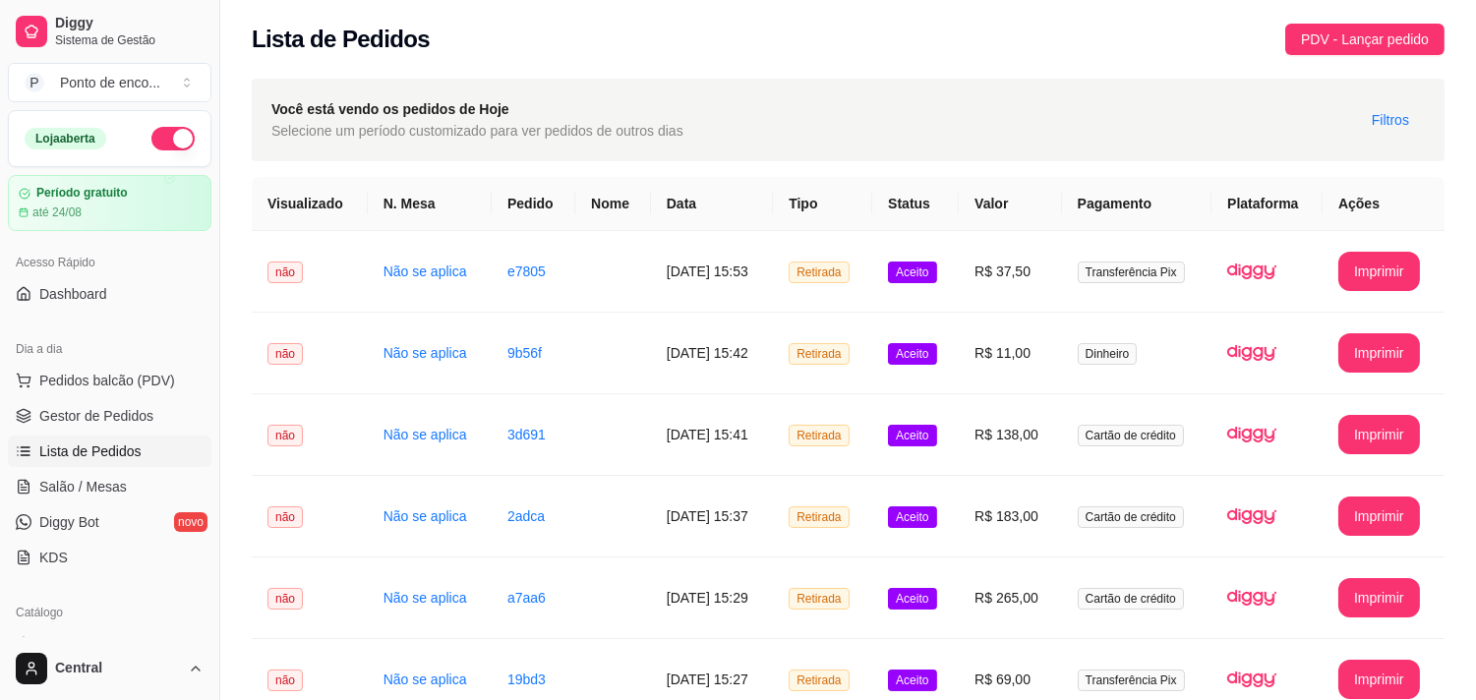
click at [724, 79] on div "Você está vendo os pedidos de Hoje Selecione um período customizado para ver pe…" at bounding box center [848, 120] width 1192 height 83
click at [28, 370] on button "Pedidos balcão (PDV)" at bounding box center [109, 380] width 203 height 31
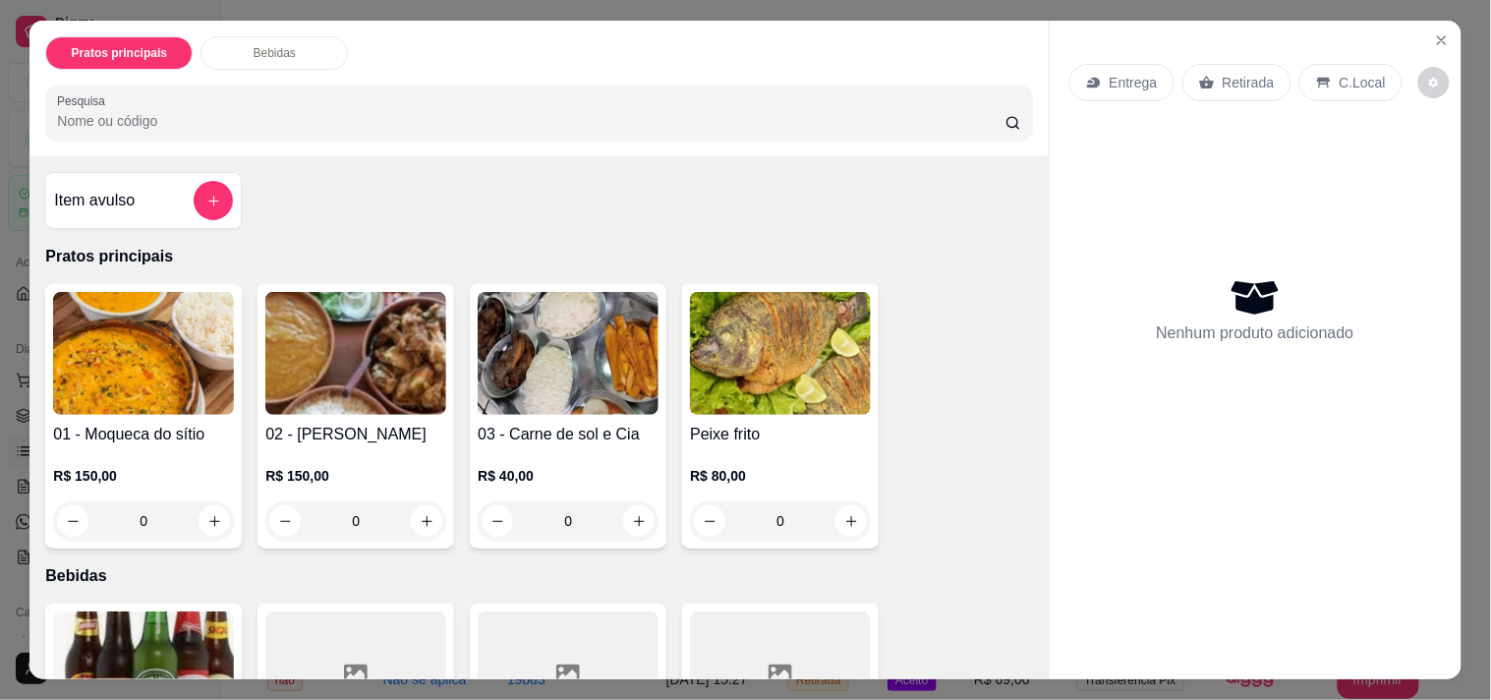
click at [285, 141] on div "Pratos principais Bebidas Pesquisa" at bounding box center [538, 89] width 1018 height 136
click at [221, 181] on div at bounding box center [213, 200] width 39 height 39
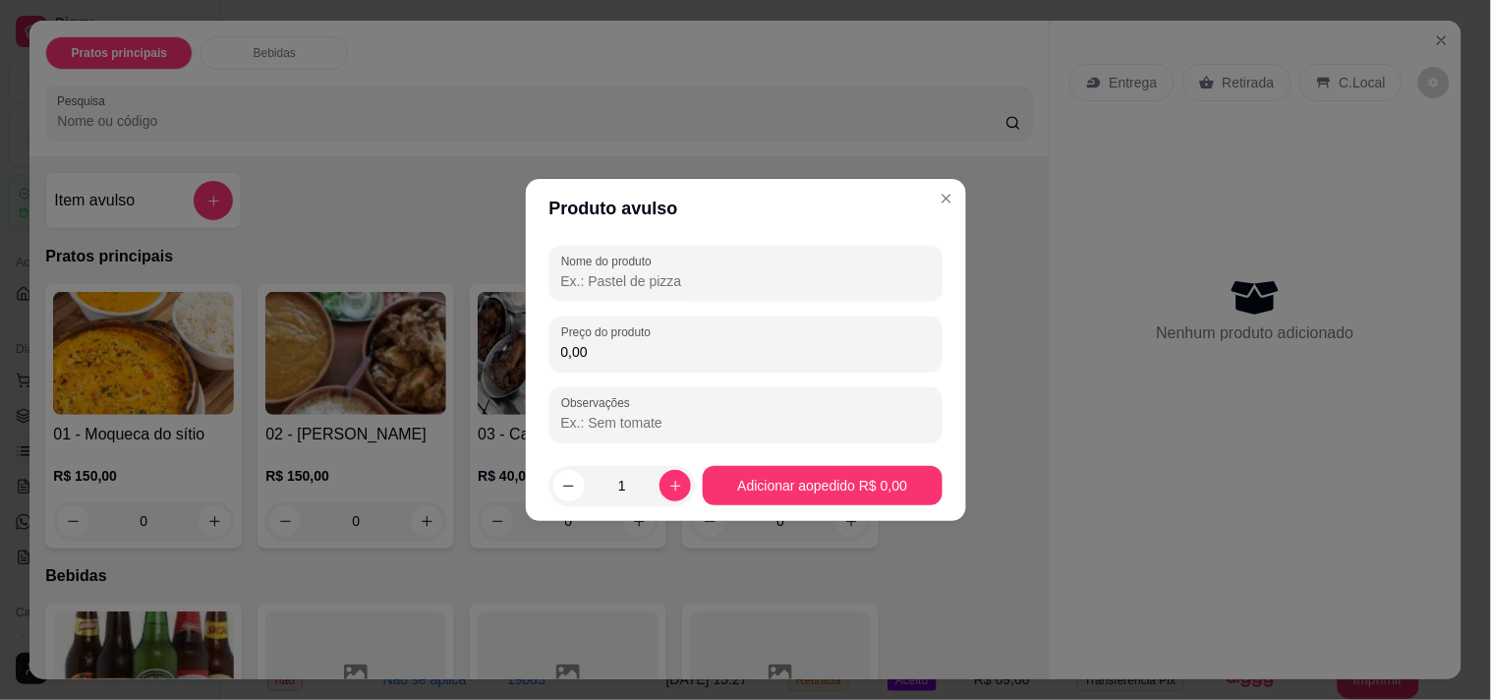
click at [804, 271] on input "Nome do produto" at bounding box center [746, 281] width 370 height 20
type input "mesa maike"
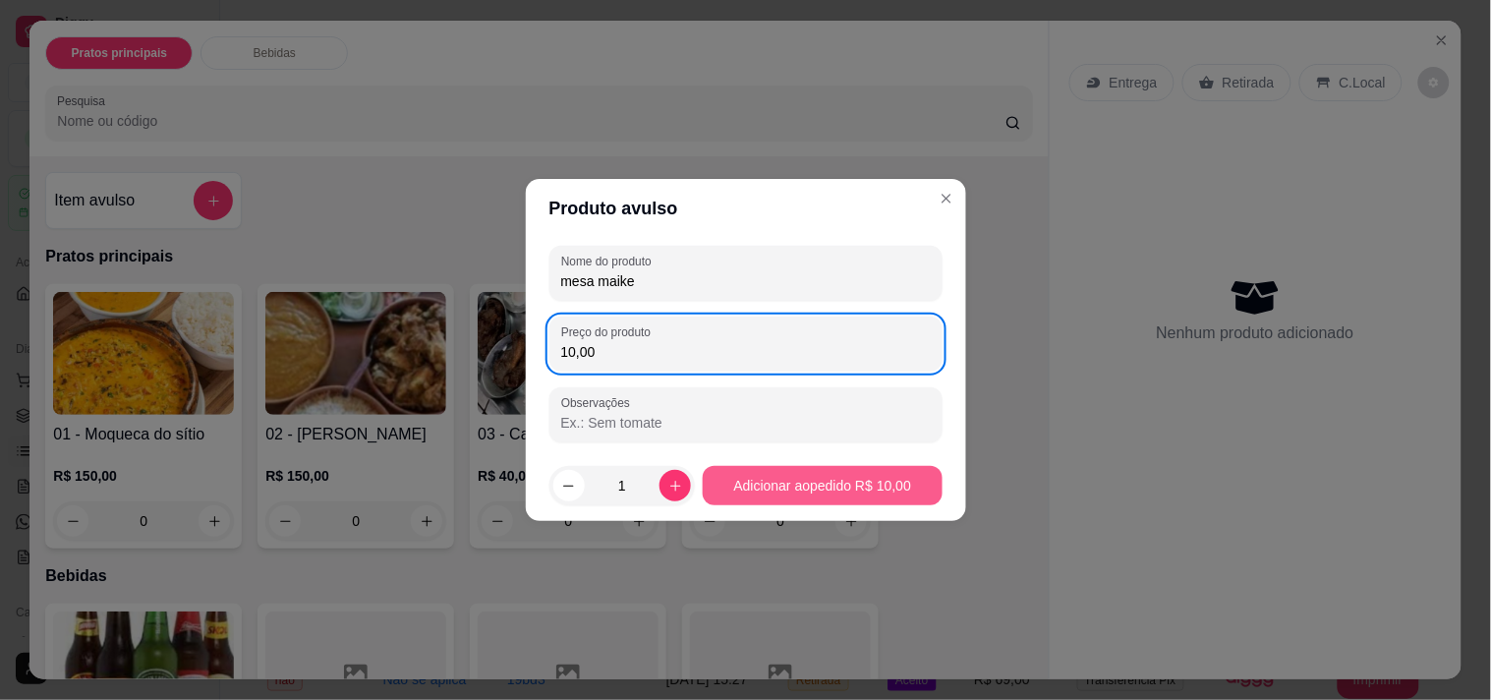
type input "10,00"
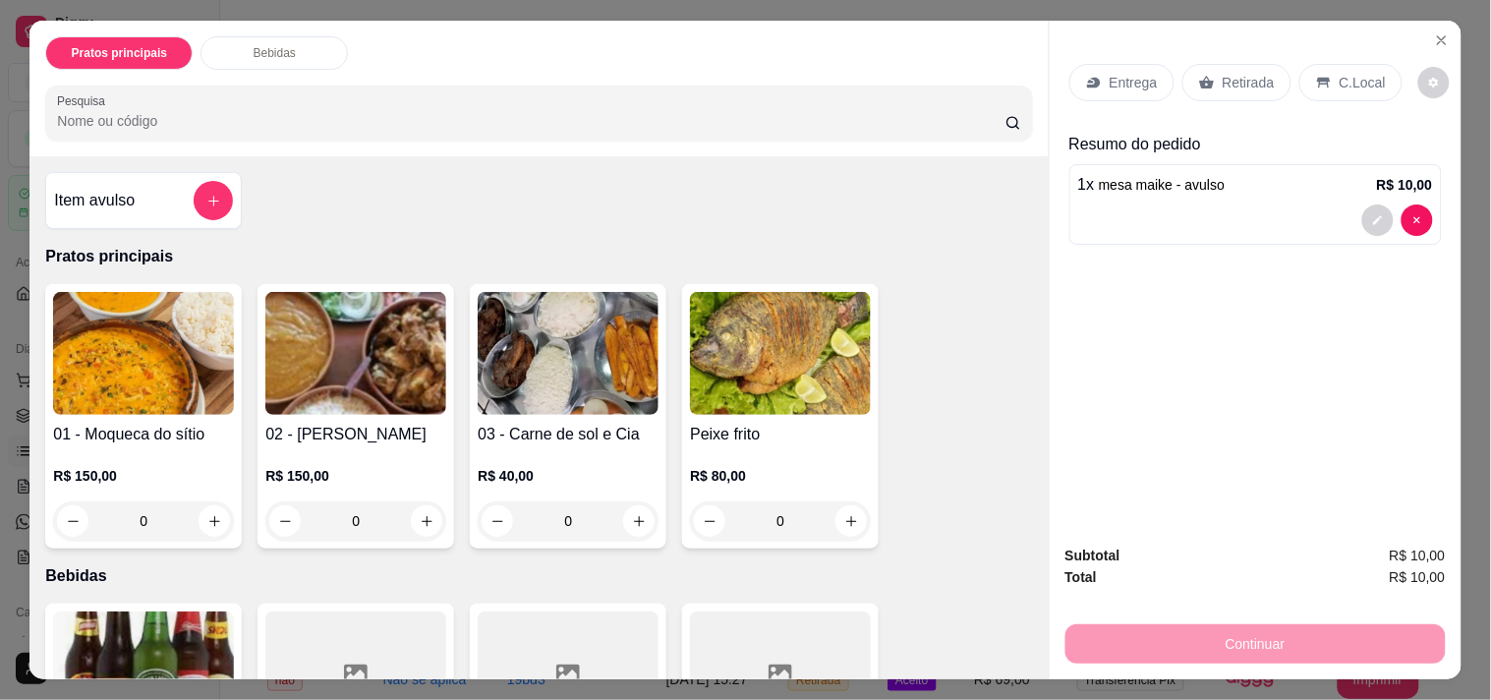
click at [1223, 73] on p "Retirada" at bounding box center [1249, 83] width 52 height 20
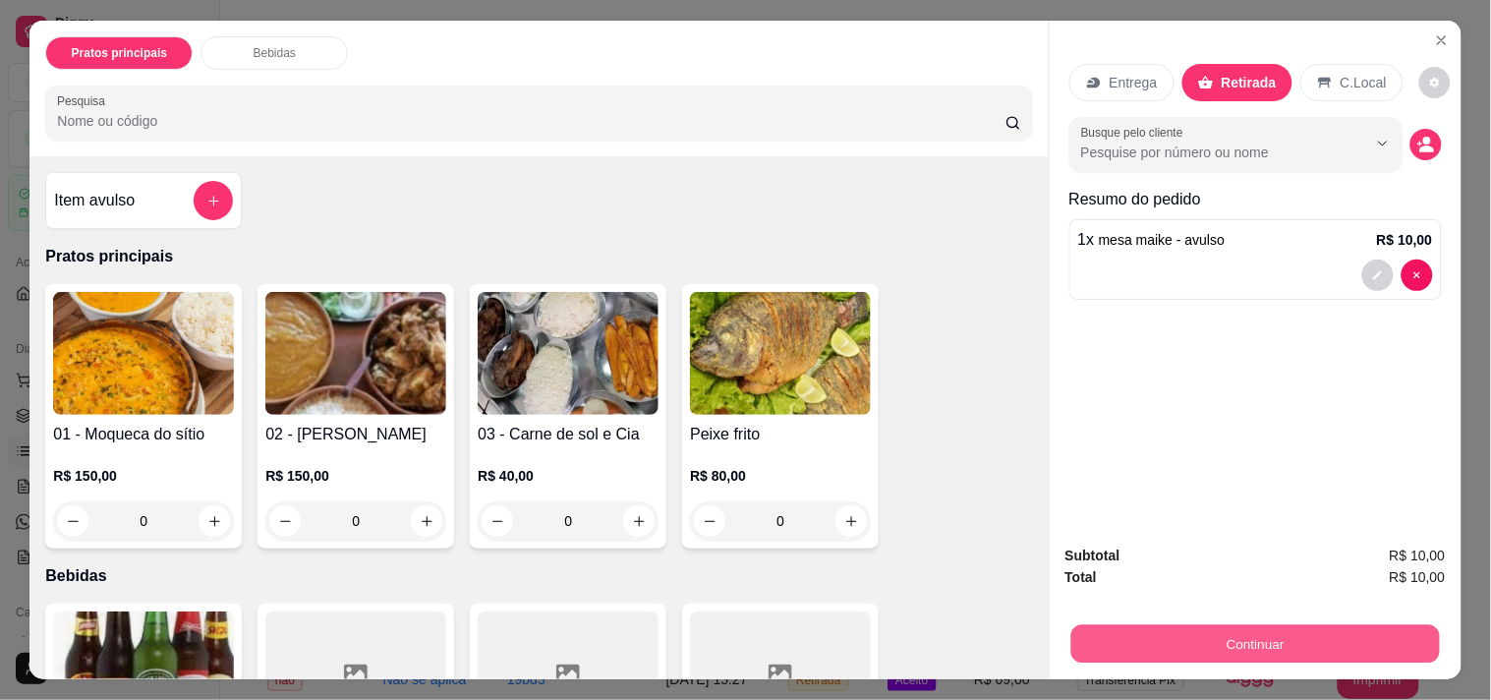
click at [1132, 624] on button "Continuar" at bounding box center [1255, 643] width 369 height 38
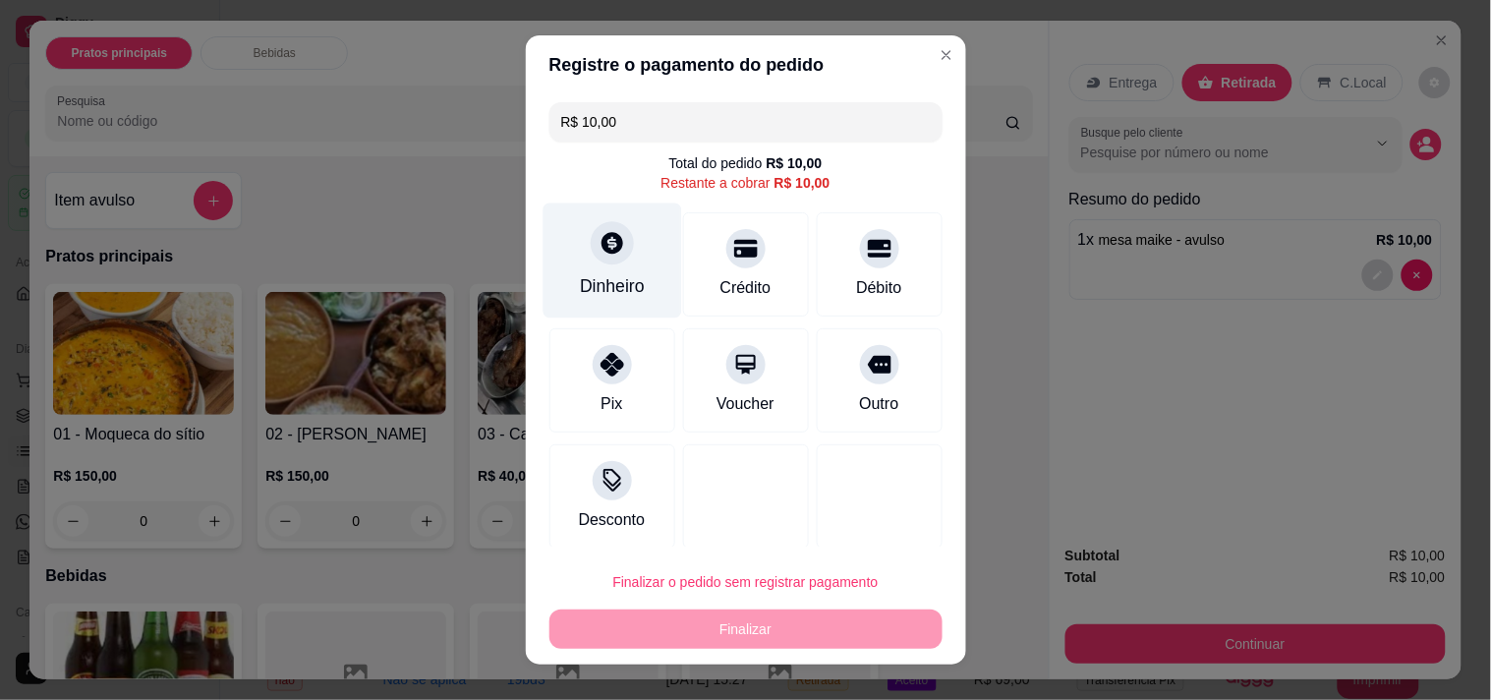
click at [580, 296] on div "Dinheiro" at bounding box center [612, 286] width 65 height 26
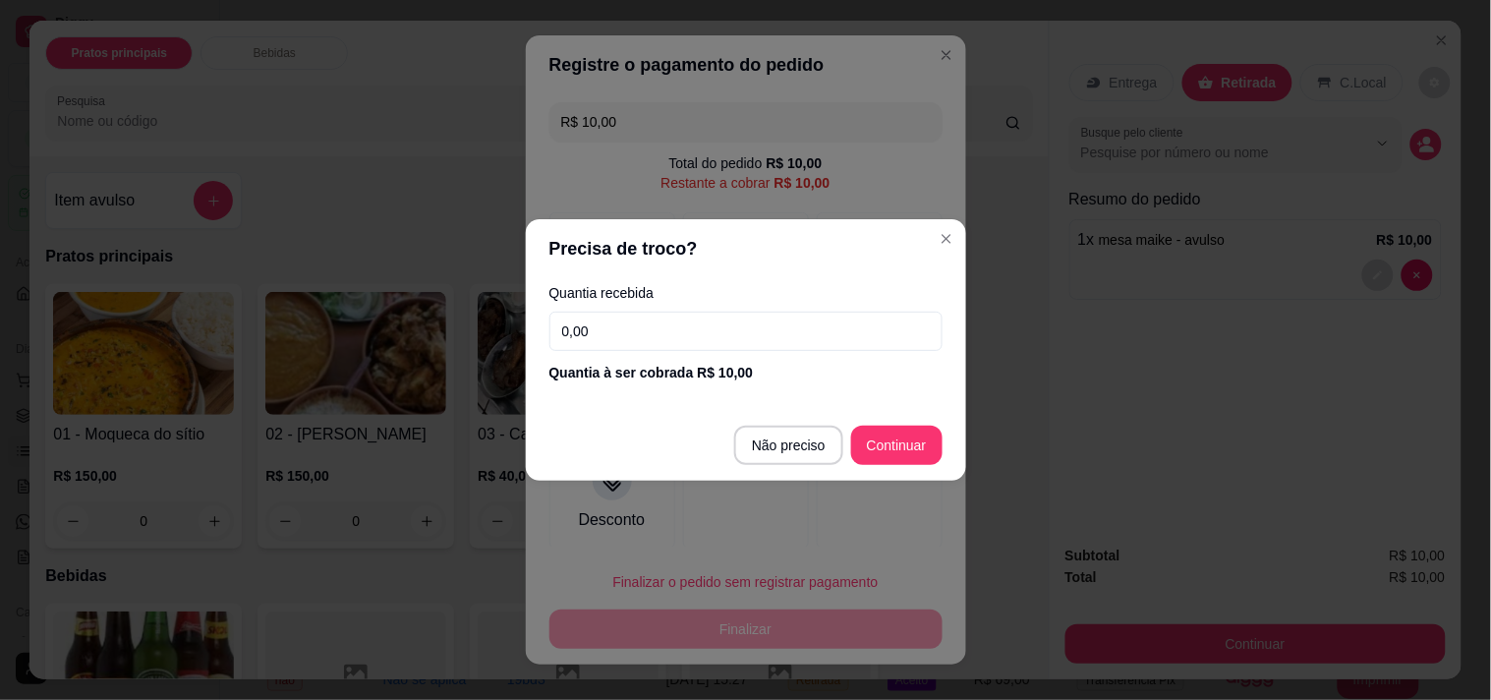
click at [595, 326] on input "0,00" at bounding box center [746, 331] width 393 height 39
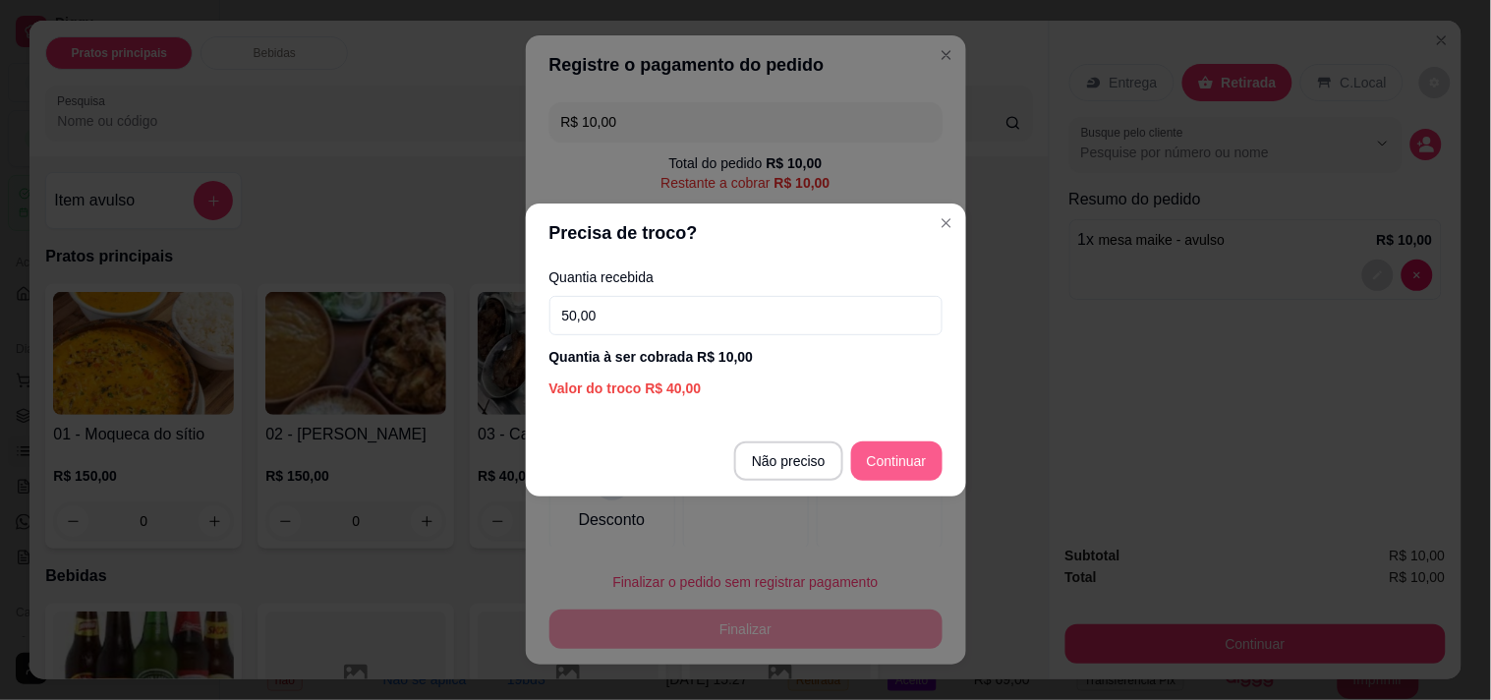
type input "50,00"
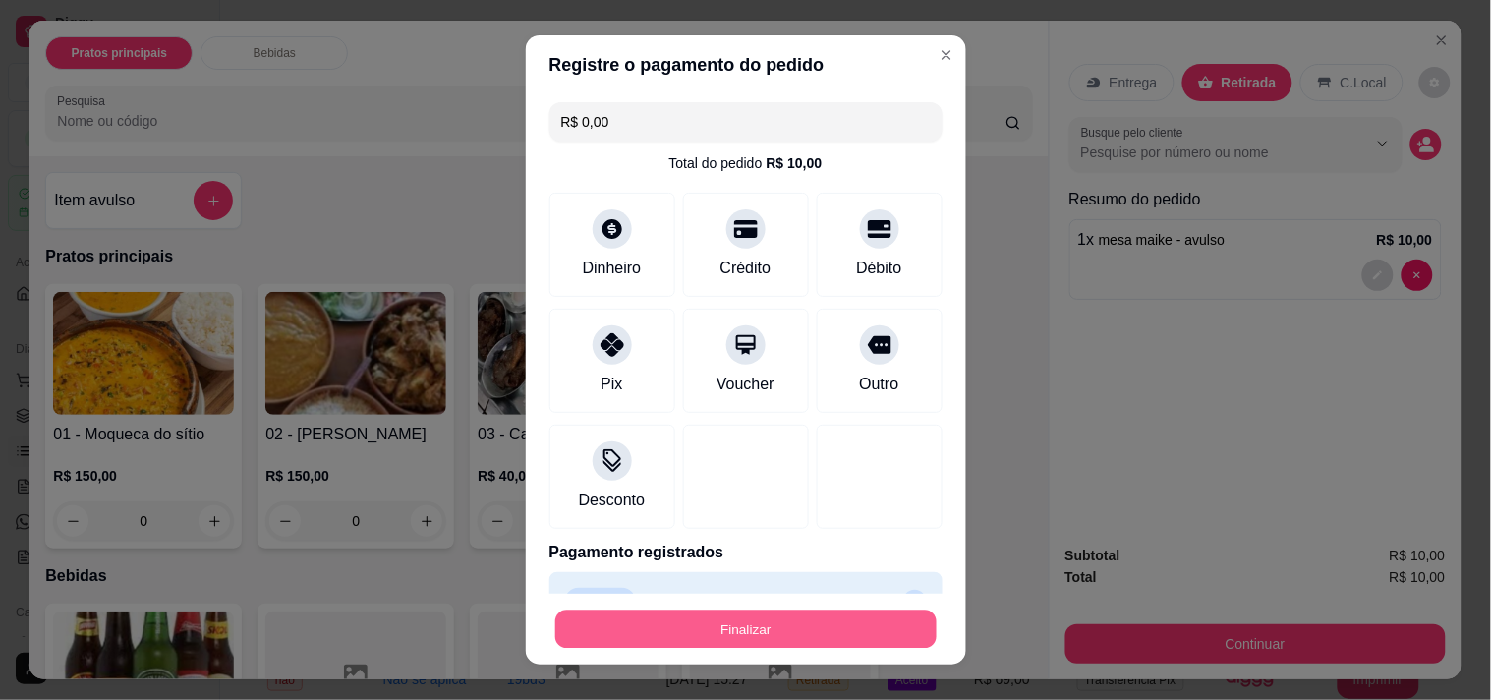
click at [732, 632] on button "Finalizar" at bounding box center [745, 629] width 381 height 38
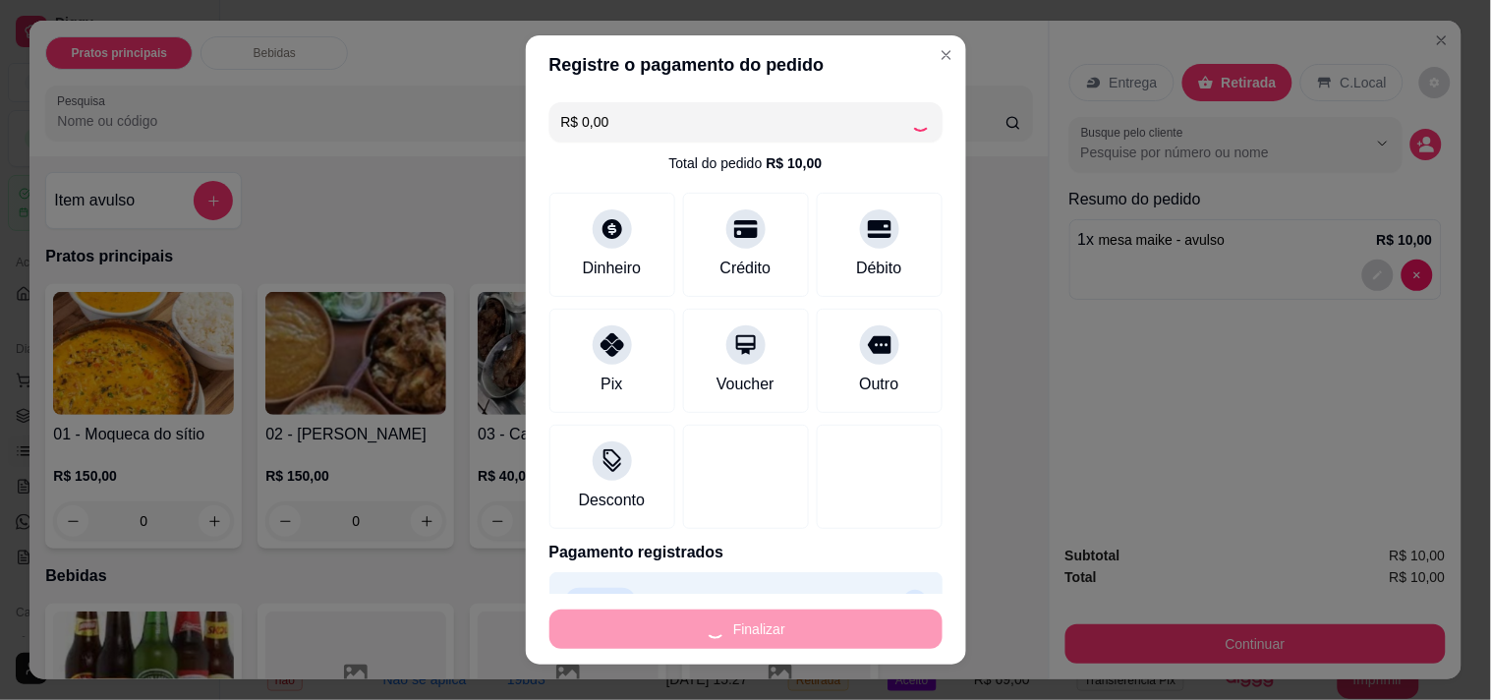
type input "-R$ 10,00"
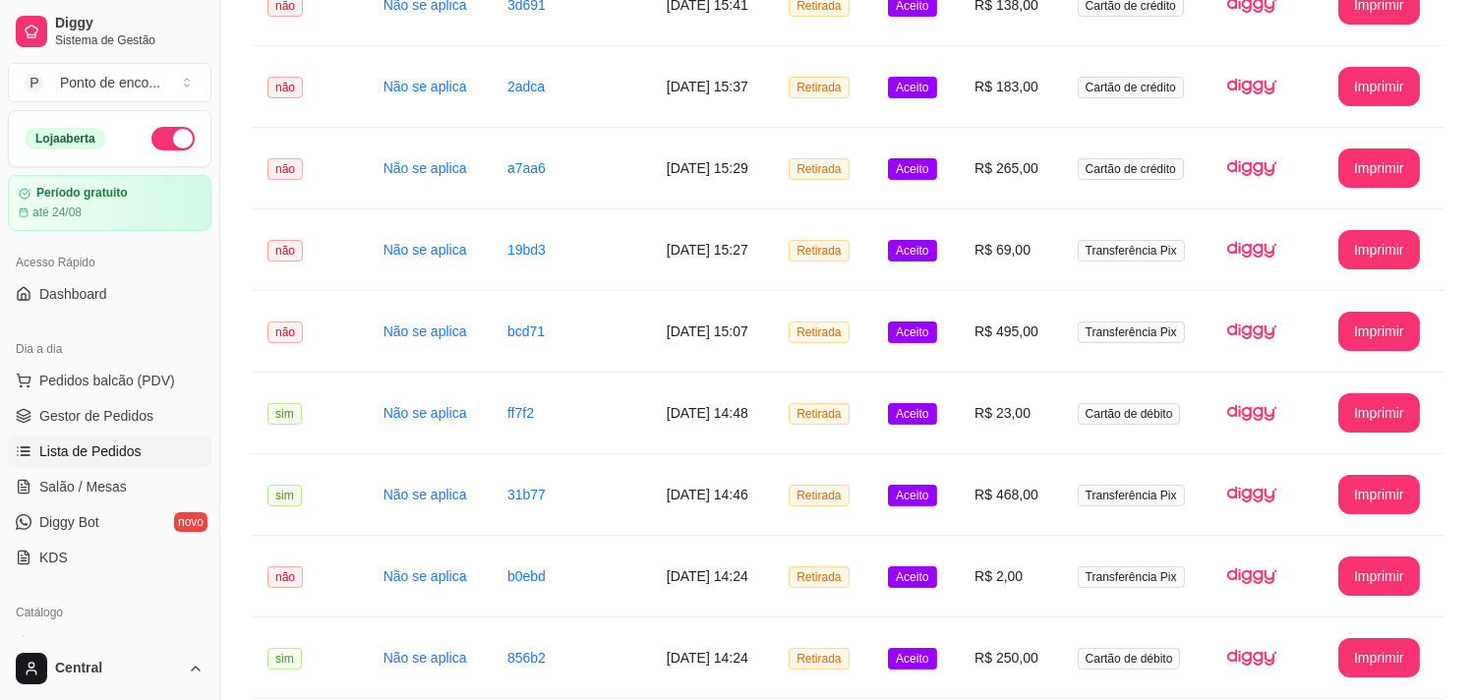
scroll to position [508, 0]
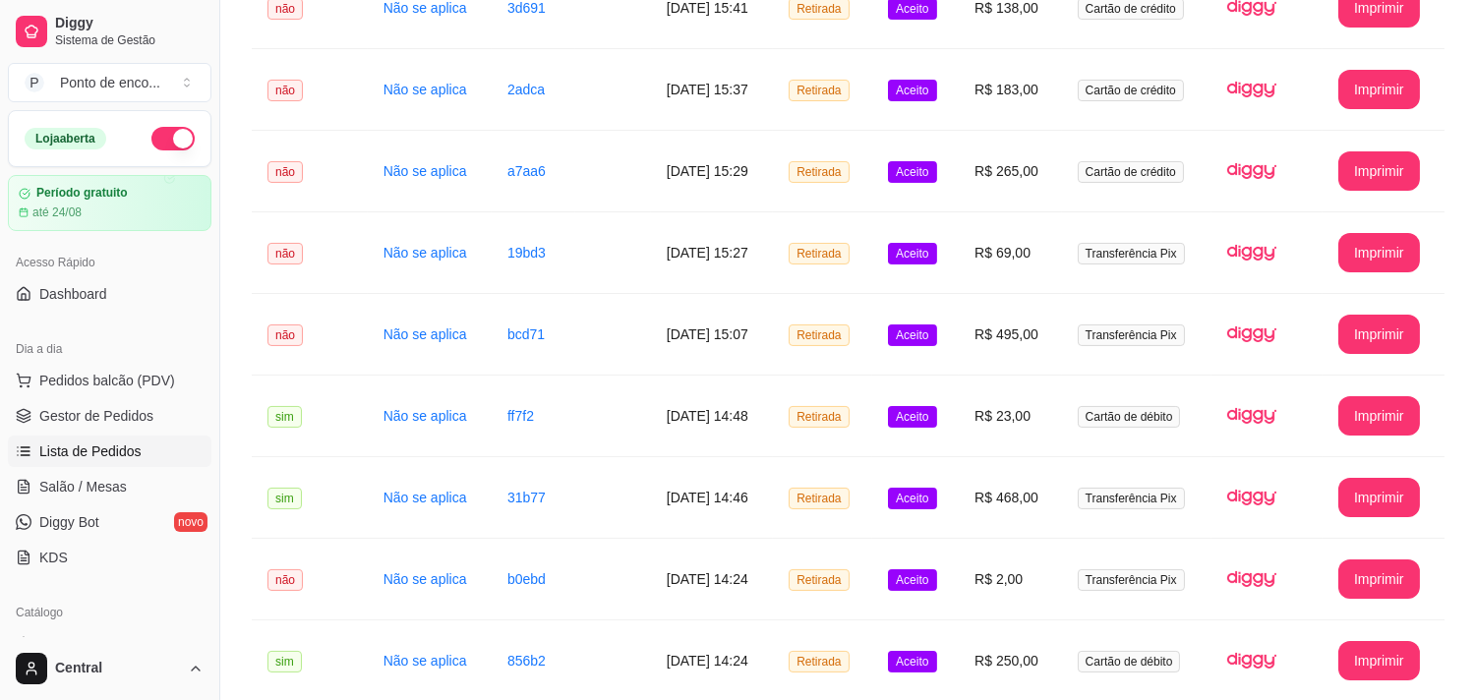
drag, startPoint x: 1459, startPoint y: 370, endPoint x: 1480, endPoint y: 326, distance: 48.4
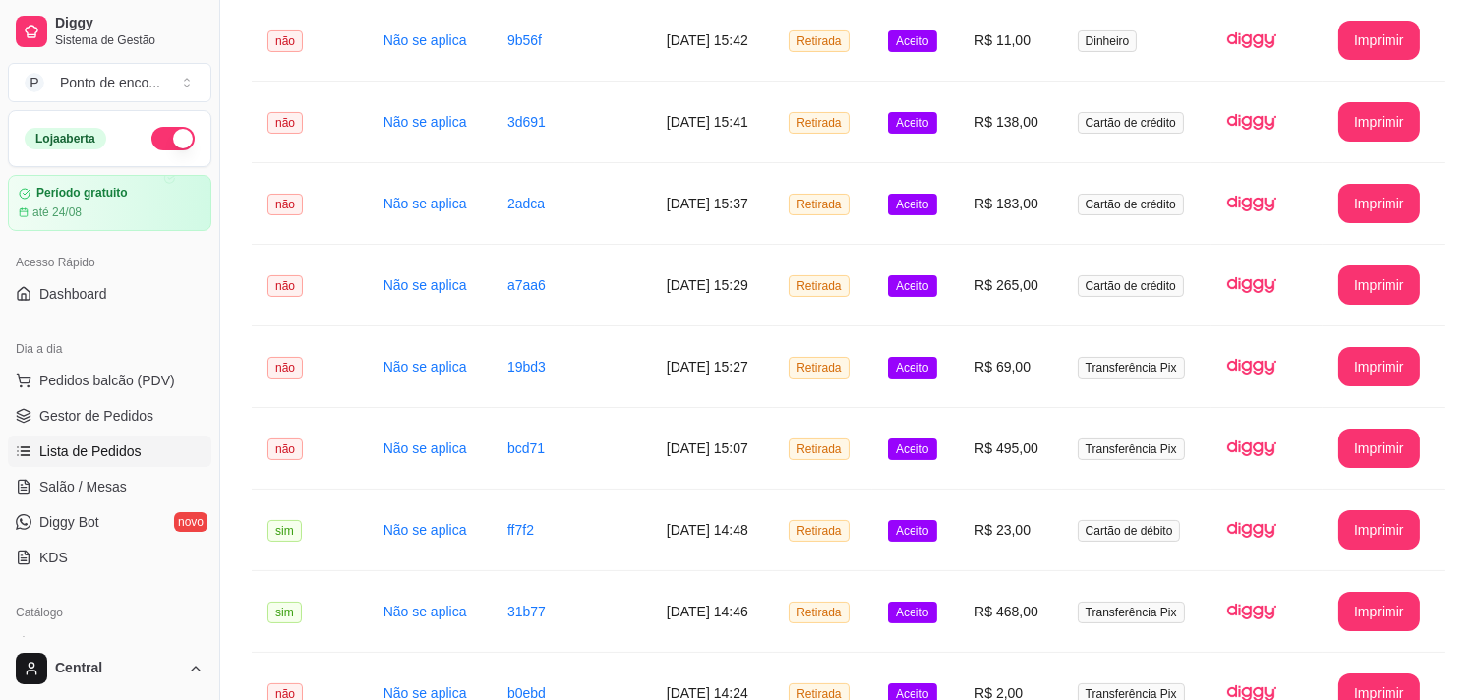
scroll to position [899, 0]
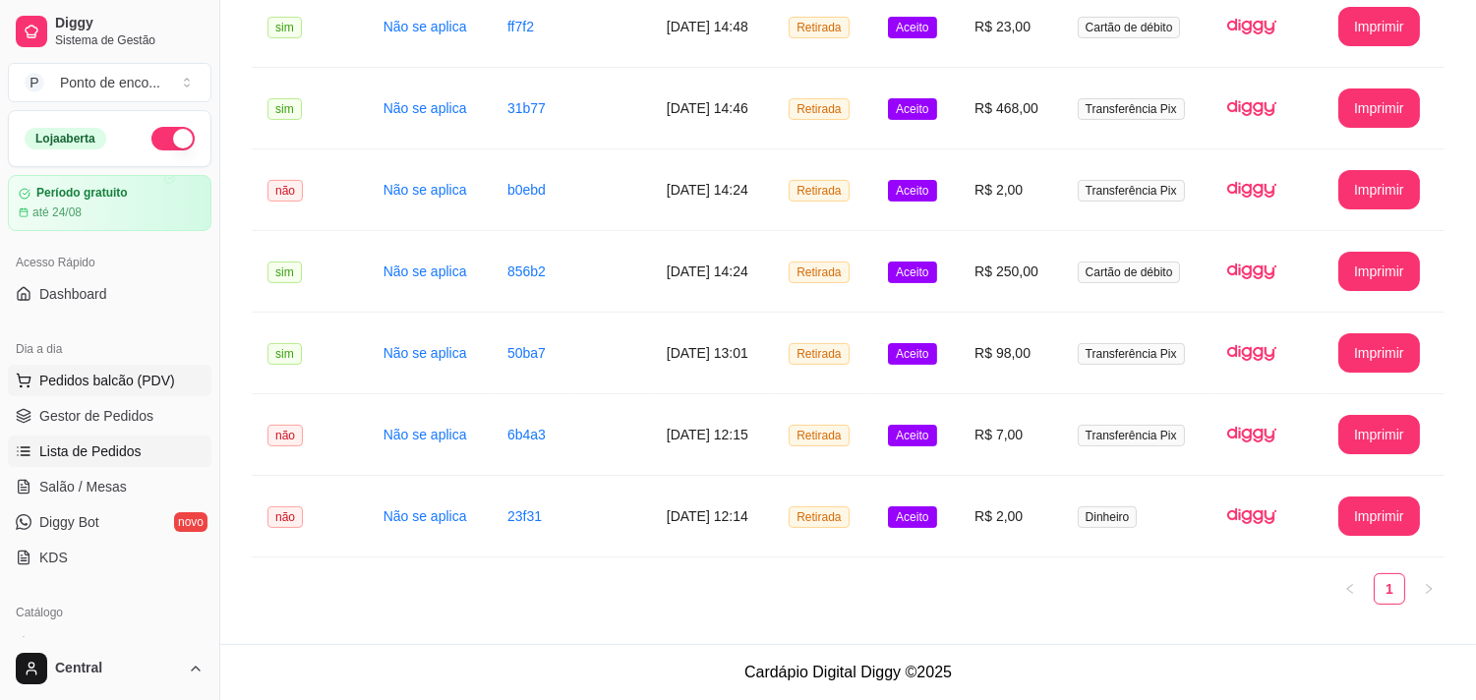
click at [61, 391] on button "Pedidos balcão (PDV)" at bounding box center [109, 380] width 203 height 31
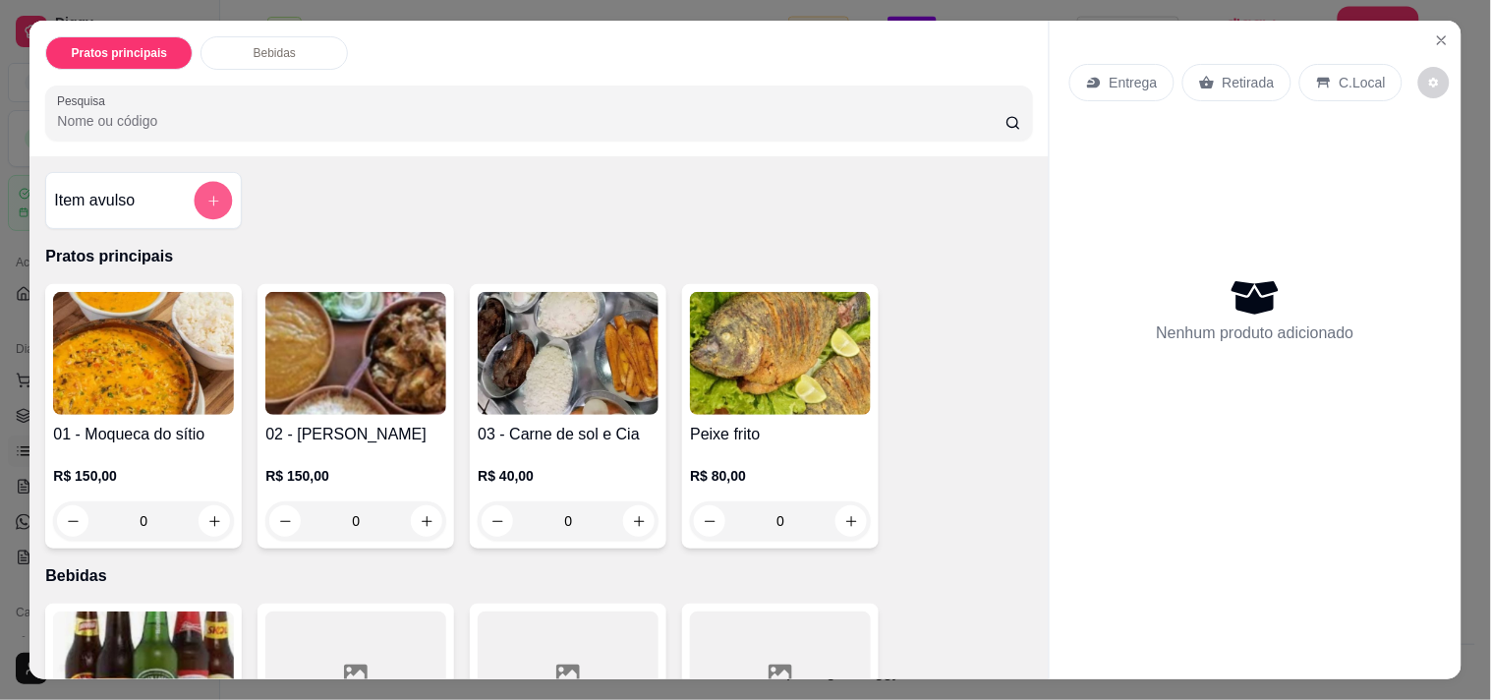
click at [213, 193] on button "add-separate-item" at bounding box center [214, 201] width 38 height 38
click at [210, 194] on icon "add-separate-item" at bounding box center [213, 201] width 15 height 15
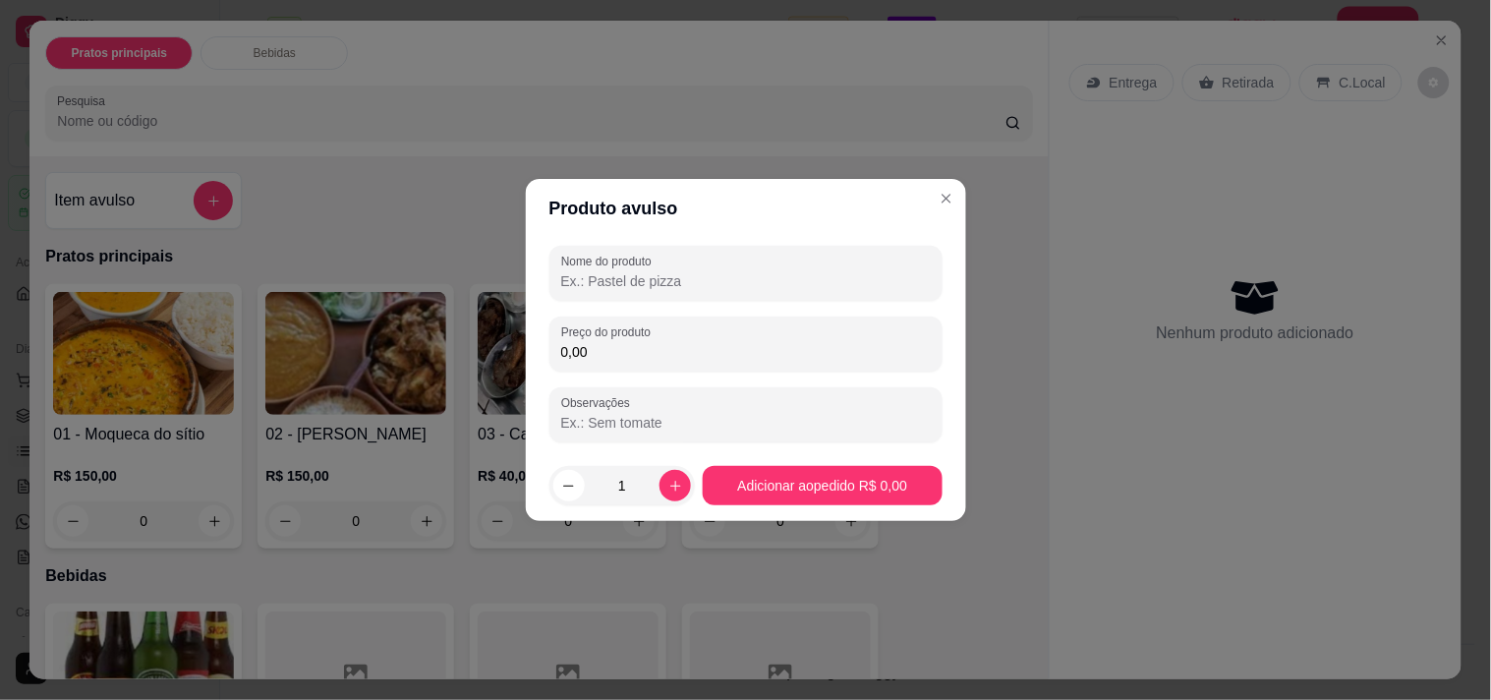
click at [640, 287] on input "Nome do produto" at bounding box center [746, 281] width 370 height 20
type input "mesa cecilia"
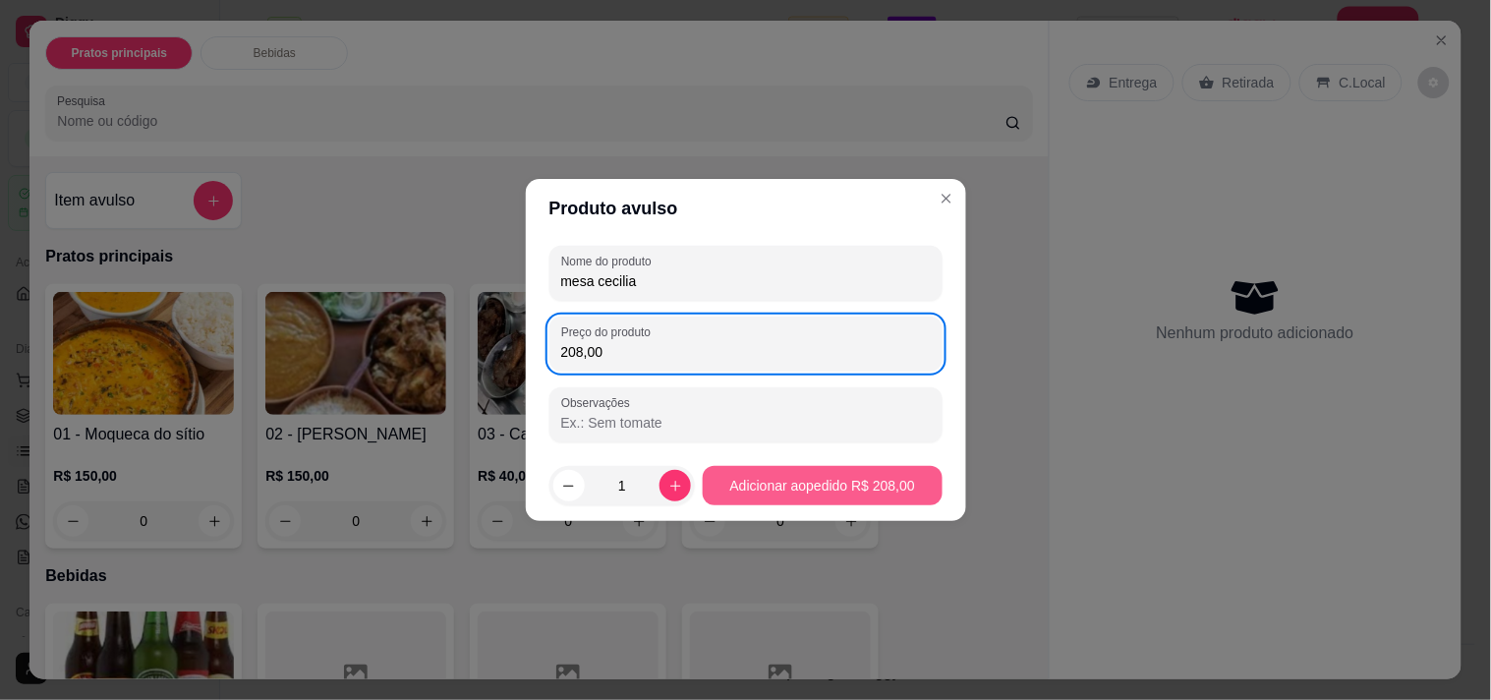
type input "208,00"
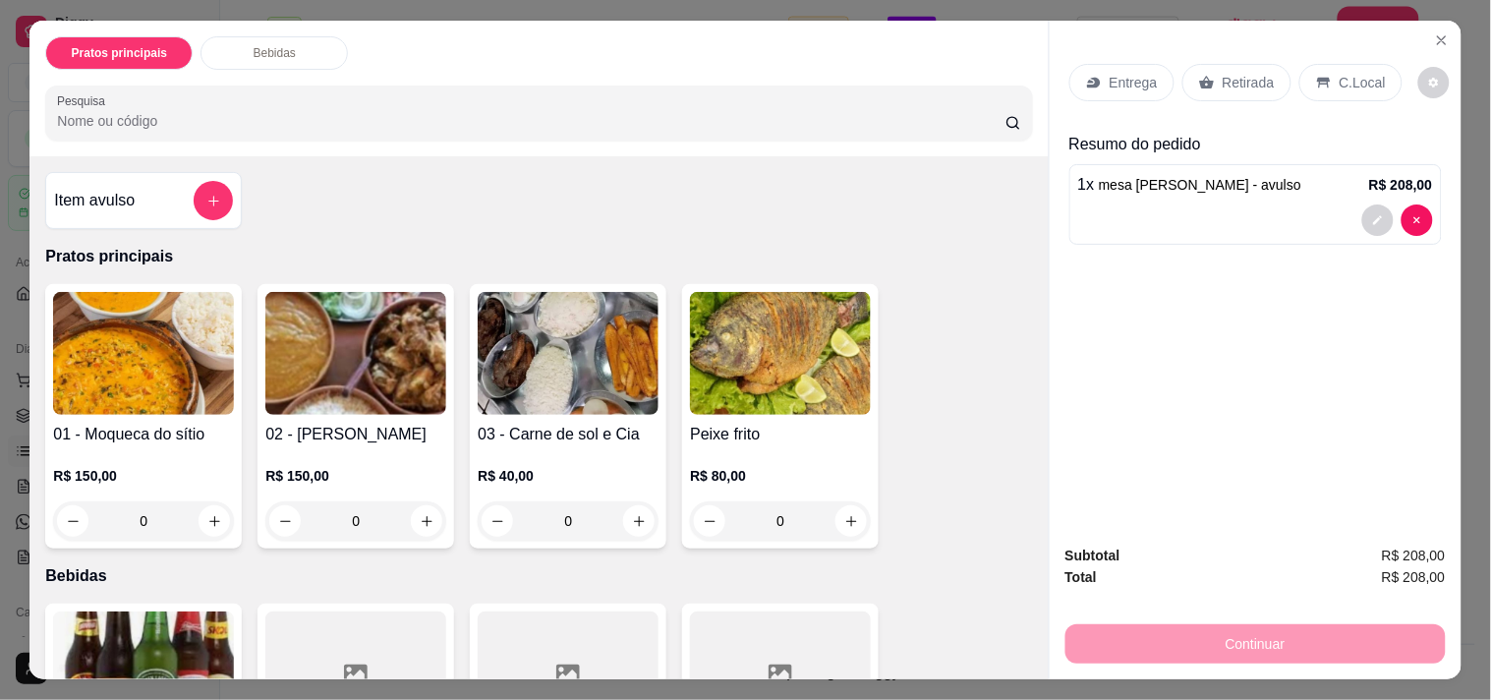
click at [1225, 79] on p "Retirada" at bounding box center [1249, 83] width 52 height 20
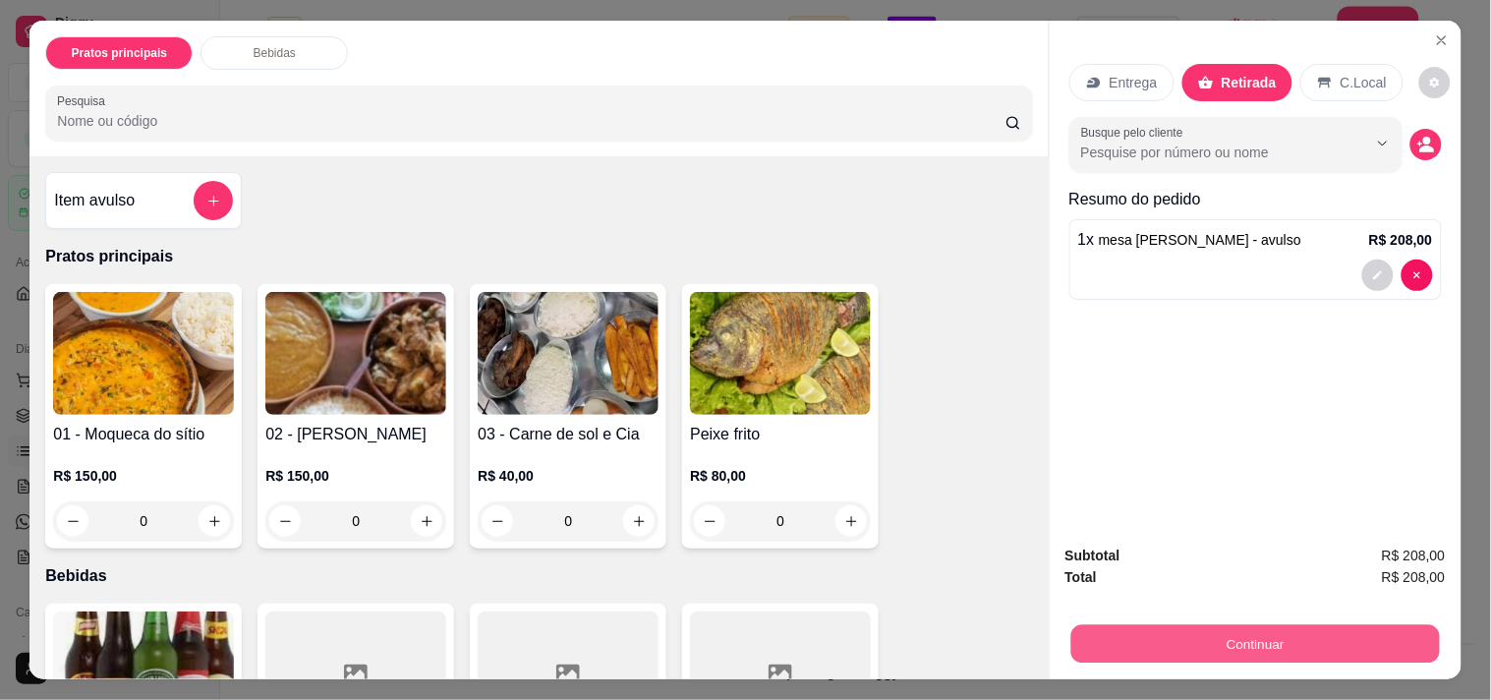
click at [1223, 624] on button "Continuar" at bounding box center [1255, 643] width 369 height 38
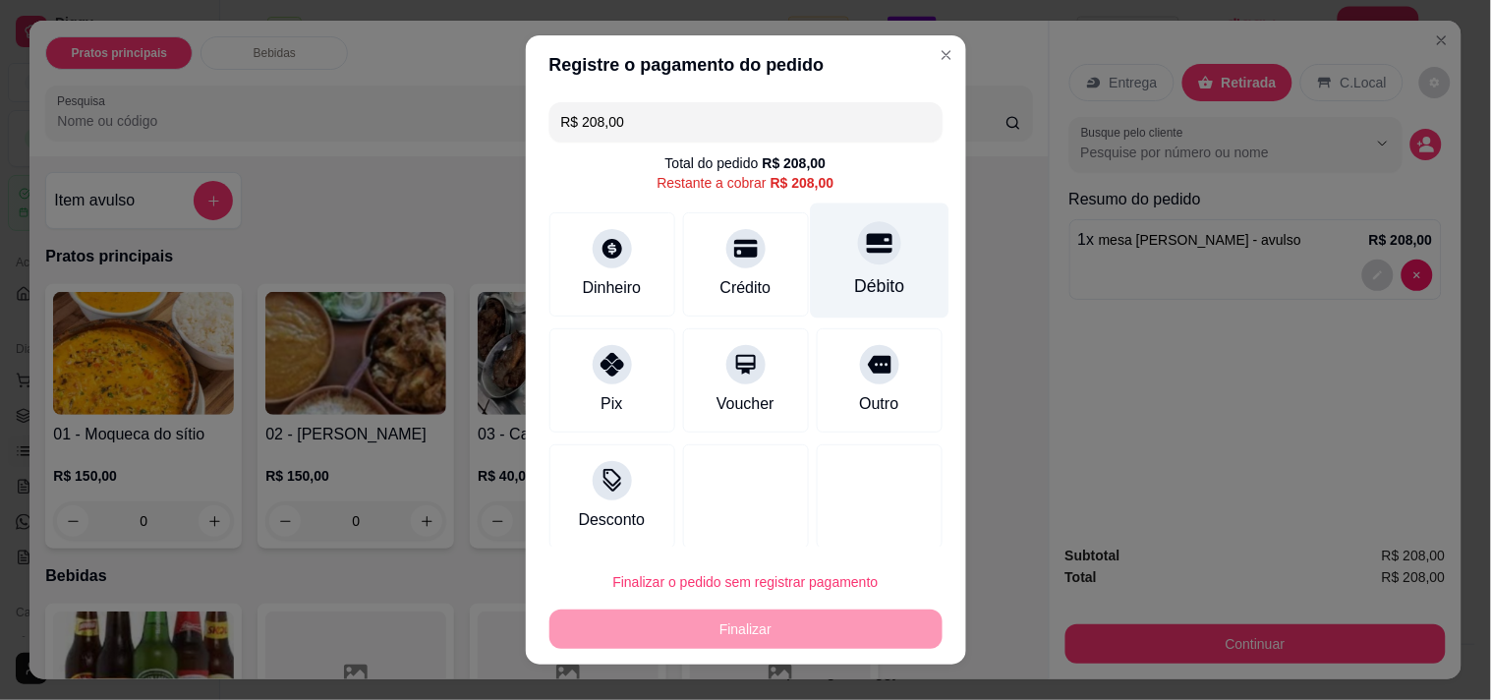
click at [859, 233] on div at bounding box center [879, 242] width 43 height 43
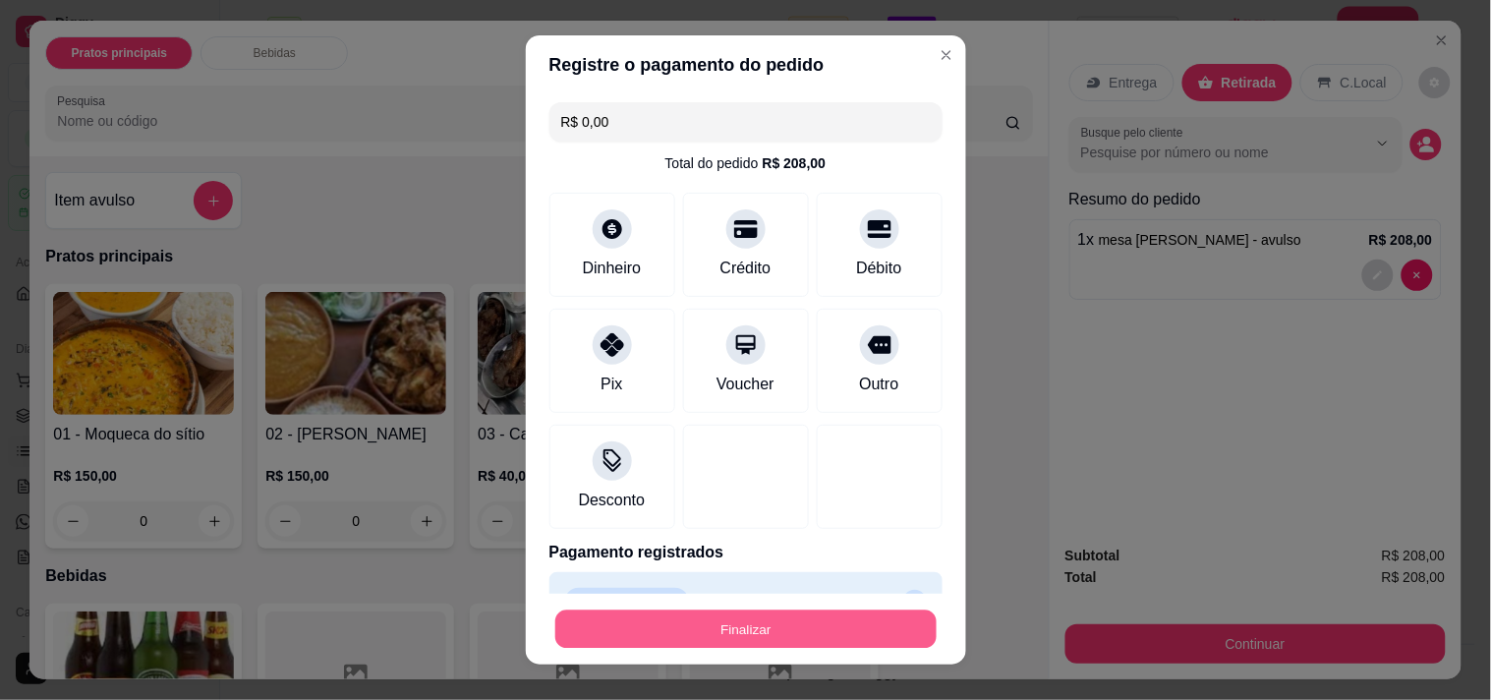
click at [695, 627] on button "Finalizar" at bounding box center [745, 629] width 381 height 38
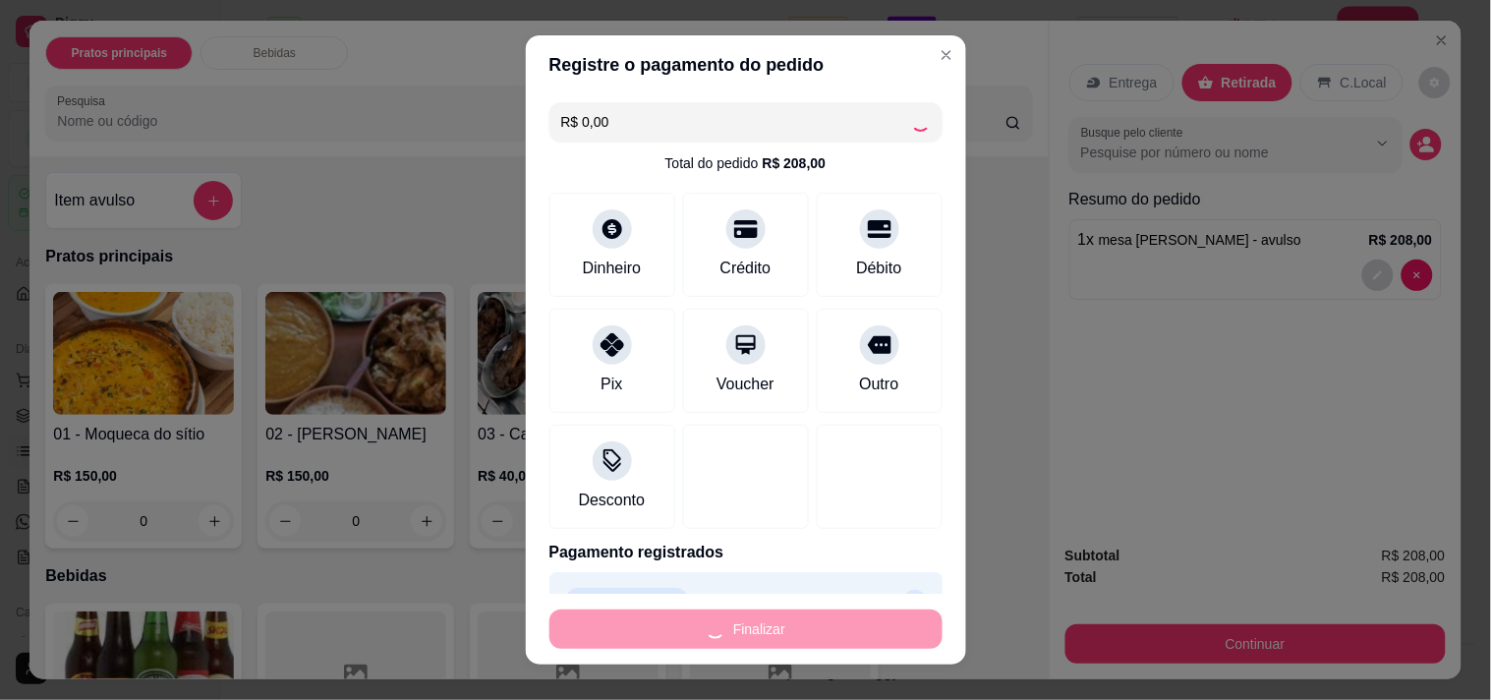
type input "-R$ 208,00"
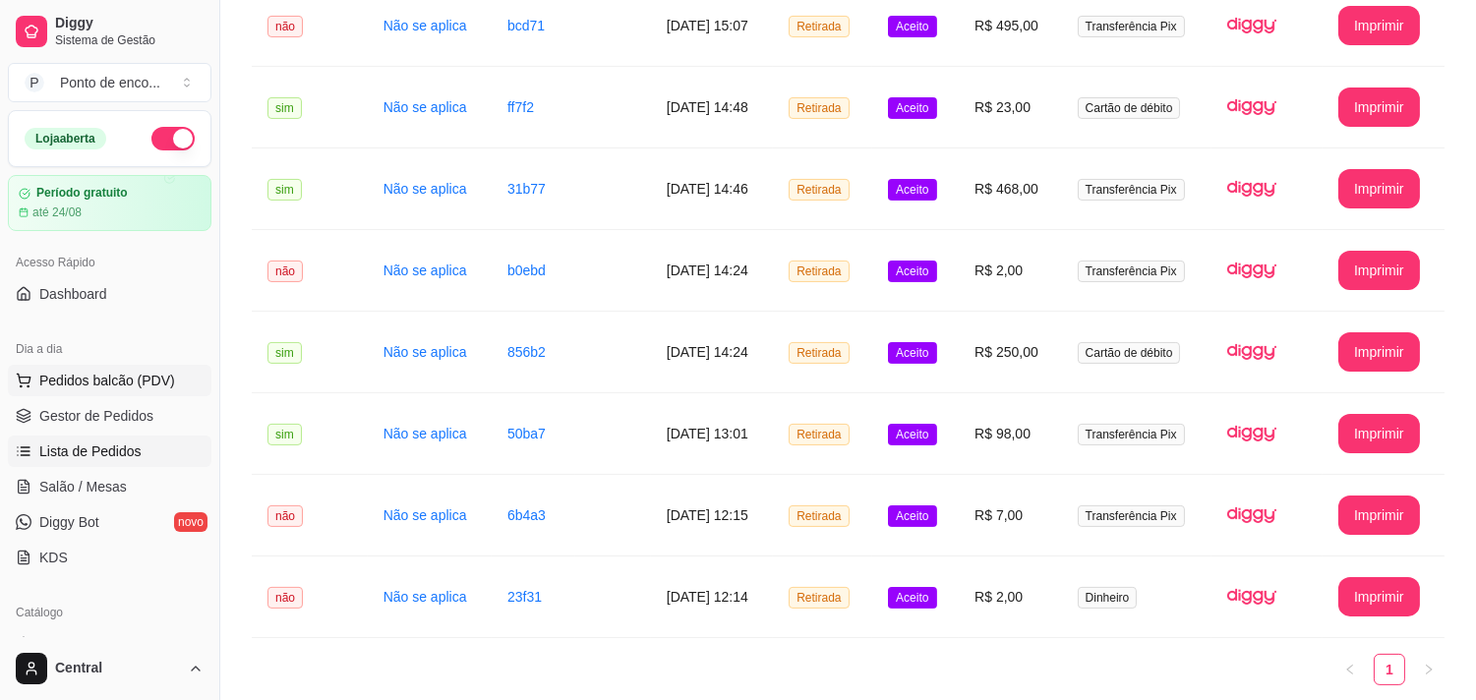
click at [79, 378] on span "Pedidos balcão (PDV)" at bounding box center [107, 381] width 136 height 20
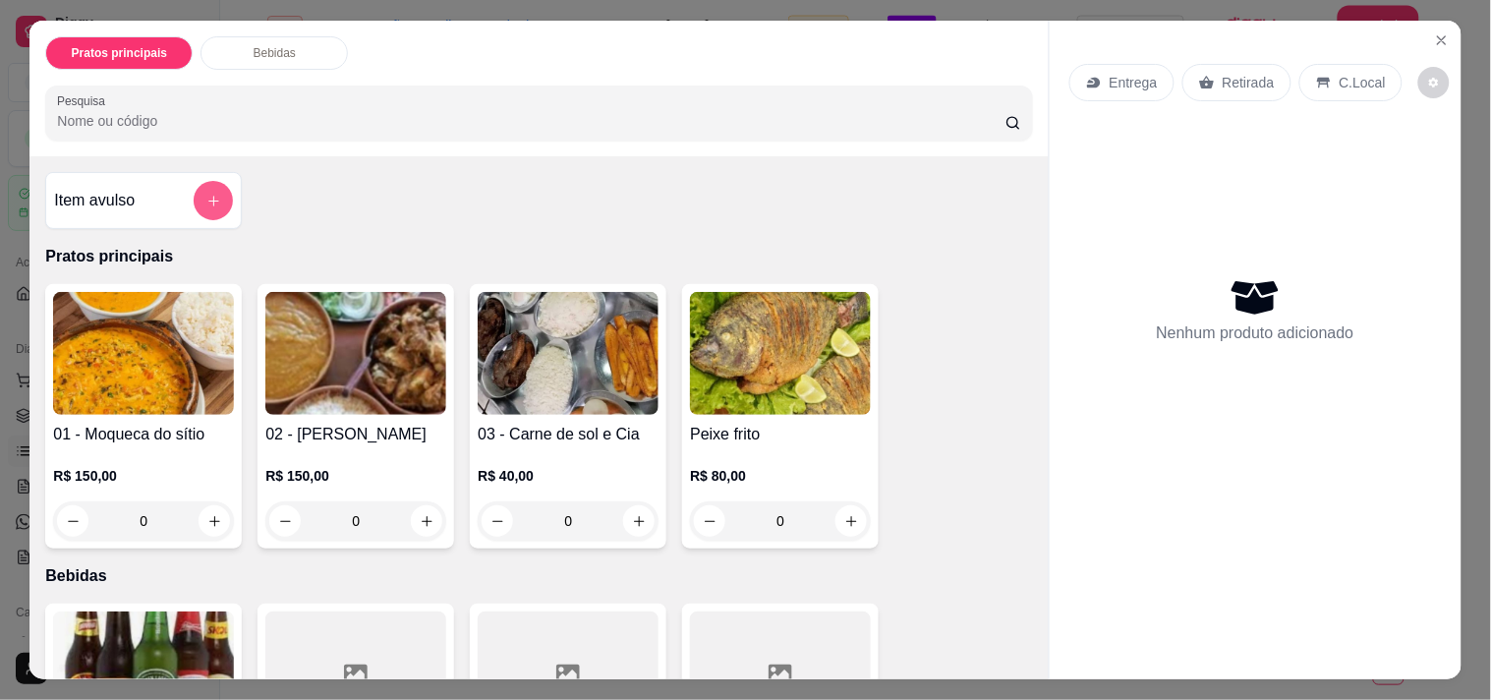
click at [217, 202] on button "add-separate-item" at bounding box center [213, 200] width 39 height 39
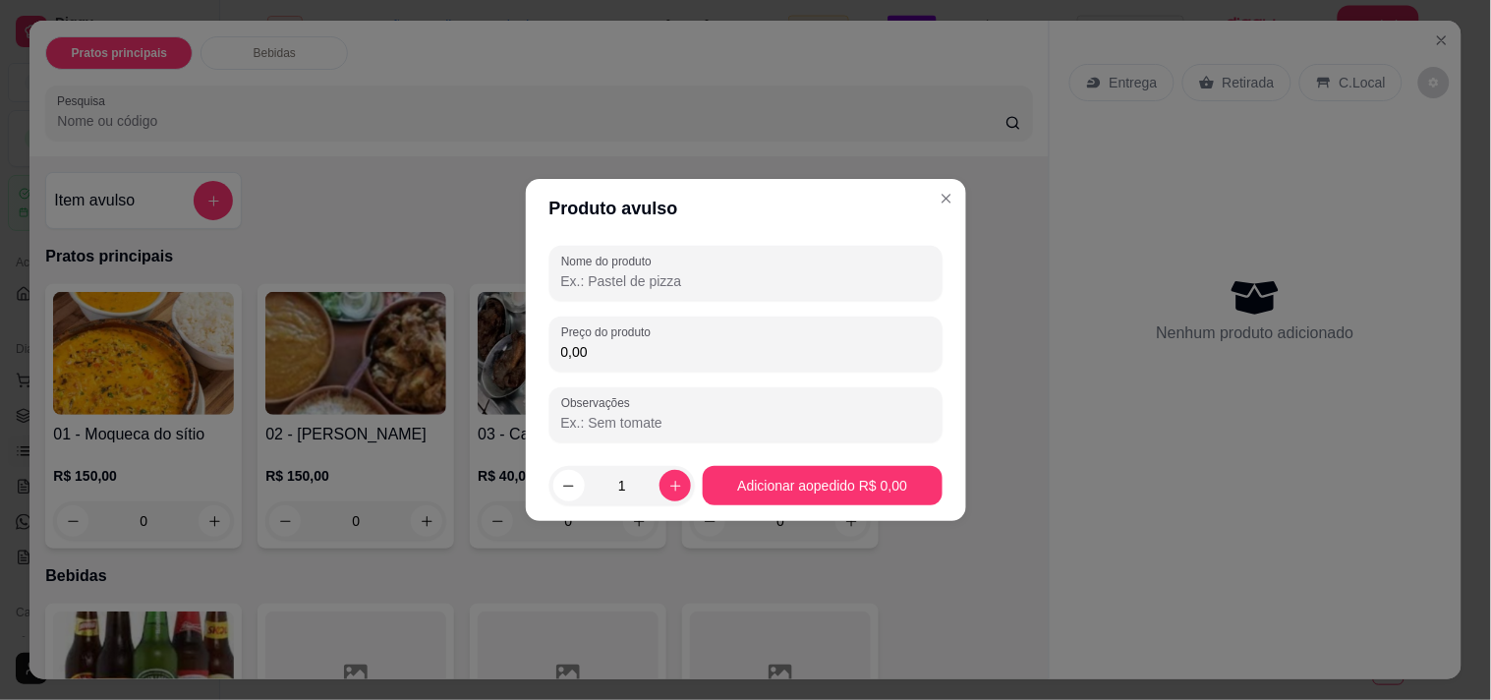
click at [575, 282] on input "Nome do produto" at bounding box center [746, 281] width 370 height 20
type input "mesa valmir"
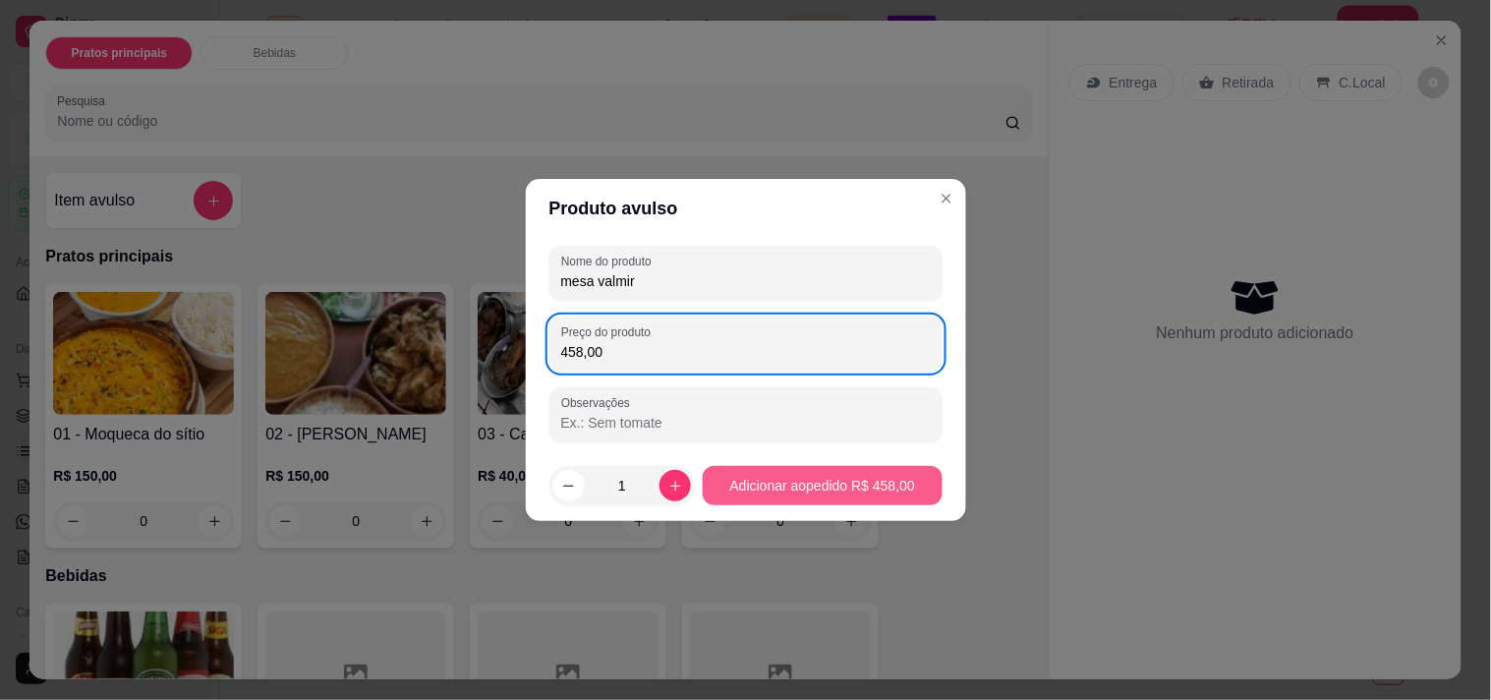
type input "458,00"
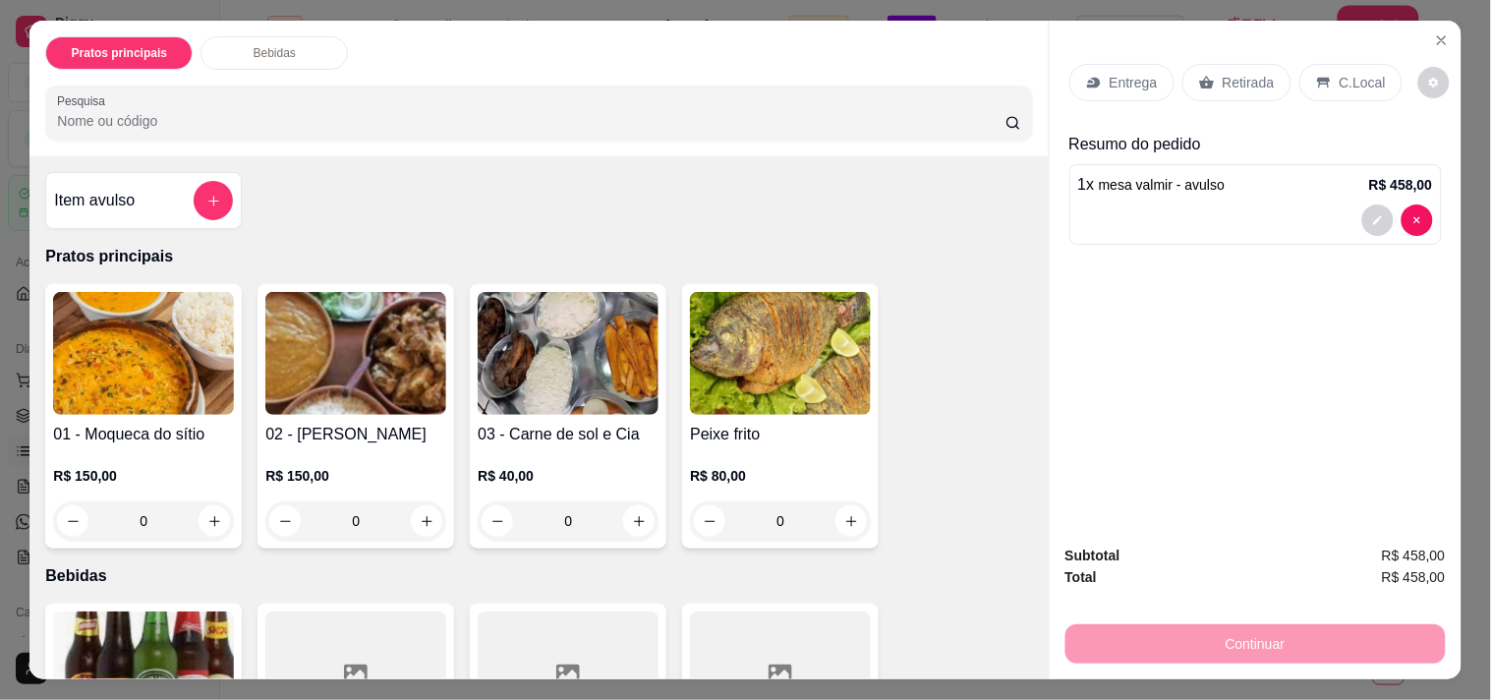
click at [1212, 64] on div "Retirada" at bounding box center [1237, 82] width 109 height 37
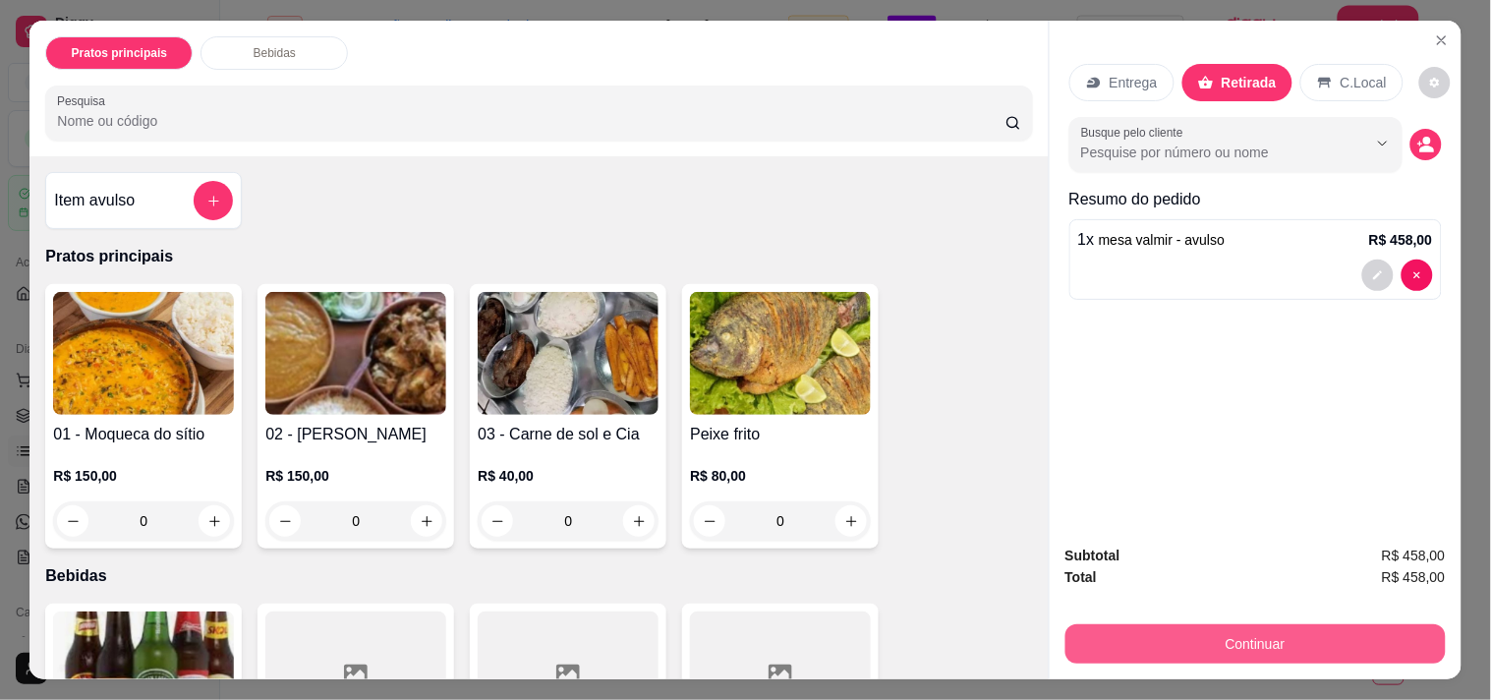
click at [1163, 626] on button "Continuar" at bounding box center [1256, 643] width 380 height 39
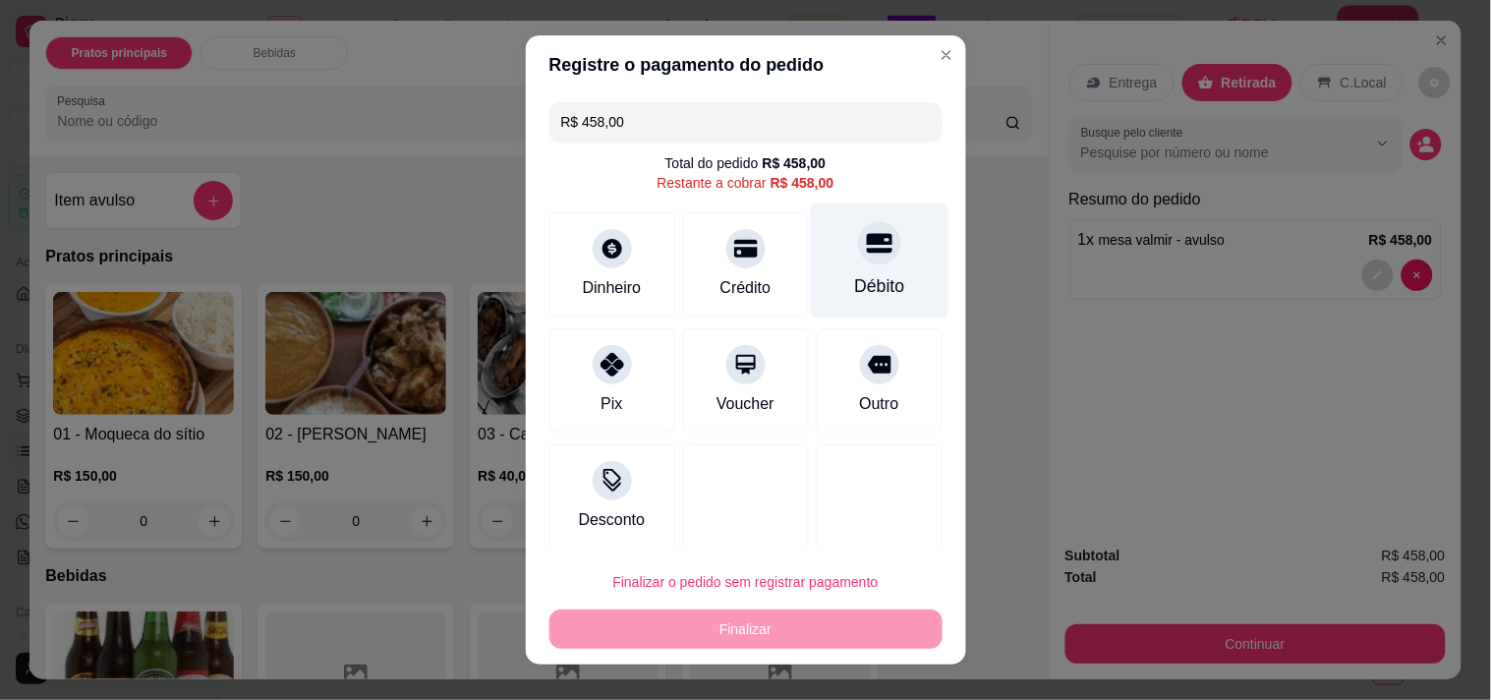
click at [857, 276] on div "Débito" at bounding box center [879, 286] width 50 height 26
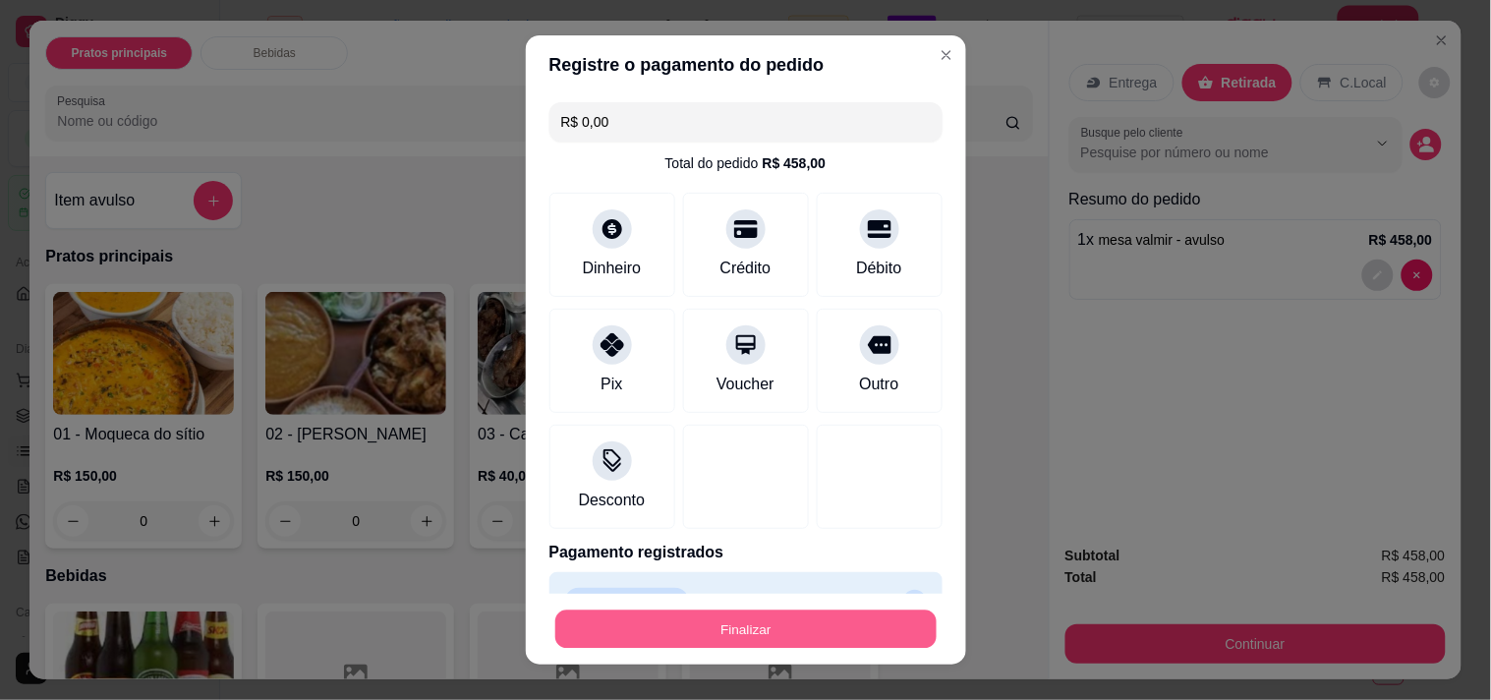
click at [700, 627] on button "Finalizar" at bounding box center [745, 629] width 381 height 38
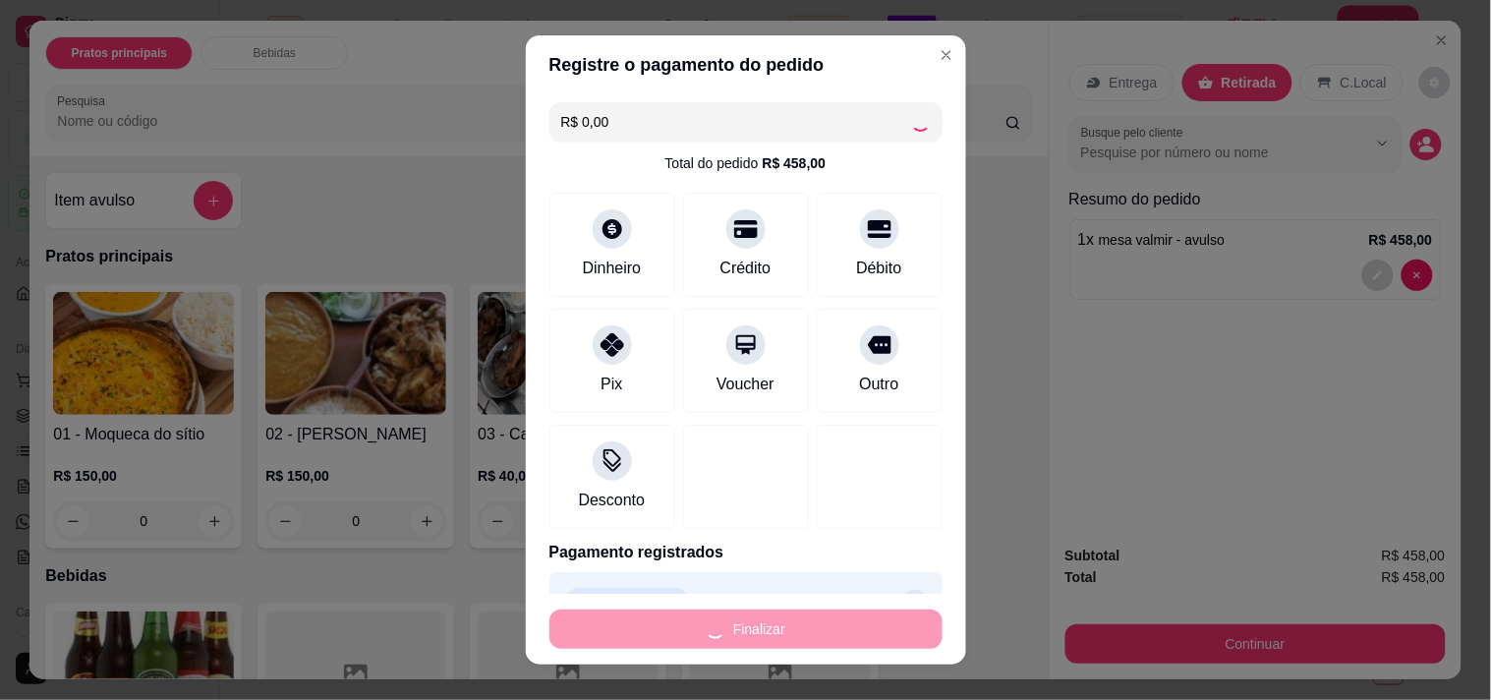
type input "-R$ 458,00"
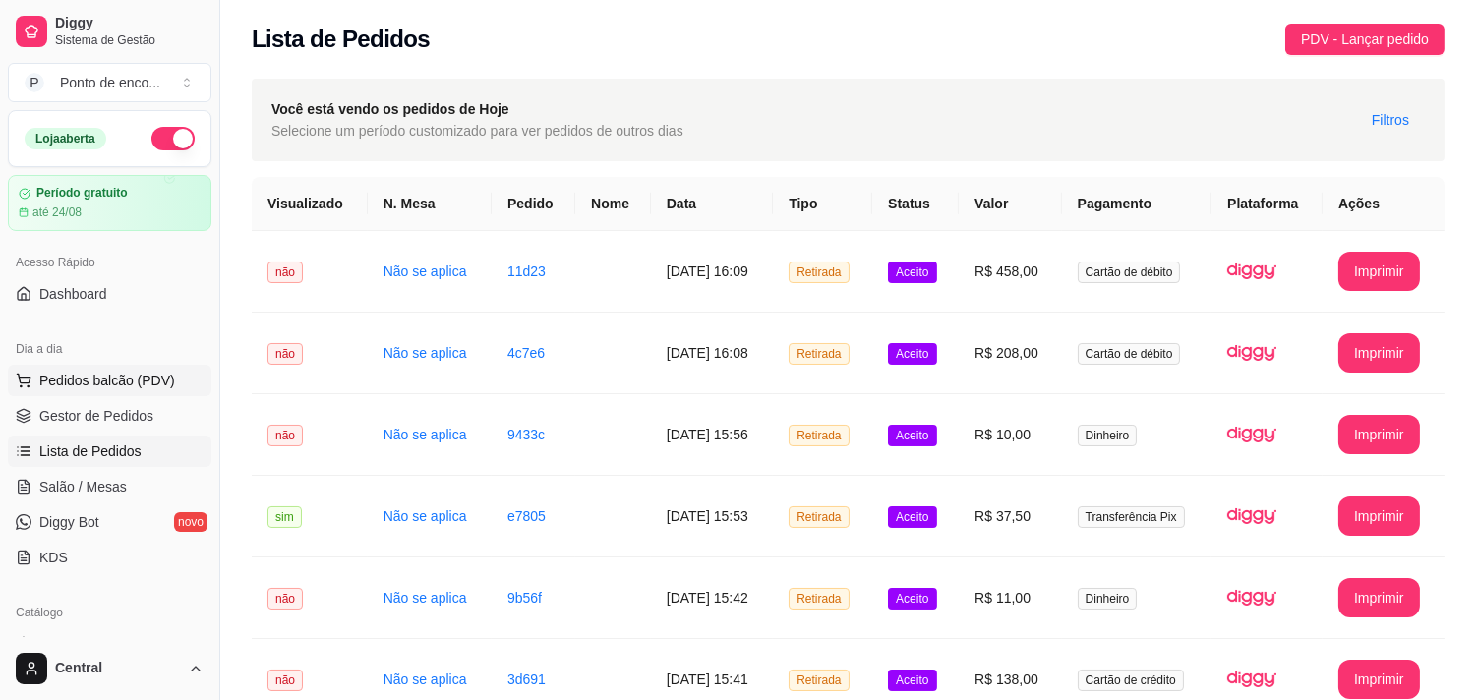
click at [129, 385] on span "Pedidos balcão (PDV)" at bounding box center [107, 381] width 136 height 20
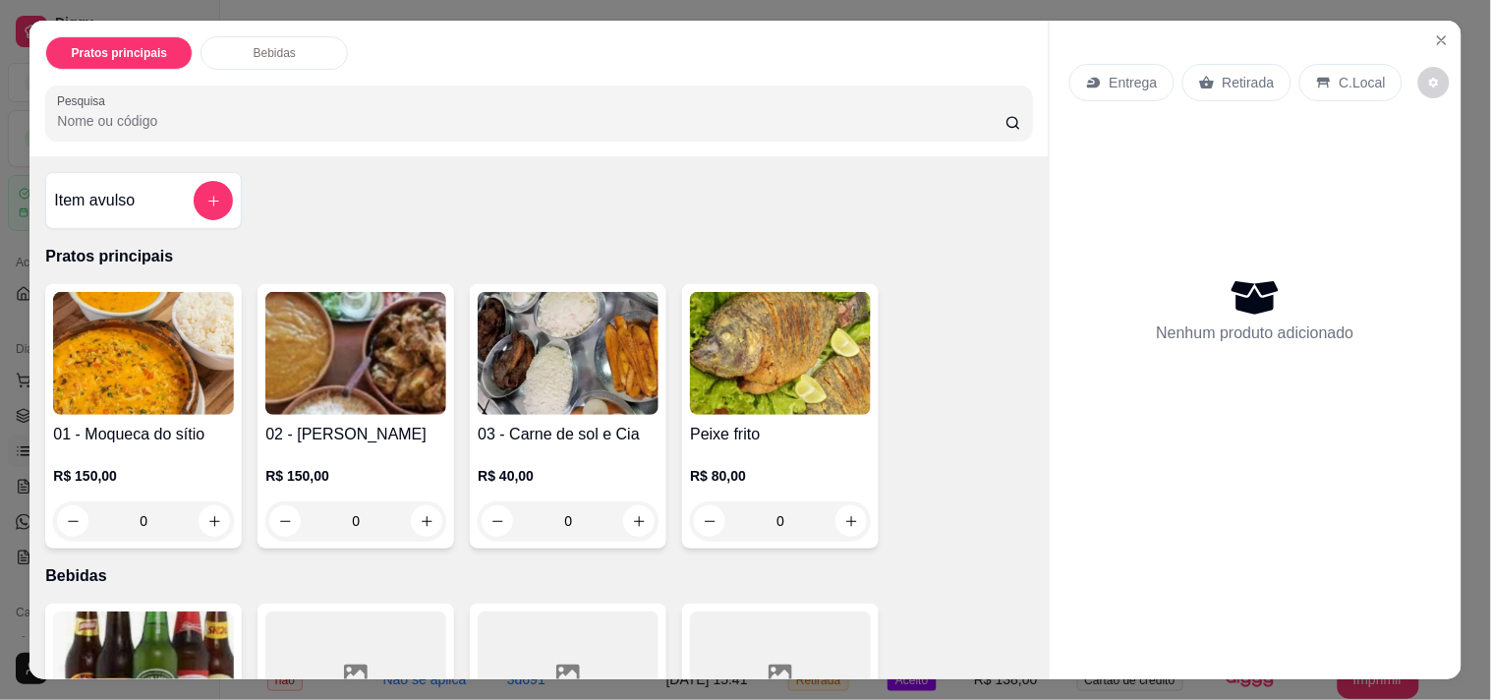
click at [354, 247] on p "Pratos principais" at bounding box center [538, 257] width 987 height 24
click at [214, 197] on button "add-separate-item" at bounding box center [213, 200] width 39 height 39
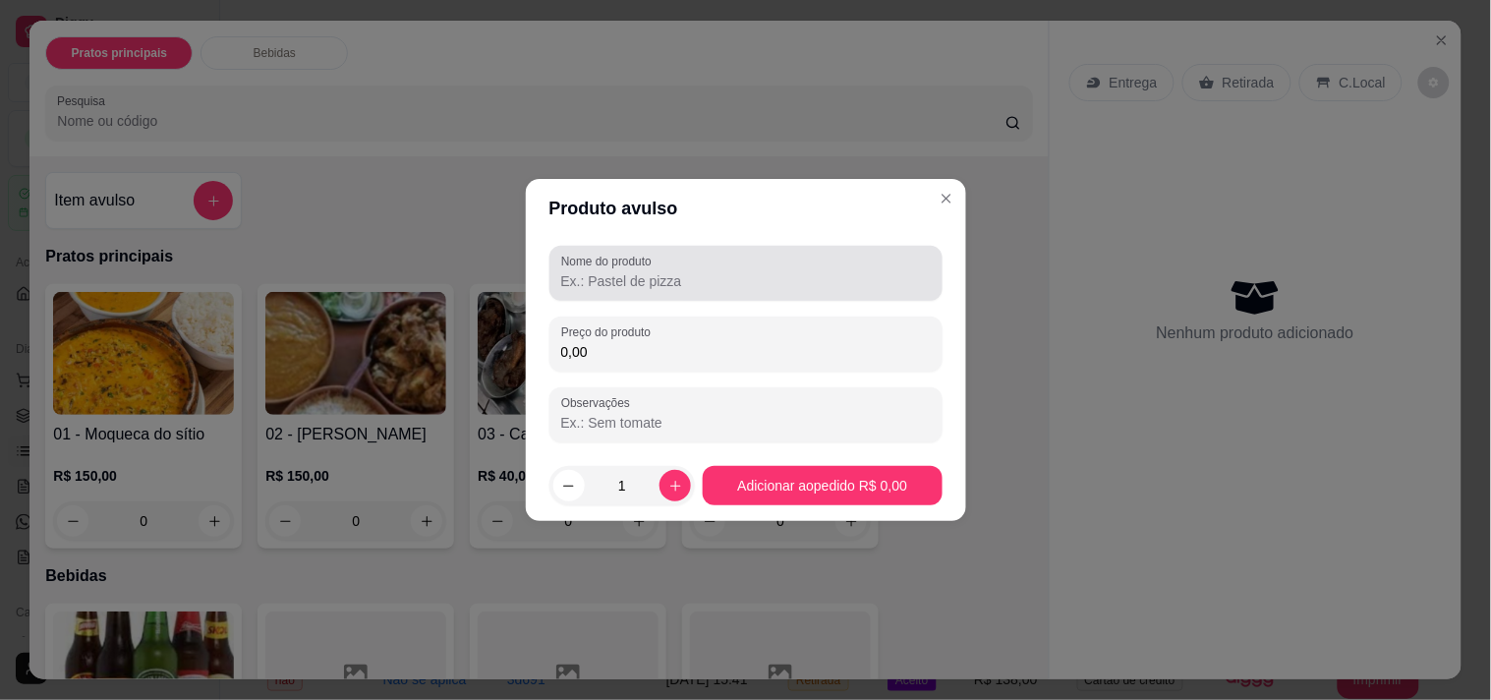
click at [681, 292] on div at bounding box center [746, 273] width 370 height 39
type input "maique de [PERSON_NAME]"
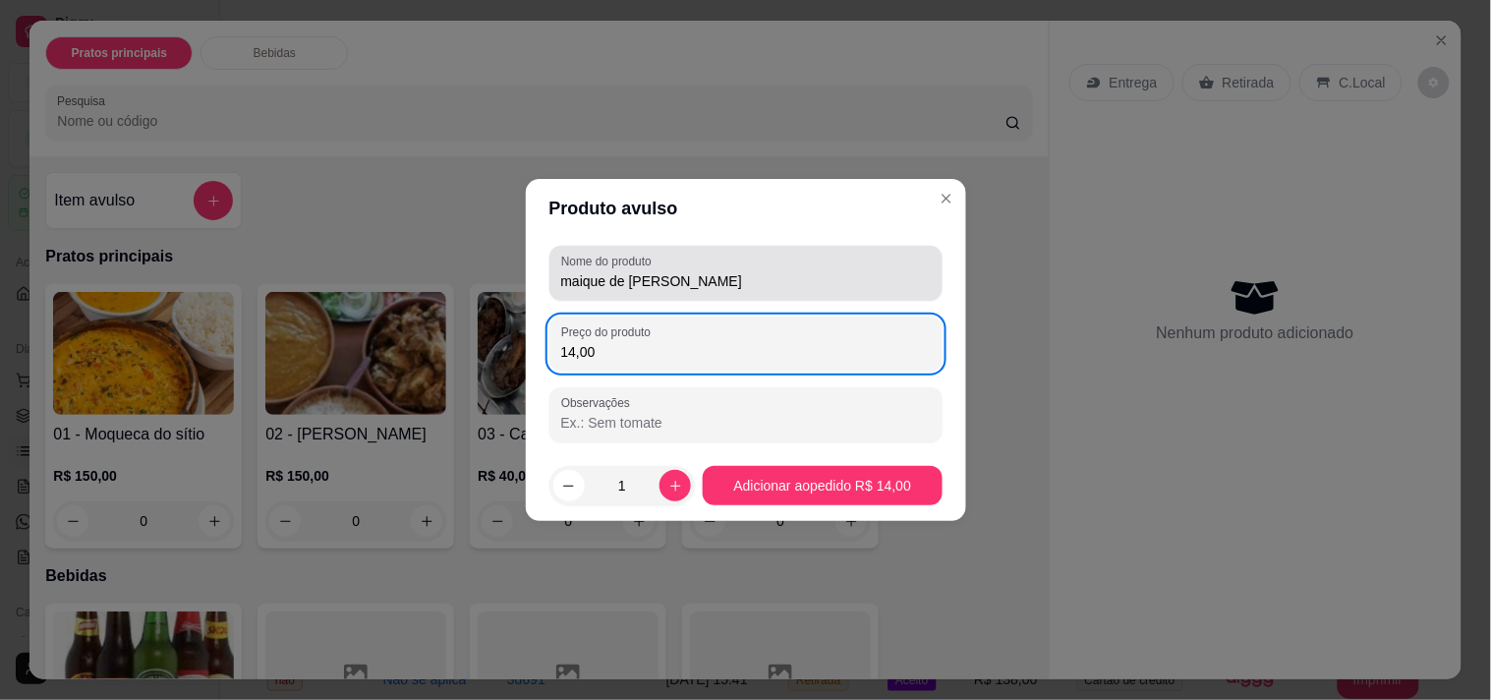
type input "14,00"
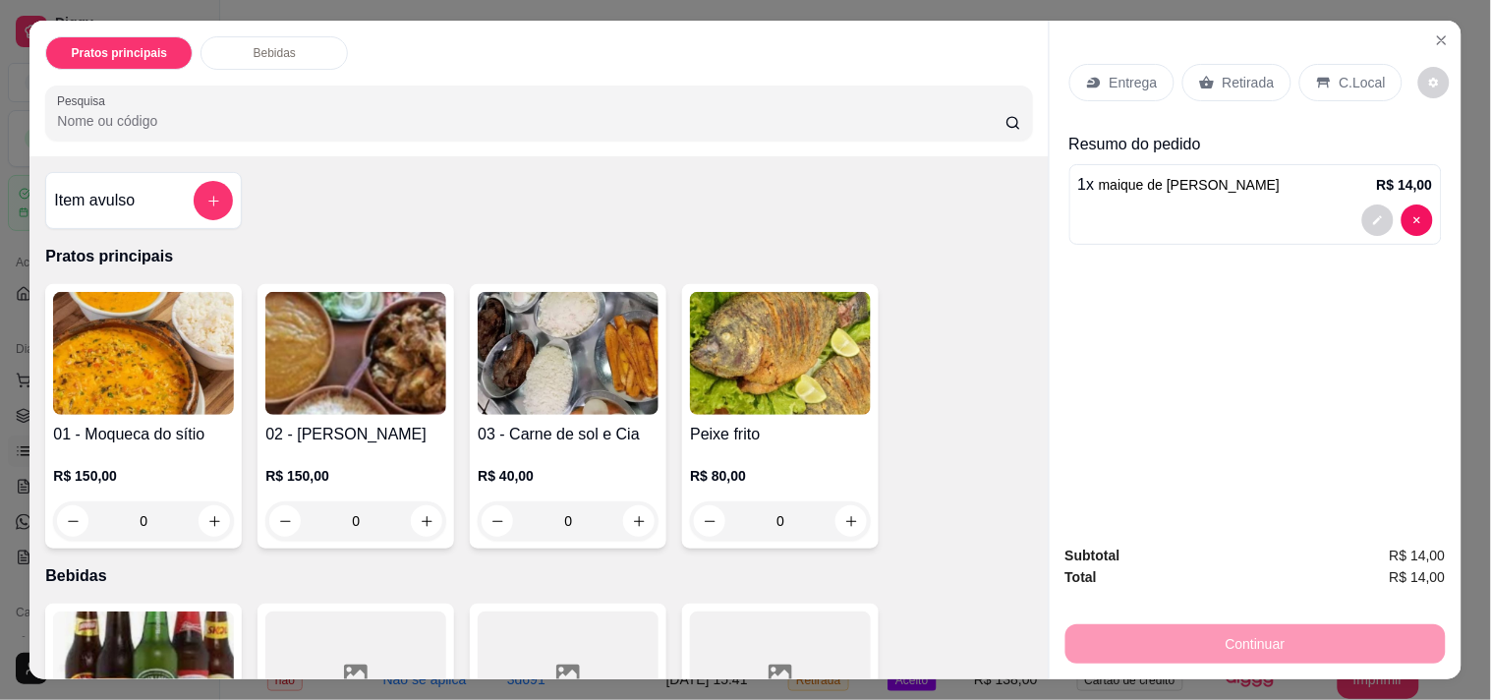
click at [1183, 85] on div "Retirada" at bounding box center [1237, 82] width 109 height 37
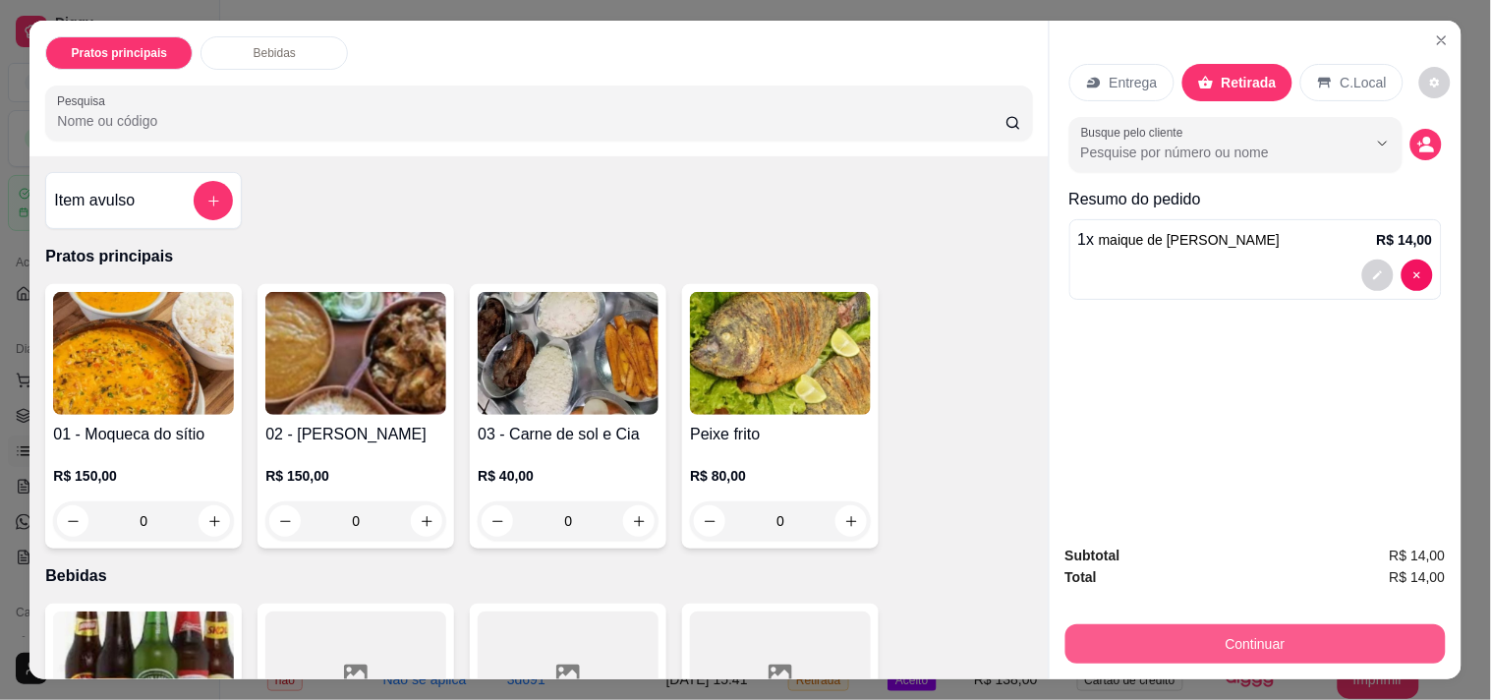
click at [1161, 629] on button "Continuar" at bounding box center [1256, 643] width 380 height 39
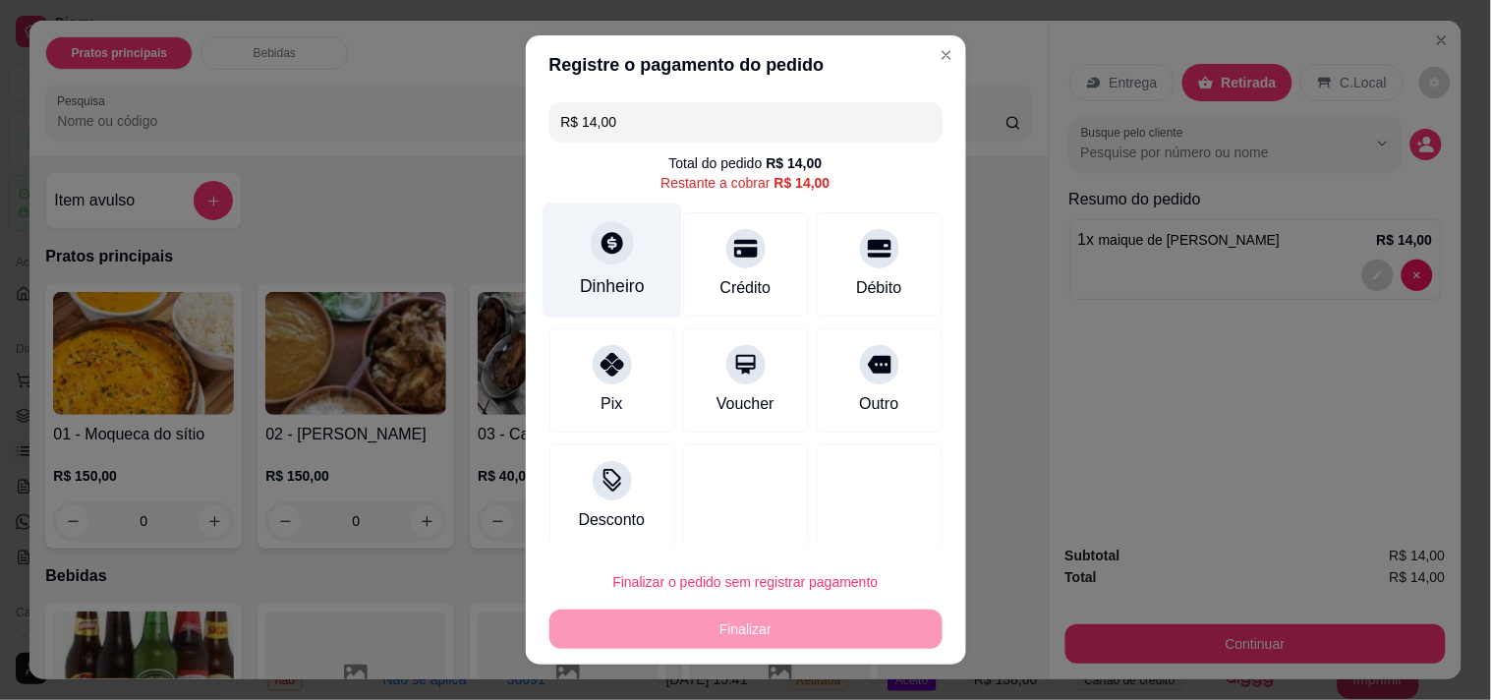
click at [619, 286] on div "Dinheiro" at bounding box center [612, 286] width 65 height 26
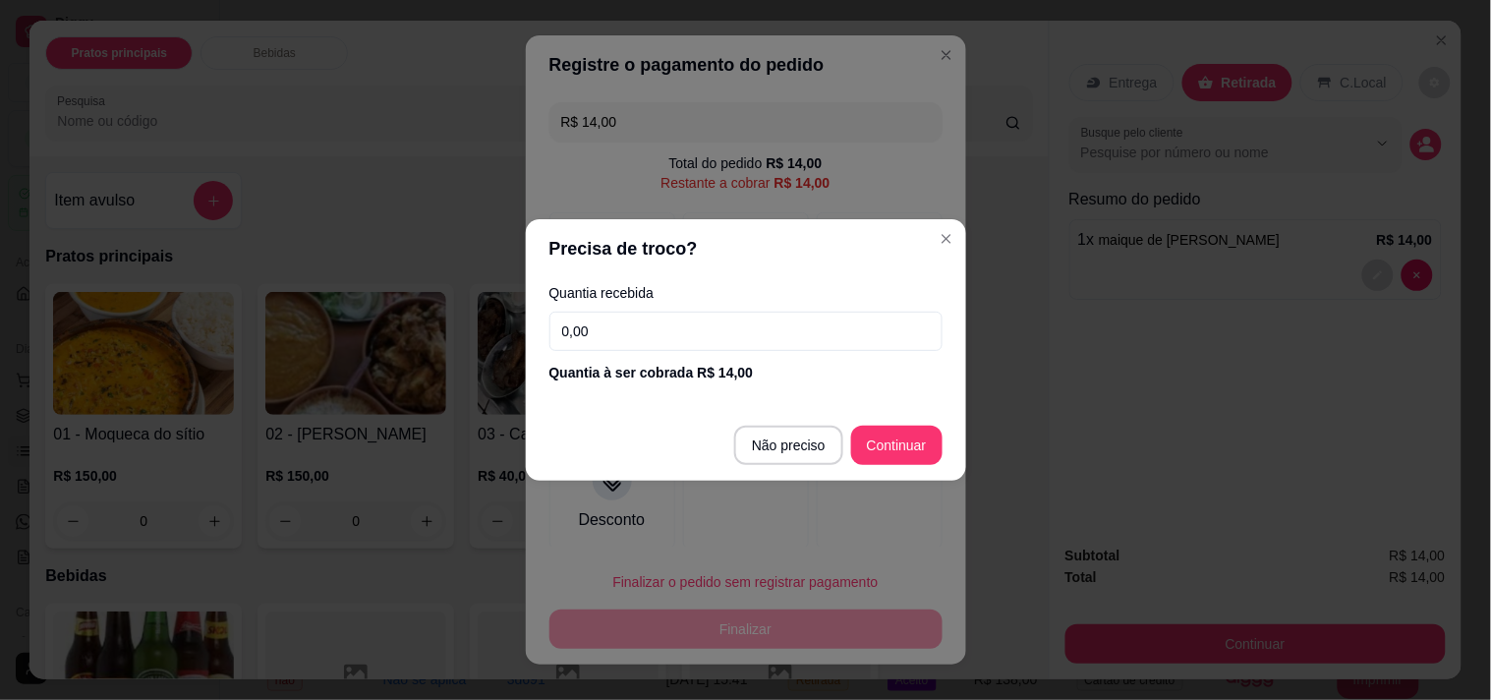
click at [629, 345] on input "0,00" at bounding box center [746, 331] width 393 height 39
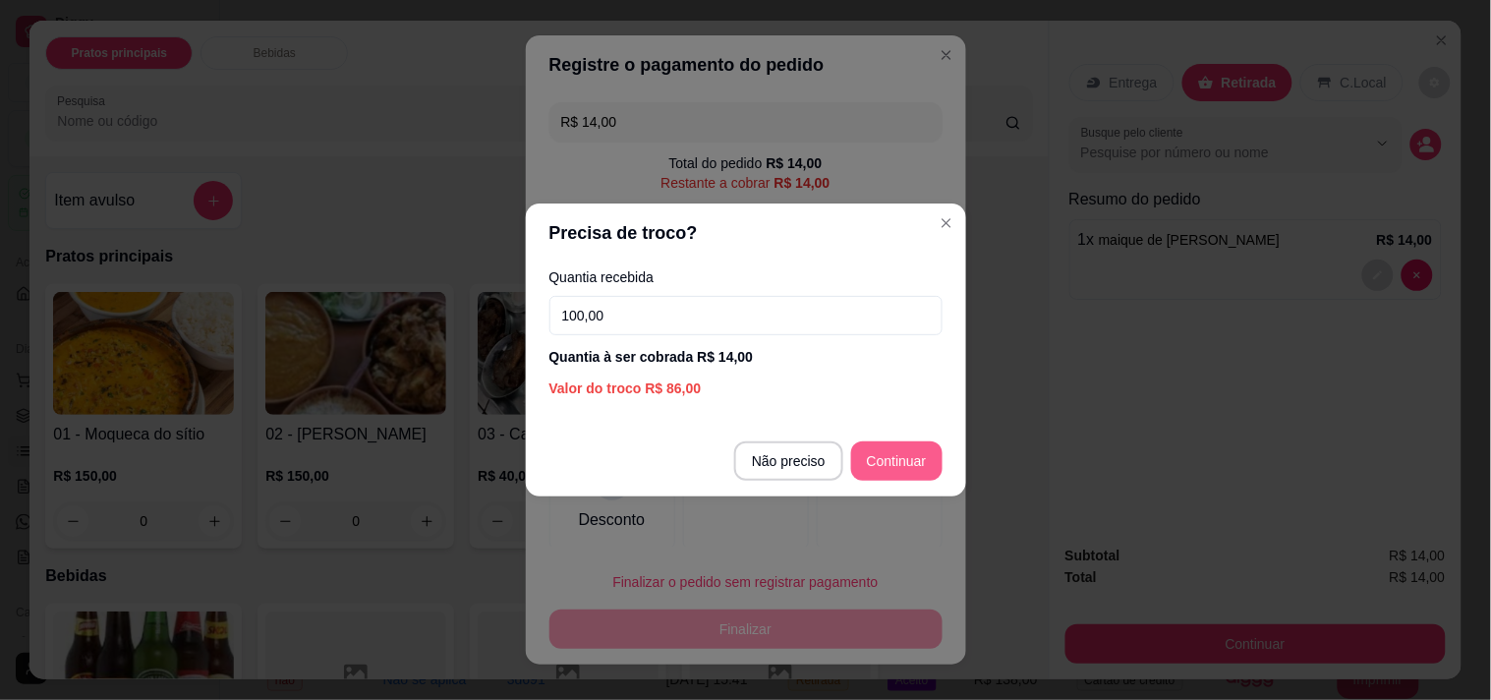
type input "100,00"
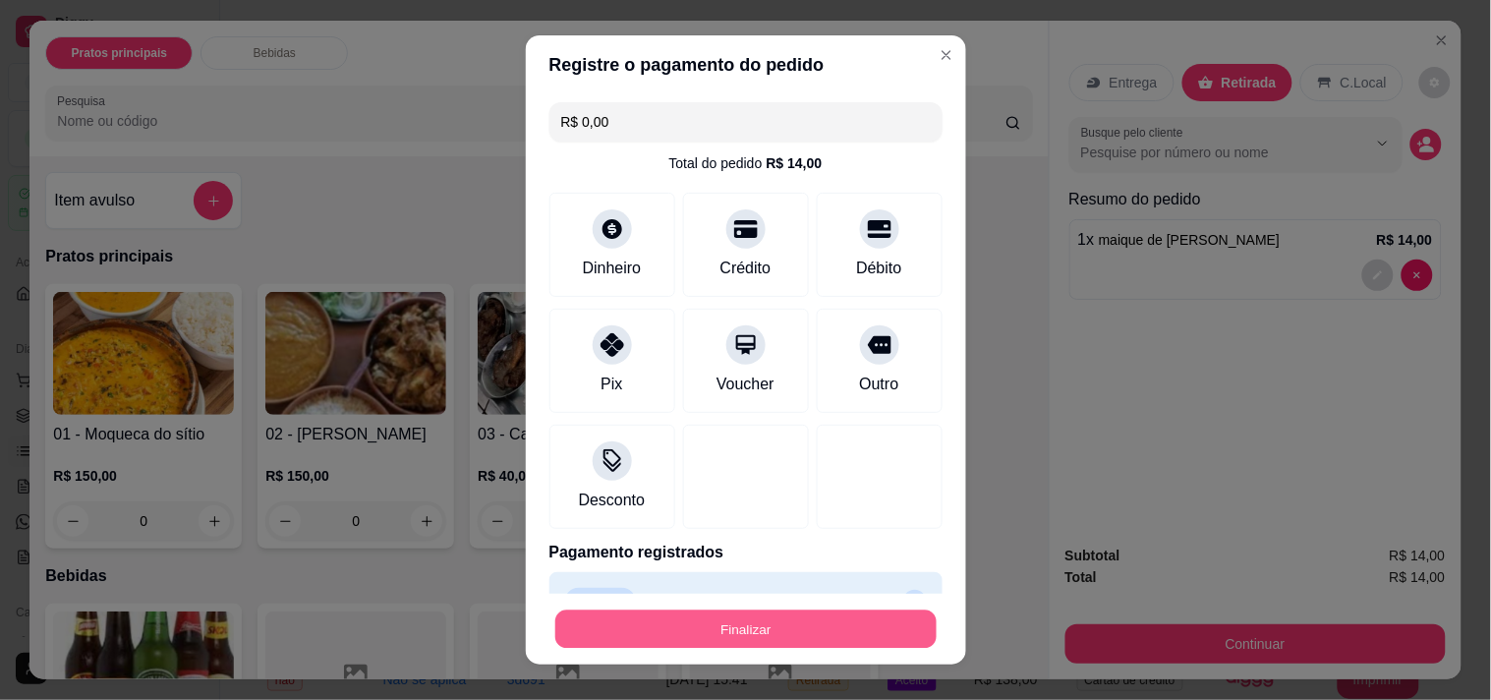
click at [744, 630] on button "Finalizar" at bounding box center [745, 629] width 381 height 38
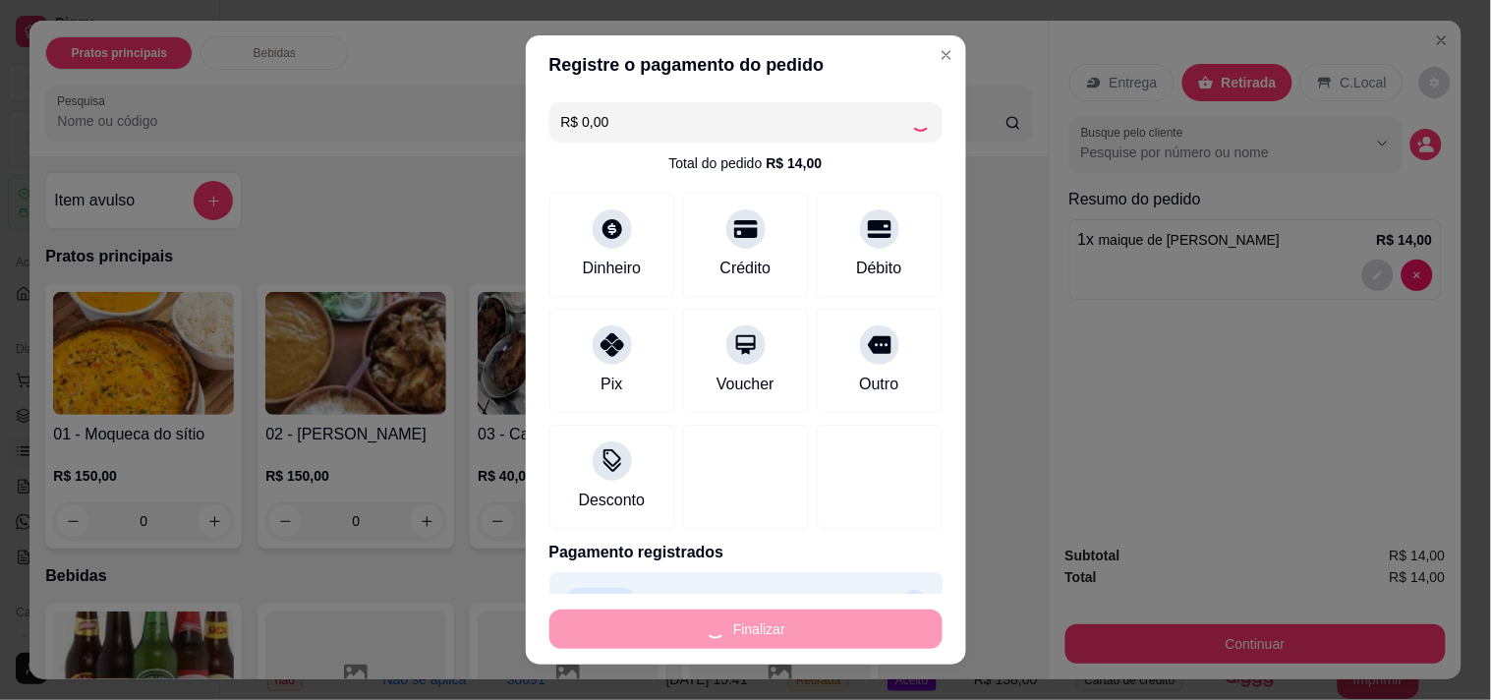
type input "-R$ 14,00"
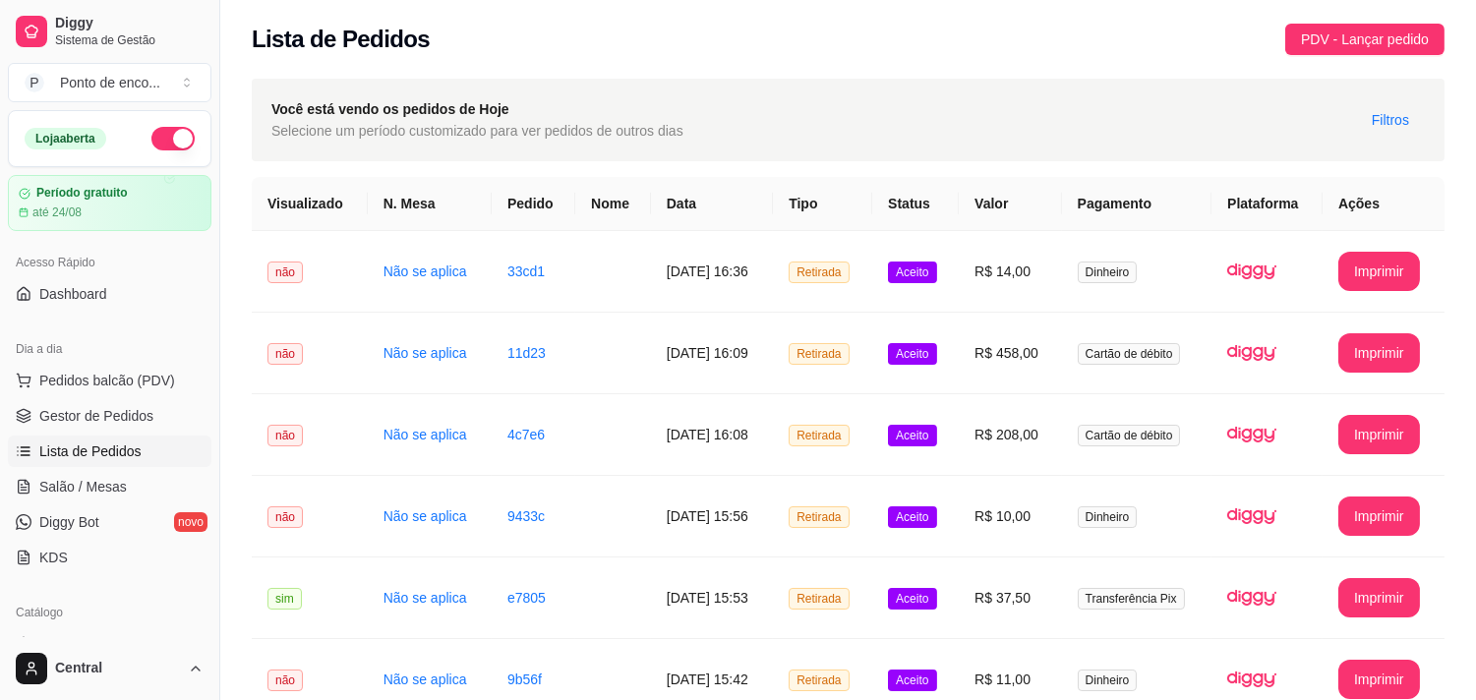
click at [121, 362] on div "Dia a dia" at bounding box center [109, 348] width 203 height 31
click at [124, 377] on span "Pedidos balcão (PDV)" at bounding box center [107, 381] width 136 height 20
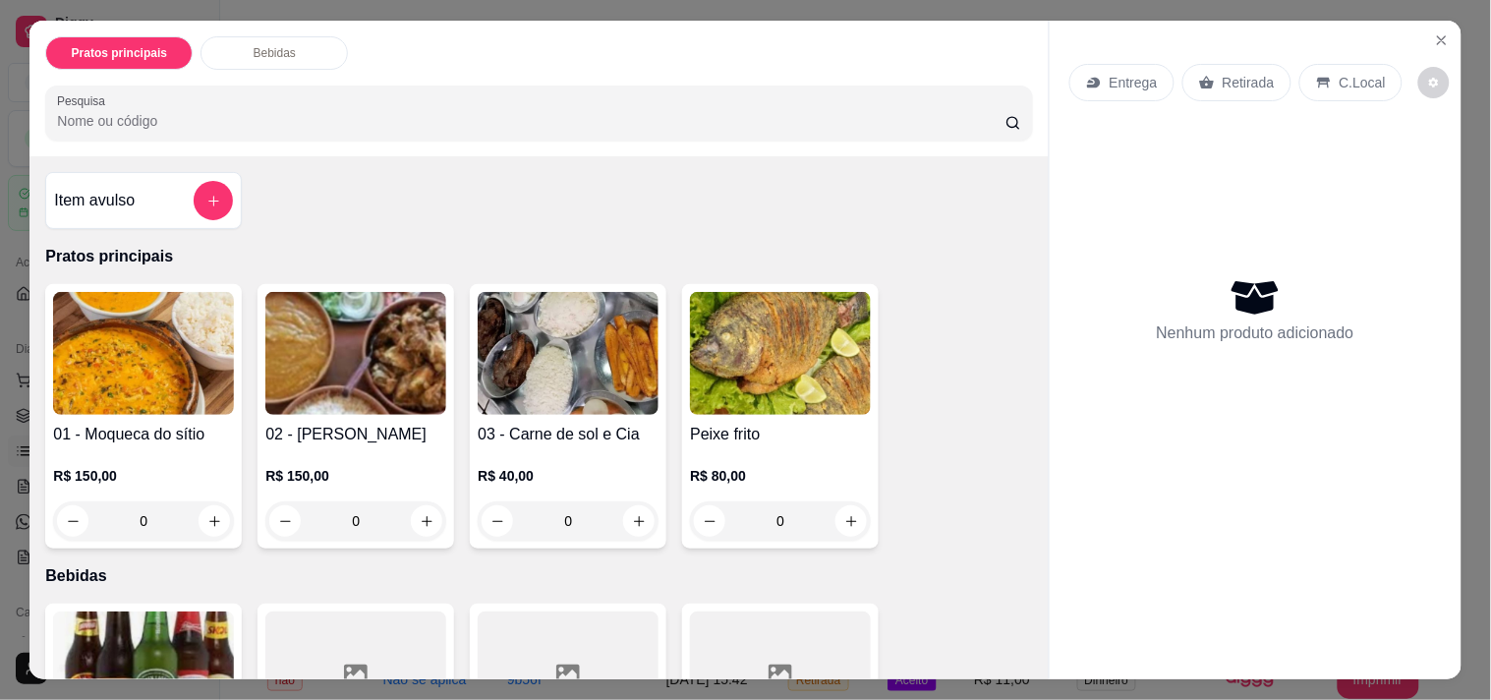
click at [743, 69] on div "Pratos principais Bebidas Pesquisa" at bounding box center [538, 89] width 1018 height 136
click at [1207, 64] on div "Retirada" at bounding box center [1237, 82] width 109 height 37
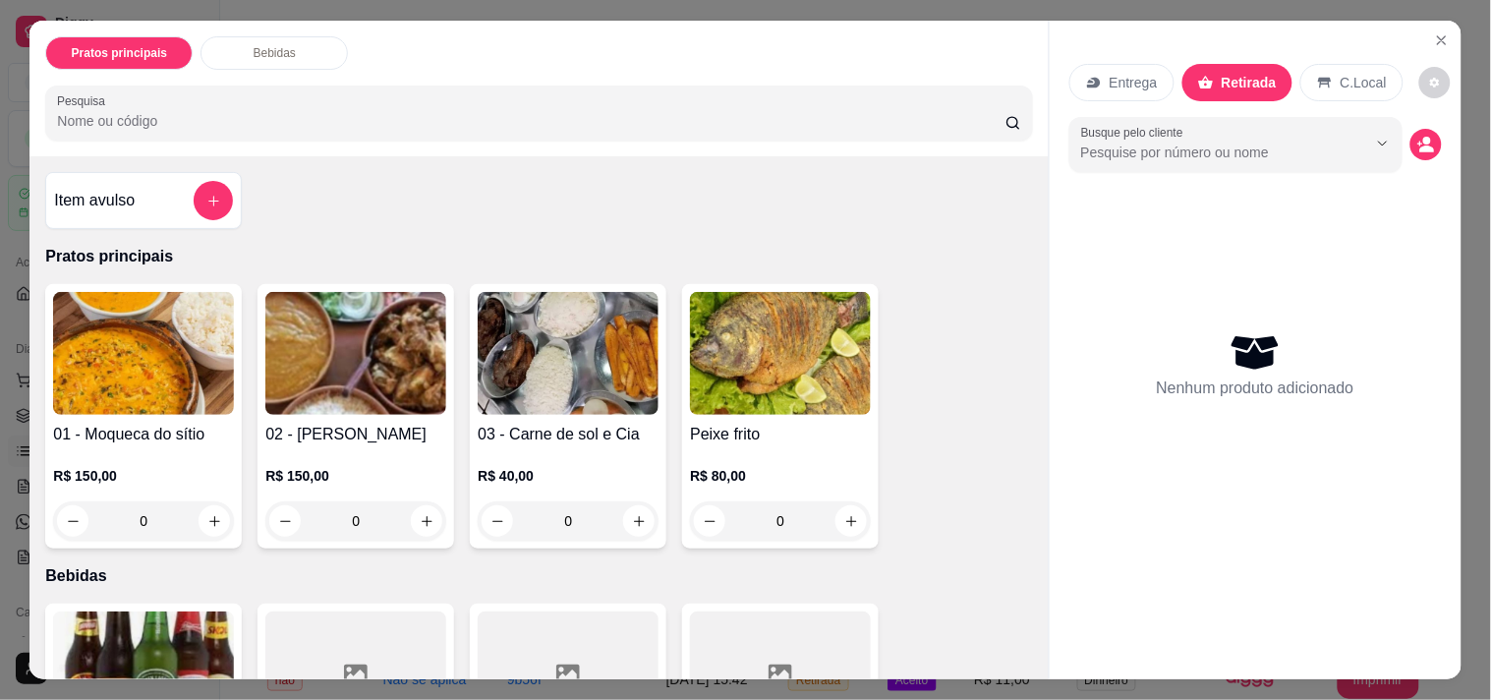
click at [204, 213] on div "Item avulso" at bounding box center [143, 200] width 197 height 57
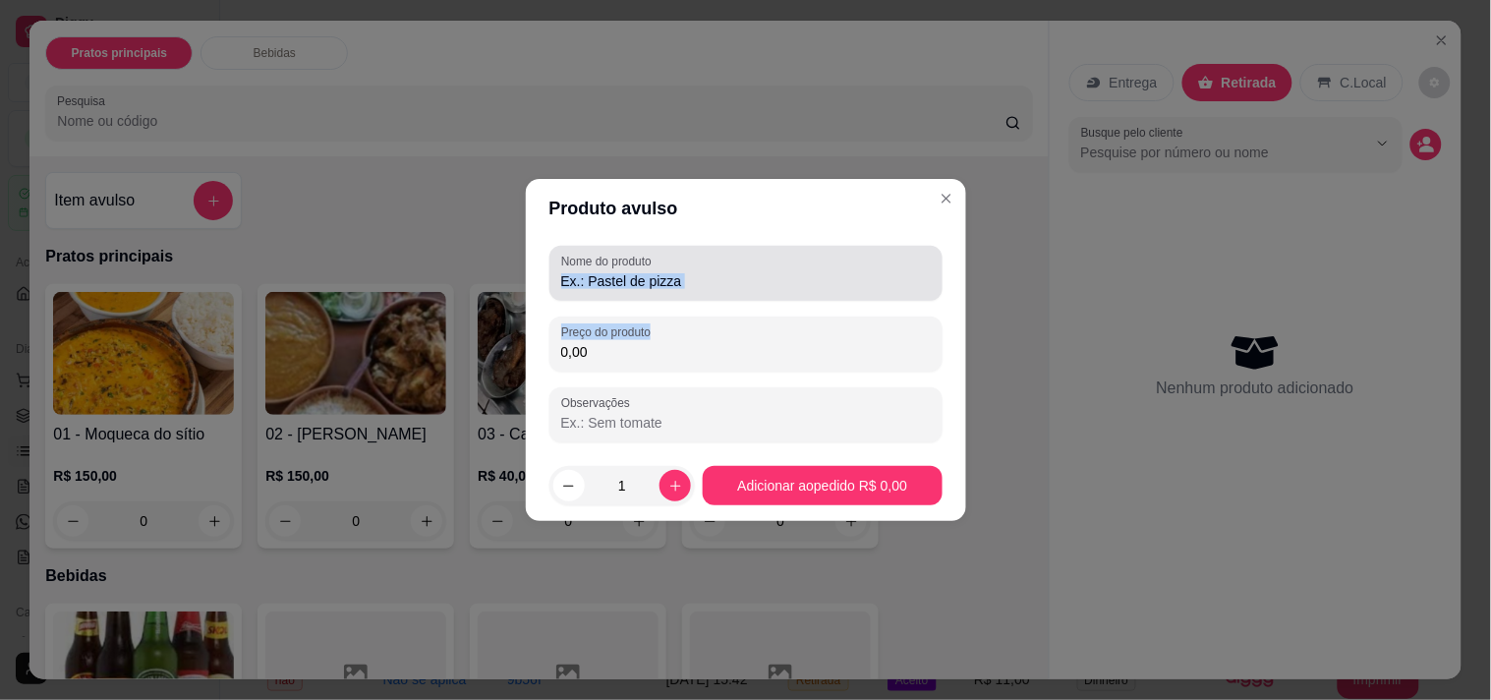
drag, startPoint x: 723, startPoint y: 311, endPoint x: 720, endPoint y: 277, distance: 33.6
click at [720, 277] on div "Nome do produto Preço do produto 0,00 Observações" at bounding box center [746, 344] width 393 height 197
click at [720, 277] on input "Nome do produto" at bounding box center [746, 281] width 370 height 20
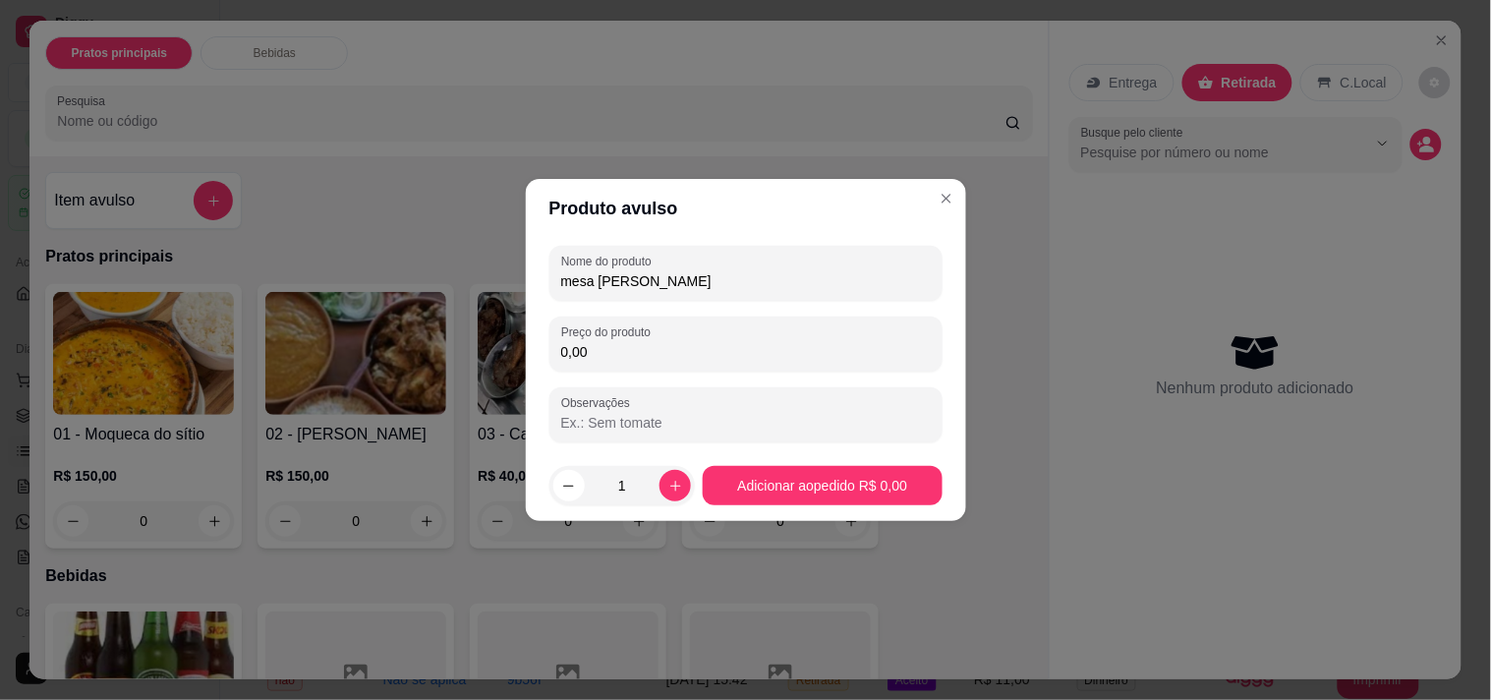
type input "mesa [PERSON_NAME]"
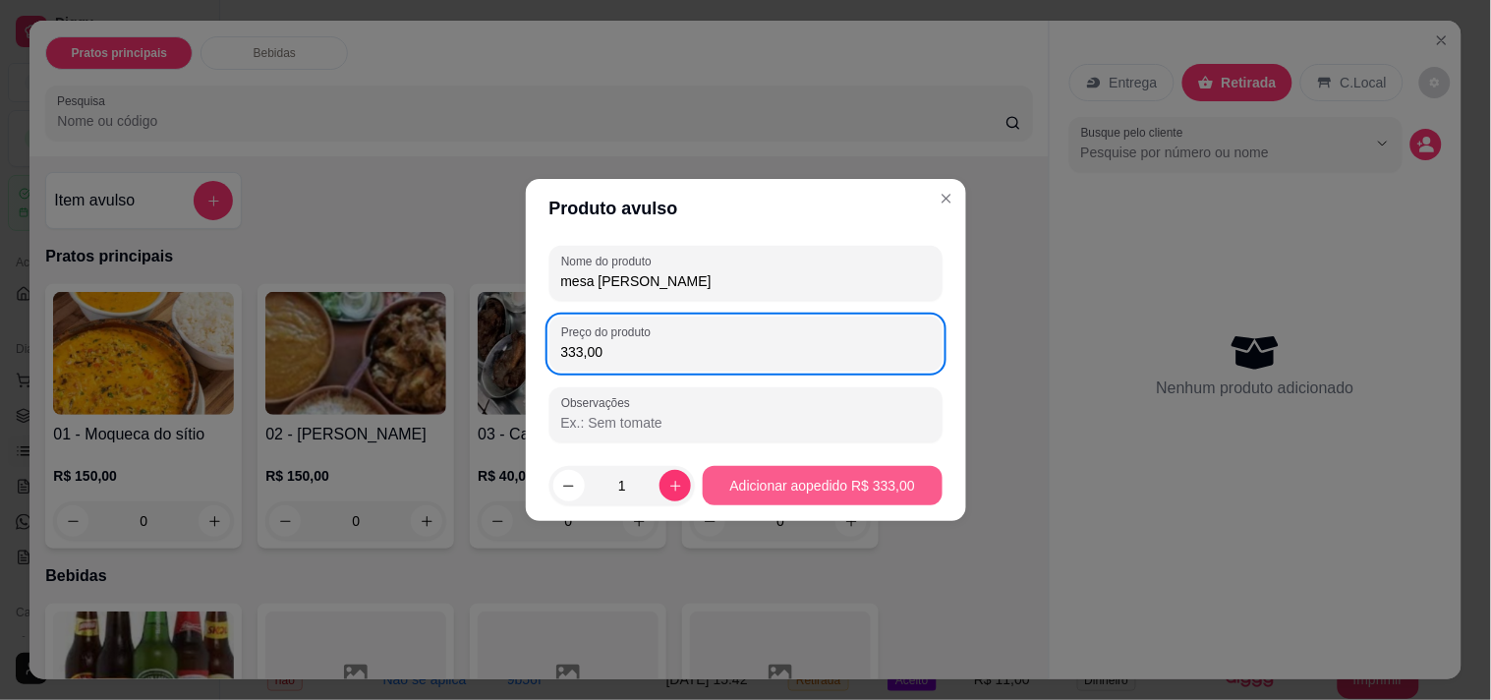
type input "333,00"
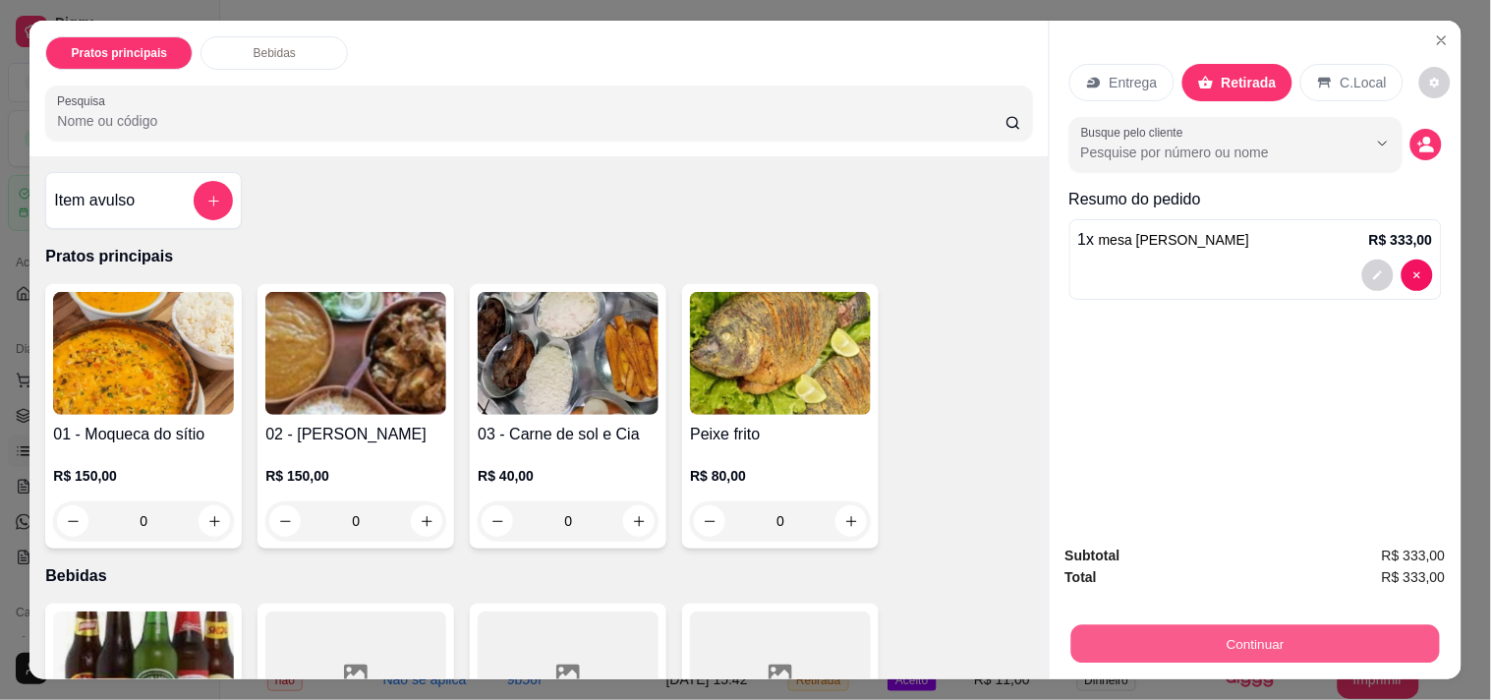
click at [1147, 624] on button "Continuar" at bounding box center [1255, 643] width 369 height 38
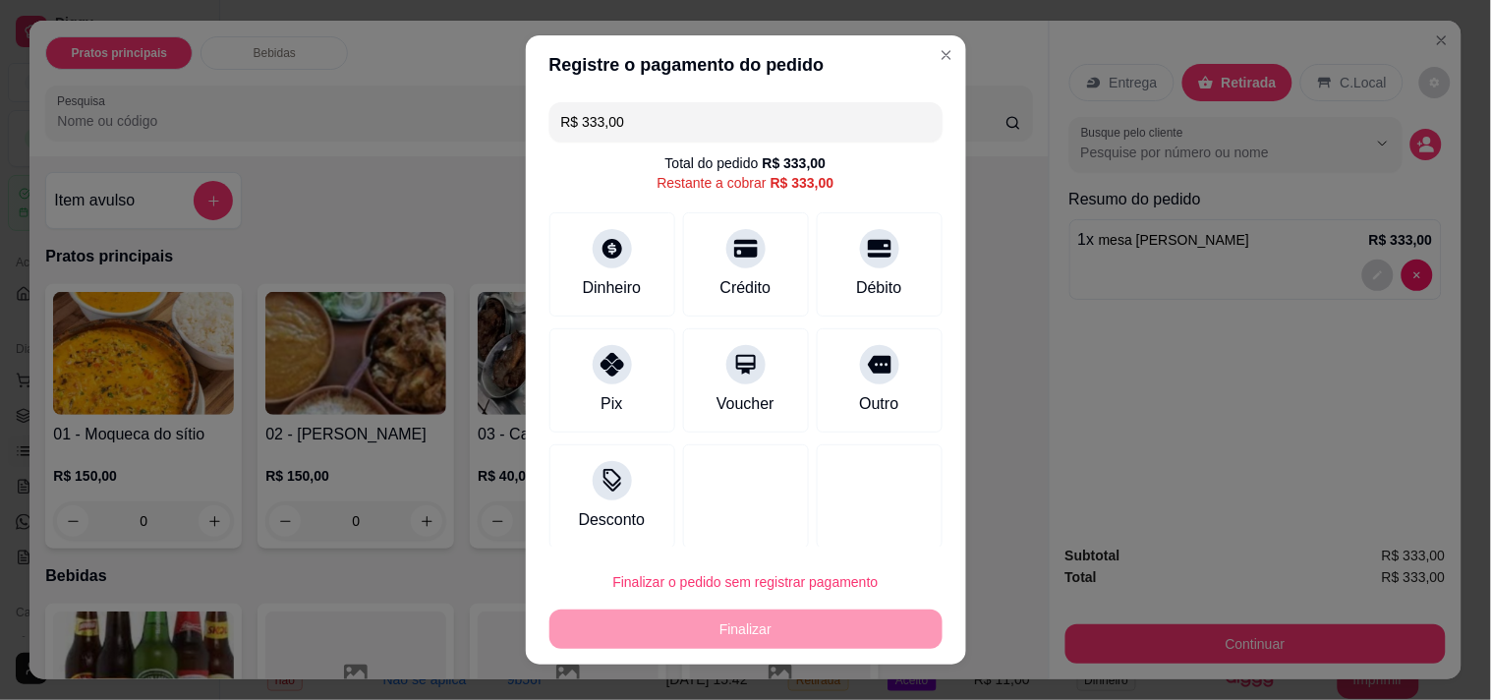
click at [727, 112] on input "R$ 333,00" at bounding box center [746, 121] width 370 height 39
click at [732, 239] on icon at bounding box center [745, 243] width 26 height 26
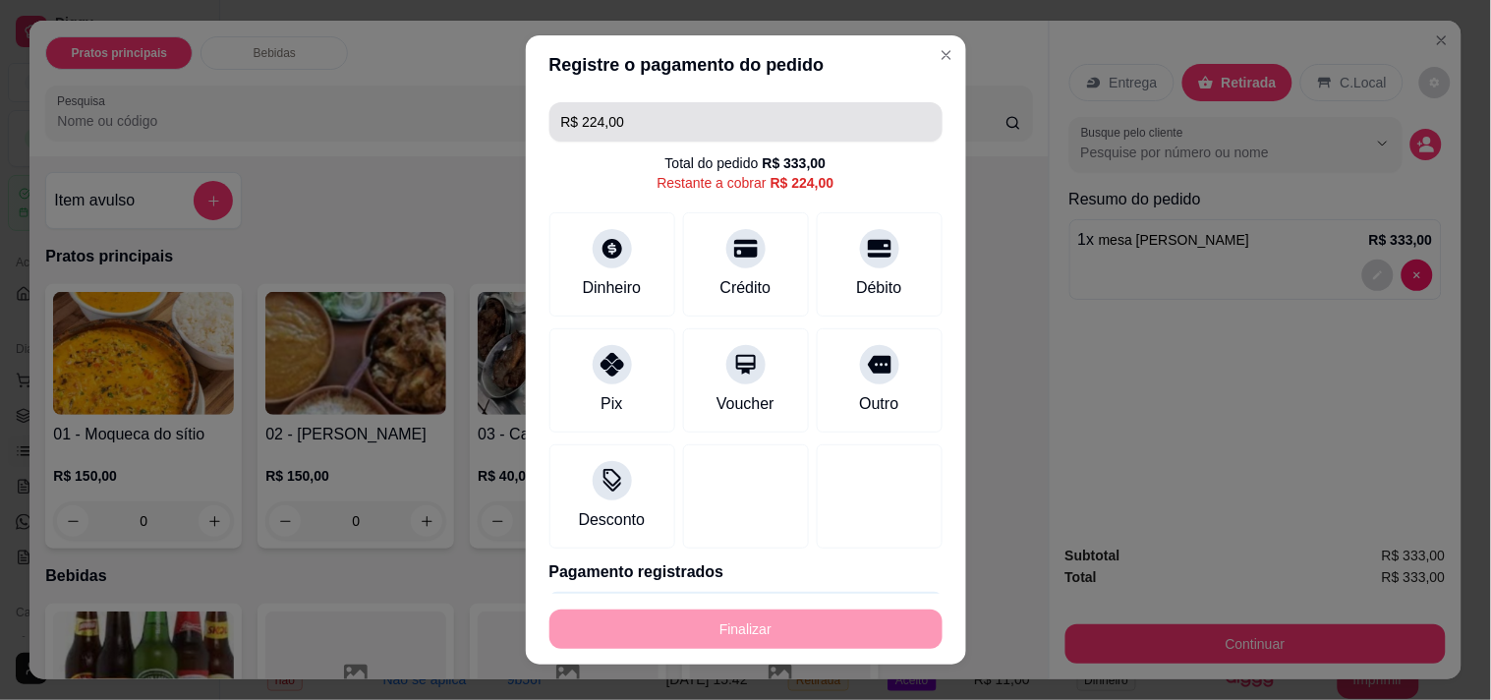
click at [657, 124] on input "R$ 224,00" at bounding box center [746, 121] width 370 height 39
click at [657, 124] on input "R$ 0,00" at bounding box center [746, 121] width 370 height 39
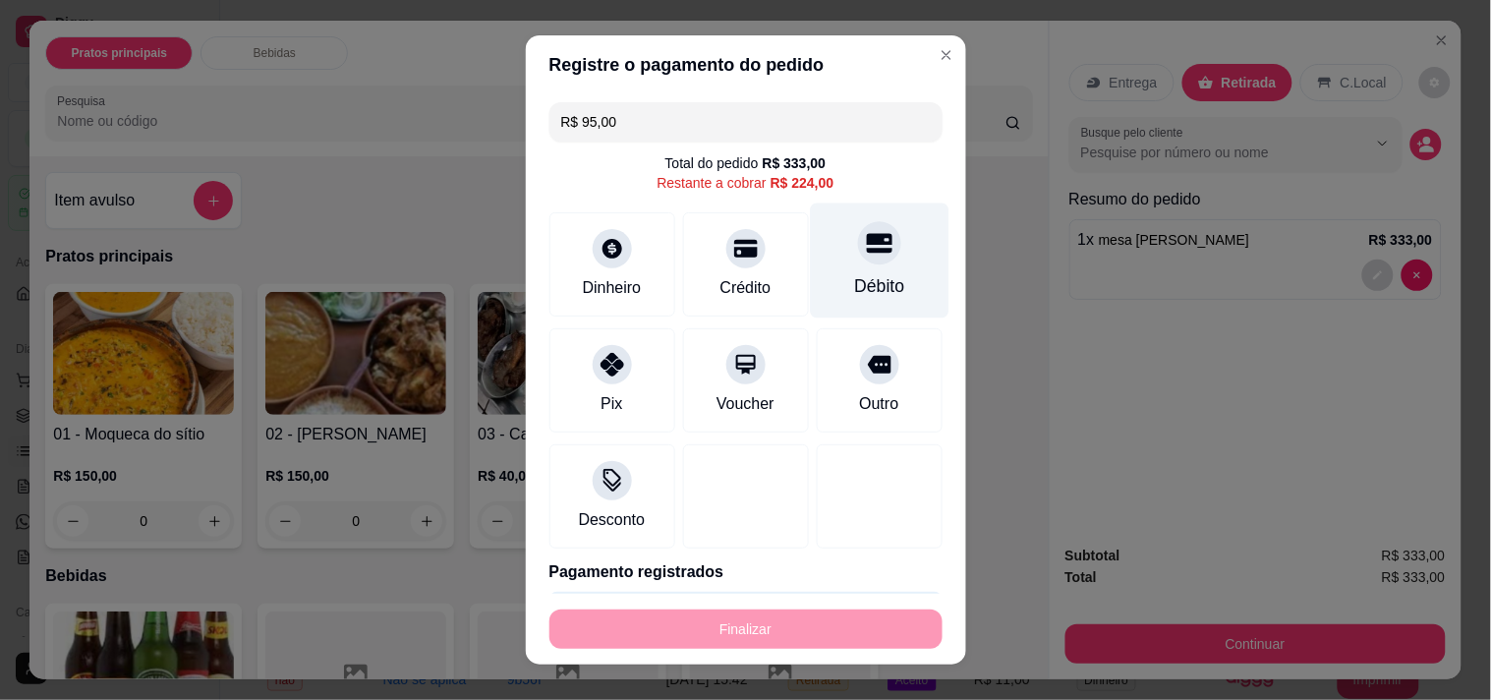
click at [854, 283] on div "Débito" at bounding box center [879, 286] width 50 height 26
click at [858, 234] on div at bounding box center [879, 242] width 43 height 43
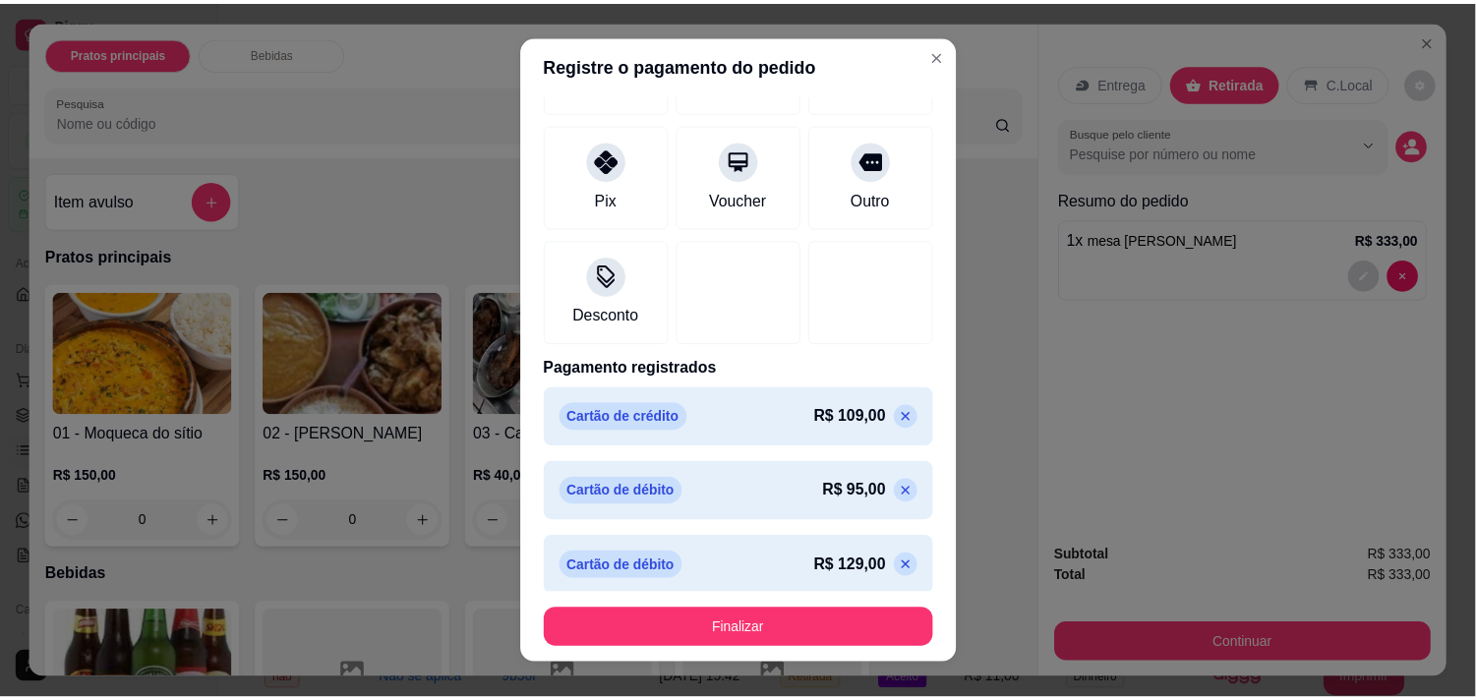
scroll to position [194, 0]
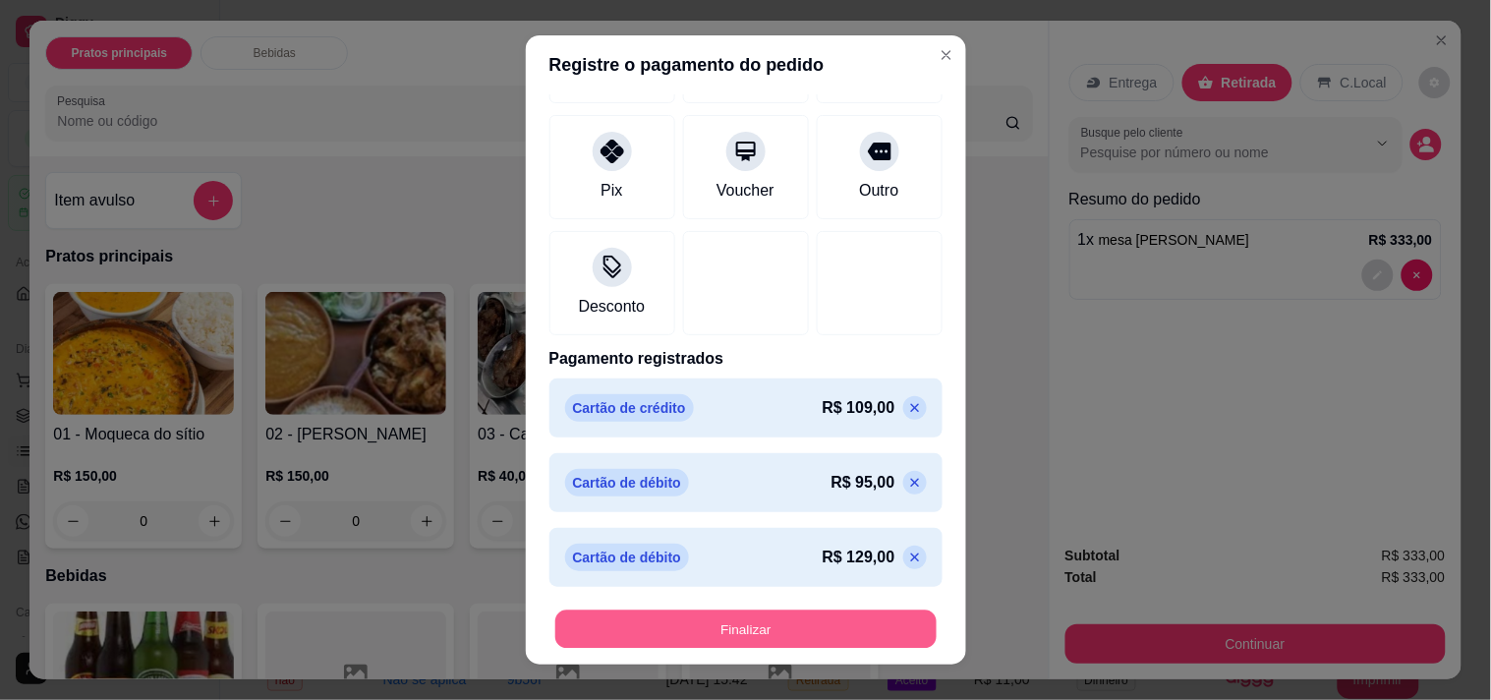
click at [759, 616] on button "Finalizar" at bounding box center [745, 629] width 381 height 38
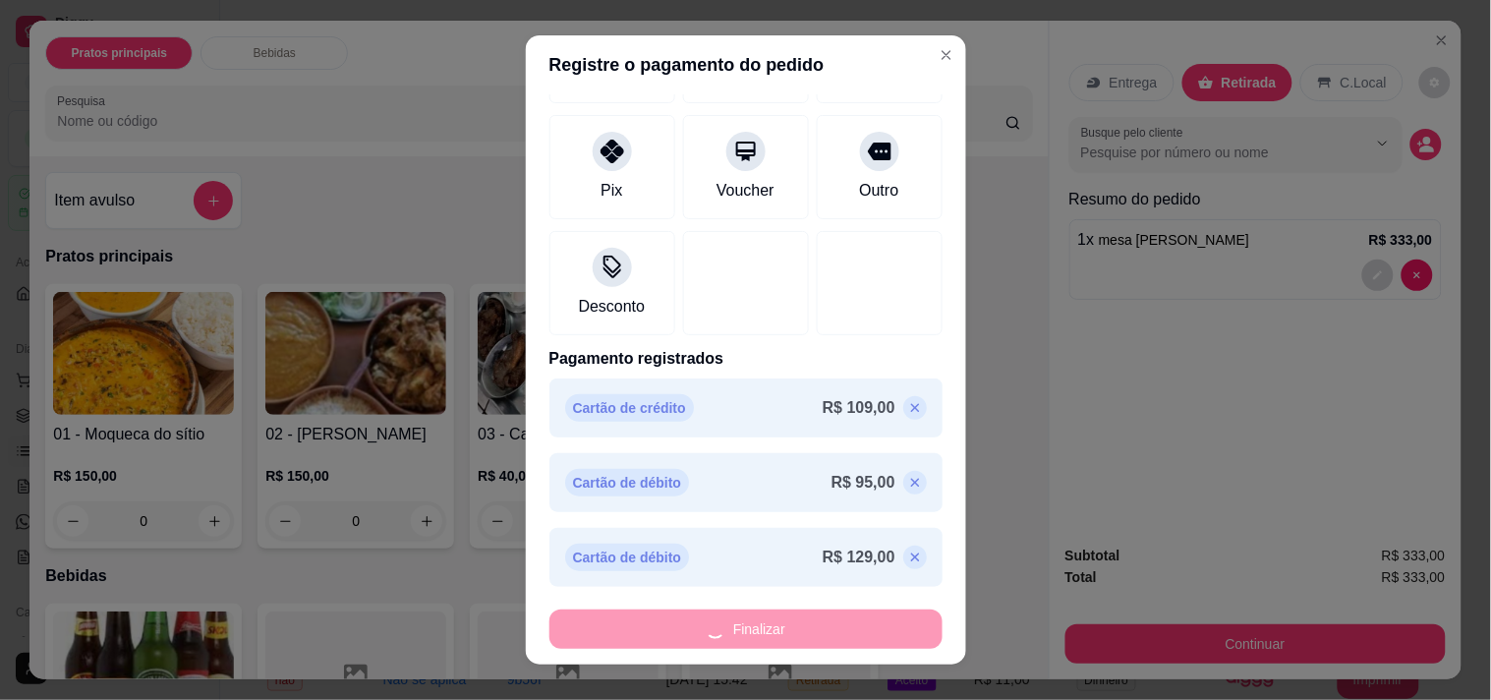
type input "-R$ 333,00"
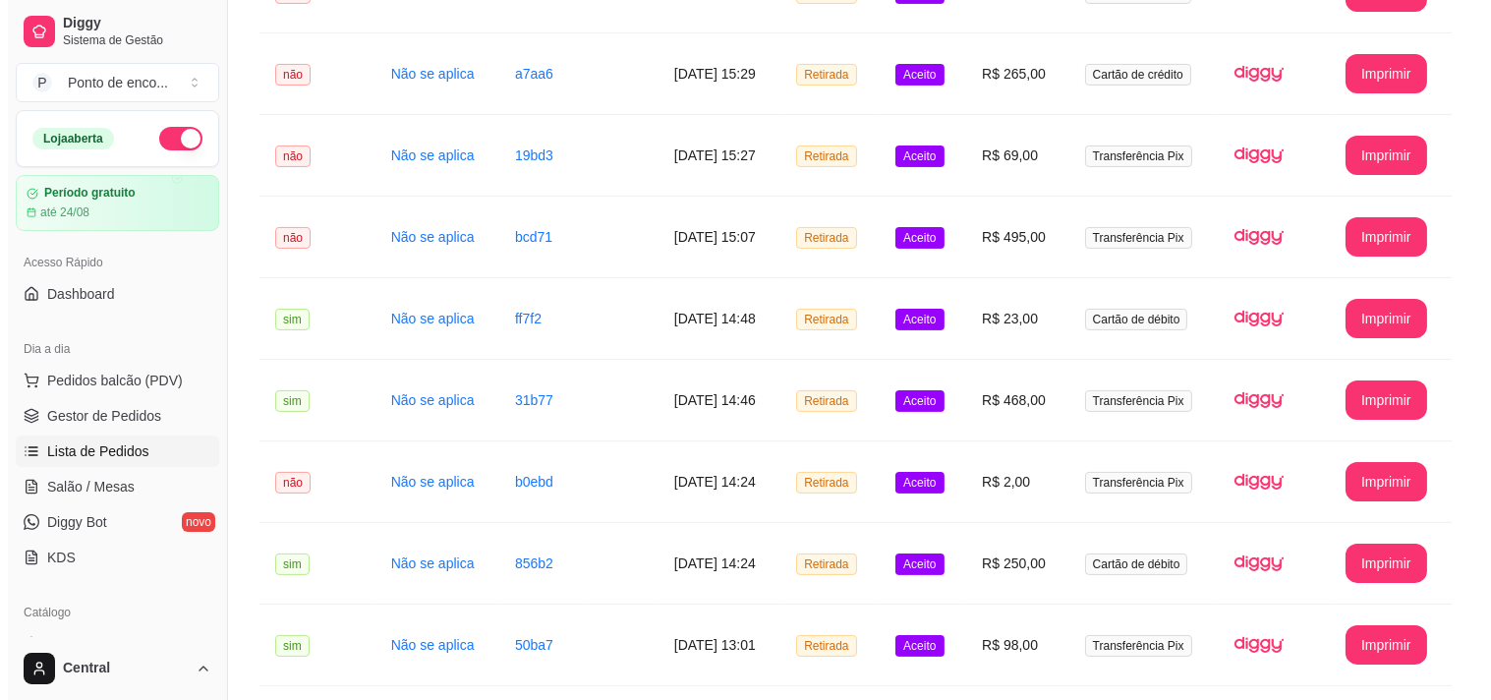
scroll to position [1225, 0]
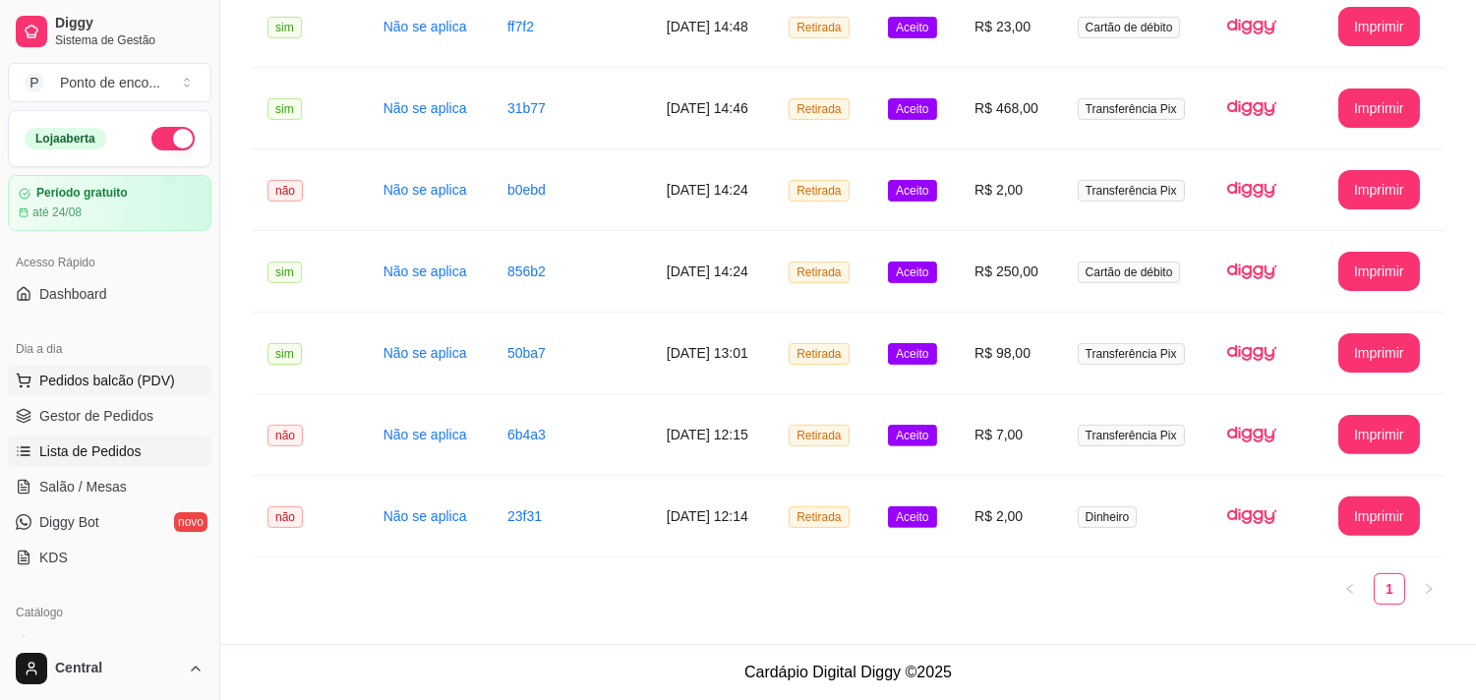
click at [121, 372] on span "Pedidos balcão (PDV)" at bounding box center [107, 381] width 136 height 20
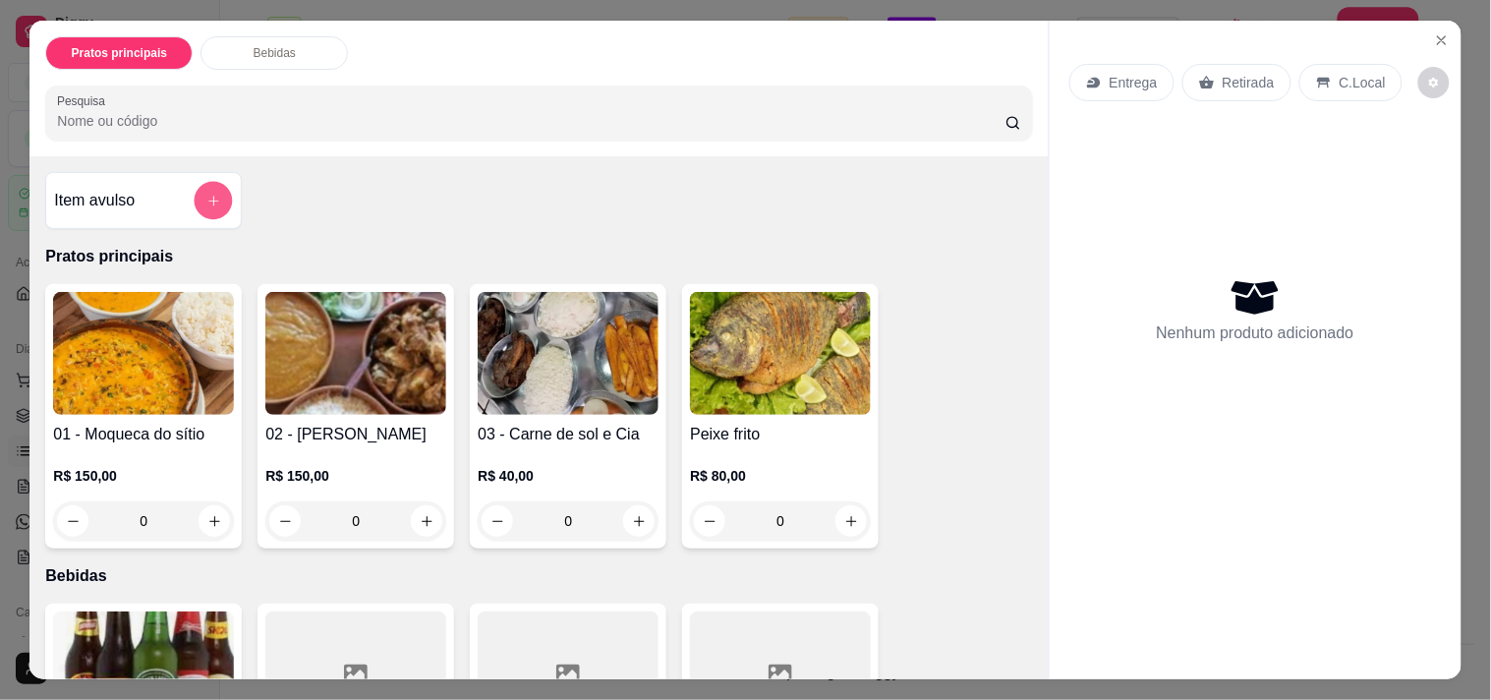
click at [204, 182] on button "add-separate-item" at bounding box center [214, 201] width 38 height 38
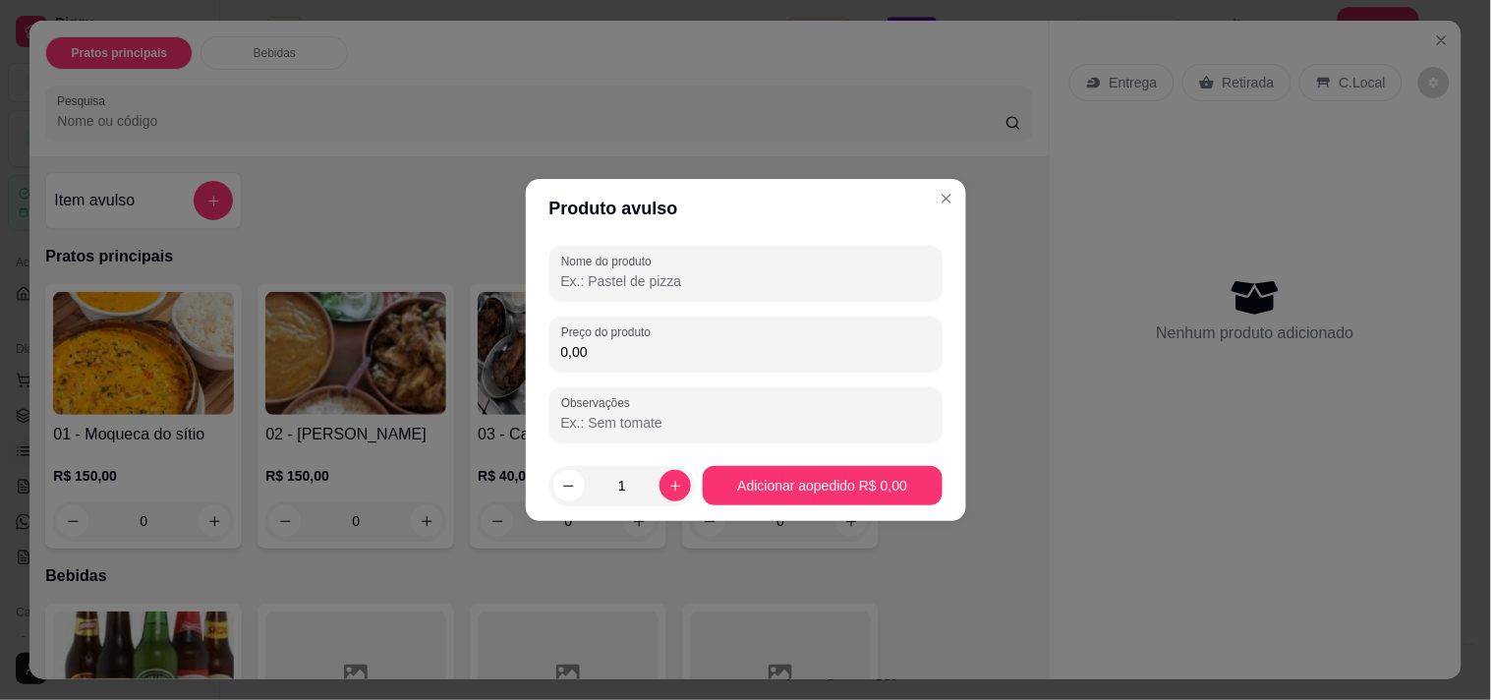
click at [594, 285] on input "Nome do produto" at bounding box center [746, 281] width 370 height 20
type input "mesa juliano"
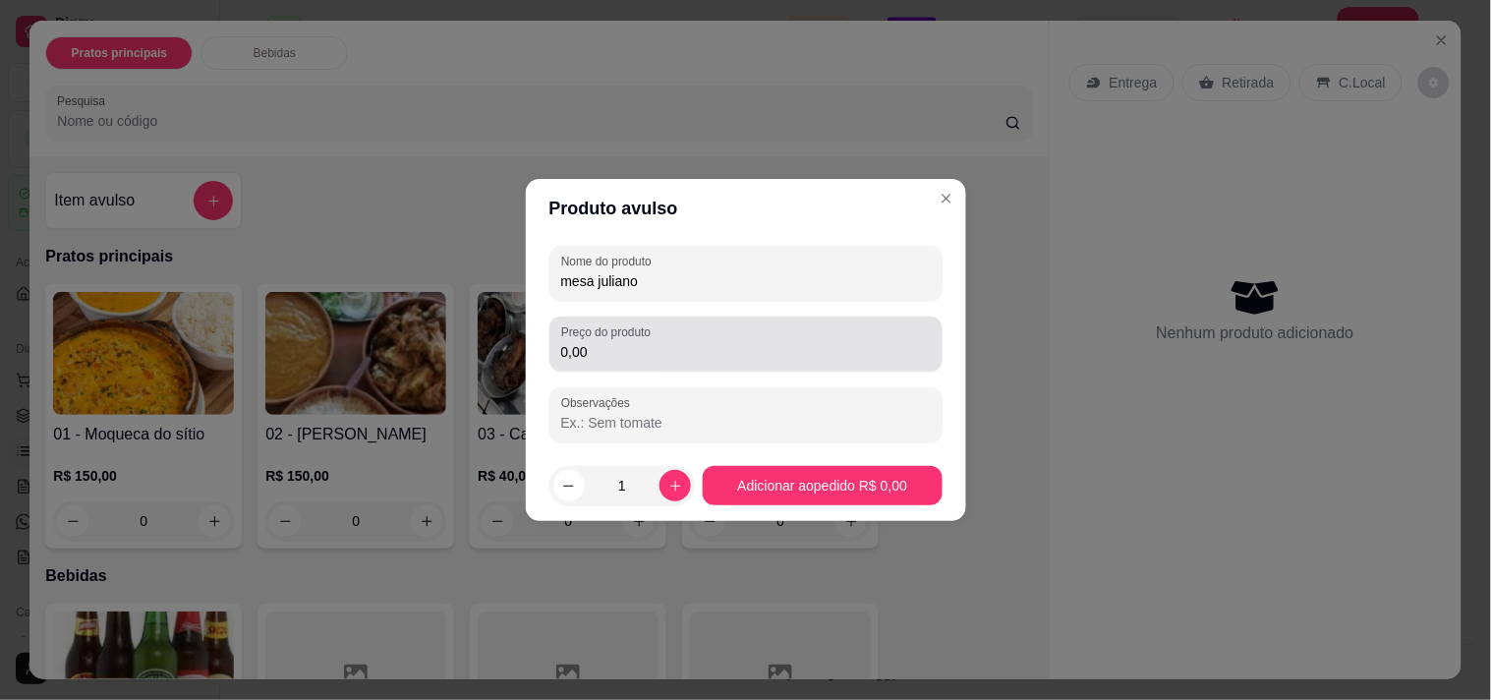
click at [633, 339] on label "Preço do produto" at bounding box center [609, 331] width 96 height 17
click at [633, 342] on input "0,00" at bounding box center [746, 352] width 370 height 20
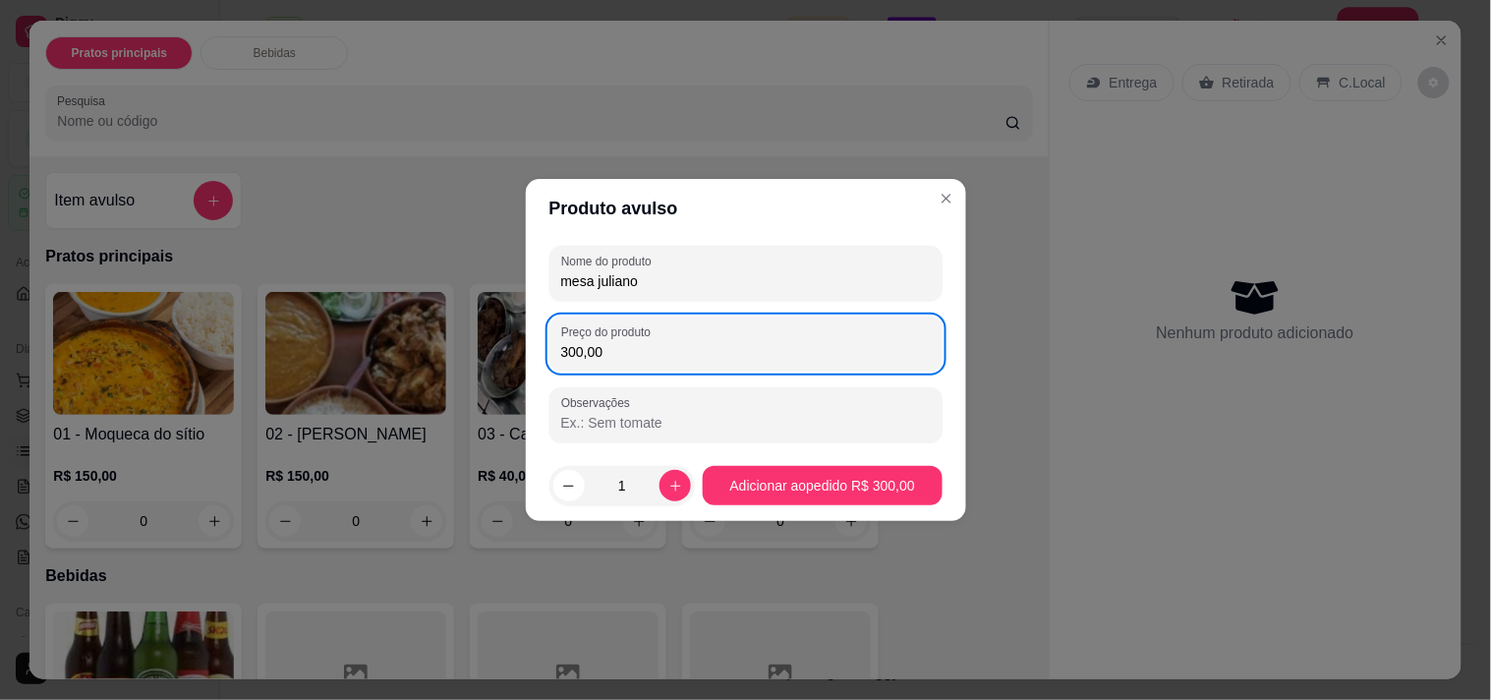
type input "300,00"
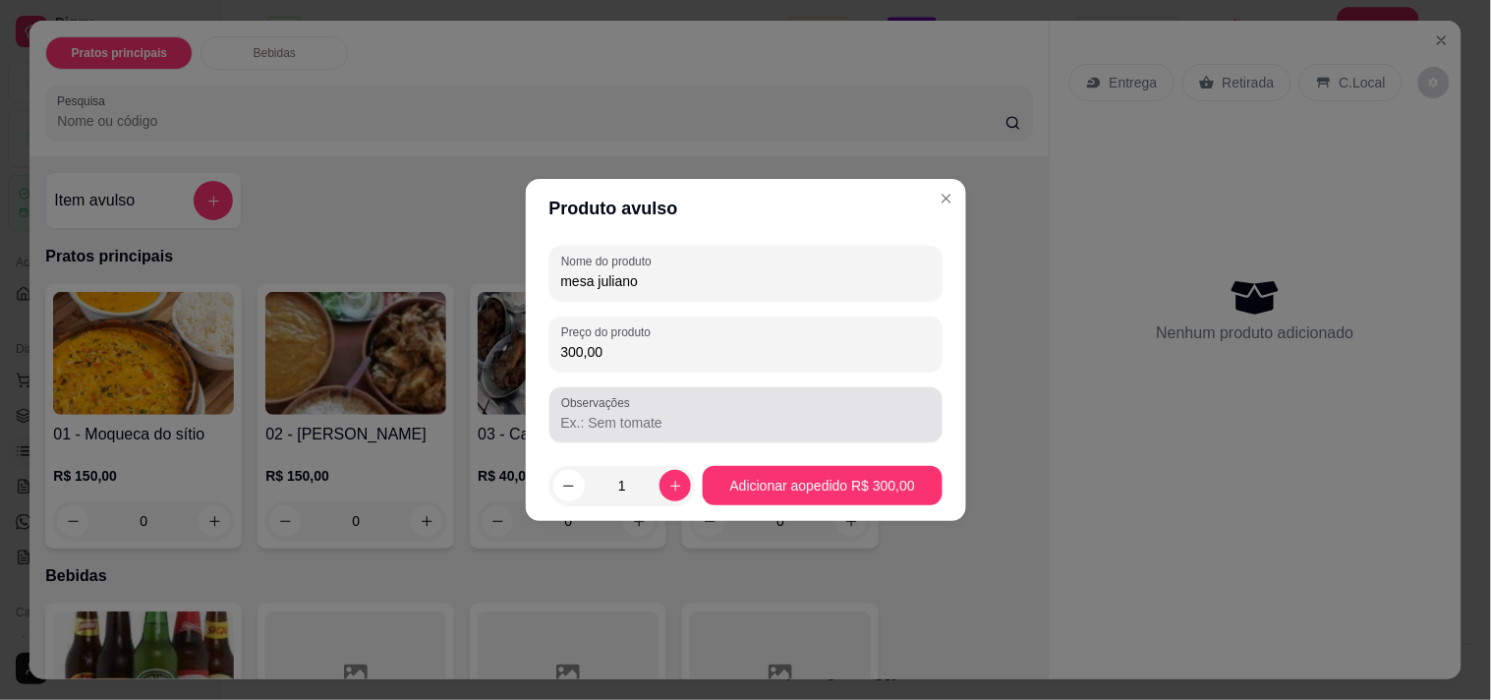
click at [791, 387] on div "Observações" at bounding box center [746, 414] width 393 height 55
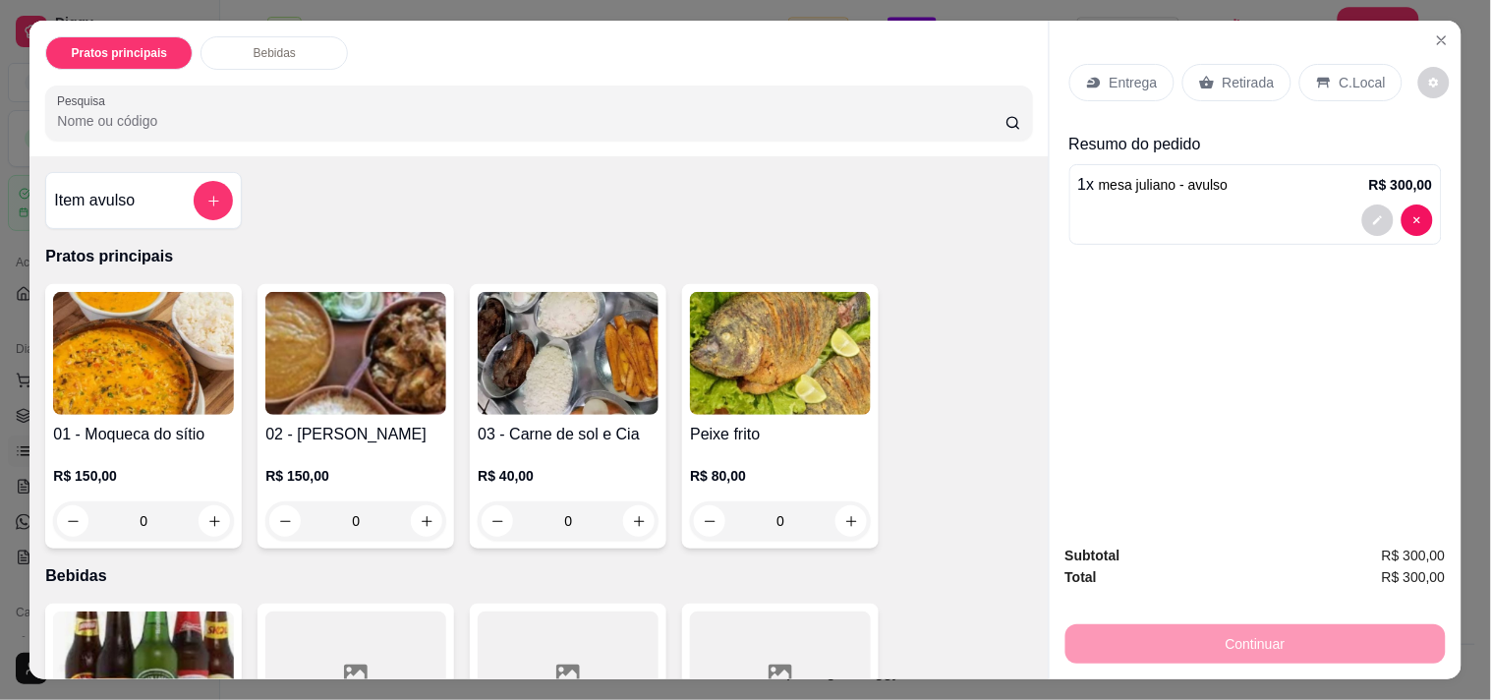
click at [1219, 64] on div "Retirada" at bounding box center [1237, 82] width 109 height 37
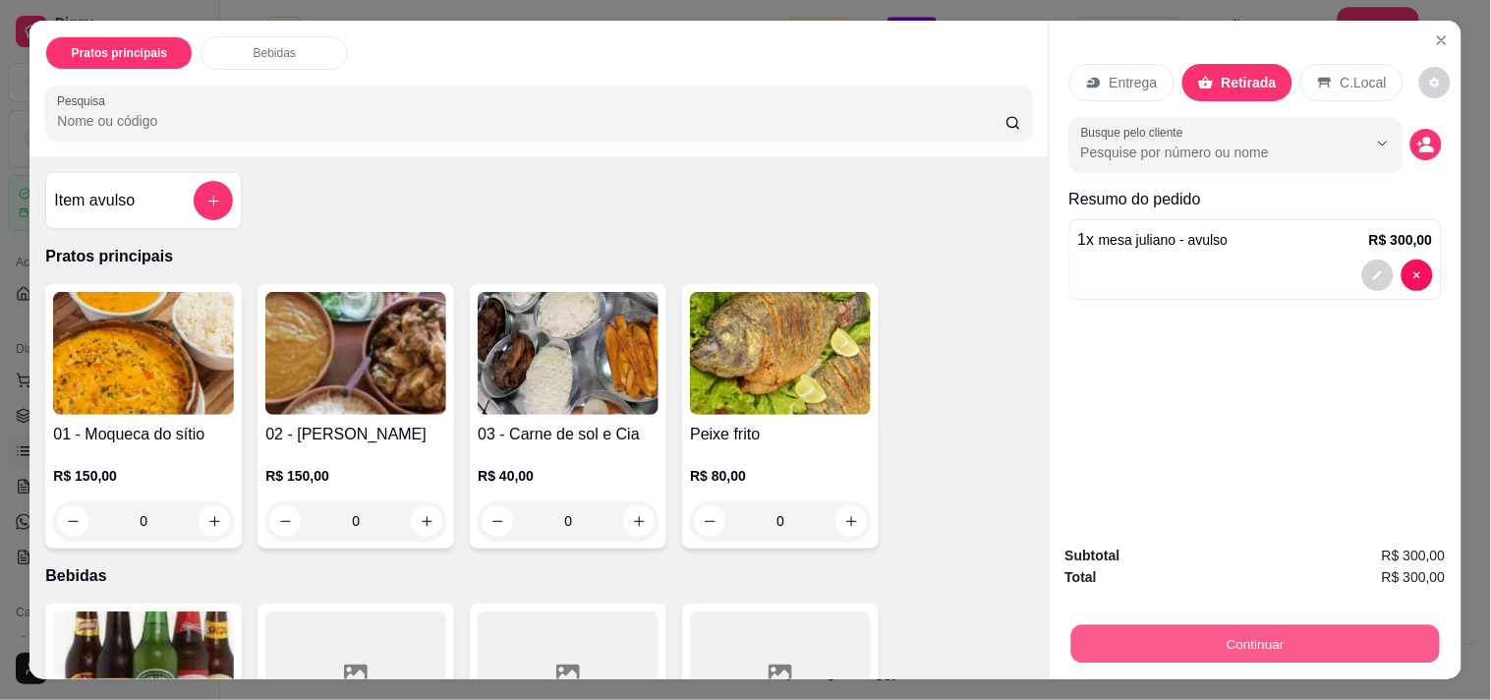
click at [1207, 624] on button "Continuar" at bounding box center [1255, 643] width 369 height 38
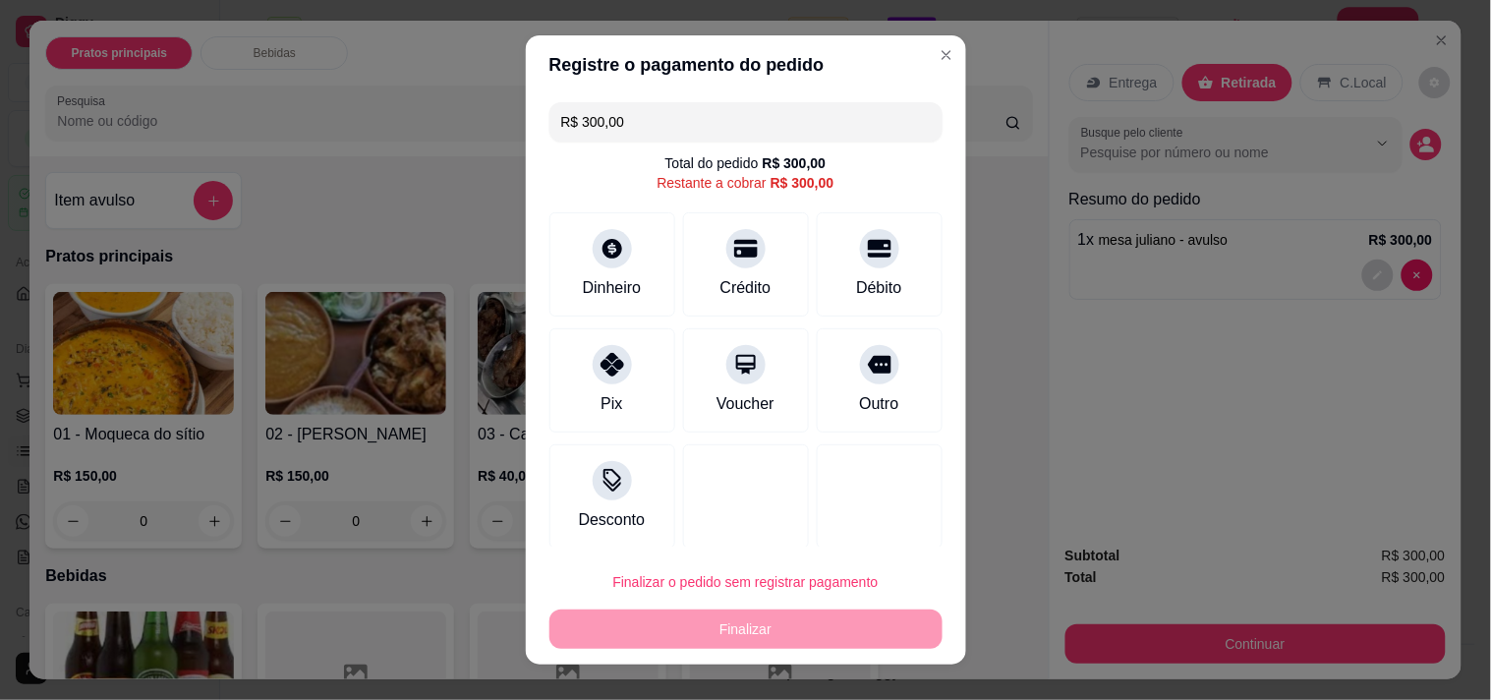
click at [615, 124] on input "R$ 300,00" at bounding box center [746, 121] width 370 height 39
type input "R$ 82,00"
click at [591, 223] on div at bounding box center [612, 242] width 43 height 43
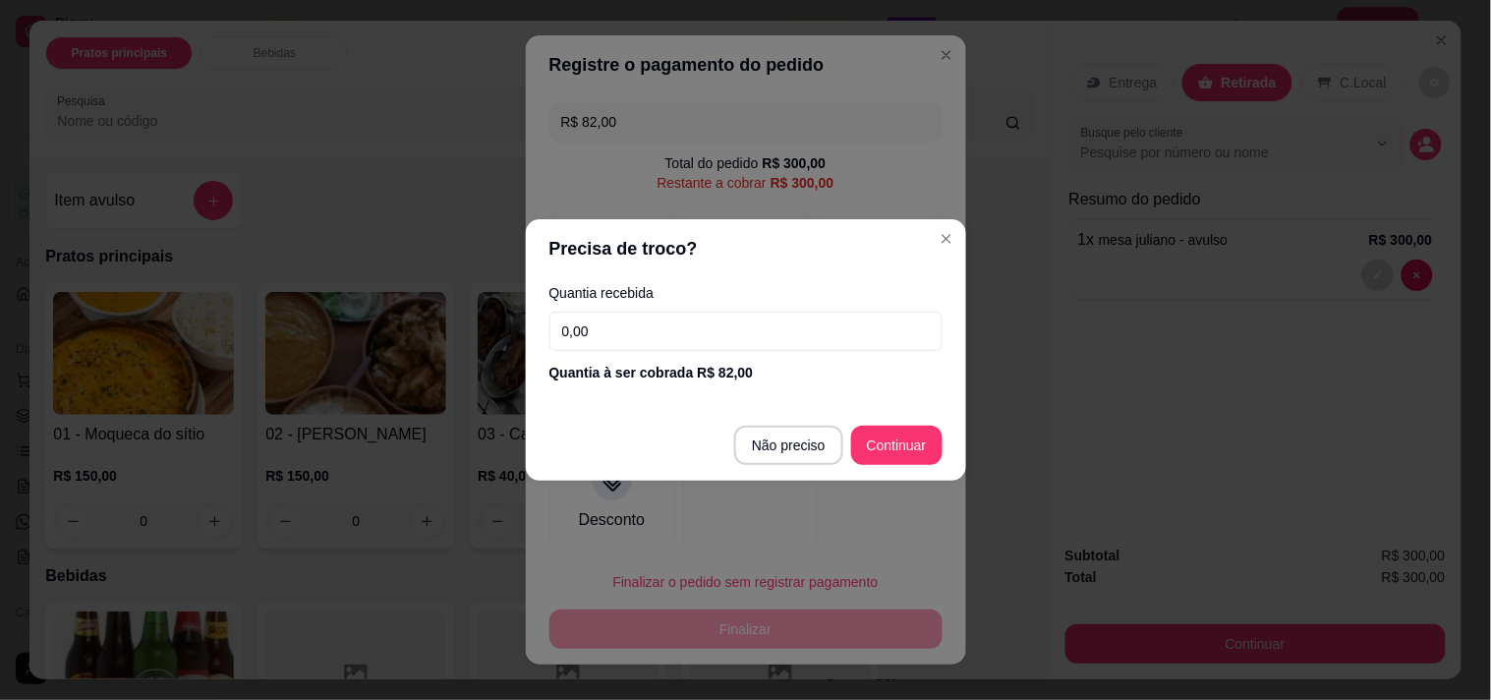
click at [672, 347] on input "0,00" at bounding box center [746, 331] width 393 height 39
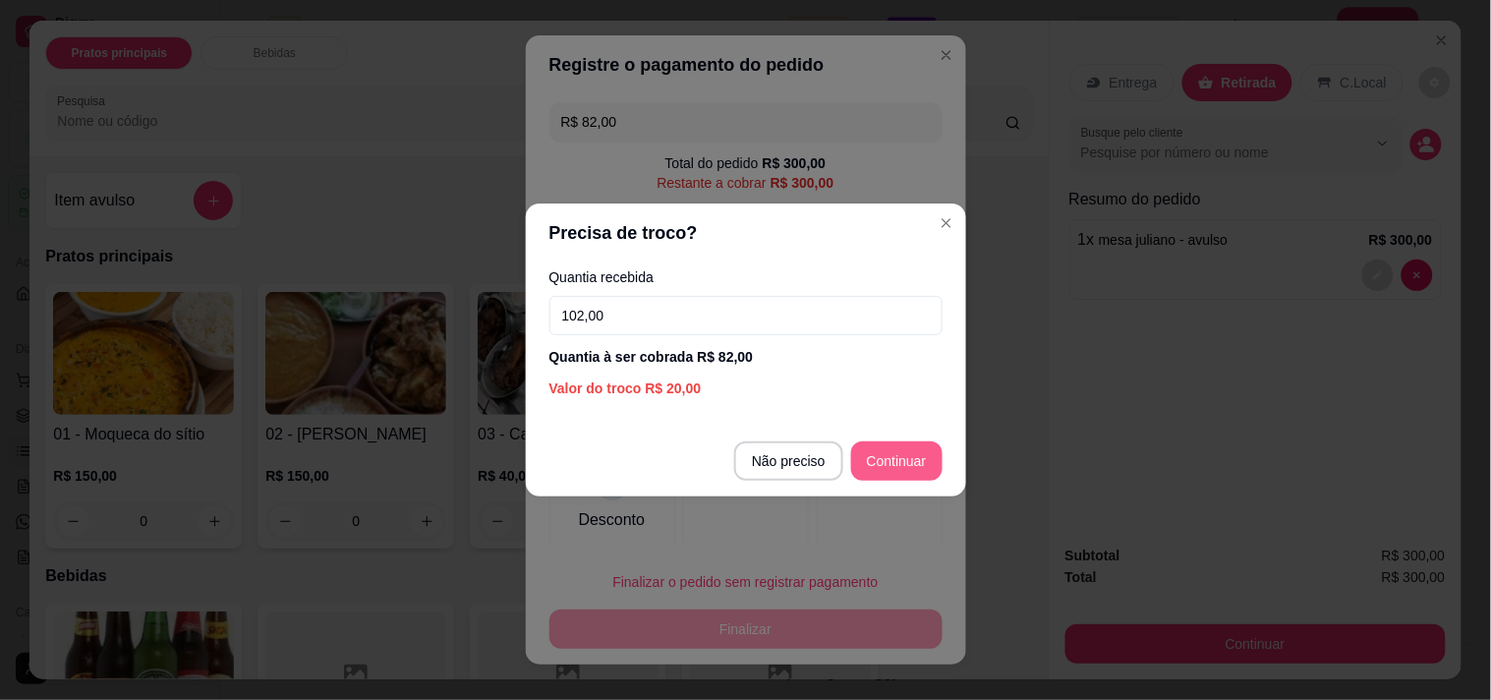
type input "102,00"
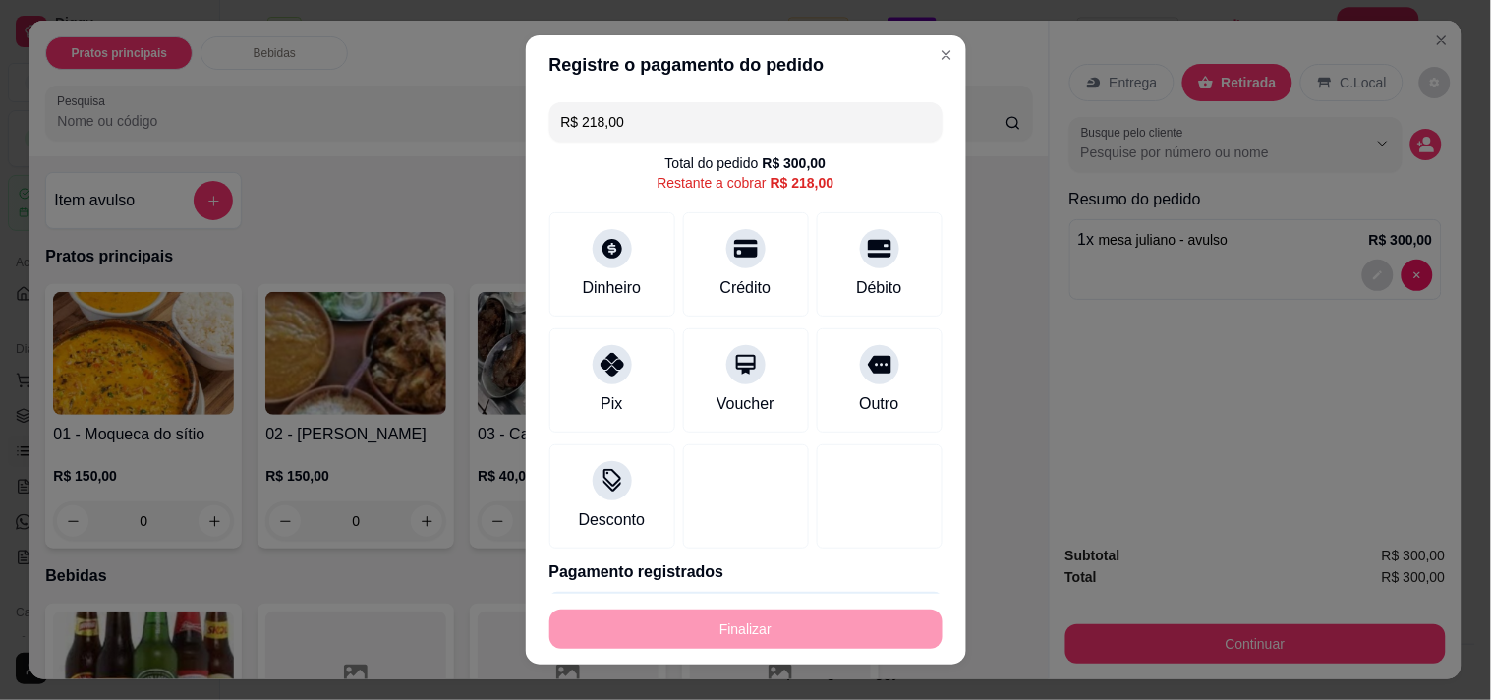
click at [615, 121] on input "R$ 218,00" at bounding box center [746, 121] width 370 height 39
click at [816, 240] on div "Débito" at bounding box center [879, 260] width 139 height 115
click at [684, 126] on input "R$ 150,85" at bounding box center [746, 121] width 370 height 39
click at [637, 383] on div "Pix" at bounding box center [612, 376] width 139 height 115
click at [568, 397] on div "Pix" at bounding box center [612, 376] width 139 height 115
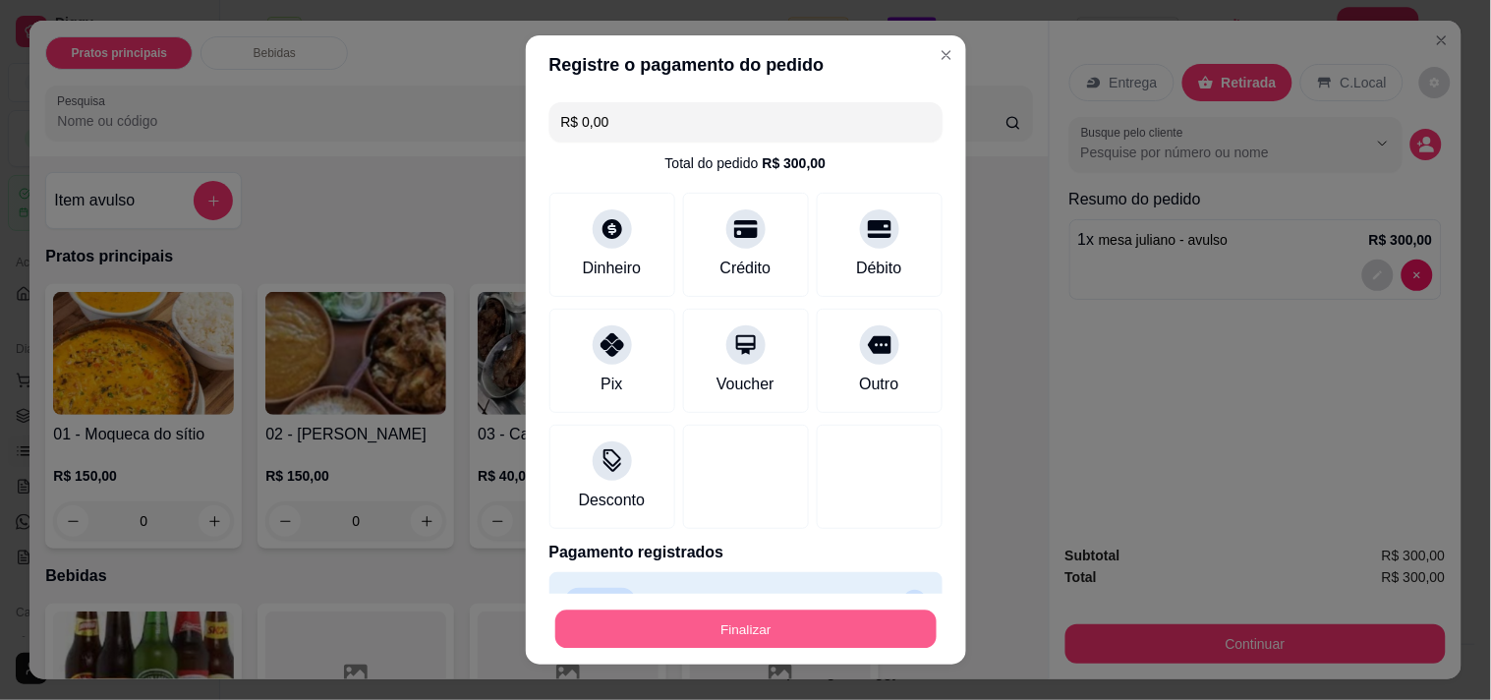
click at [692, 619] on button "Finalizar" at bounding box center [745, 629] width 381 height 38
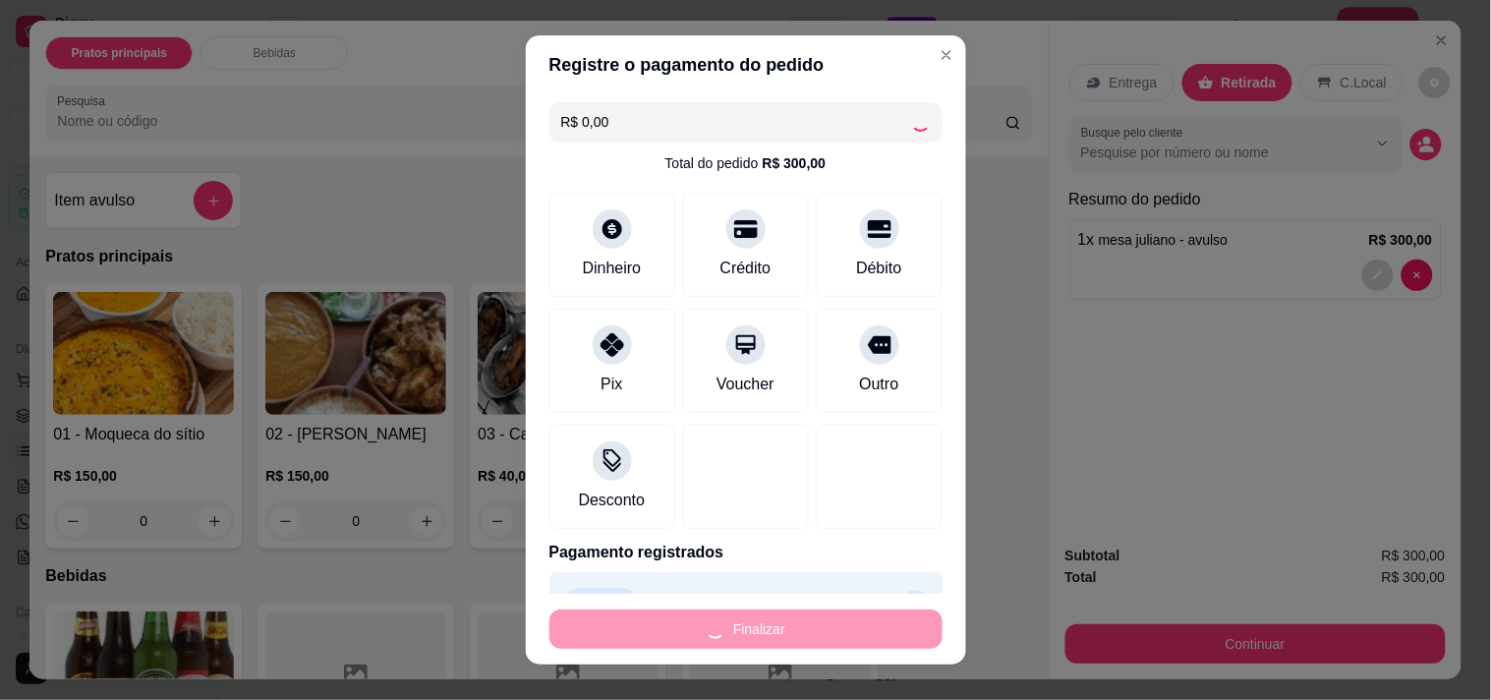
type input "-R$ 300,00"
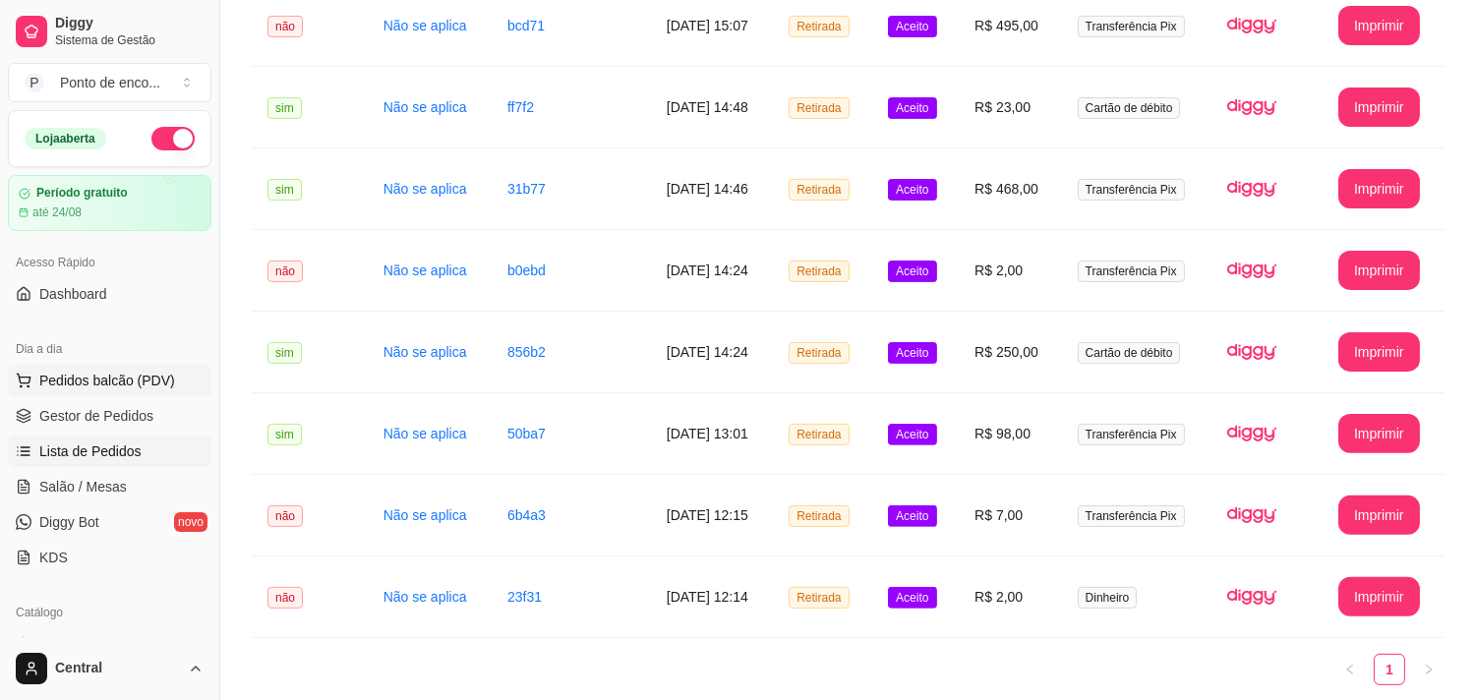
click at [47, 379] on span "Pedidos balcão (PDV)" at bounding box center [107, 381] width 136 height 20
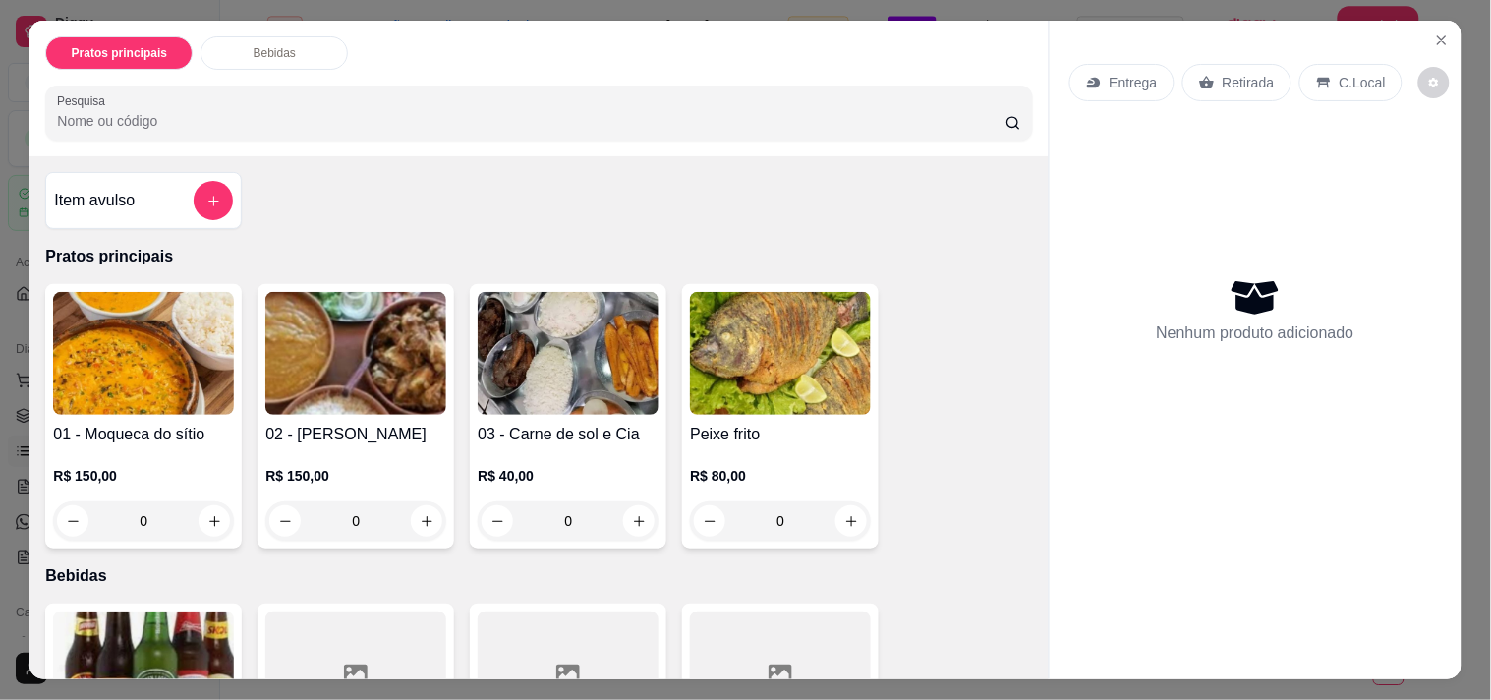
click at [185, 339] on img at bounding box center [143, 353] width 181 height 123
click at [212, 195] on button "add-separate-item" at bounding box center [214, 201] width 38 height 38
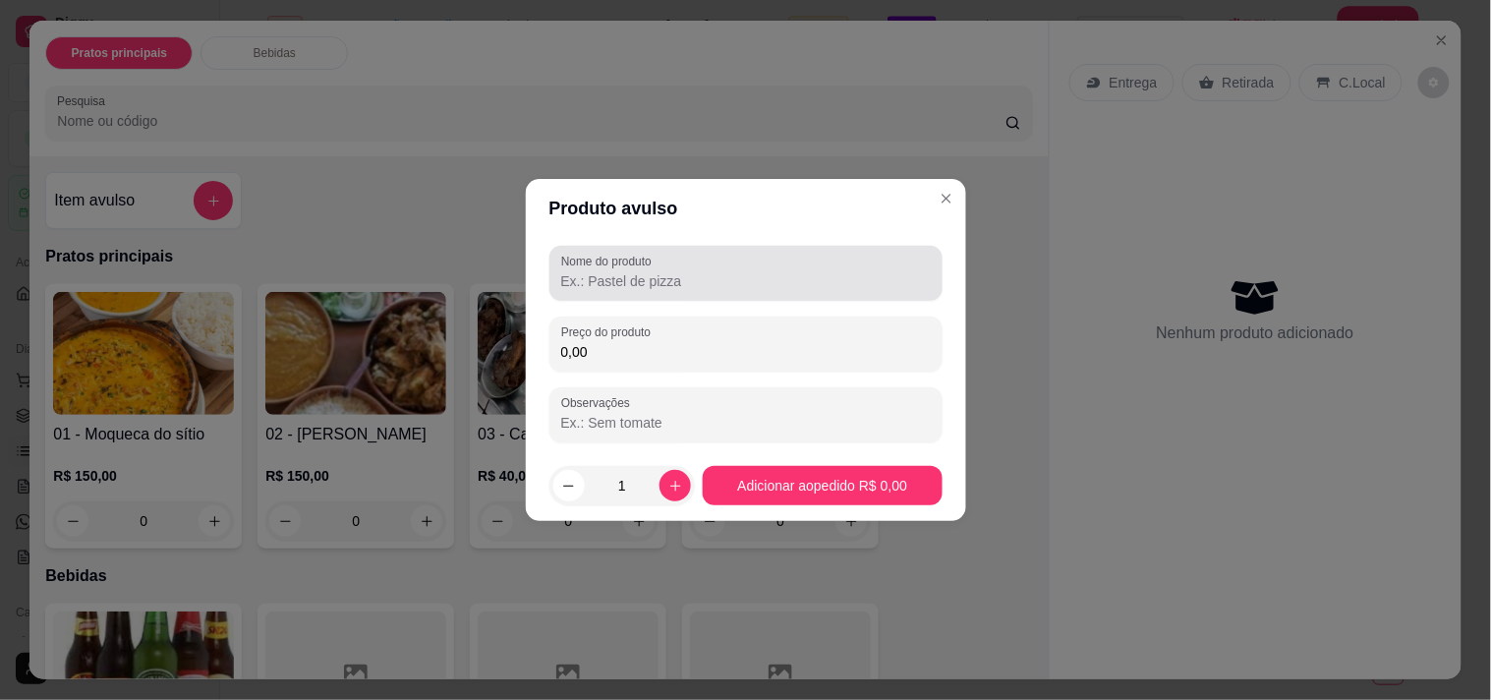
click at [809, 300] on div "Nome do produto" at bounding box center [746, 273] width 393 height 55
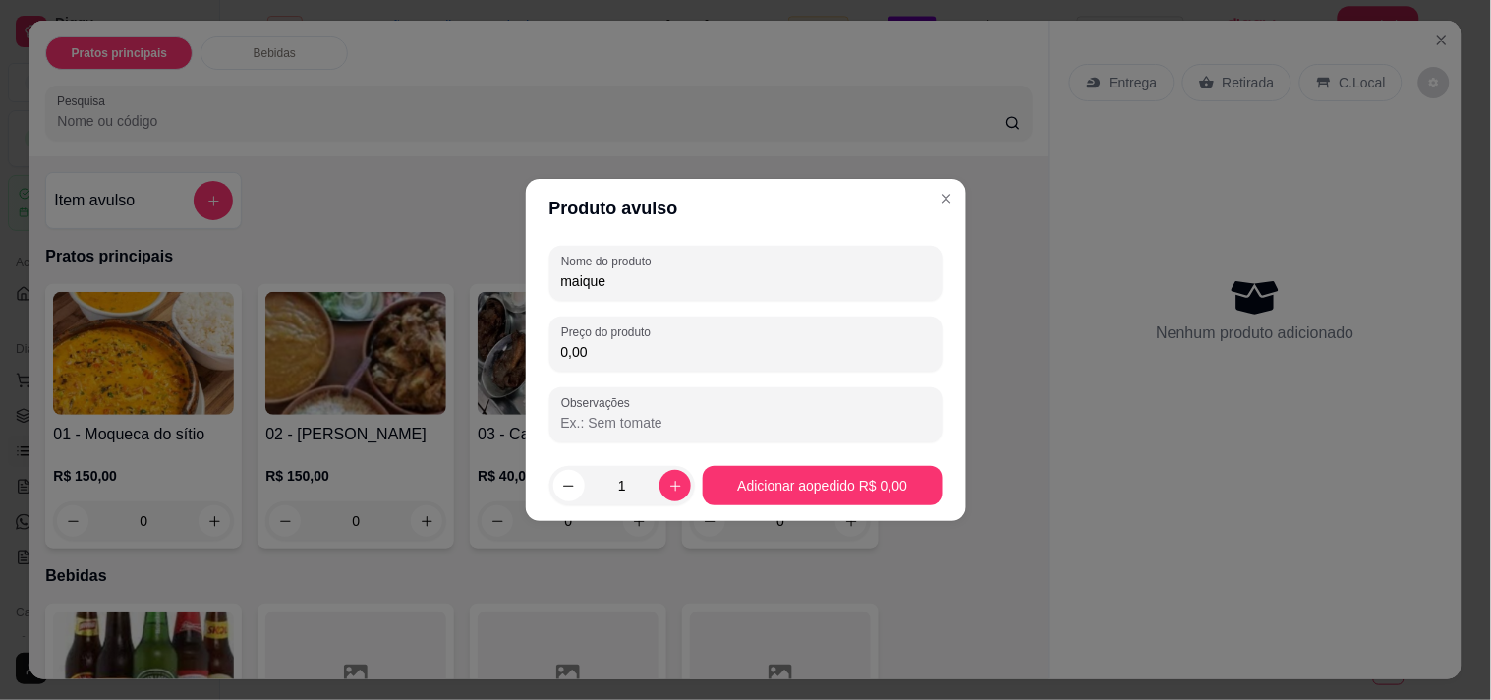
type input "maique"
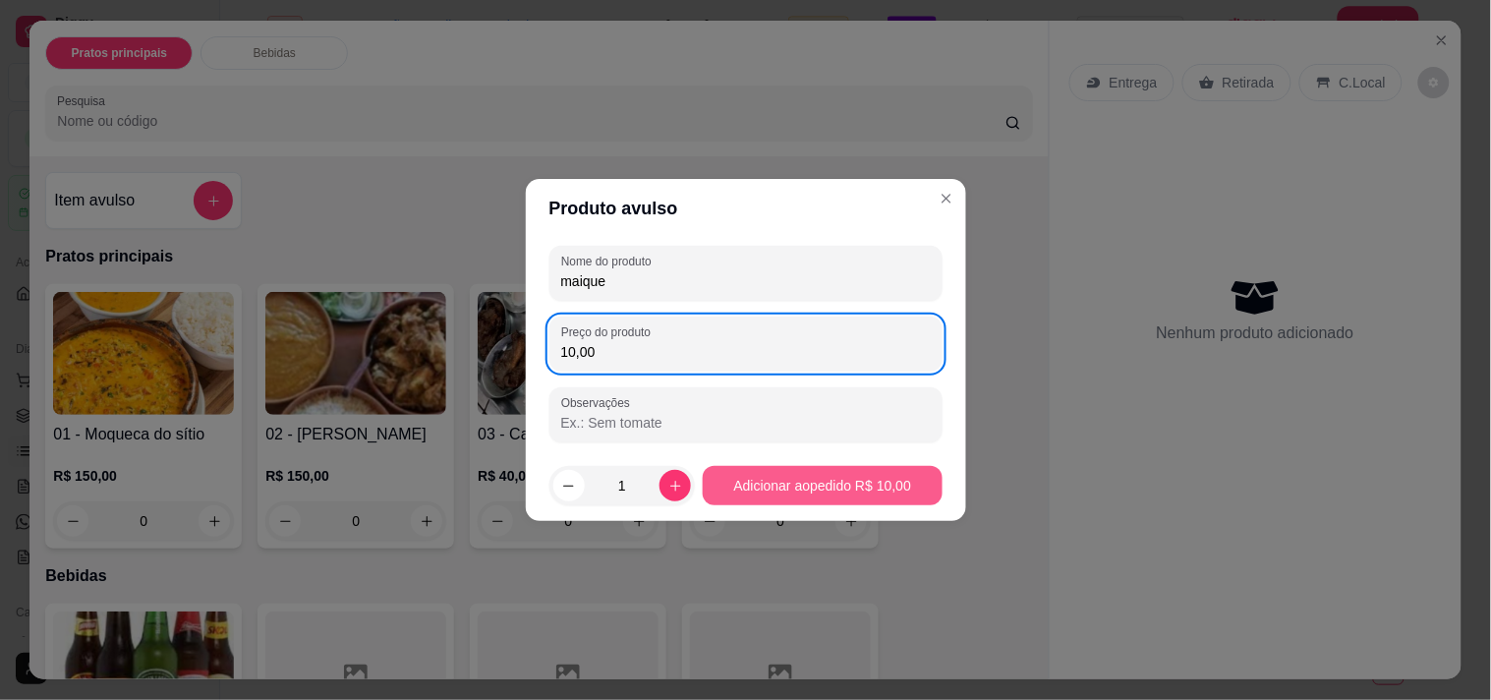
type input "10,00"
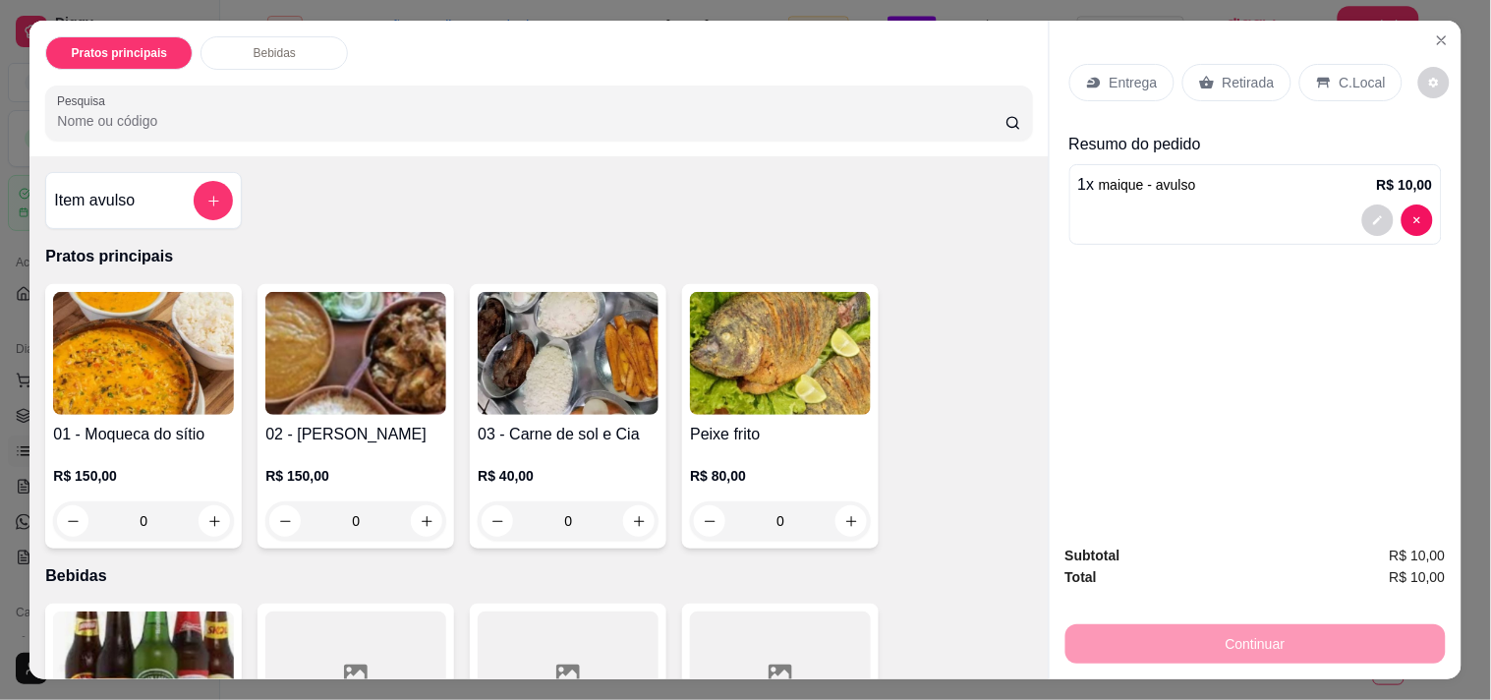
click at [1220, 88] on div "Retirada" at bounding box center [1237, 82] width 109 height 37
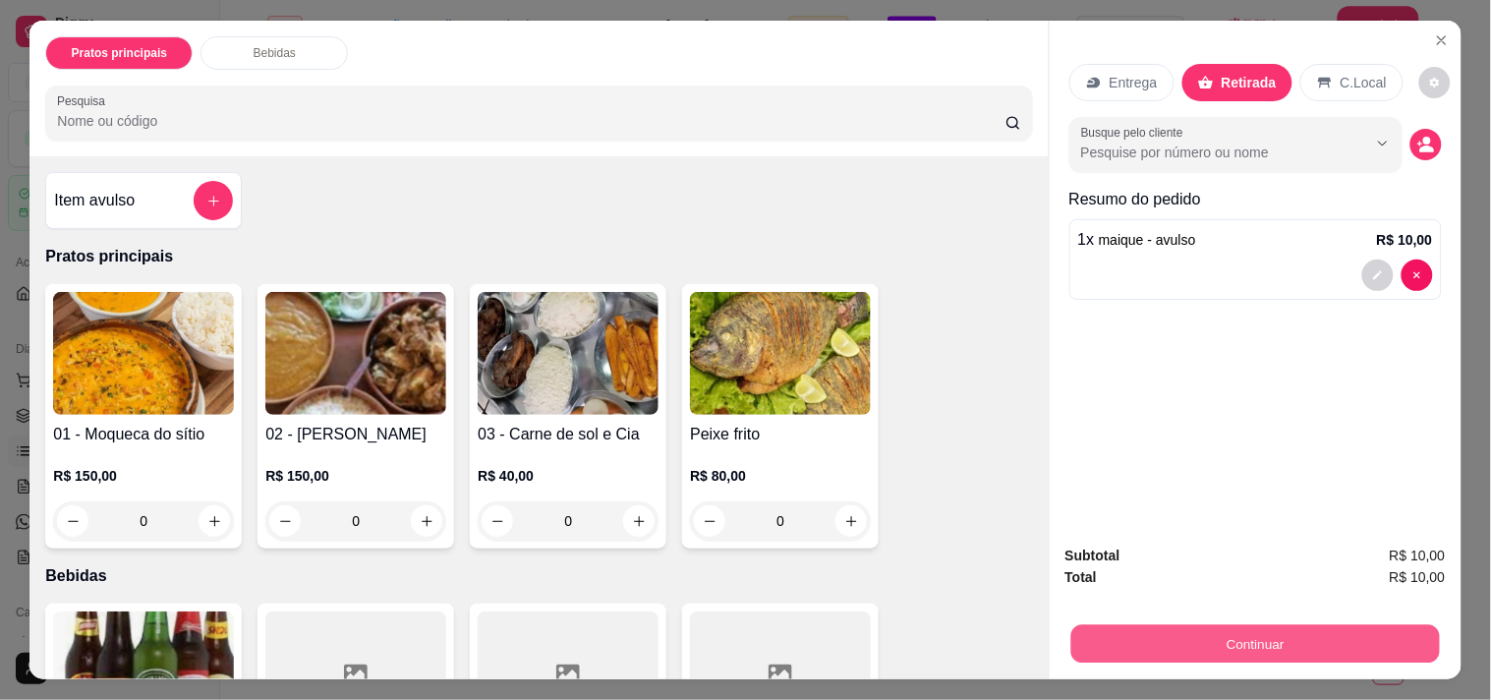
click at [1282, 619] on div "Continuar" at bounding box center [1256, 641] width 380 height 44
click at [1227, 631] on button "Continuar" at bounding box center [1255, 643] width 369 height 38
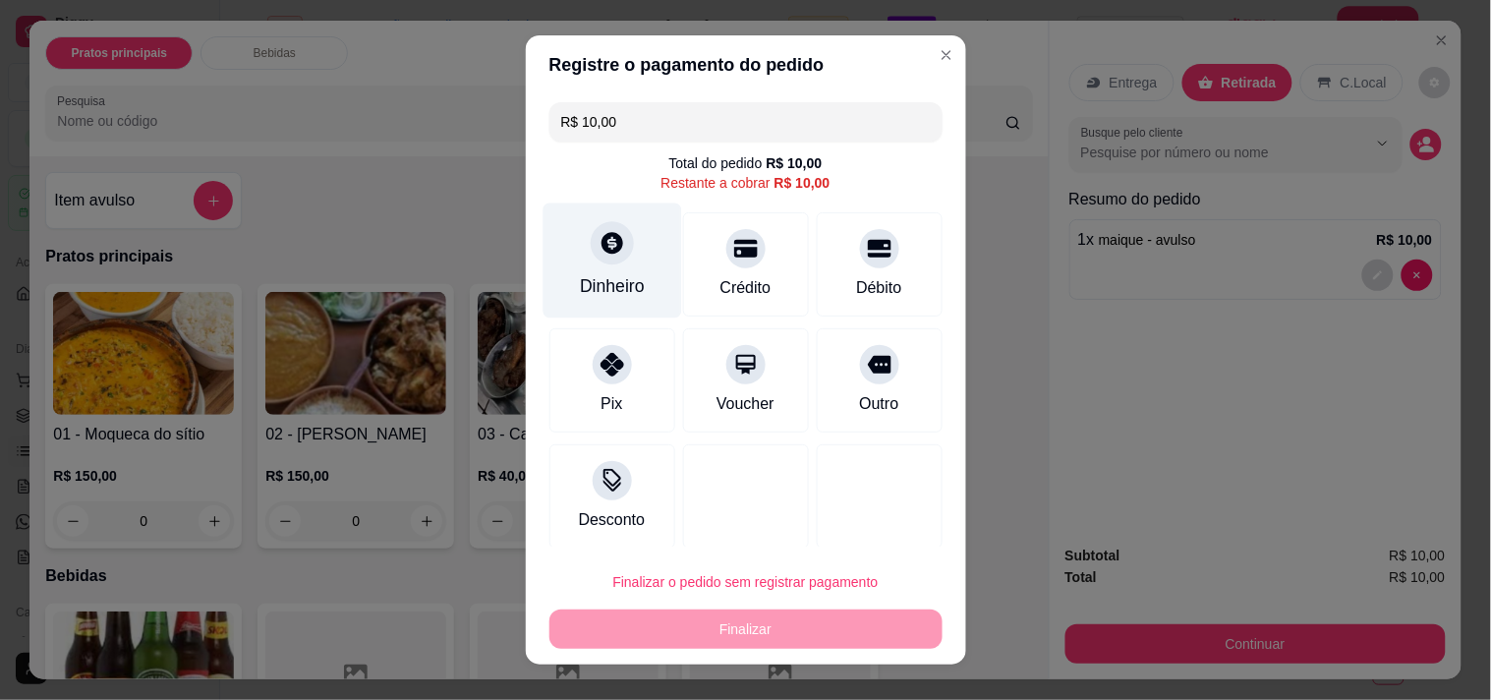
click at [602, 232] on icon at bounding box center [613, 243] width 22 height 22
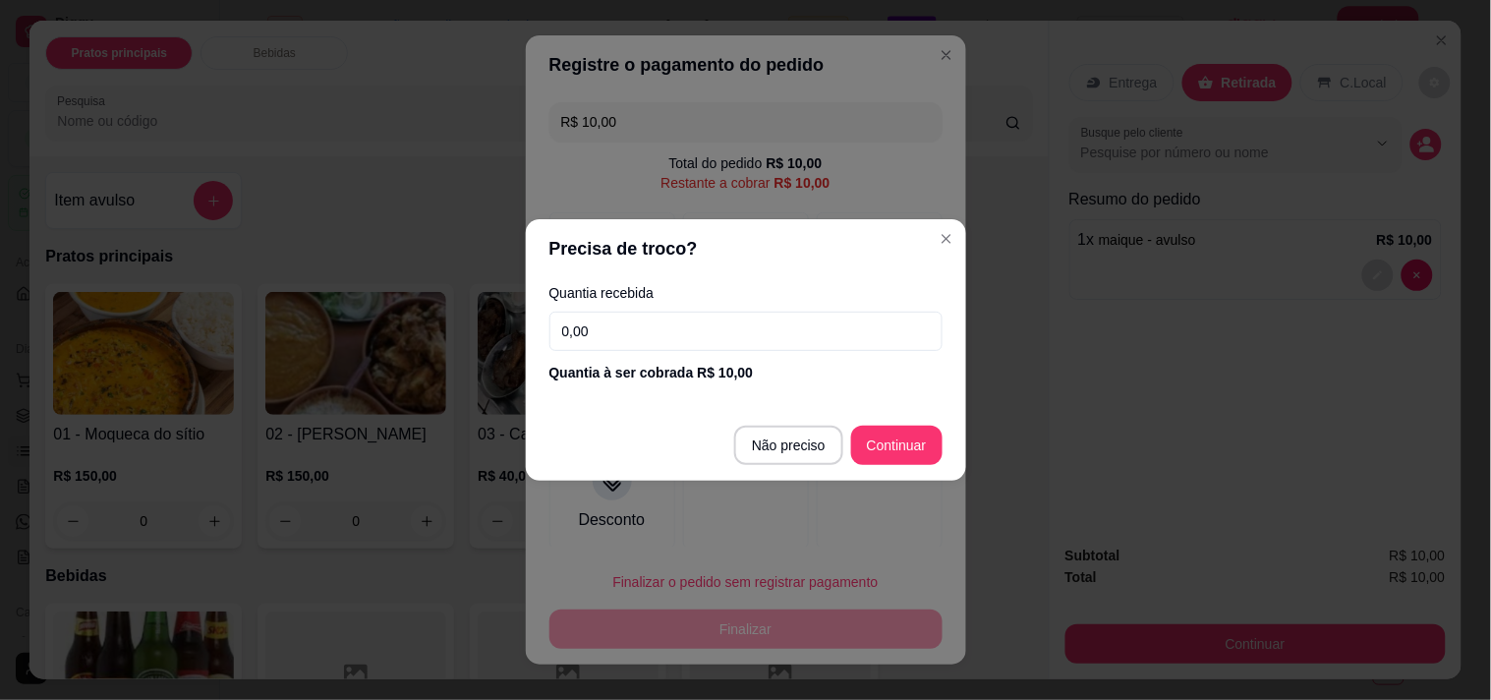
click at [607, 319] on input "0,00" at bounding box center [746, 331] width 393 height 39
type input "10,00"
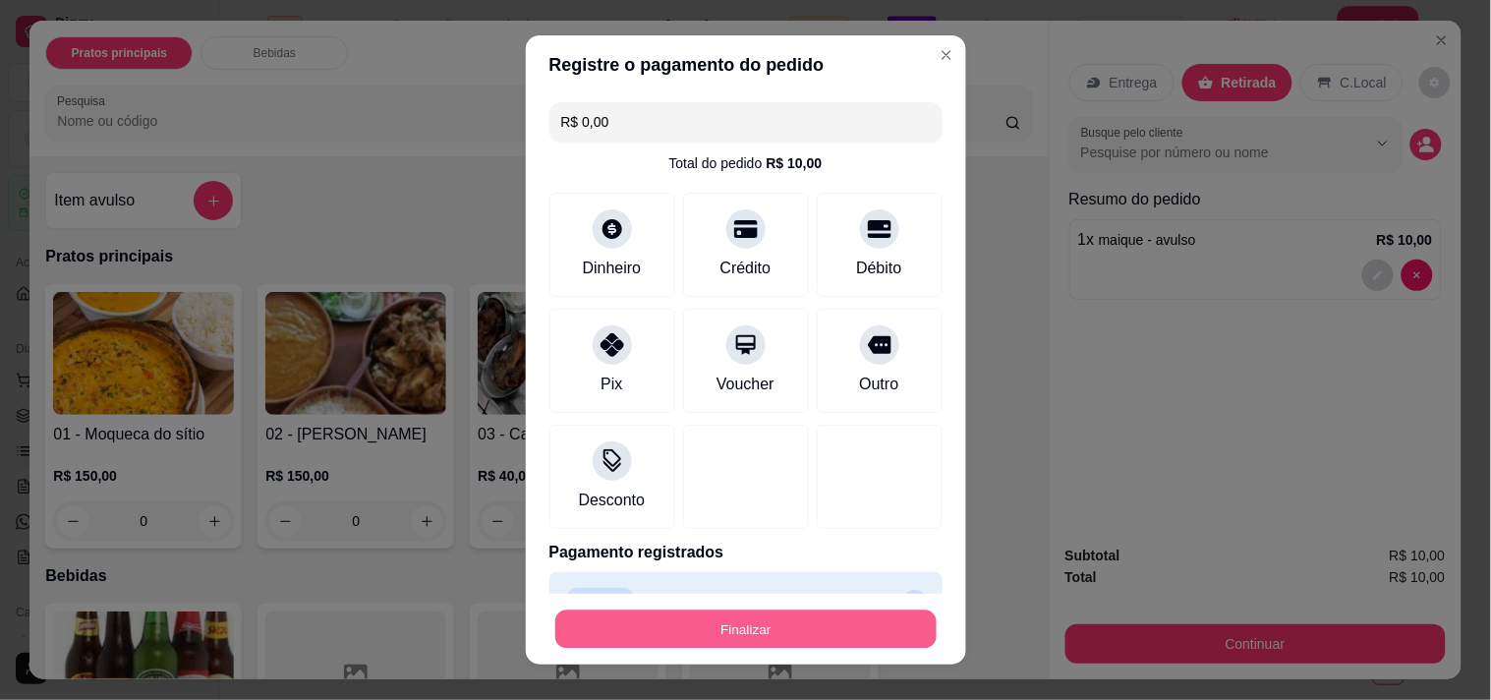
click at [771, 619] on button "Finalizar" at bounding box center [745, 629] width 381 height 38
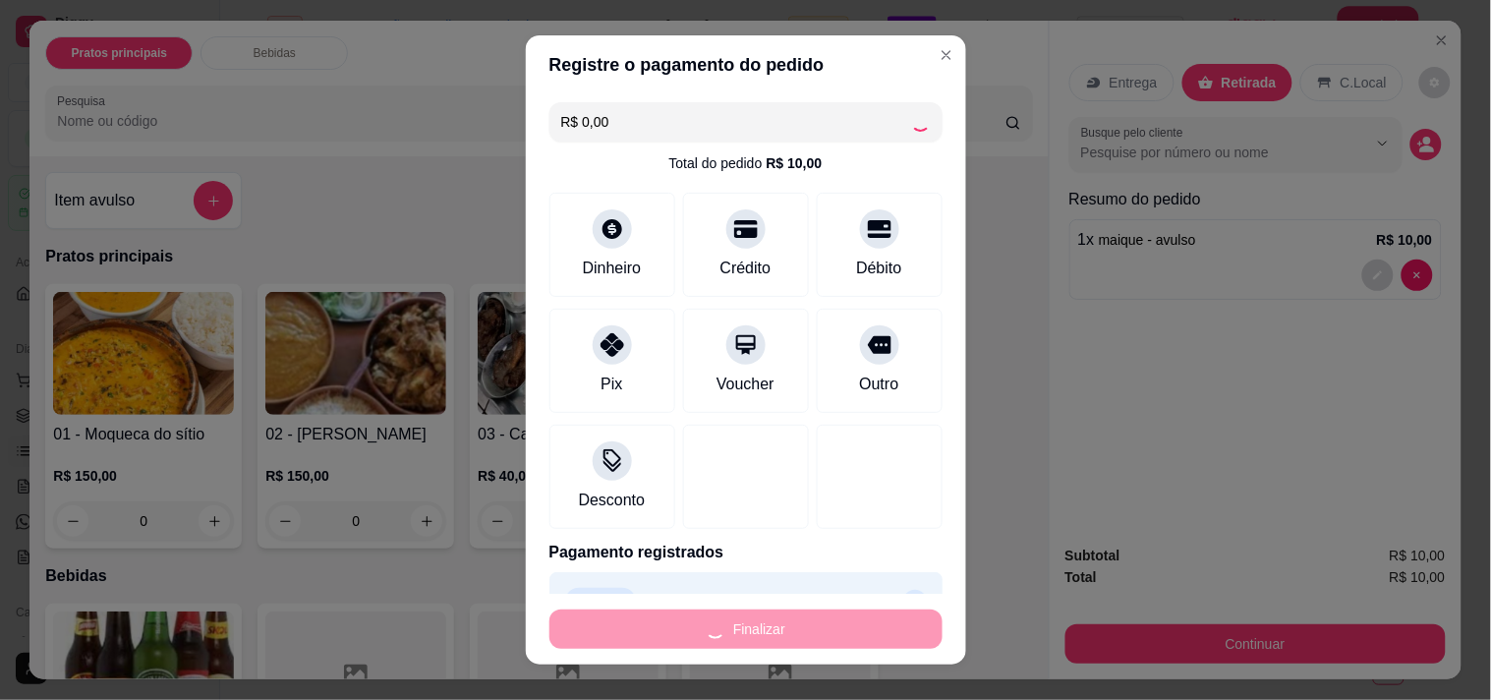
type input "-R$ 10,00"
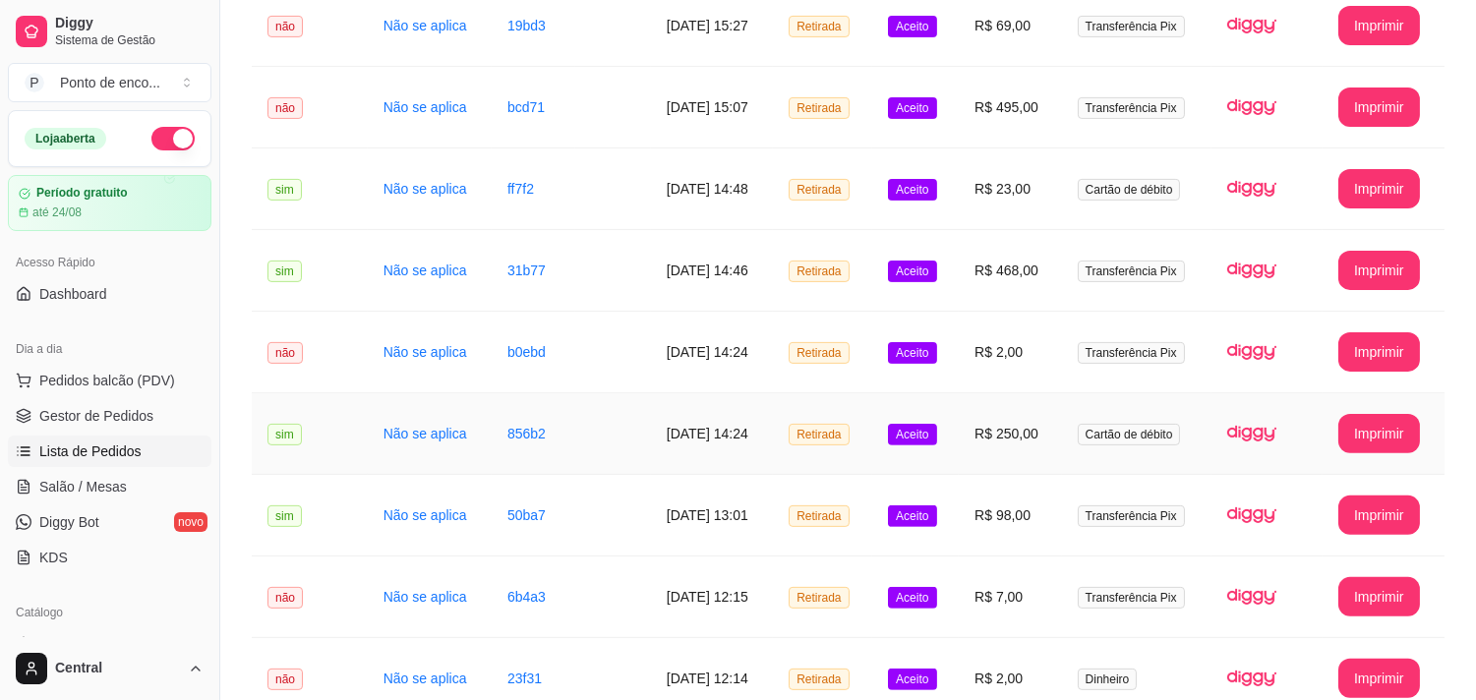
click at [734, 399] on td "[DATE] 14:24" at bounding box center [712, 434] width 122 height 82
click at [62, 385] on span "Pedidos balcão (PDV)" at bounding box center [107, 381] width 136 height 20
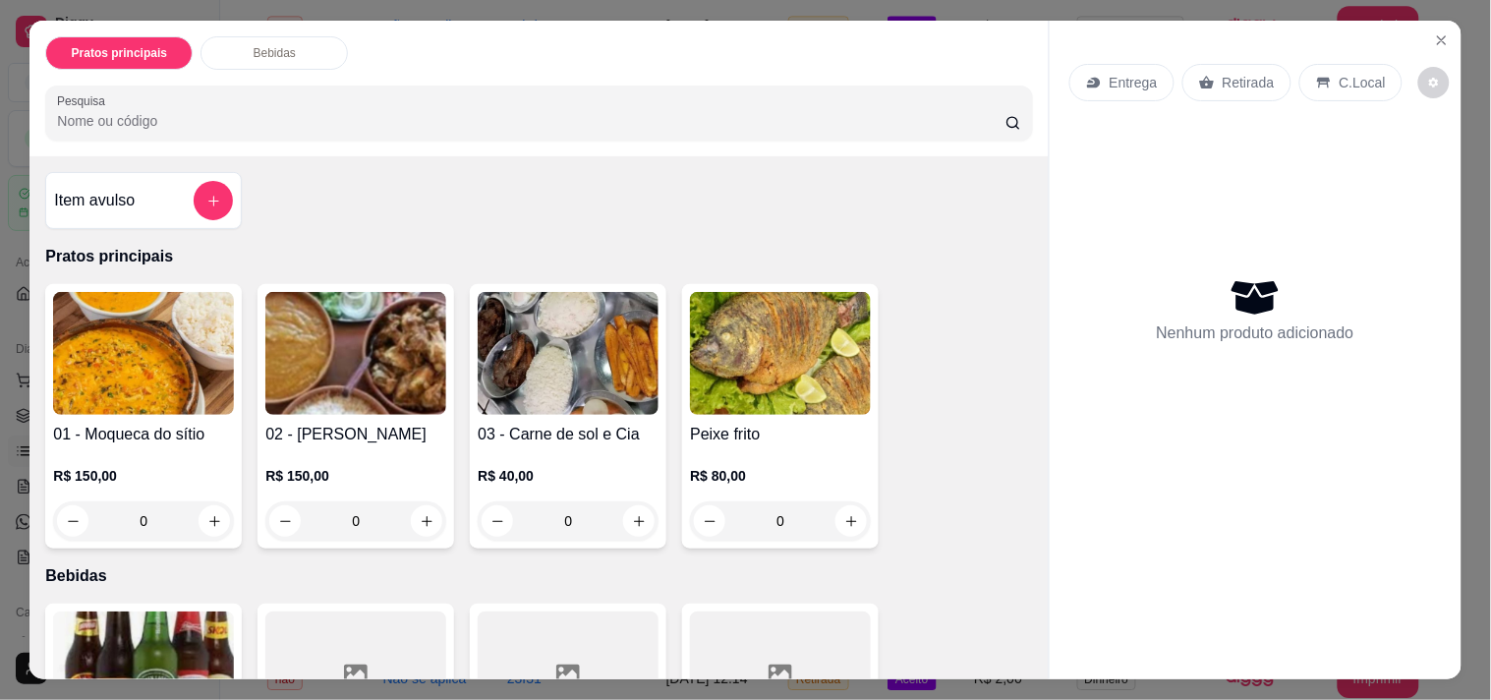
click at [183, 185] on div "Item avulso" at bounding box center [143, 200] width 179 height 39
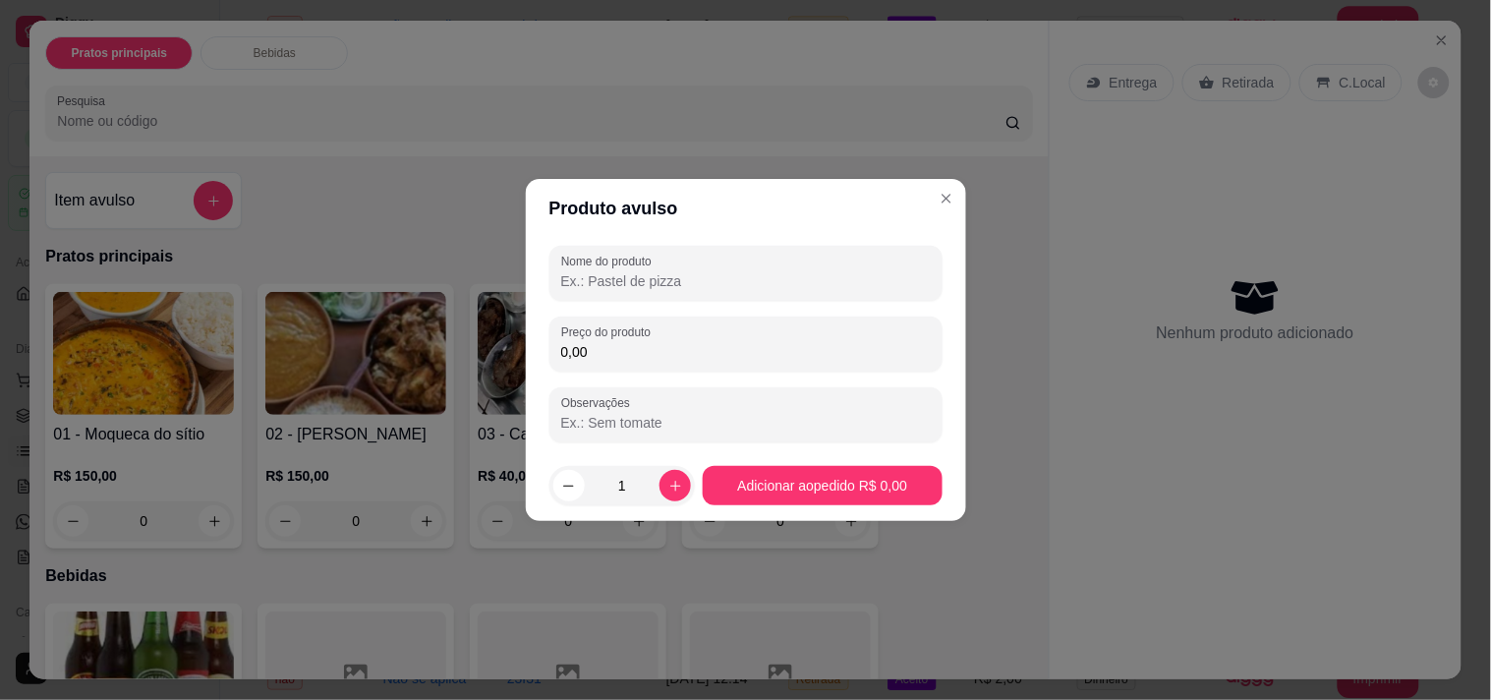
click at [614, 285] on input "Nome do produto" at bounding box center [746, 281] width 370 height 20
type input "mesa"
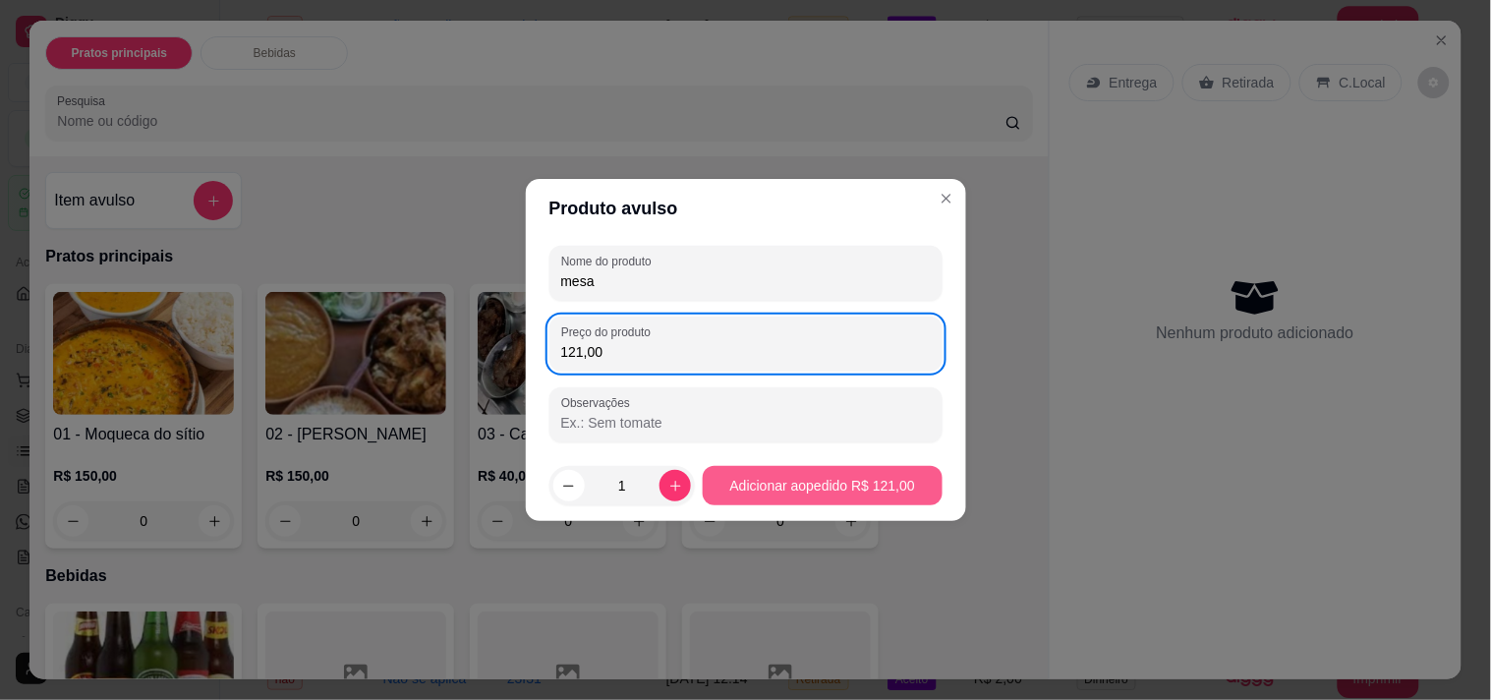
type input "121,00"
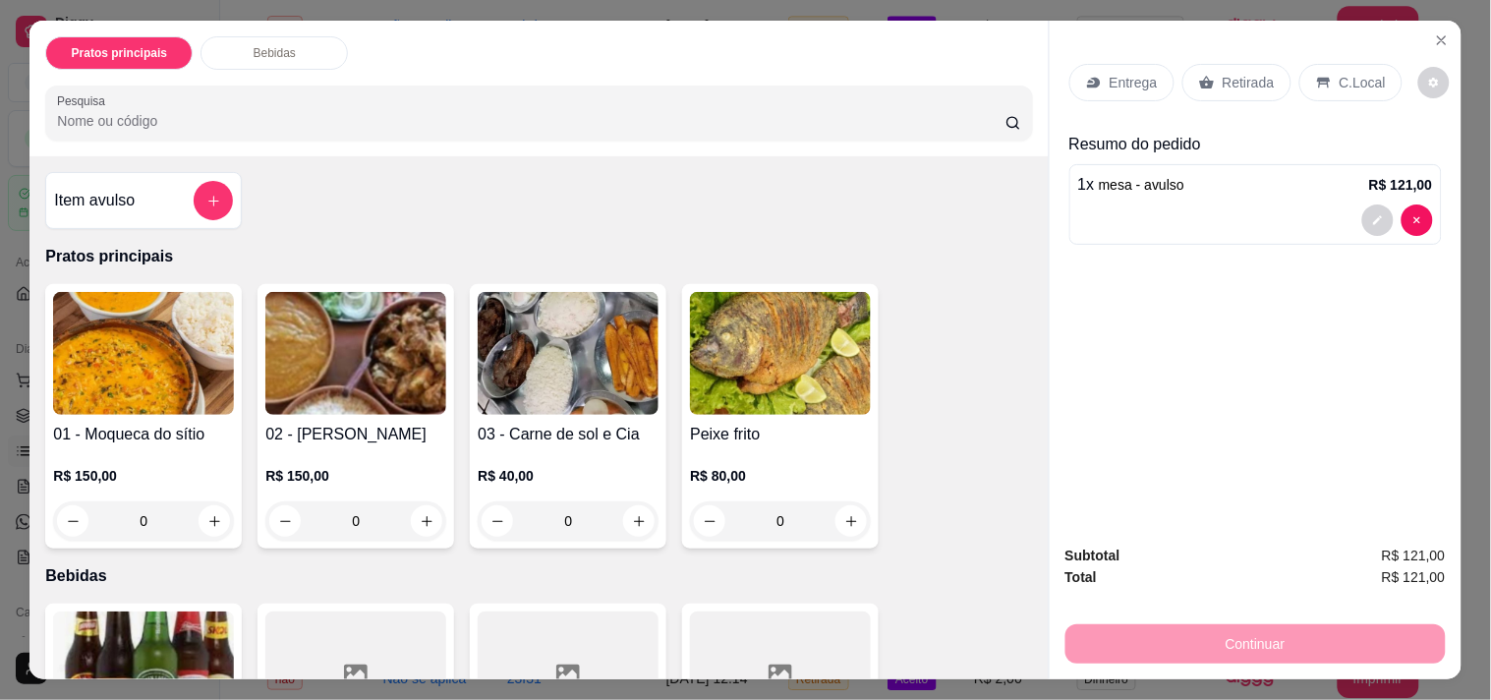
click at [1223, 80] on p "Retirada" at bounding box center [1249, 83] width 52 height 20
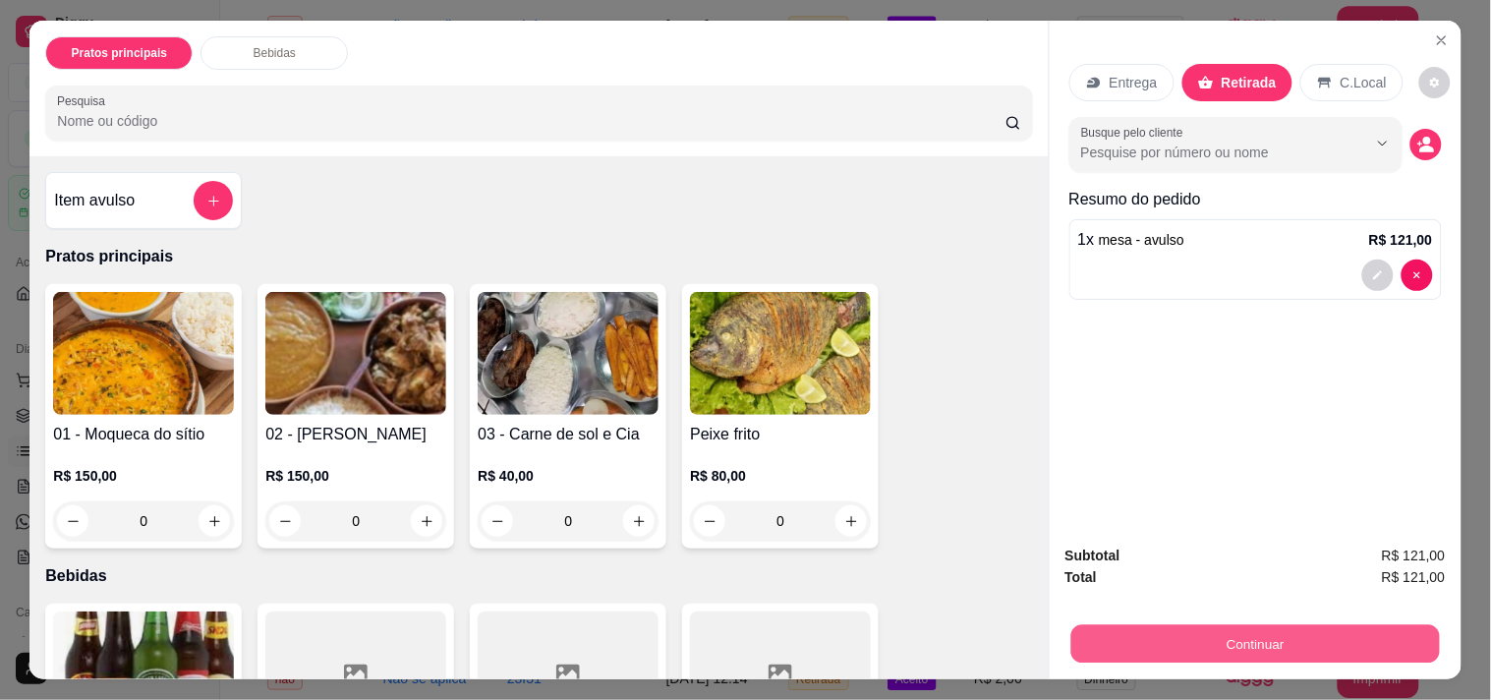
click at [1183, 630] on button "Continuar" at bounding box center [1255, 643] width 369 height 38
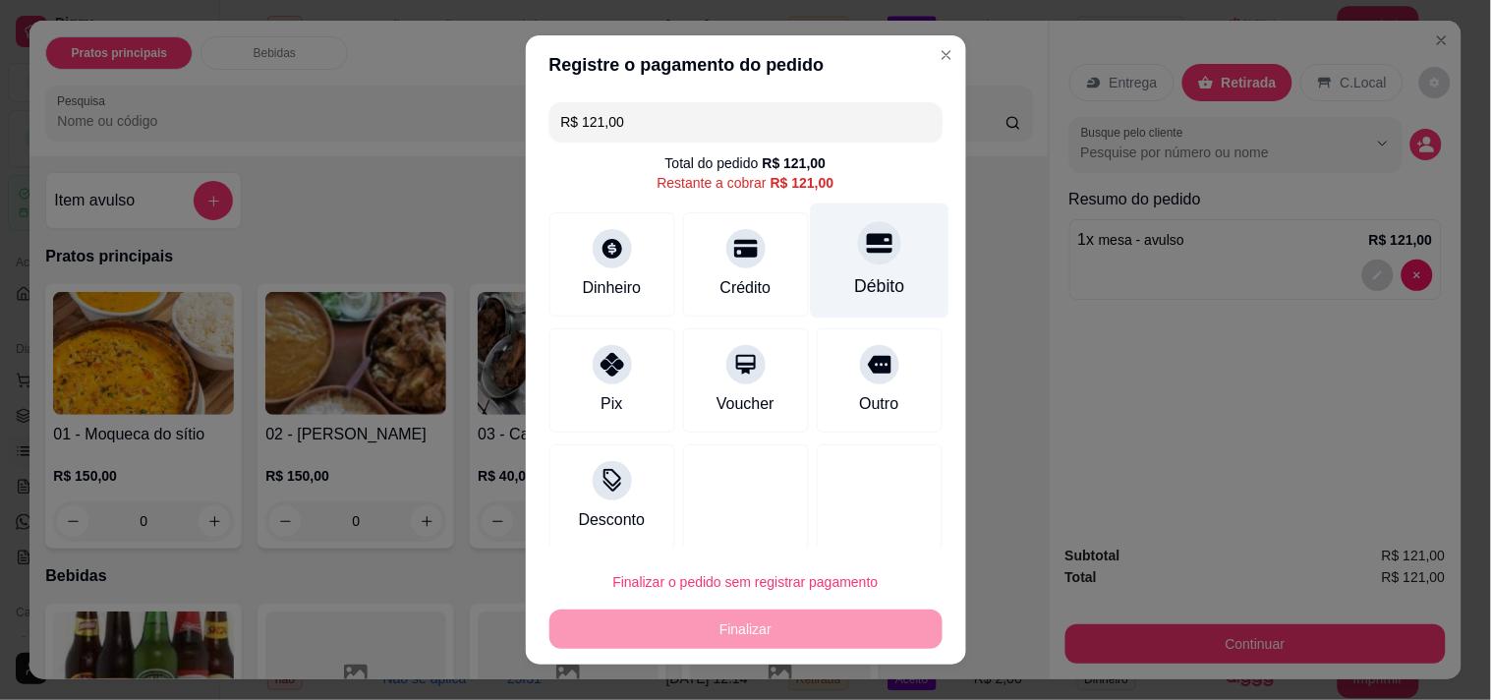
click at [867, 251] on div "Débito" at bounding box center [879, 260] width 139 height 115
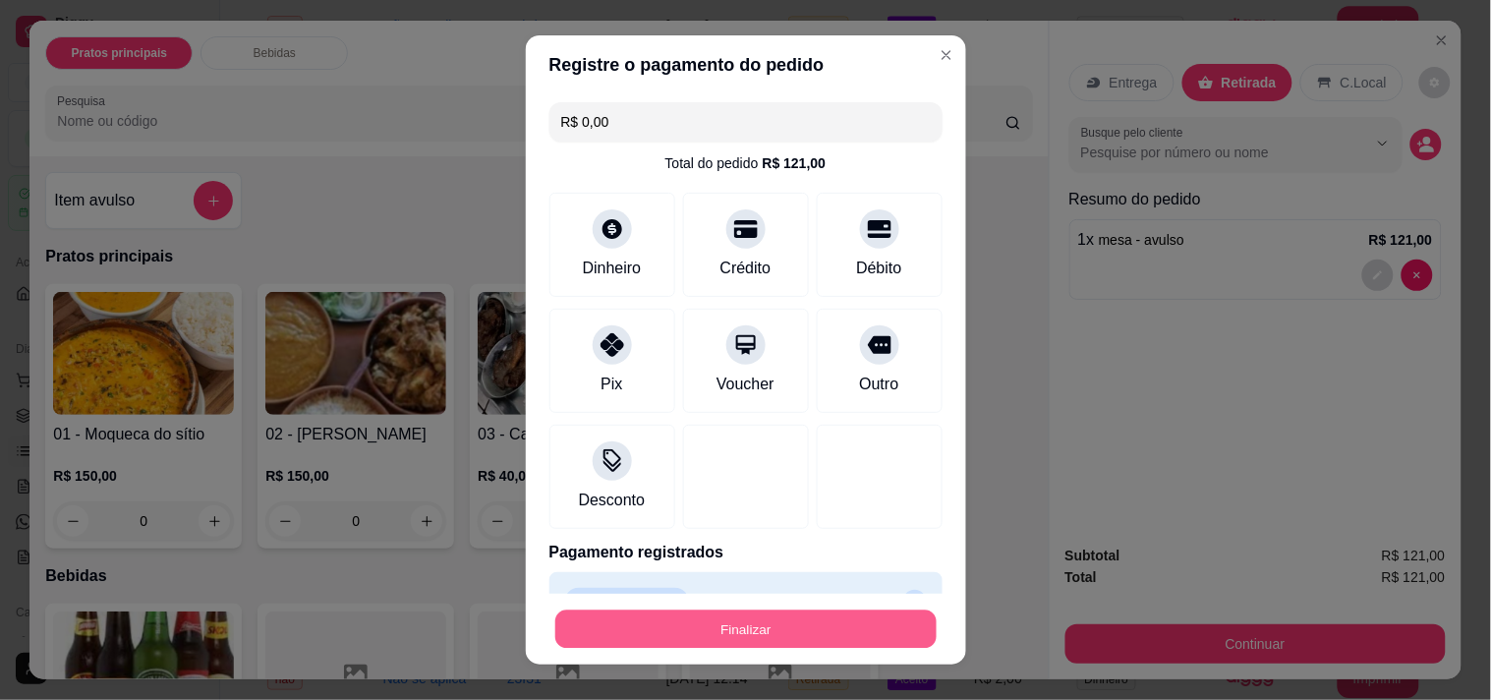
click at [724, 632] on button "Finalizar" at bounding box center [745, 629] width 381 height 38
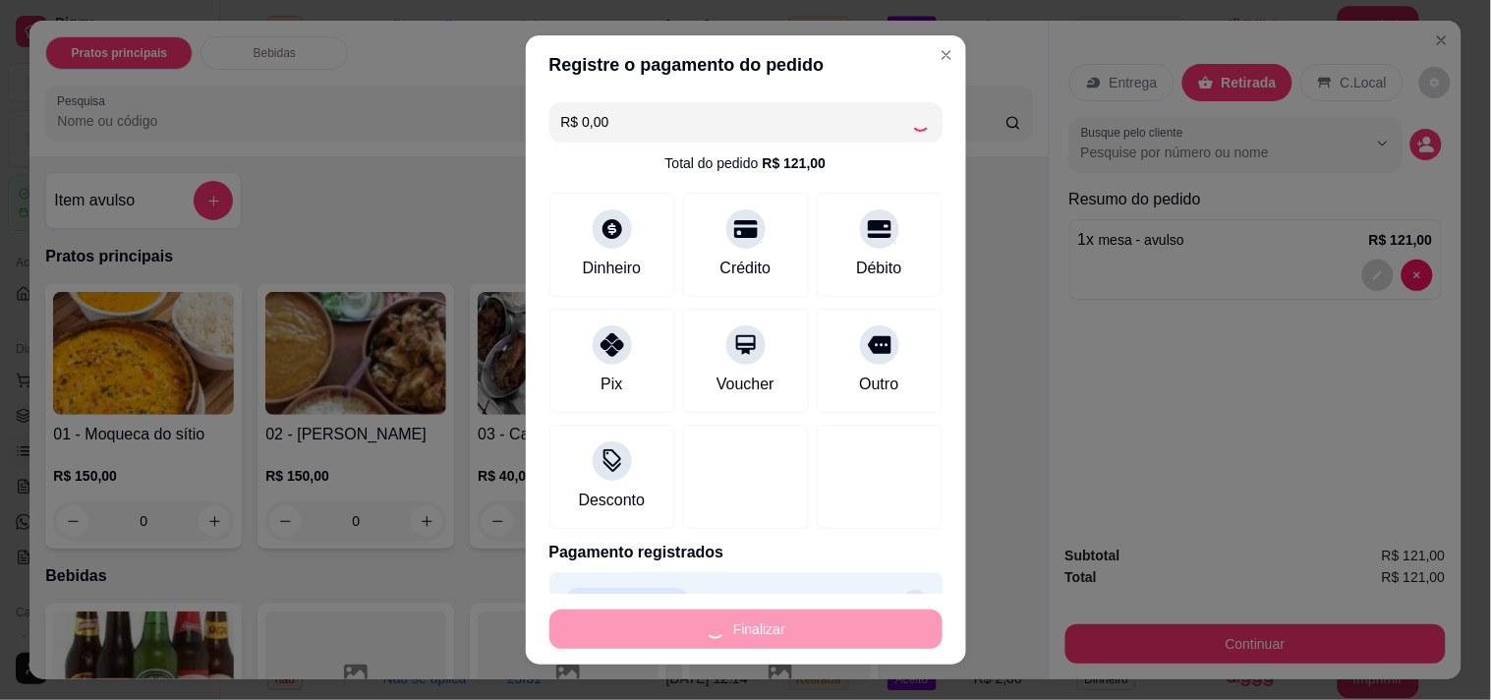
type input "-R$ 121,00"
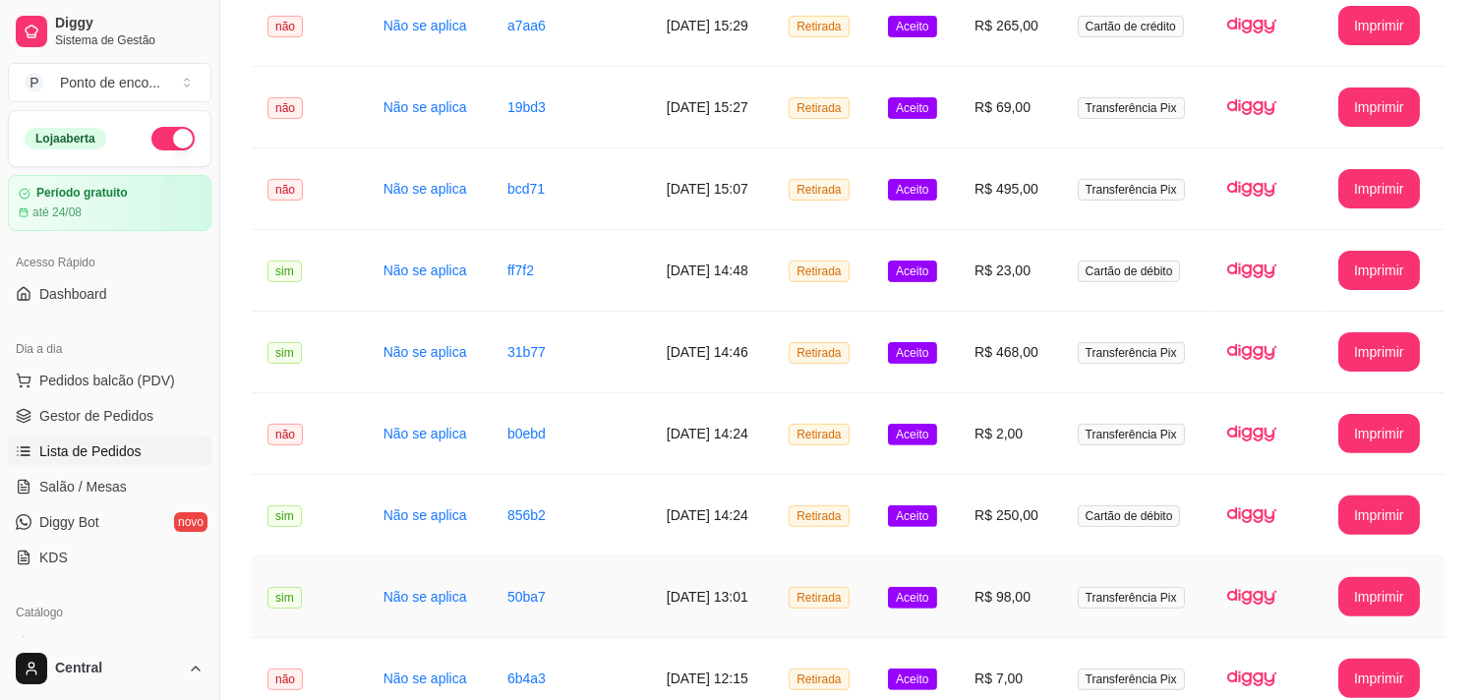
drag, startPoint x: 724, startPoint y: 632, endPoint x: 739, endPoint y: 622, distance: 18.5
click at [739, 622] on td "[DATE] 13:01" at bounding box center [712, 597] width 122 height 82
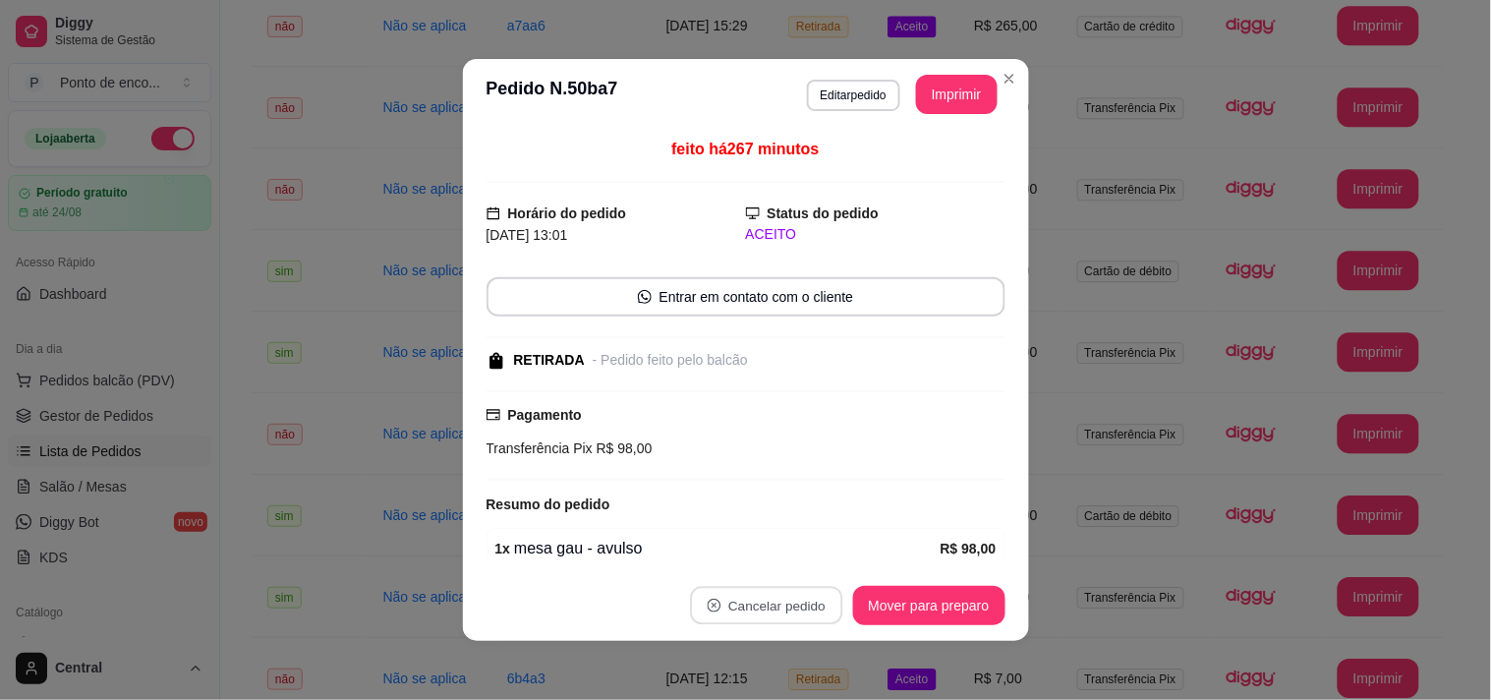
click at [755, 583] on footer "Cancelar pedido Mover para preparo" at bounding box center [746, 605] width 566 height 71
